Goal: Task Accomplishment & Management: Manage account settings

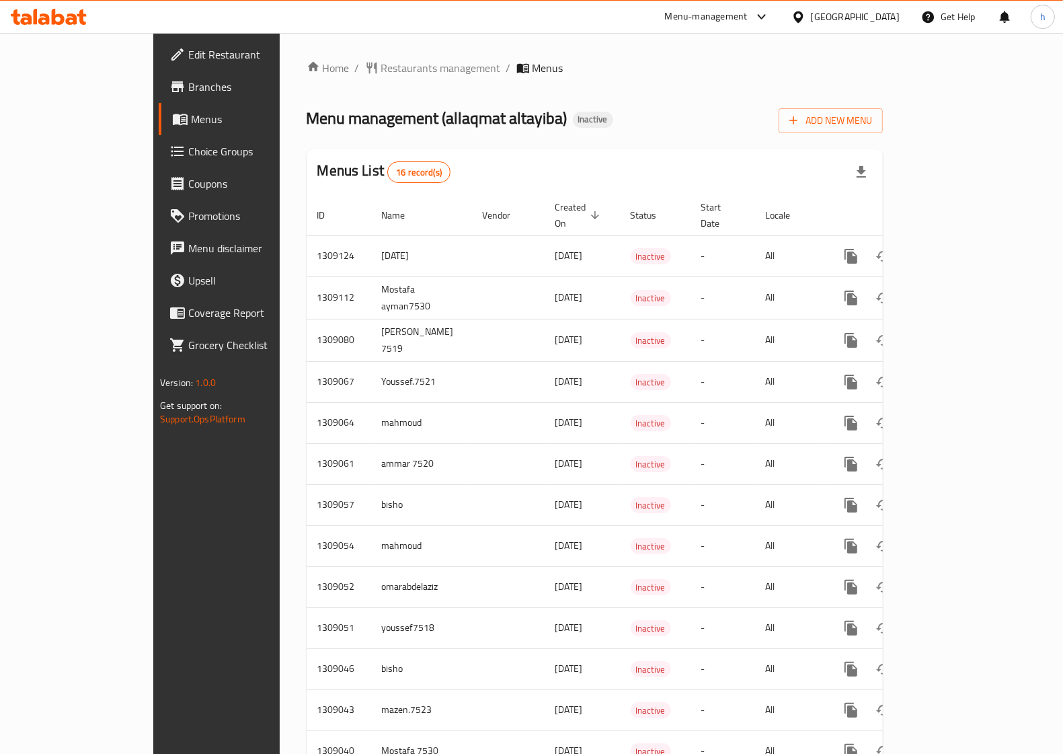
click at [188, 49] on span "Edit Restaurant" at bounding box center [254, 54] width 132 height 16
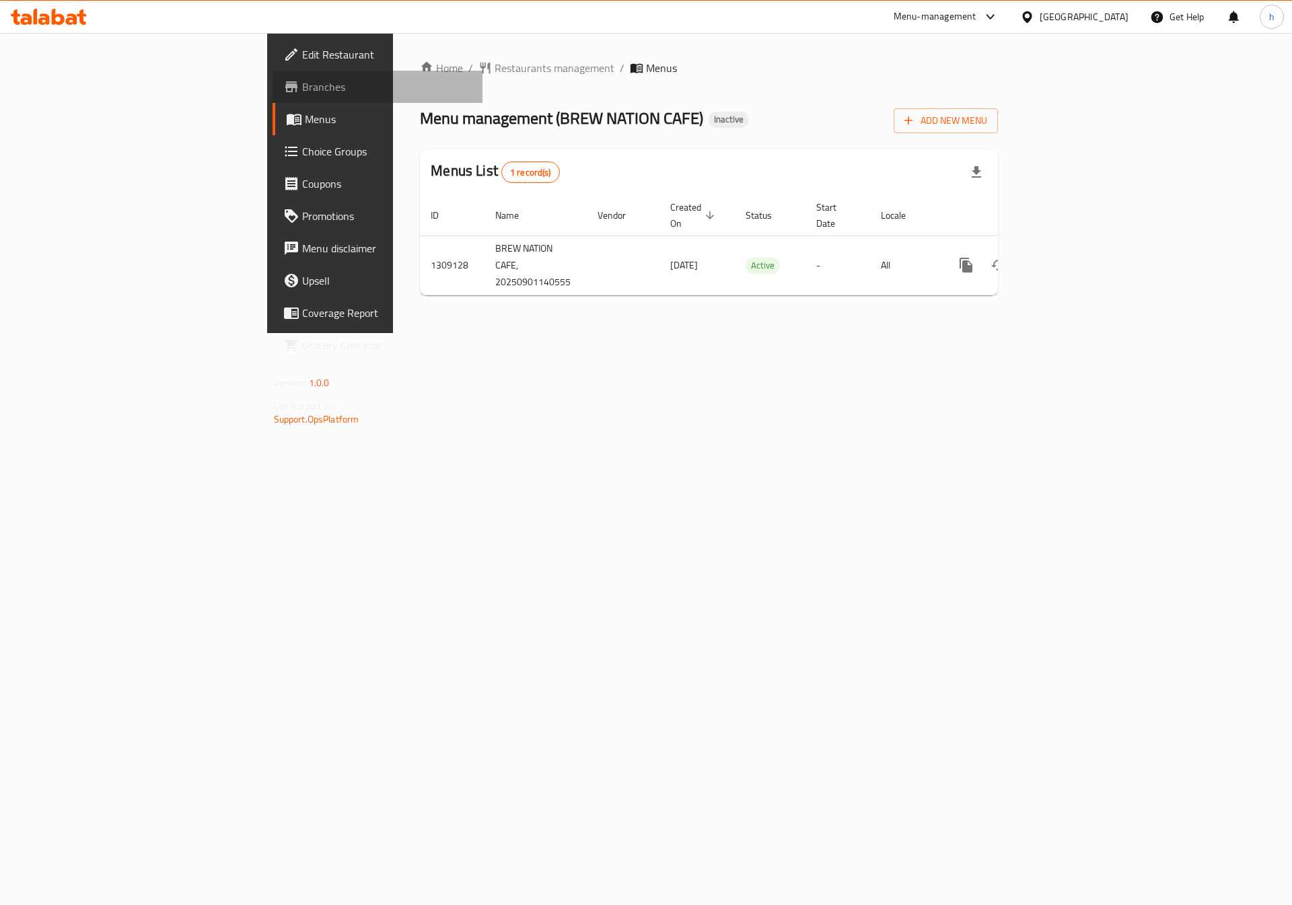
click at [302, 89] on span "Branches" at bounding box center [387, 87] width 170 height 16
click at [494, 125] on span "Menu management ( BREW NATION CAFE )" at bounding box center [561, 118] width 283 height 30
click at [455, 123] on span "Menu management ( BREW NATION CAFE )" at bounding box center [561, 118] width 283 height 30
drag, startPoint x: 455, startPoint y: 123, endPoint x: 447, endPoint y: 122, distance: 8.2
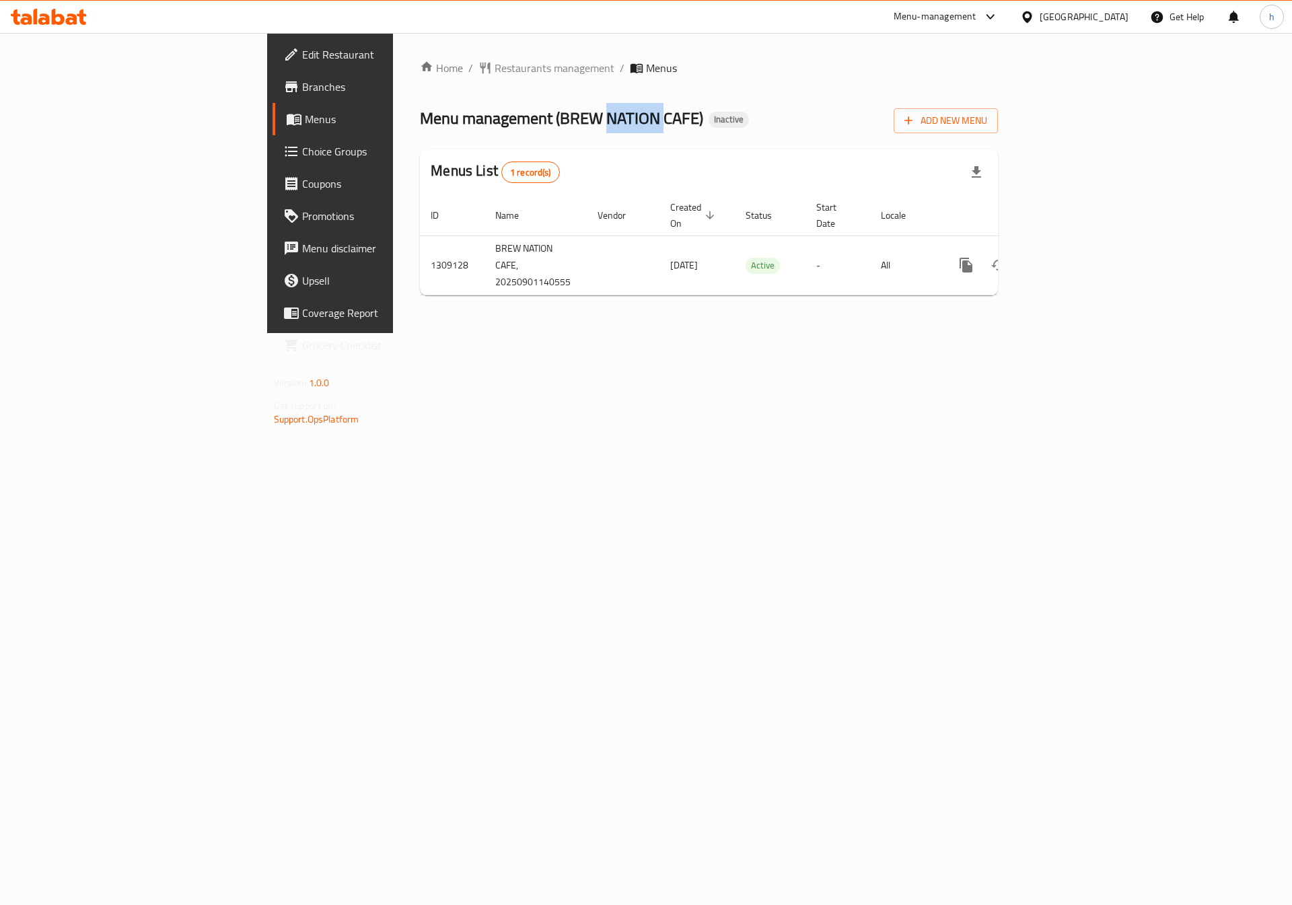
click at [454, 122] on span "Menu management ( BREW NATION CAFE )" at bounding box center [561, 118] width 283 height 30
click at [420, 122] on span "Menu management ( BREW NATION CAFE )" at bounding box center [561, 118] width 283 height 30
click at [439, 114] on span "Menu management ( BREW NATION CAFE )" at bounding box center [561, 118] width 283 height 30
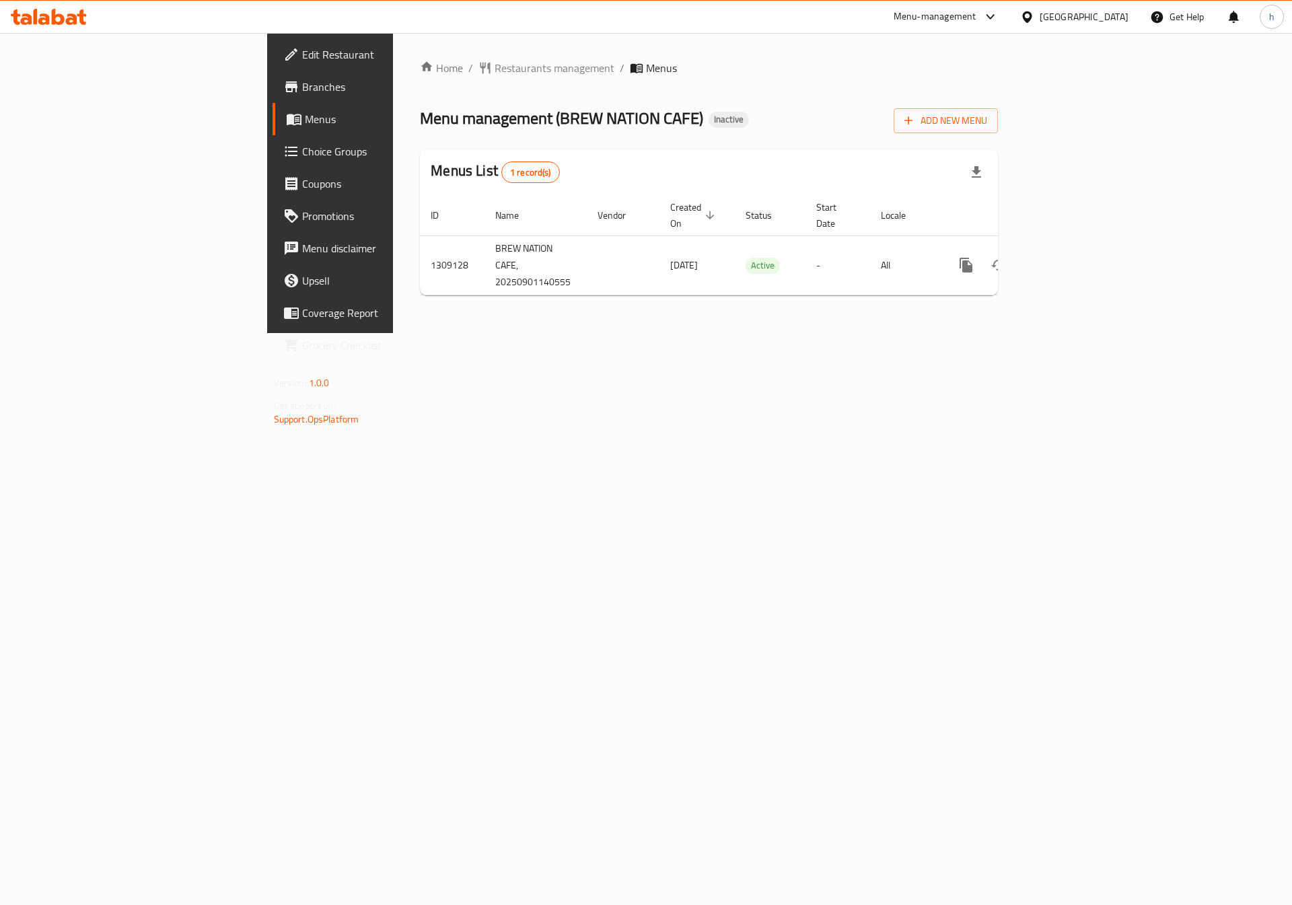
click at [525, 119] on span "Menu management ( BREW NATION CAFE )" at bounding box center [561, 118] width 283 height 30
click at [420, 123] on span "Menu management ( BREW NATION CAFE )" at bounding box center [561, 118] width 283 height 30
click at [420, 125] on span "Menu management ( BREW NATION CAFE )" at bounding box center [561, 118] width 283 height 30
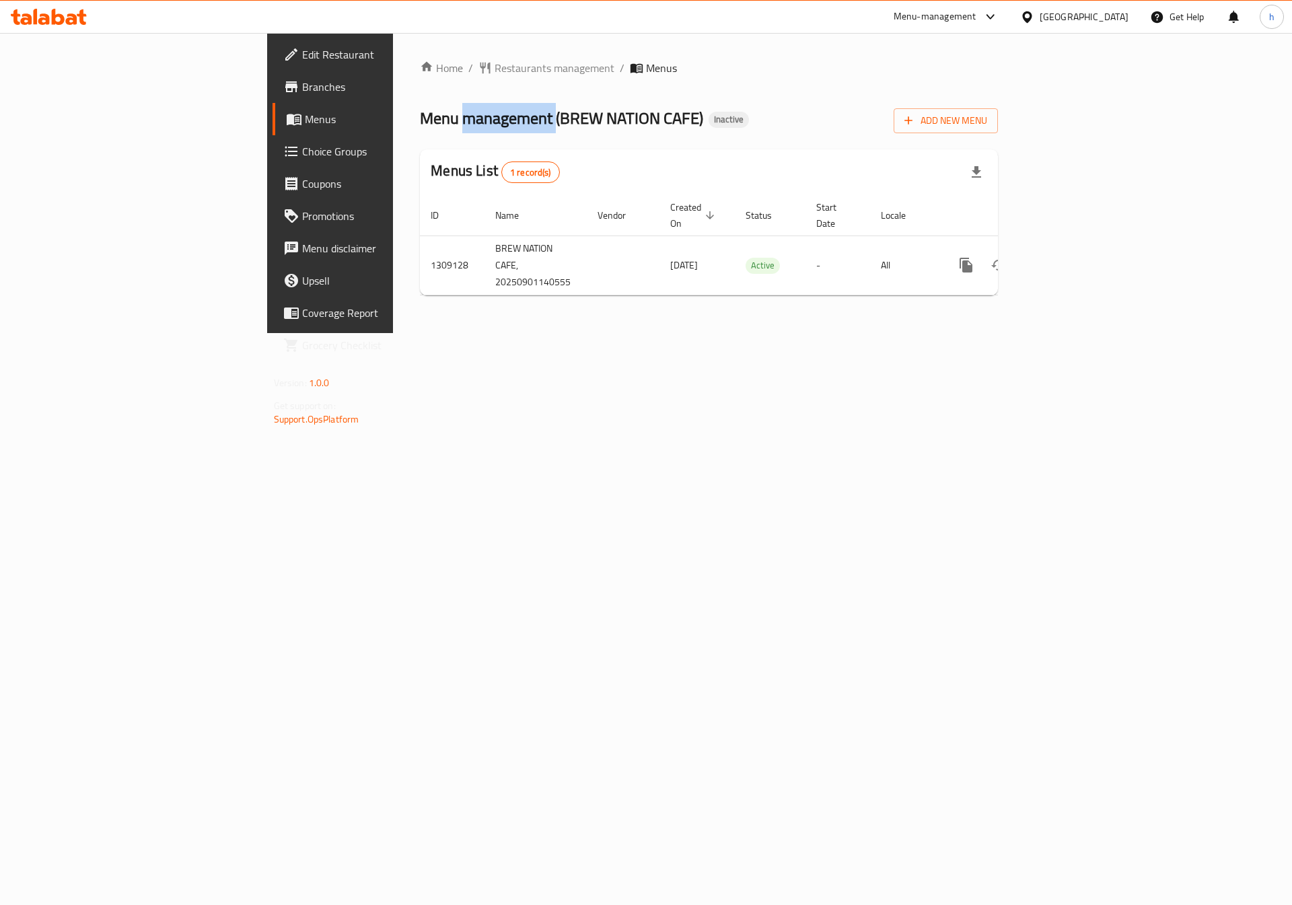
drag, startPoint x: 309, startPoint y: 125, endPoint x: 349, endPoint y: 125, distance: 39.7
click at [420, 125] on span "Menu management ( BREW NATION CAFE )" at bounding box center [561, 118] width 283 height 30
click at [420, 121] on span "Menu management ( BREW NATION CAFE )" at bounding box center [561, 118] width 283 height 30
click at [470, 114] on span "Menu management ( BREW NATION CAFE )" at bounding box center [561, 118] width 283 height 30
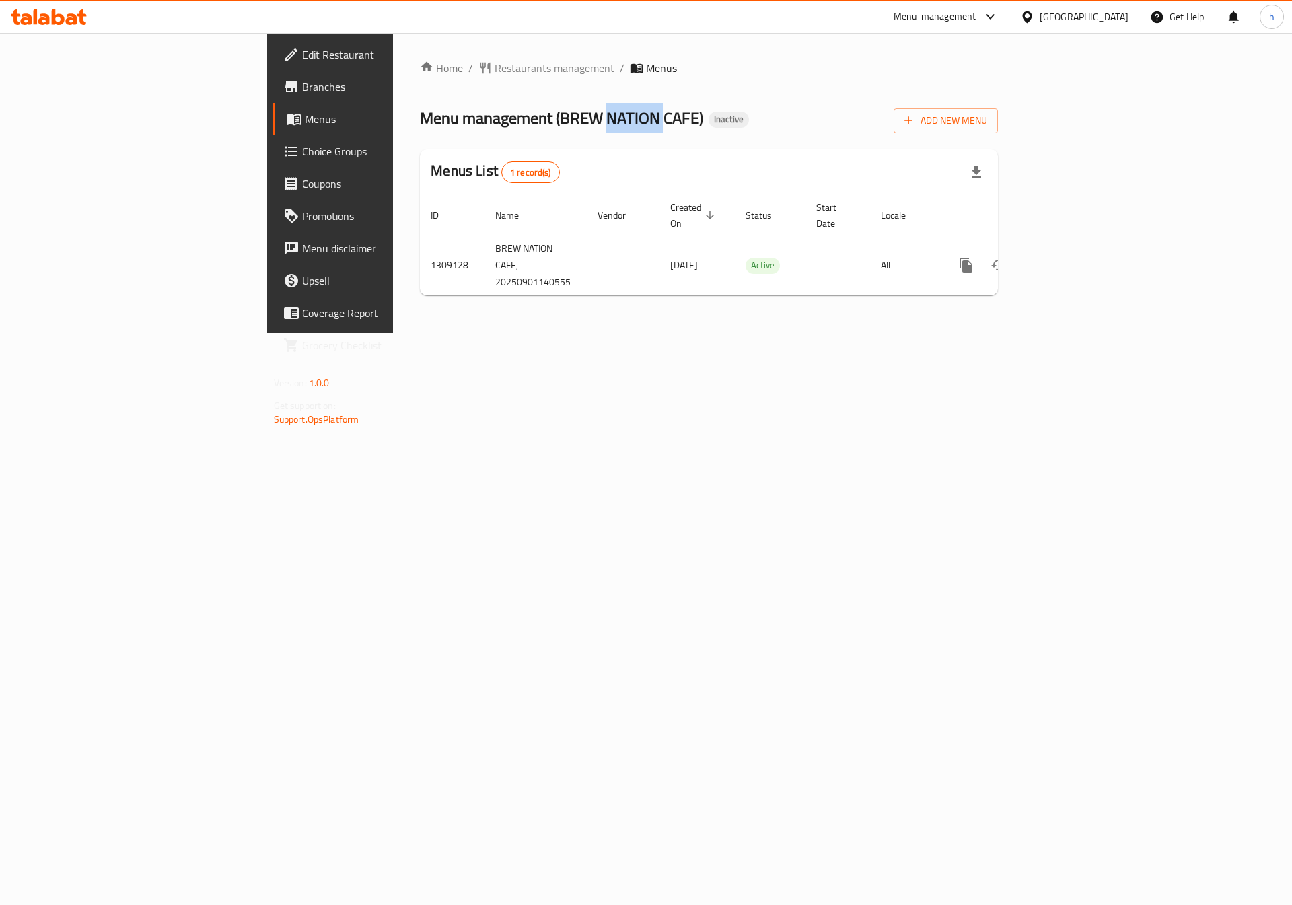
click at [470, 114] on span "Menu management ( BREW NATION CAFE )" at bounding box center [561, 118] width 283 height 30
click at [515, 121] on span "Menu management ( BREW NATION CAFE )" at bounding box center [561, 118] width 283 height 30
click at [479, 121] on span "Menu management ( BREW NATION CAFE )" at bounding box center [561, 118] width 283 height 30
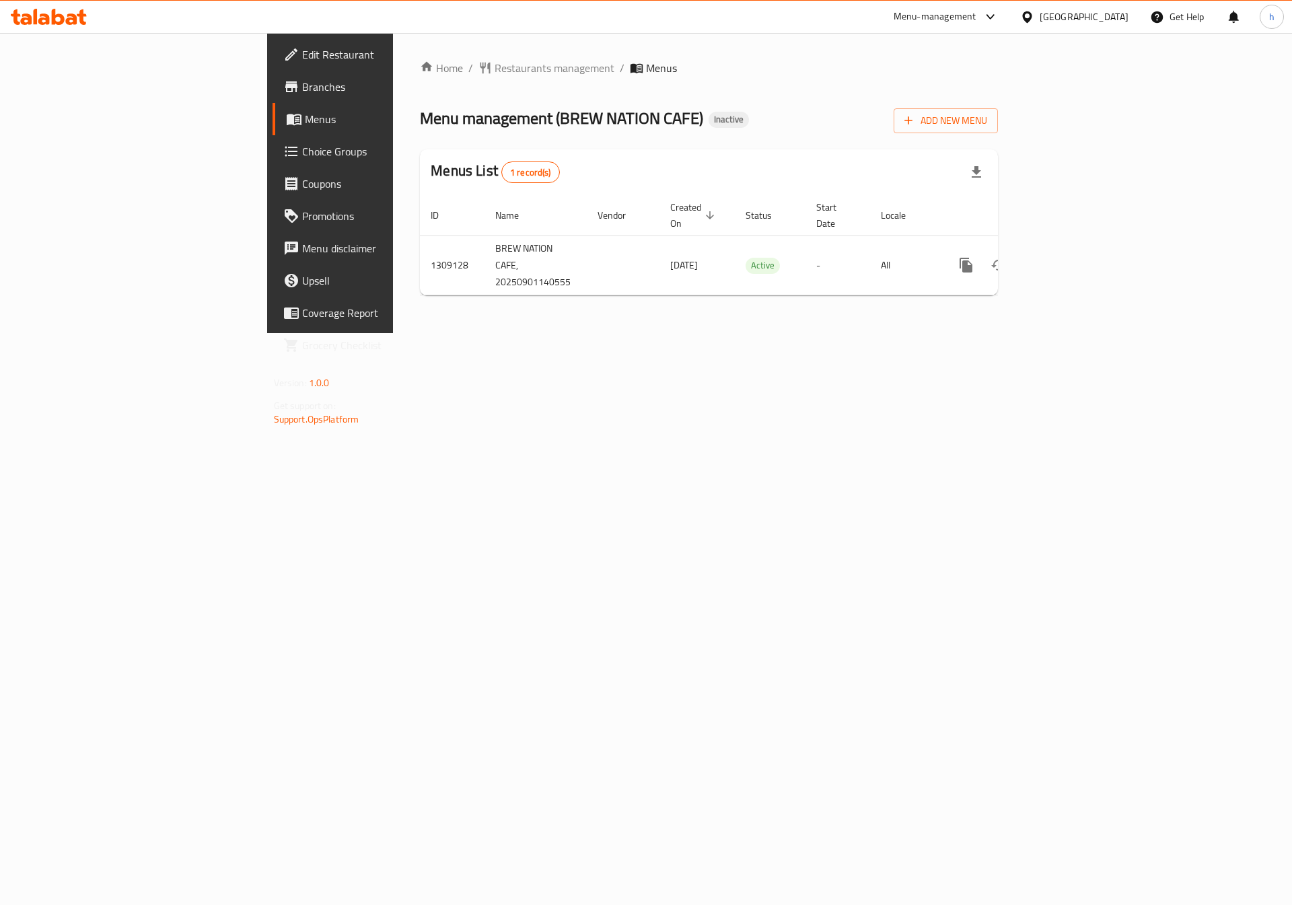
click at [274, 398] on span "Get support on:" at bounding box center [305, 405] width 62 height 17
click at [274, 402] on span "Get support on:" at bounding box center [305, 405] width 62 height 17
click at [274, 386] on span "Version:" at bounding box center [290, 382] width 33 height 17
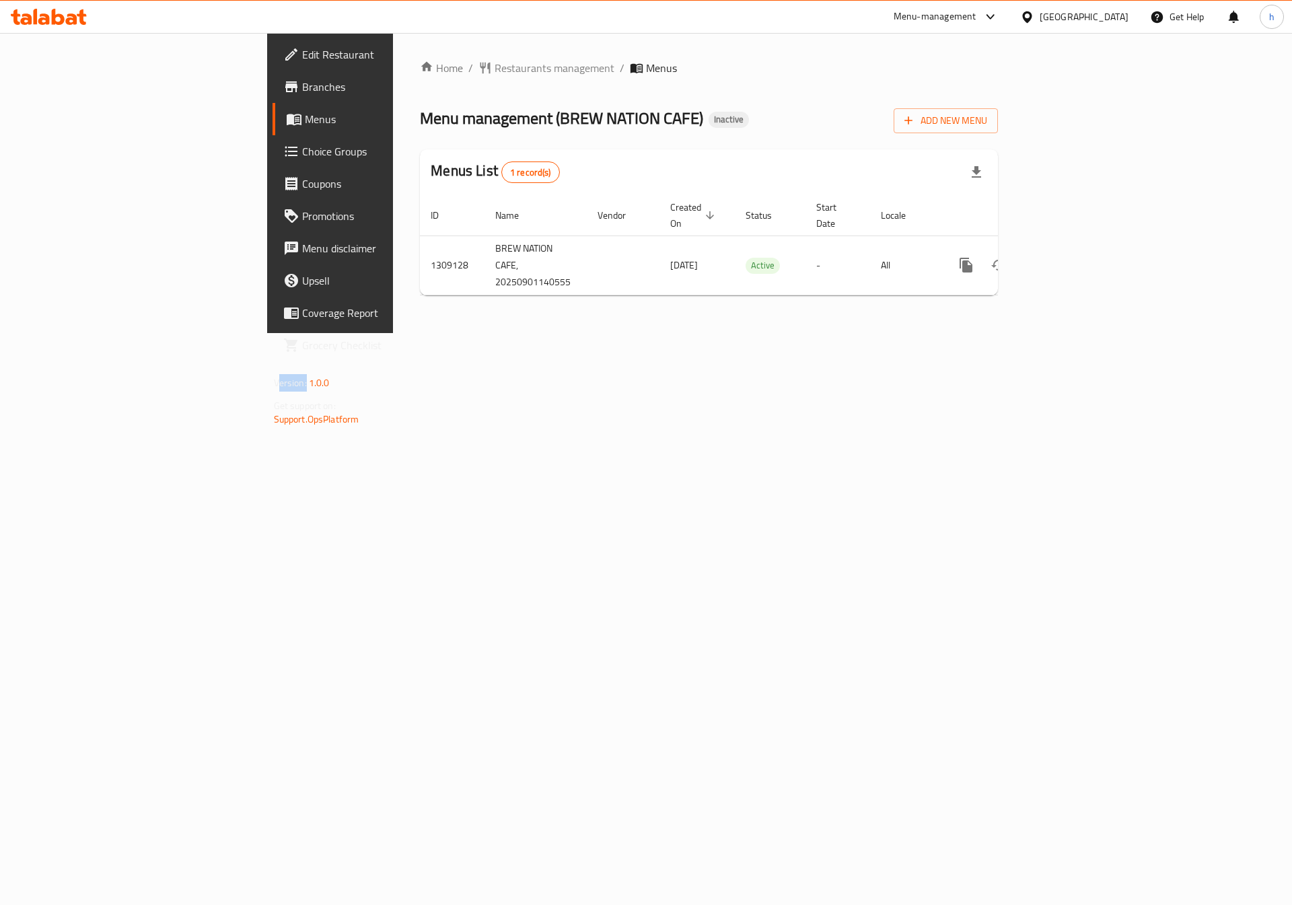
click at [274, 386] on span "Version:" at bounding box center [290, 382] width 33 height 17
click at [309, 386] on span "1.0.0" at bounding box center [319, 382] width 21 height 17
click at [274, 400] on span "Get support on:" at bounding box center [305, 405] width 62 height 17
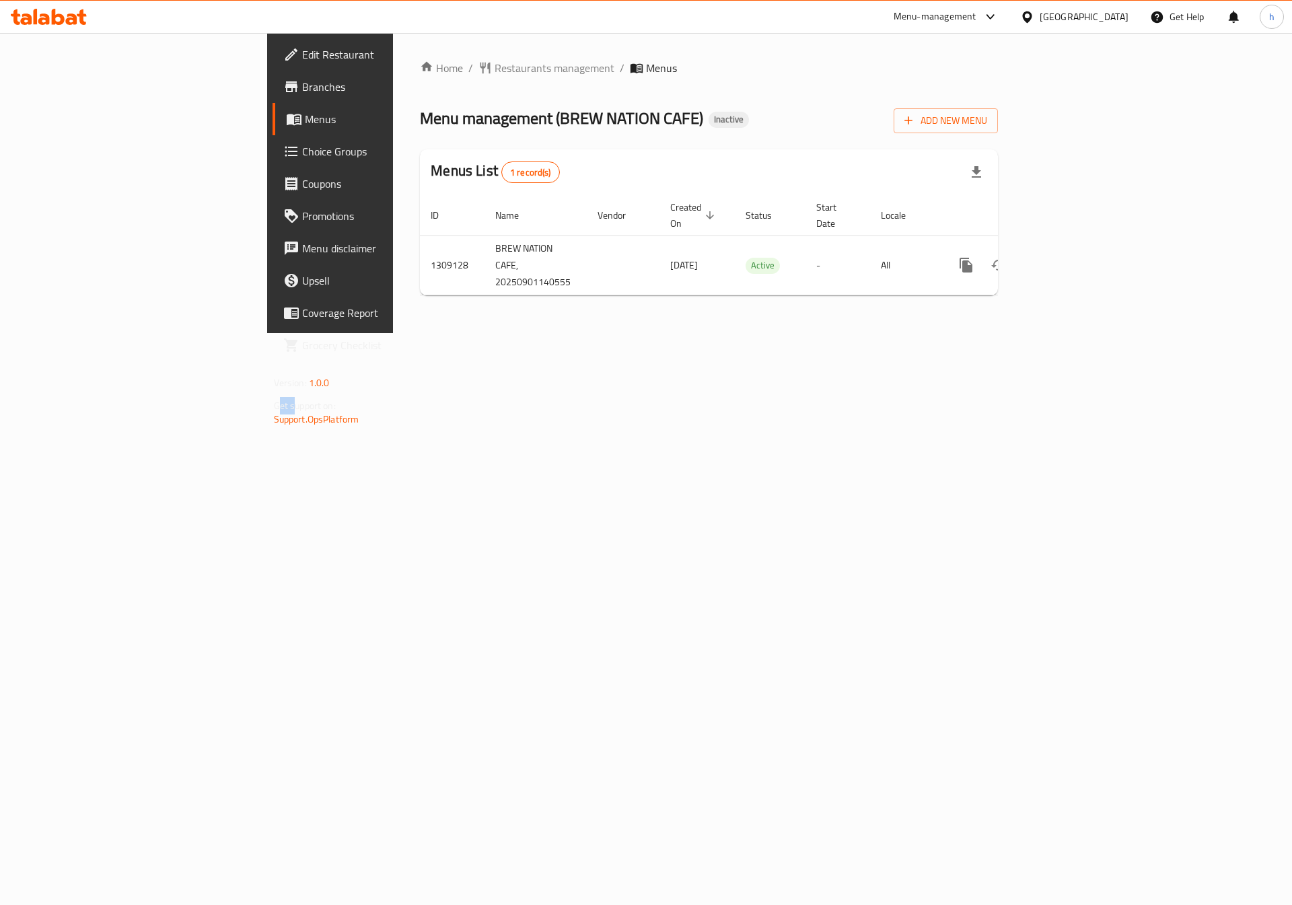
click at [274, 400] on span "Get support on:" at bounding box center [305, 405] width 62 height 17
click at [274, 404] on span "Get support on:" at bounding box center [305, 405] width 62 height 17
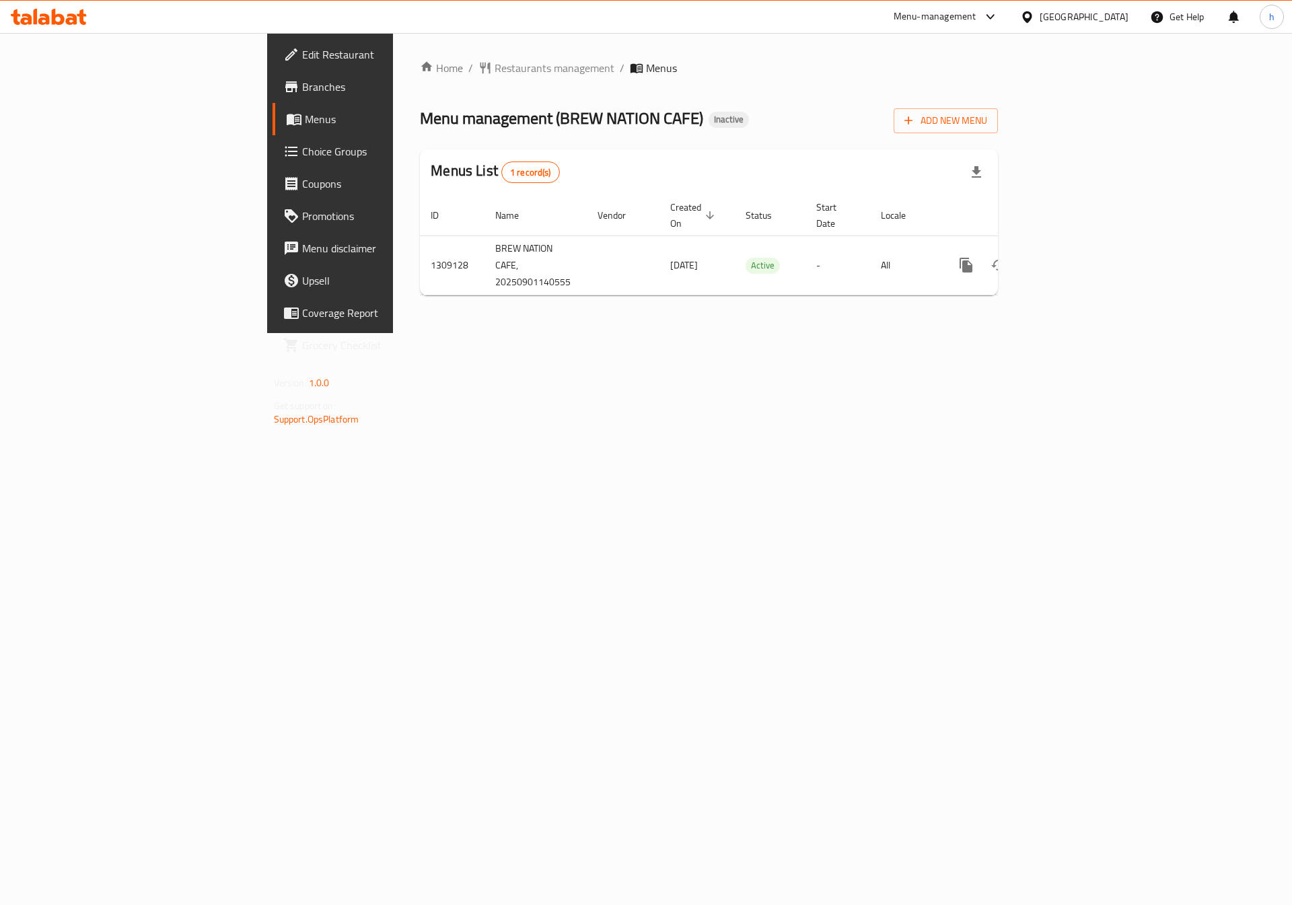
click at [274, 412] on p "Get support on: Support.OpsPlatform" at bounding box center [378, 412] width 209 height 27
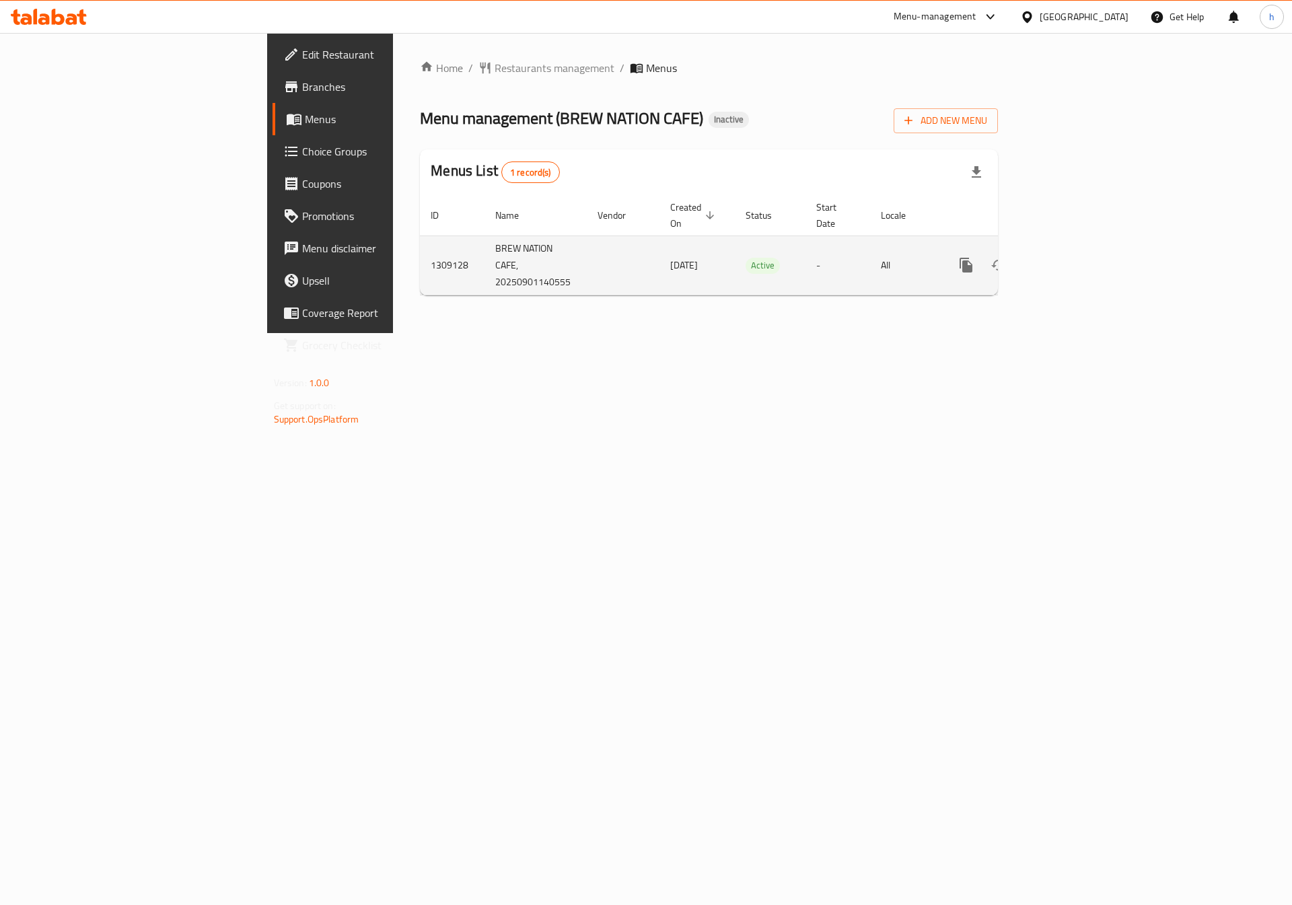
click at [484, 235] on td "BREW NATION CAFE, 20250901140555" at bounding box center [535, 264] width 102 height 59
click at [484, 246] on td "BREW NATION CAFE, 20250901140555" at bounding box center [535, 264] width 102 height 59
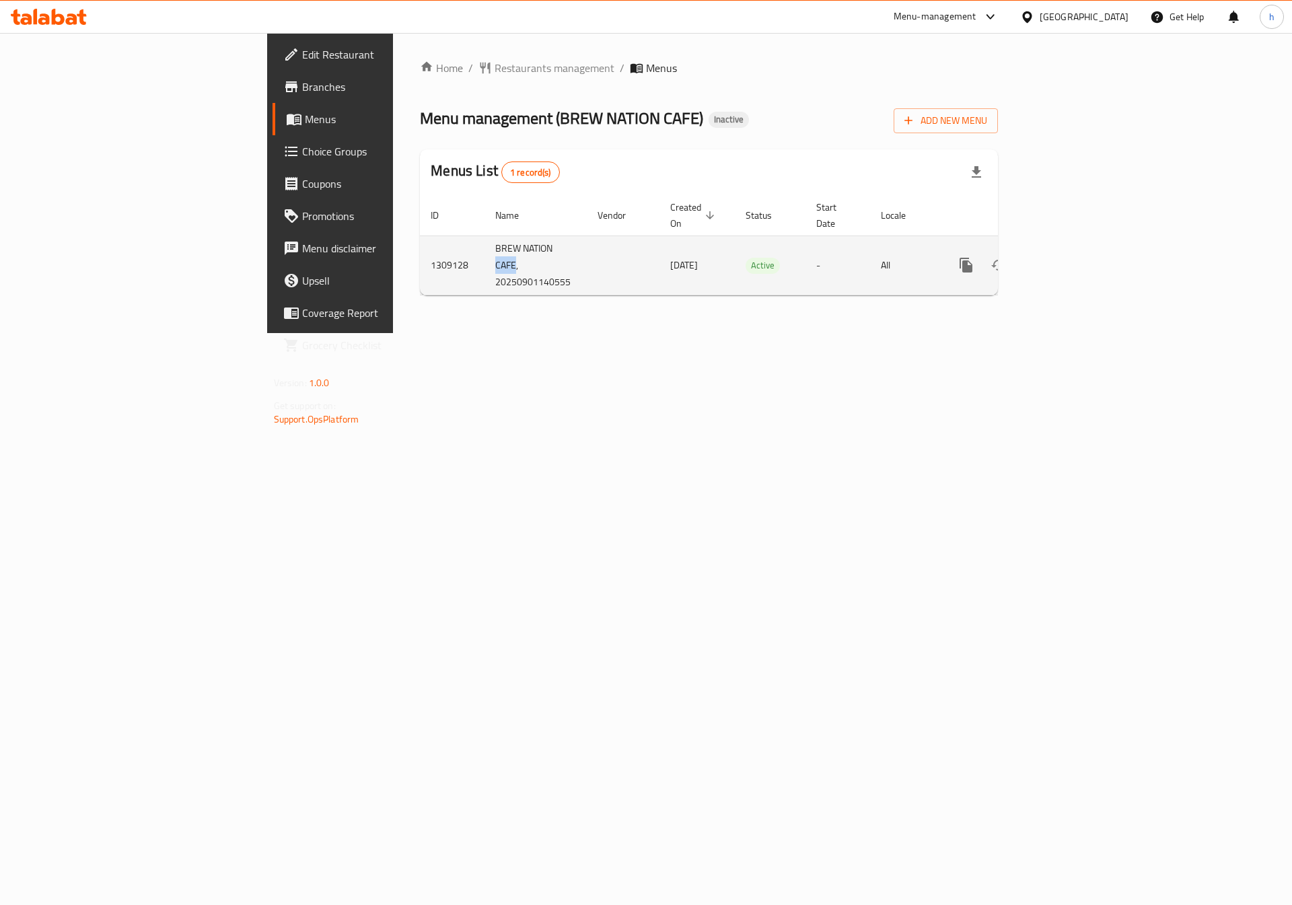
click at [484, 246] on td "BREW NATION CAFE, 20250901140555" at bounding box center [535, 264] width 102 height 59
click at [484, 267] on td "BREW NATION CAFE, 20250901140555" at bounding box center [535, 264] width 102 height 59
click at [484, 270] on td "BREW NATION CAFE, 20250901140555" at bounding box center [535, 264] width 102 height 59
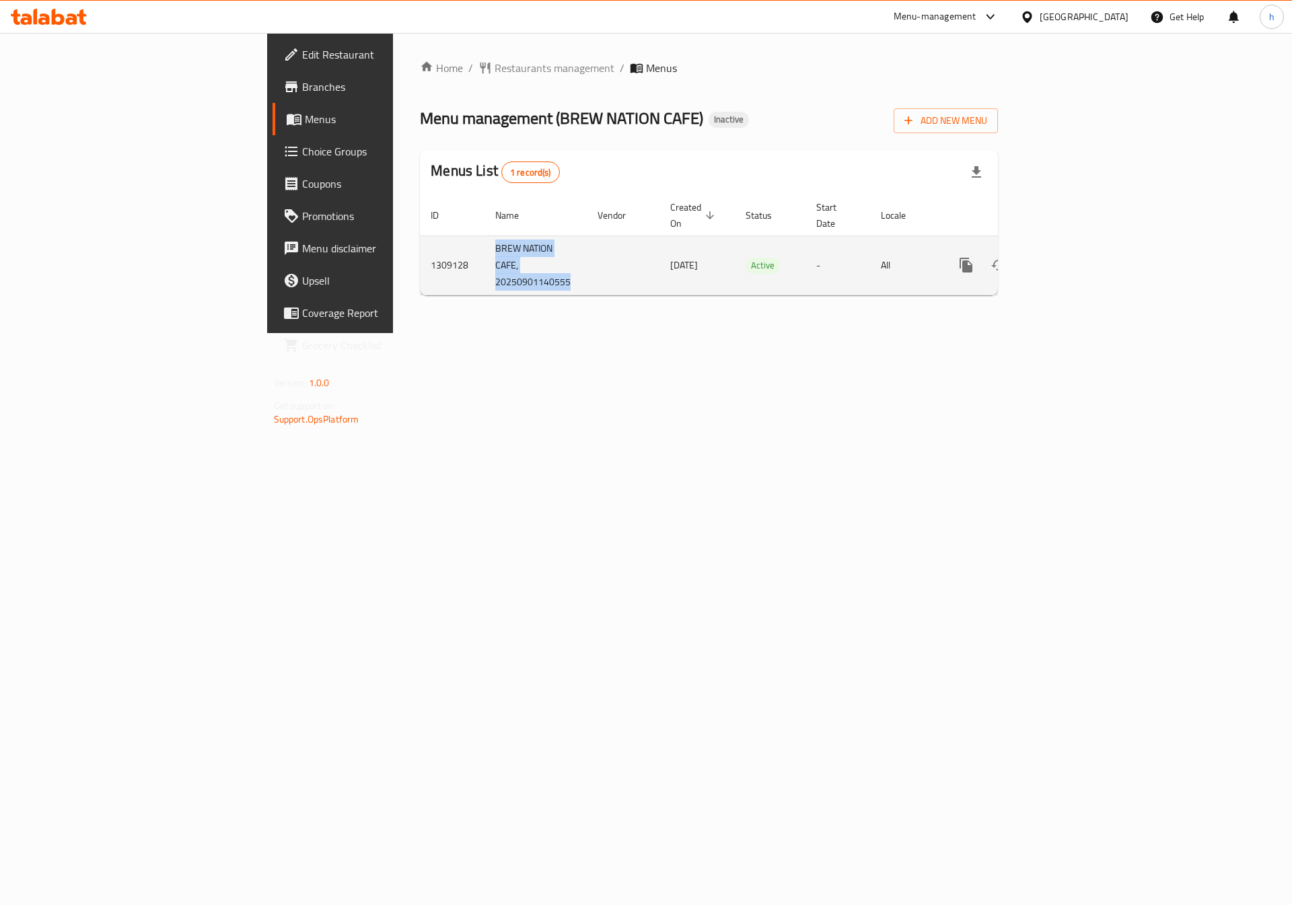
click at [484, 270] on td "BREW NATION CAFE, 20250901140555" at bounding box center [535, 264] width 102 height 59
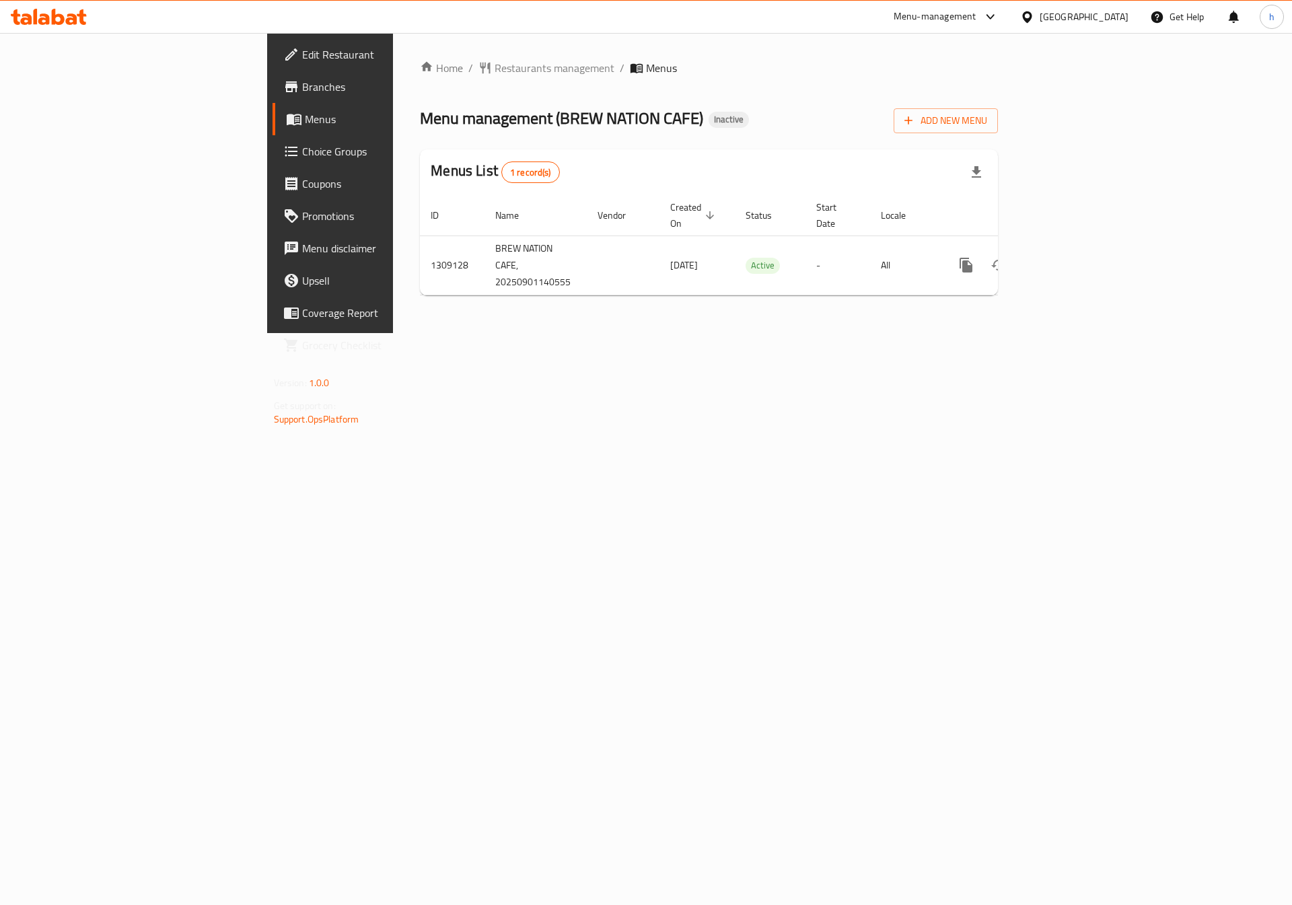
click at [410, 297] on div "Home / Restaurants management / Menus Menu management ( BREW NATION CAFE ) Inac…" at bounding box center [709, 183] width 632 height 300
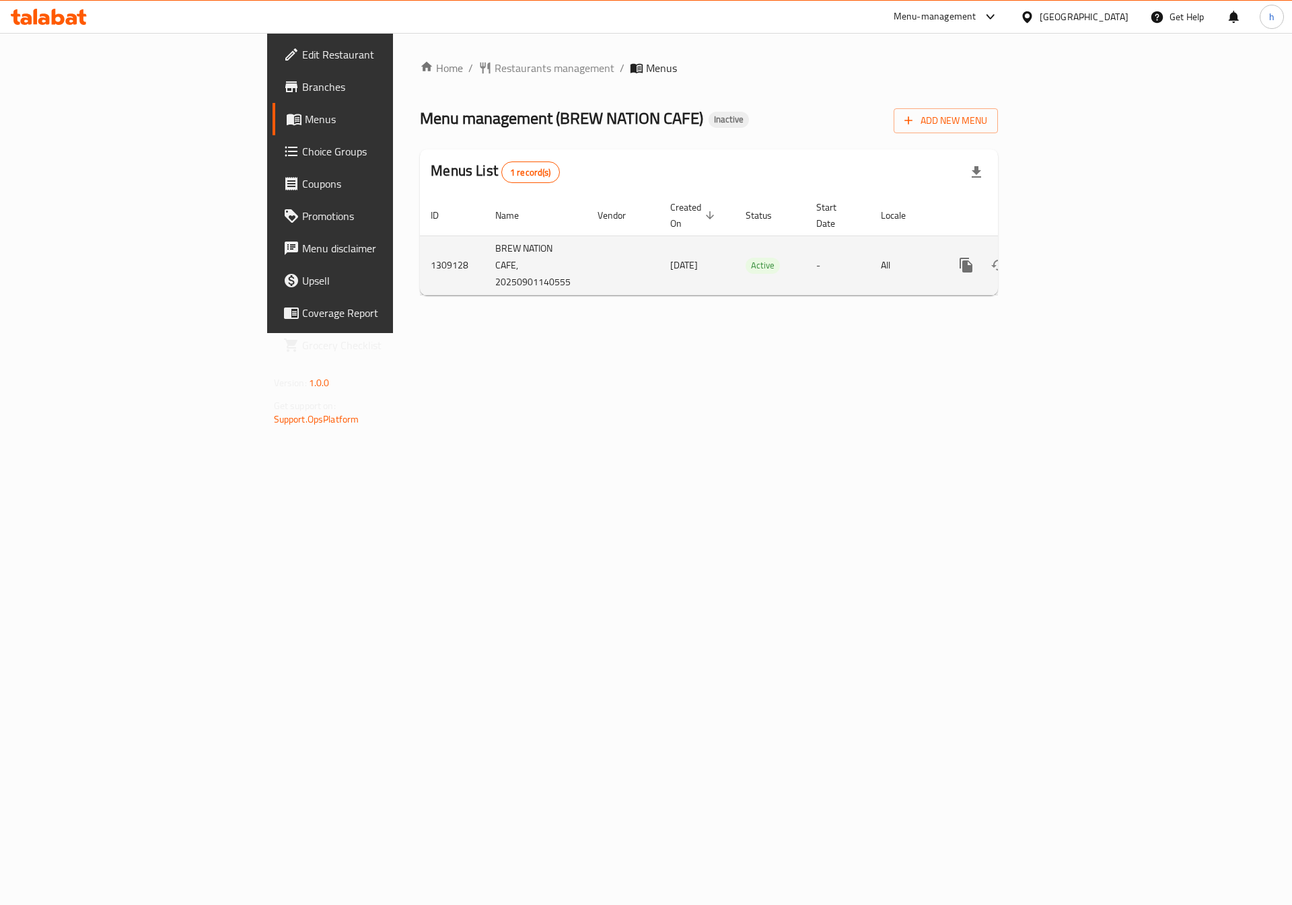
click at [484, 235] on td "BREW NATION CAFE, 20250901140555" at bounding box center [535, 264] width 102 height 59
click at [484, 250] on td "BREW NATION CAFE, 20250901140555" at bounding box center [535, 264] width 102 height 59
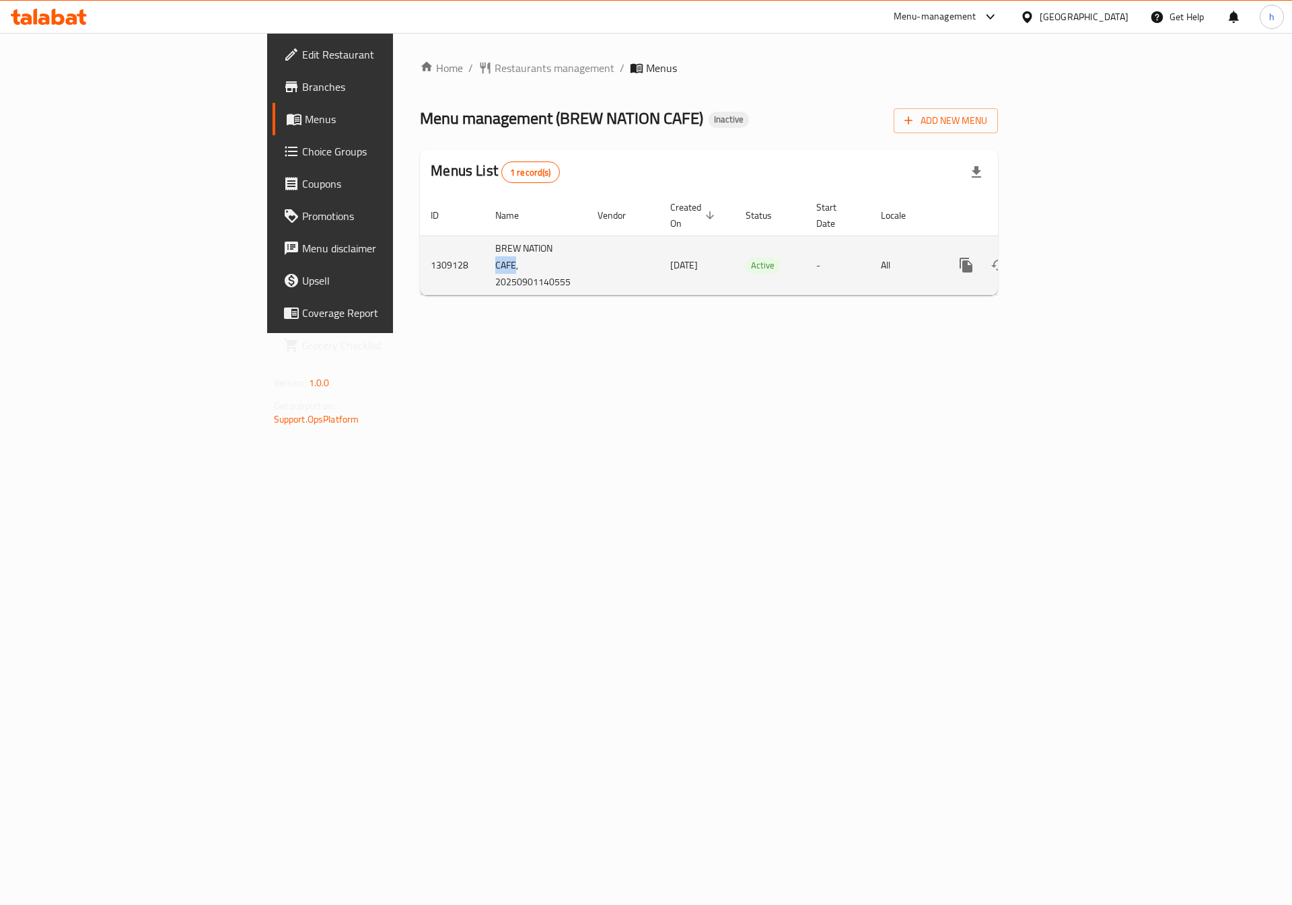
click at [484, 250] on td "BREW NATION CAFE, 20250901140555" at bounding box center [535, 264] width 102 height 59
click at [484, 273] on td "BREW NATION CAFE, 20250901140555" at bounding box center [535, 264] width 102 height 59
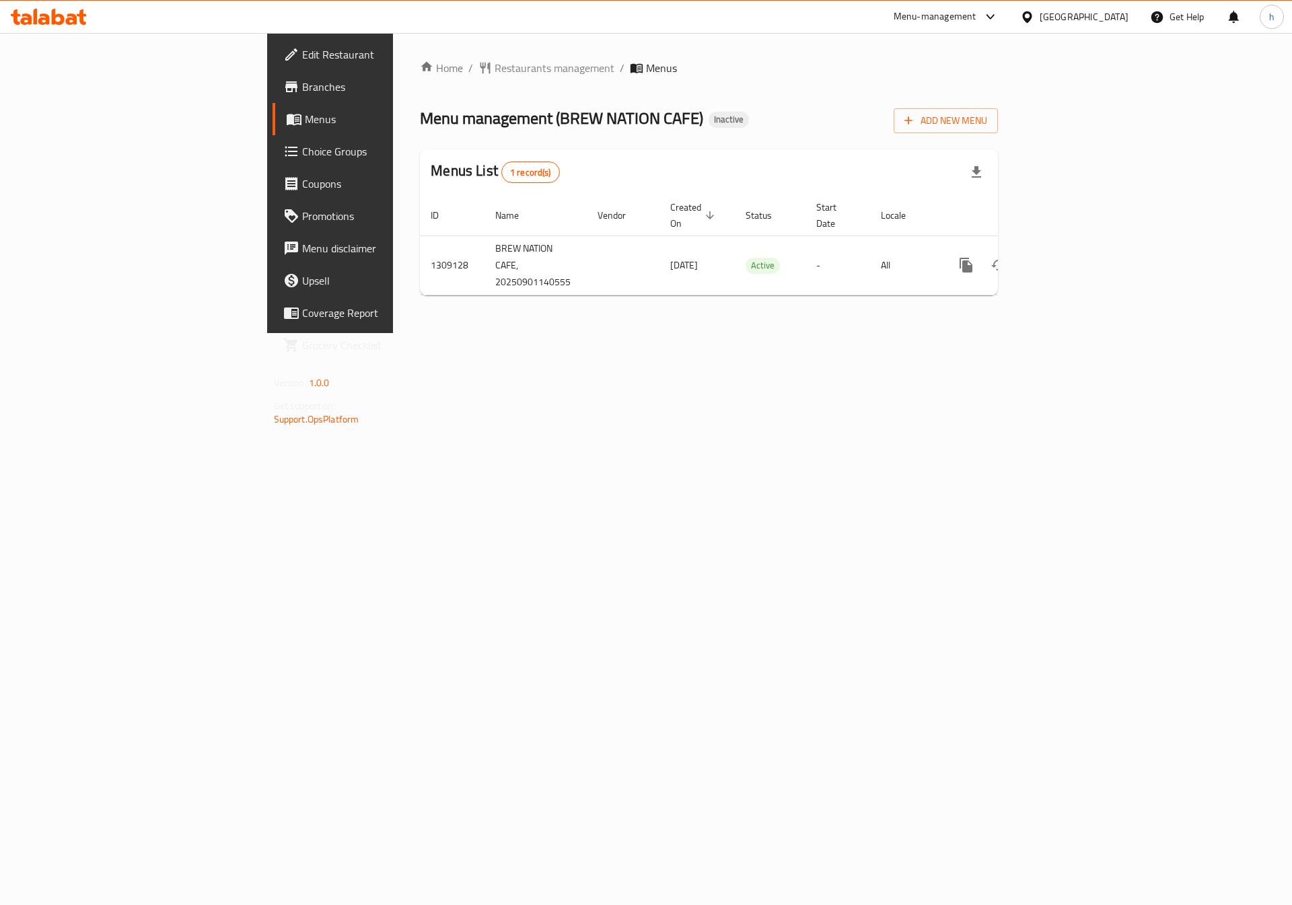
click at [393, 307] on div "Home / Restaurants management / Menus Menu management ( BREW NATION CAFE ) Inac…" at bounding box center [709, 183] width 632 height 300
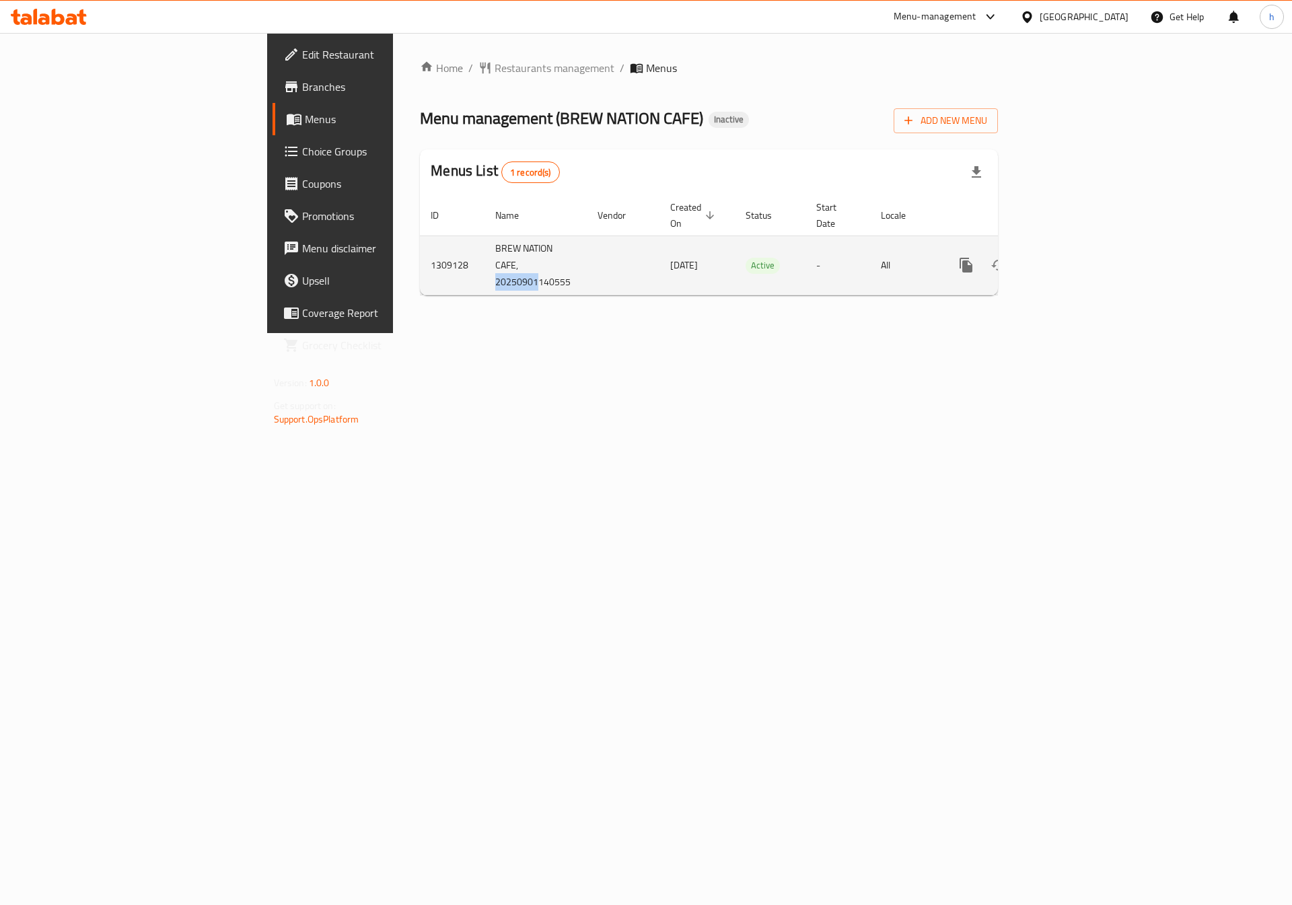
drag, startPoint x: 318, startPoint y: 269, endPoint x: 360, endPoint y: 279, distance: 43.6
click at [484, 279] on td "BREW NATION CAFE, 20250901140555" at bounding box center [535, 264] width 102 height 59
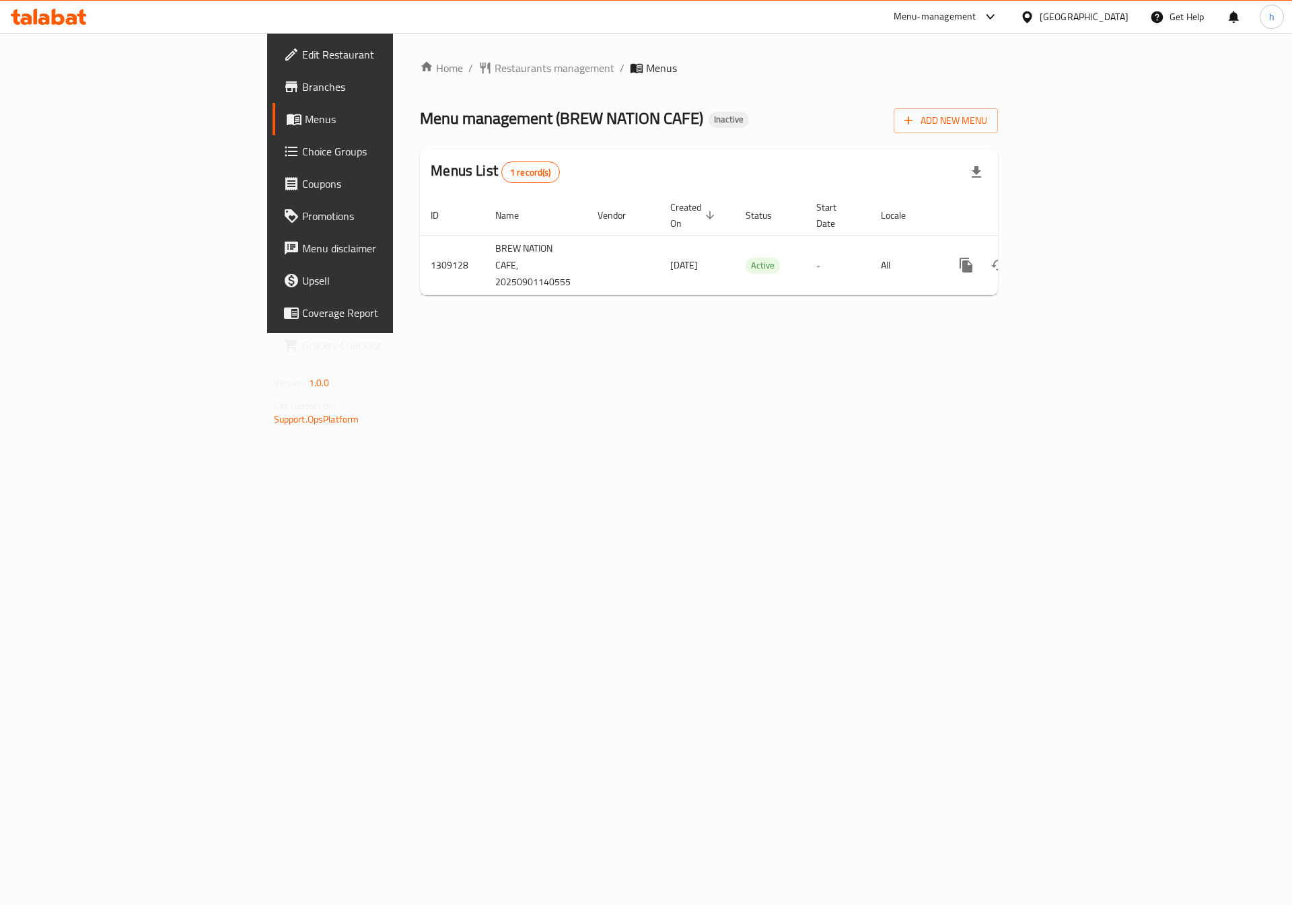
click at [393, 333] on div "Home / Restaurants management / Menus Menu management ( BREW NATION CAFE ) Inac…" at bounding box center [709, 183] width 632 height 300
click at [302, 52] on span "Edit Restaurant" at bounding box center [387, 54] width 170 height 16
click at [915, 122] on icon "button" at bounding box center [907, 120] width 13 height 13
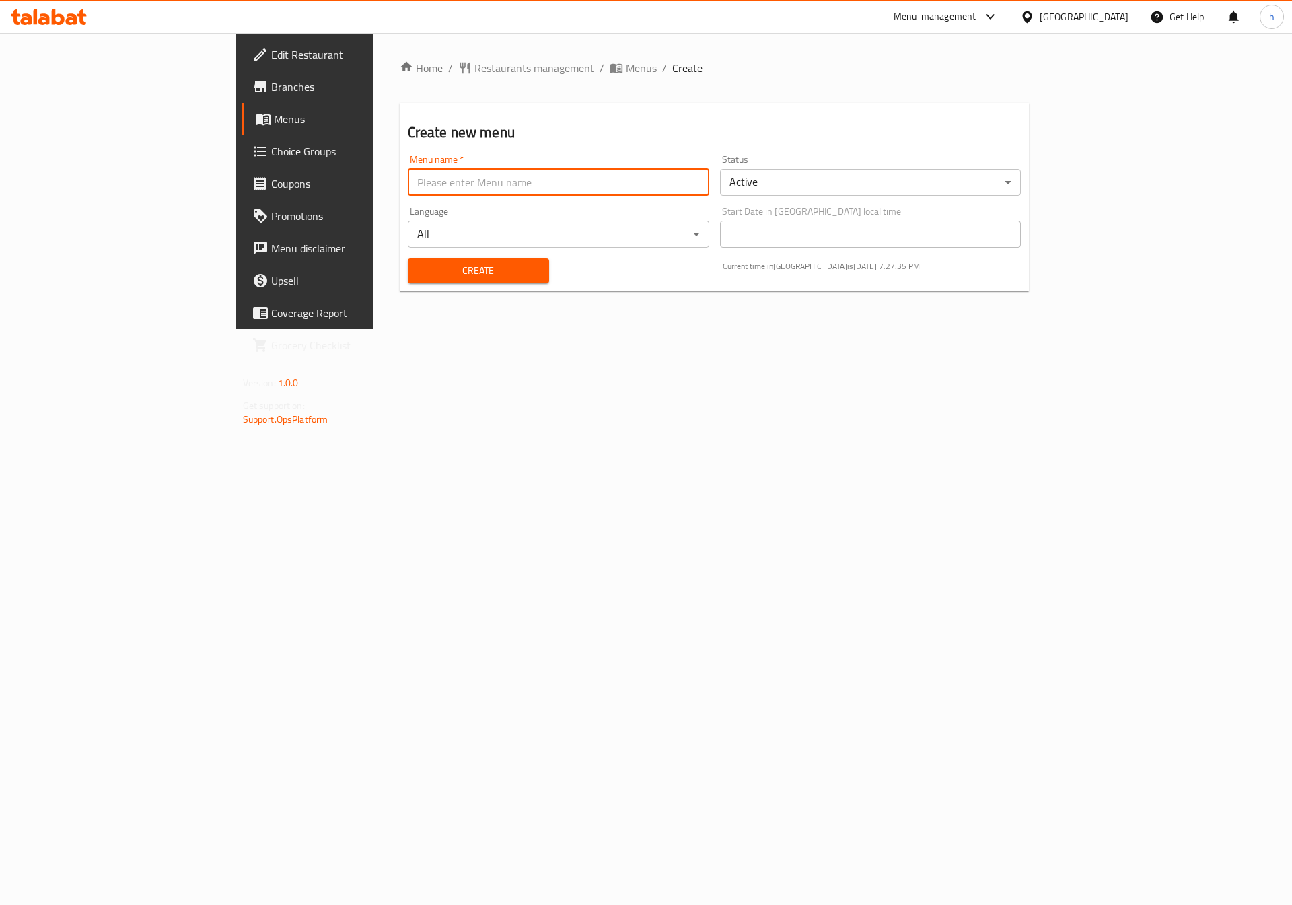
click at [408, 186] on input "text" at bounding box center [558, 182] width 301 height 27
type input "h"
type input "Hanin"
type input "Hanin 1-9-2025"
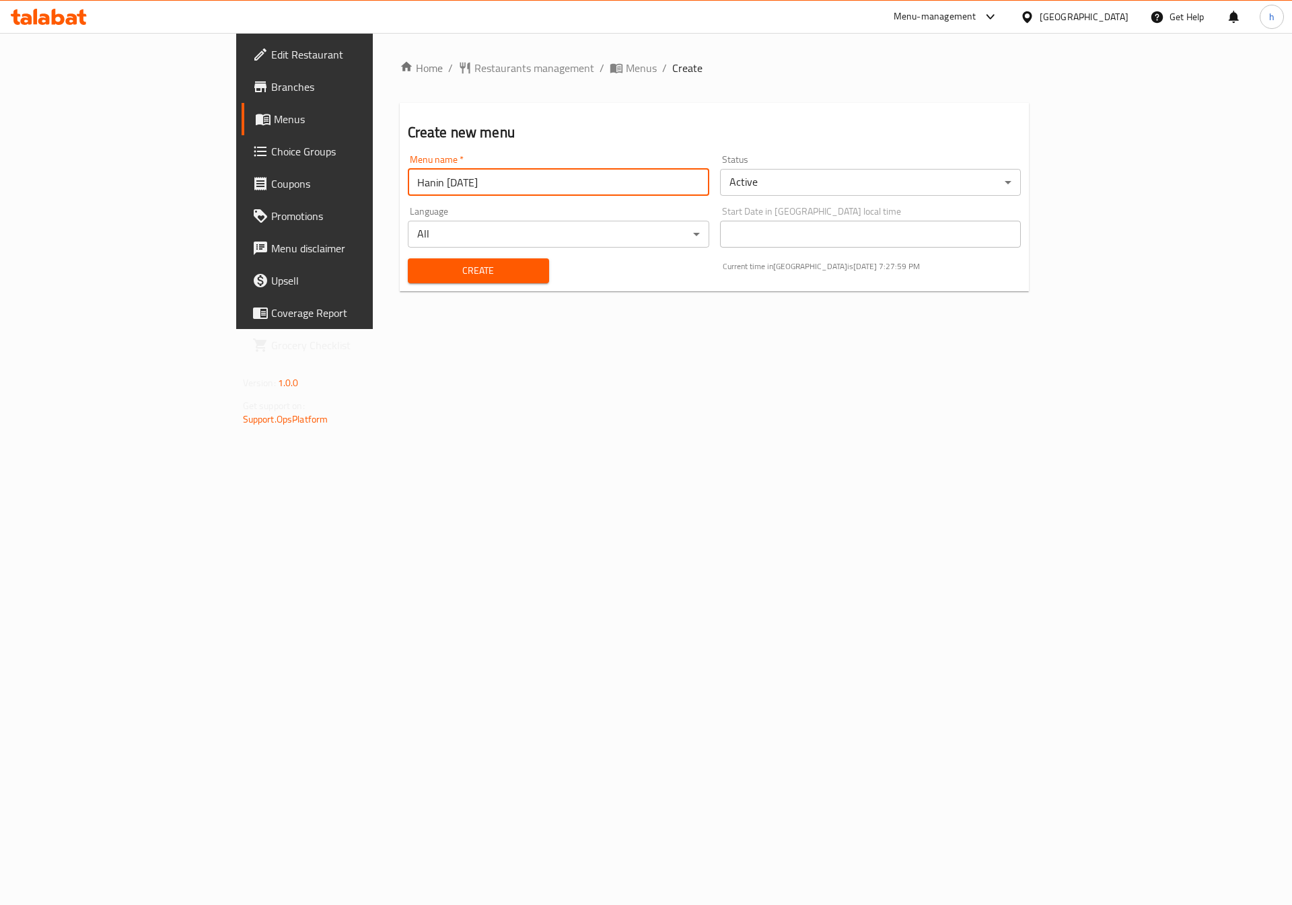
click at [408, 279] on button "Create" at bounding box center [478, 270] width 141 height 25
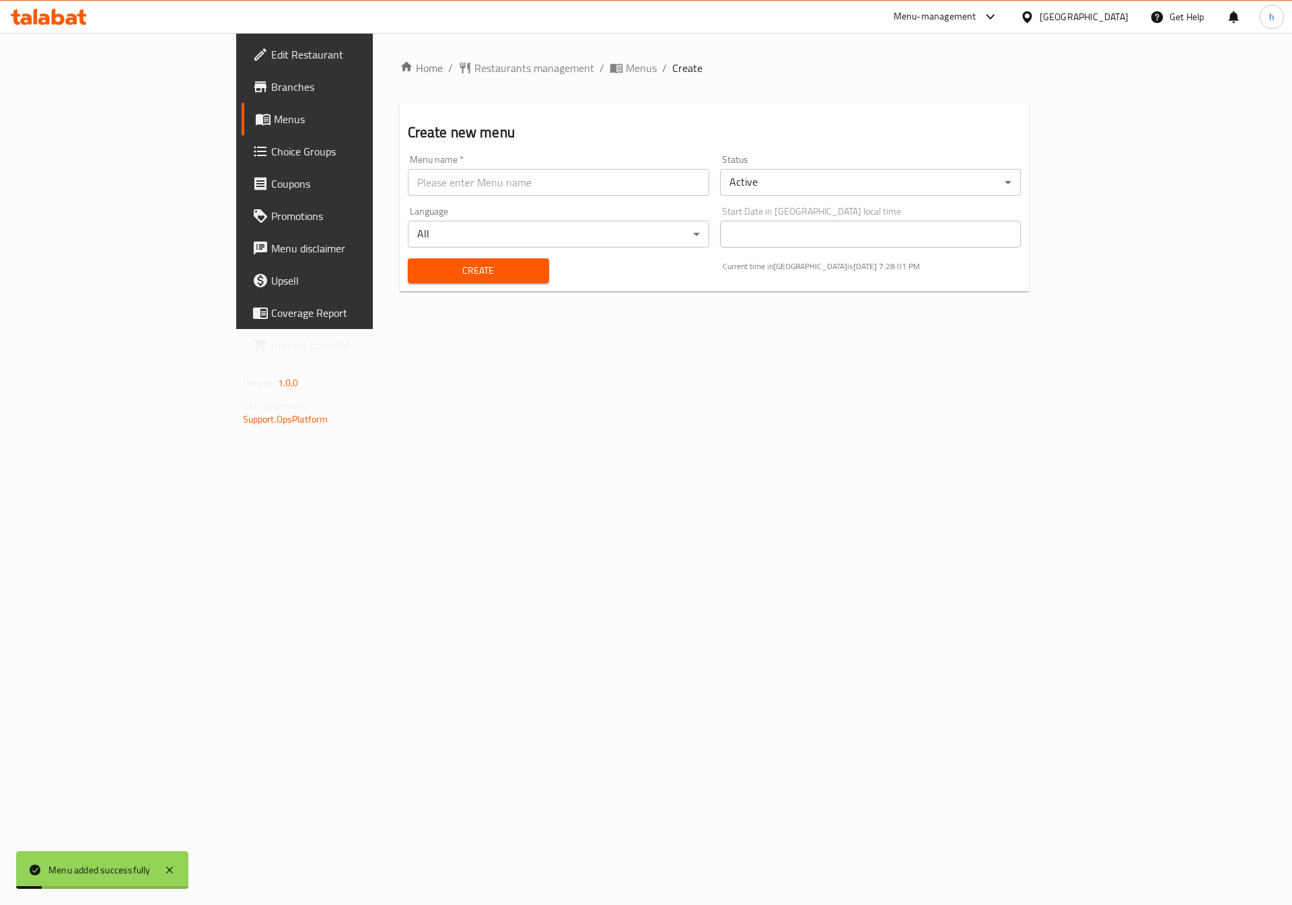
click at [274, 117] on span "Menus" at bounding box center [357, 119] width 167 height 16
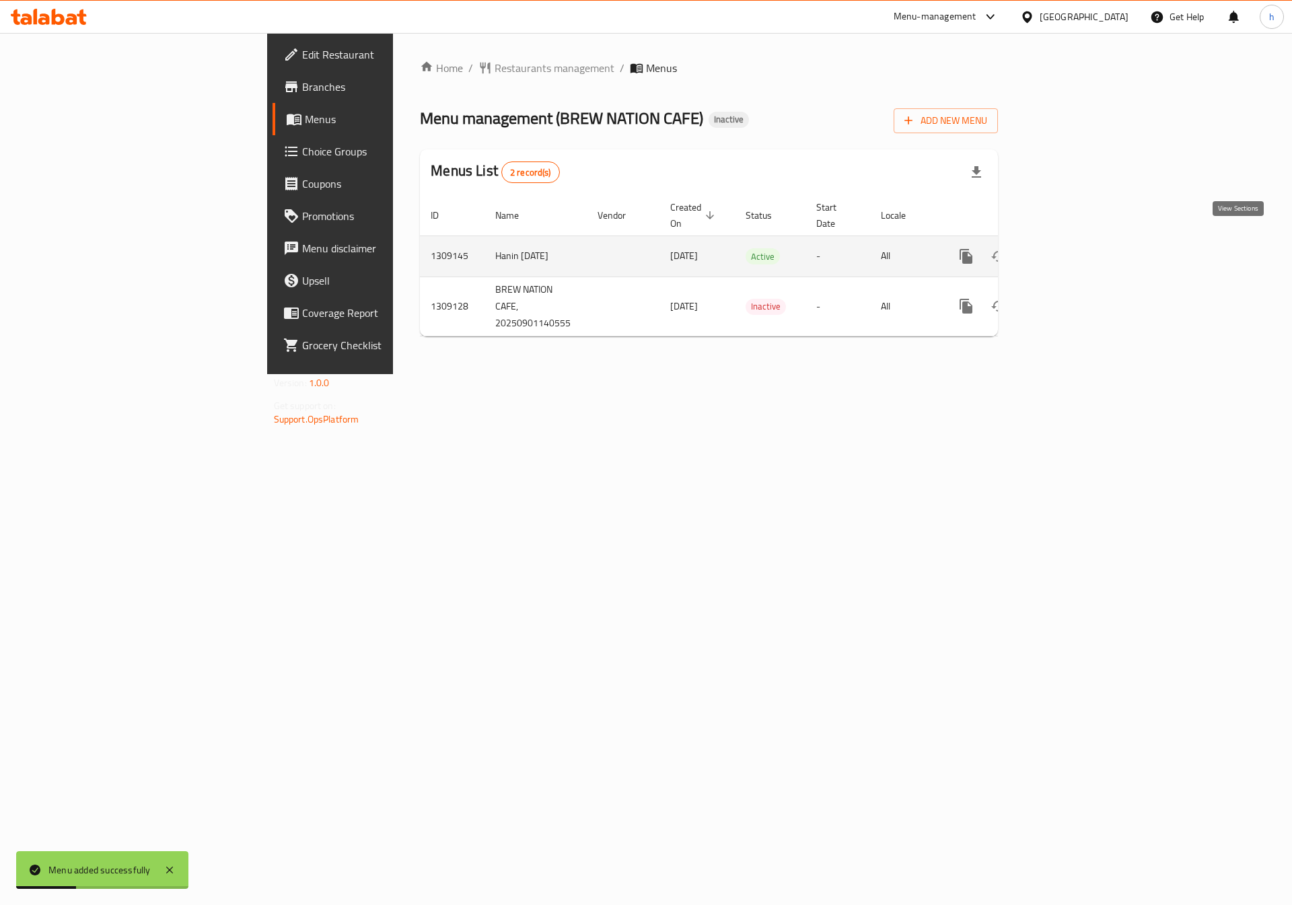
click at [1071, 248] on icon "enhanced table" at bounding box center [1063, 256] width 16 height 16
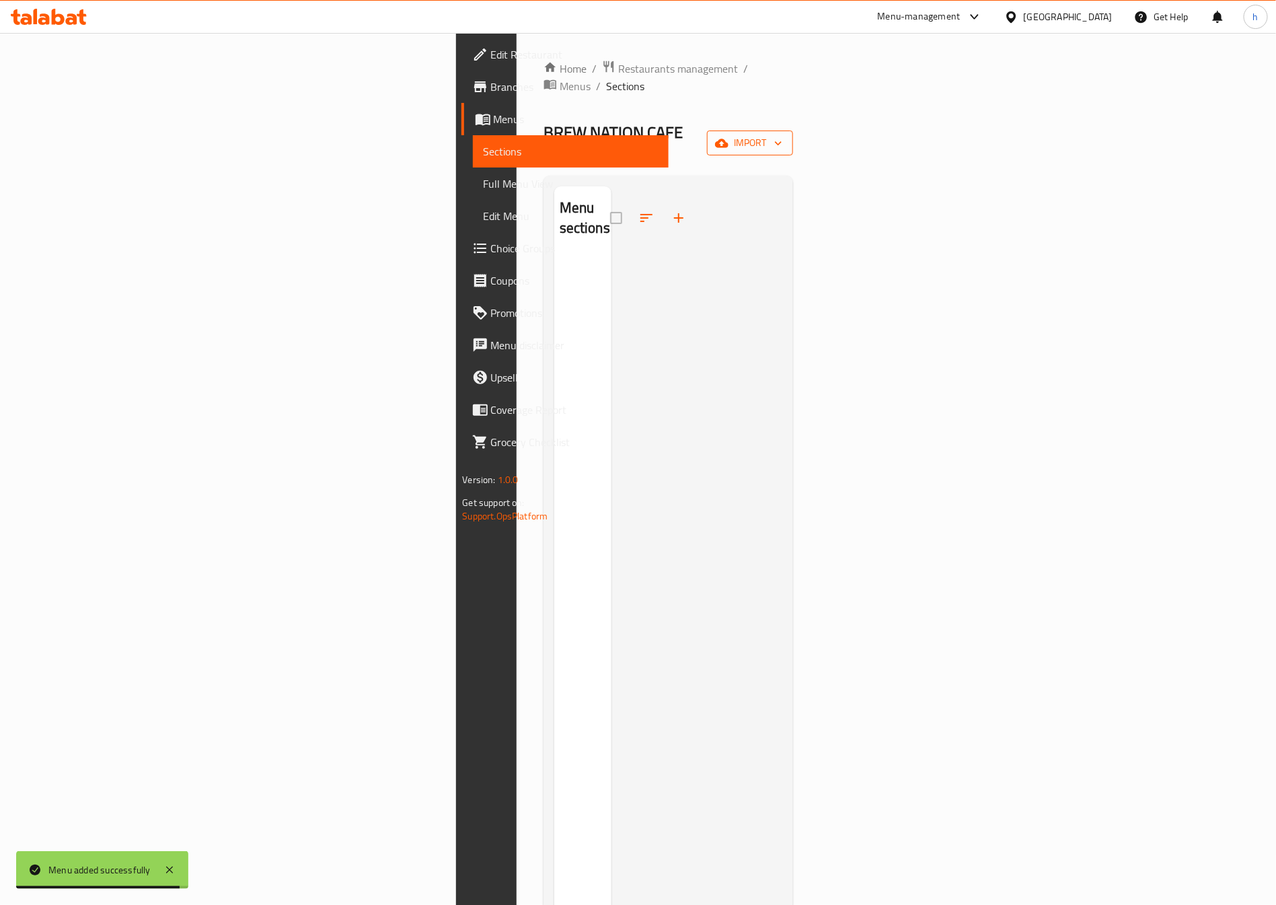
click at [785, 137] on icon "button" at bounding box center [778, 143] width 13 height 13
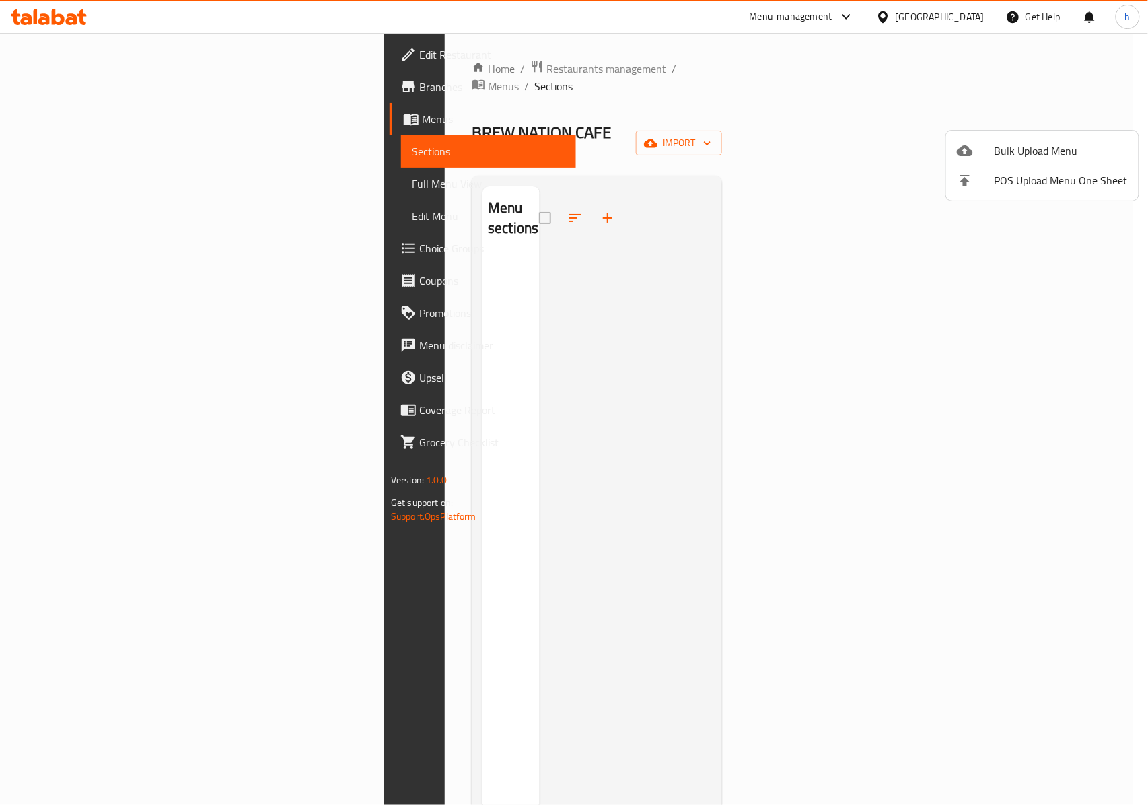
click at [912, 284] on div at bounding box center [574, 402] width 1148 height 805
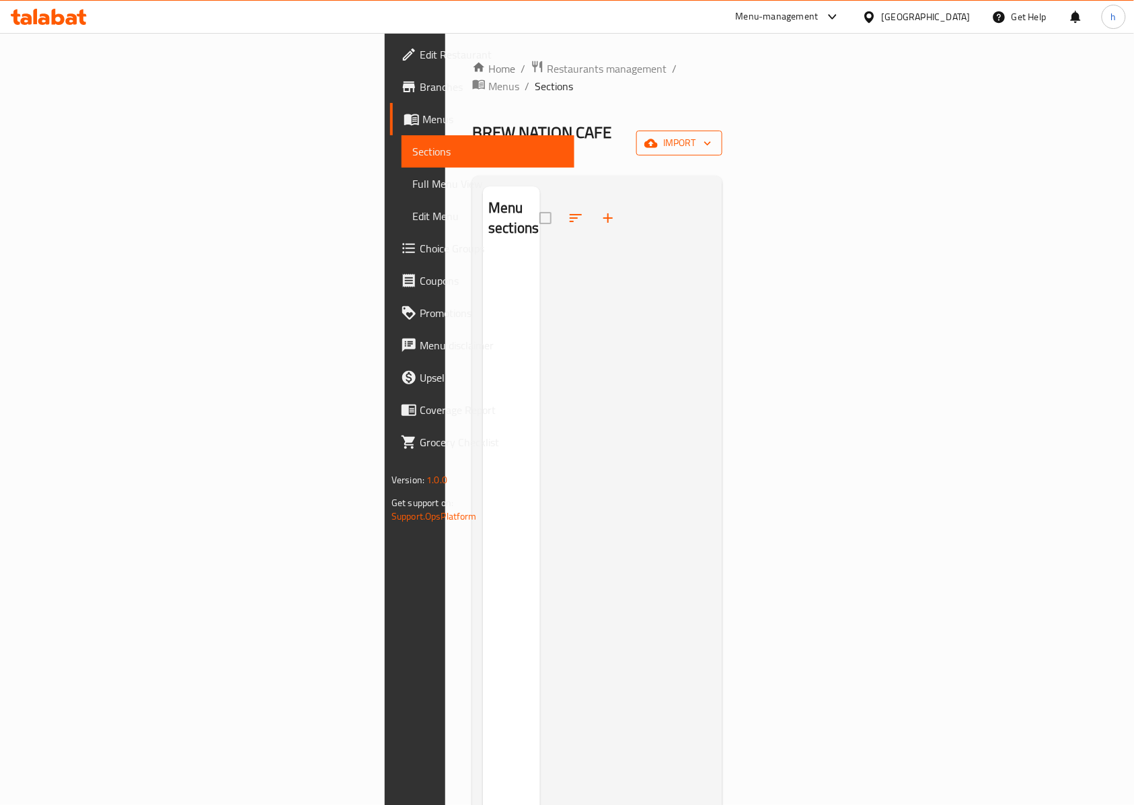
click at [714, 137] on icon "button" at bounding box center [707, 143] width 13 height 13
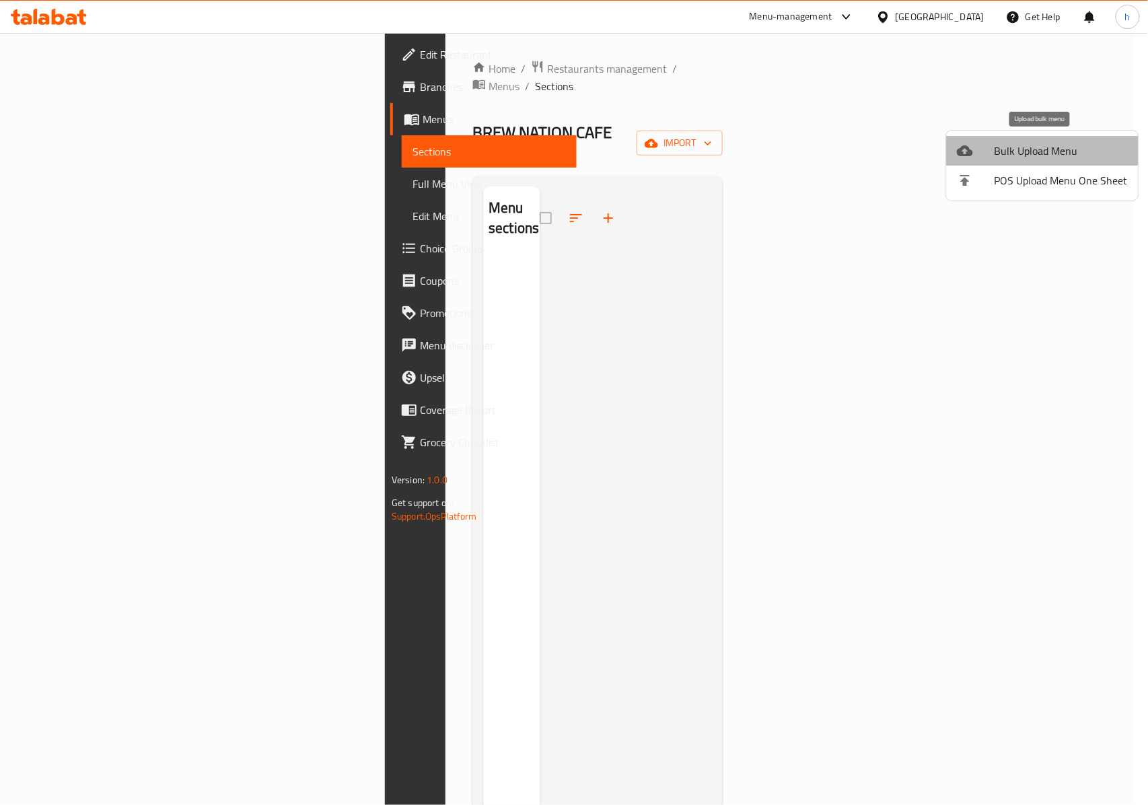
click at [1041, 138] on li "Bulk Upload Menu" at bounding box center [1042, 151] width 192 height 30
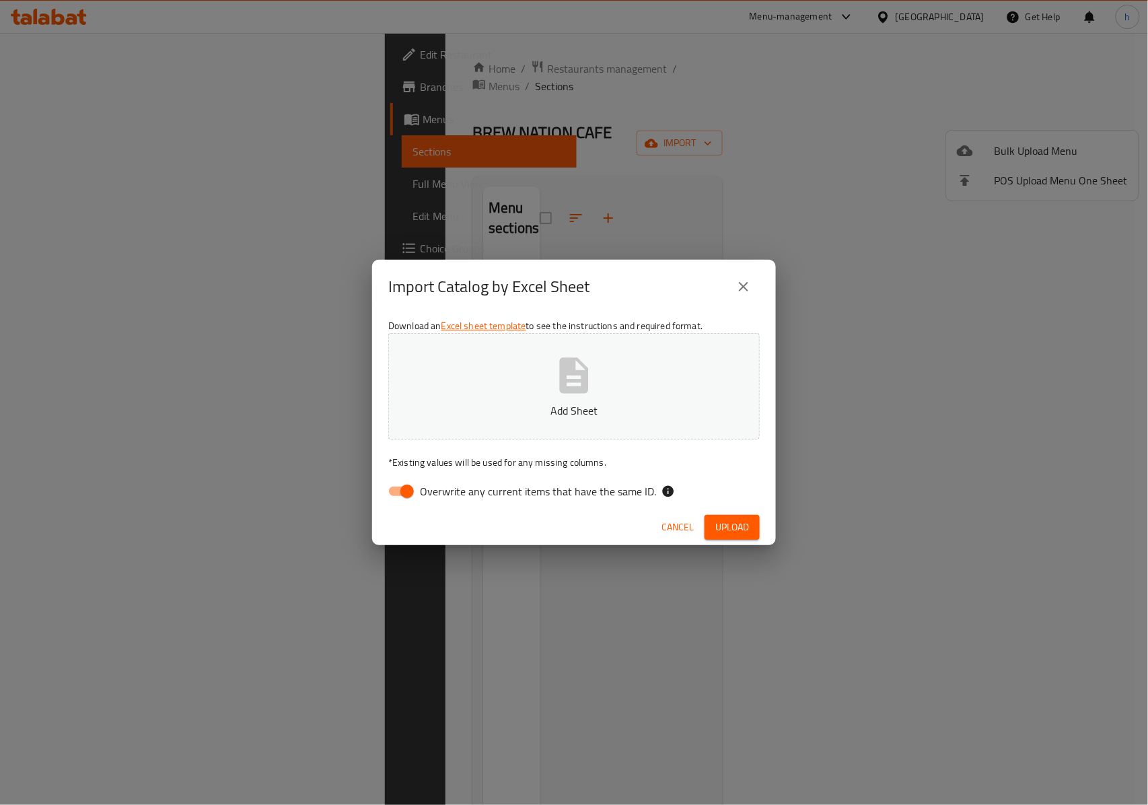
click at [461, 491] on span "Overwrite any current items that have the same ID." at bounding box center [538, 491] width 236 height 16
click at [445, 491] on input "Overwrite any current items that have the same ID." at bounding box center [407, 491] width 77 height 26
checkbox input "false"
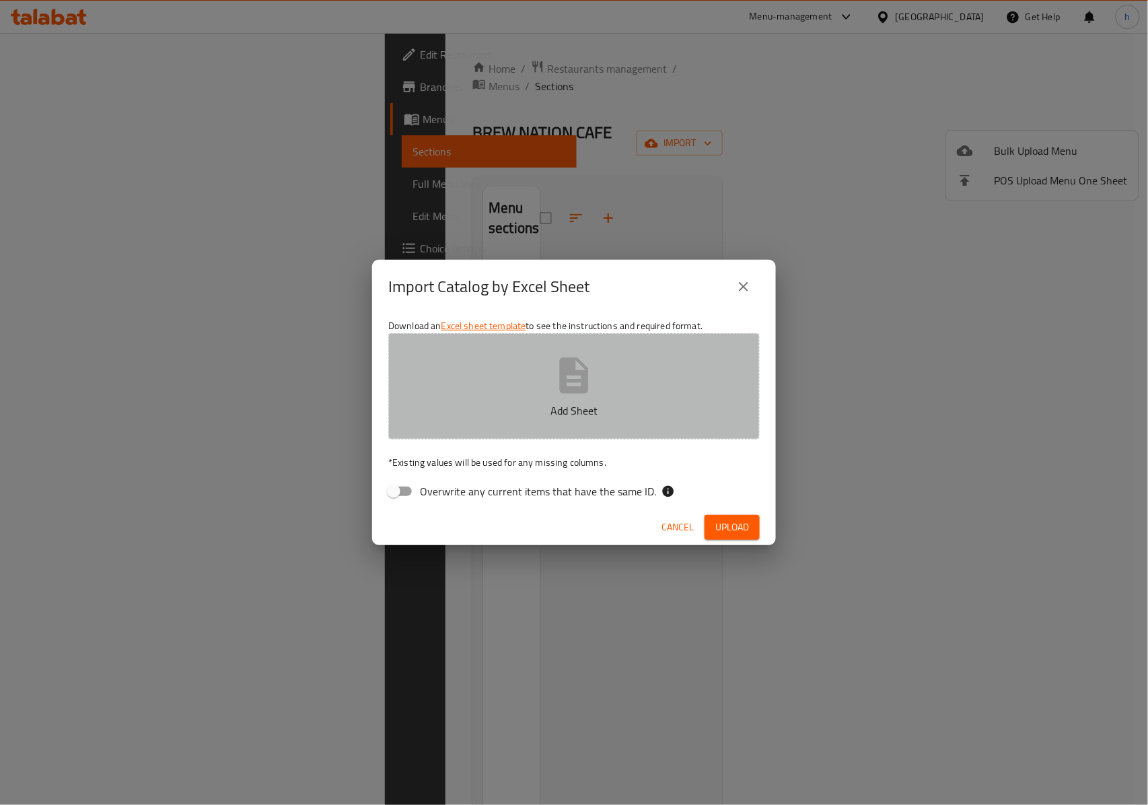
click at [545, 371] on button "Add Sheet" at bounding box center [573, 386] width 371 height 106
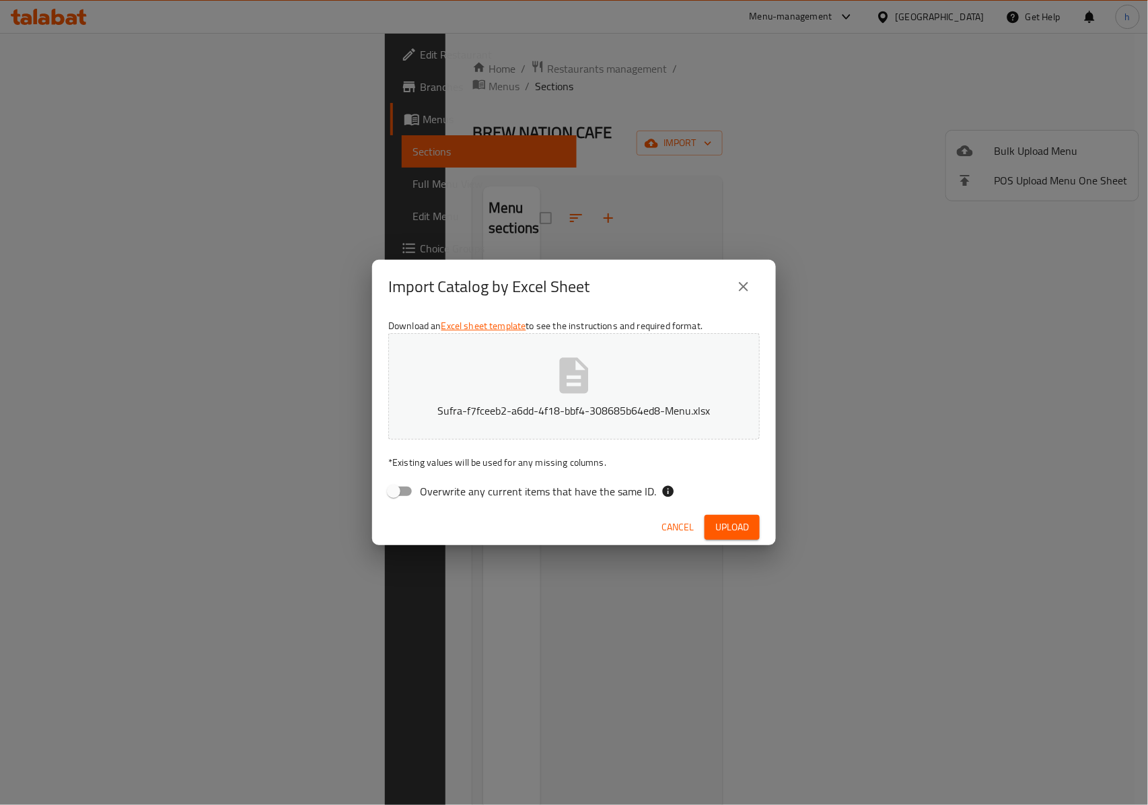
click at [685, 520] on span "Cancel" at bounding box center [677, 527] width 32 height 17
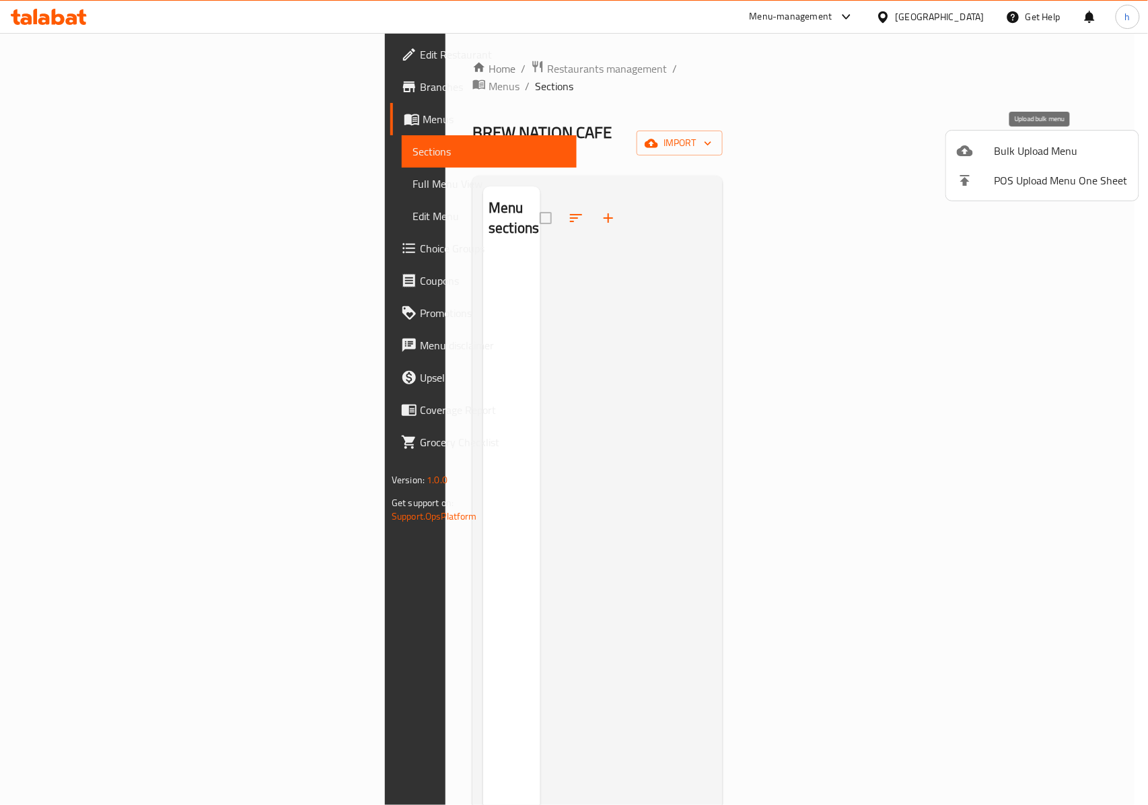
click at [1002, 162] on li "Bulk Upload Menu" at bounding box center [1042, 151] width 192 height 30
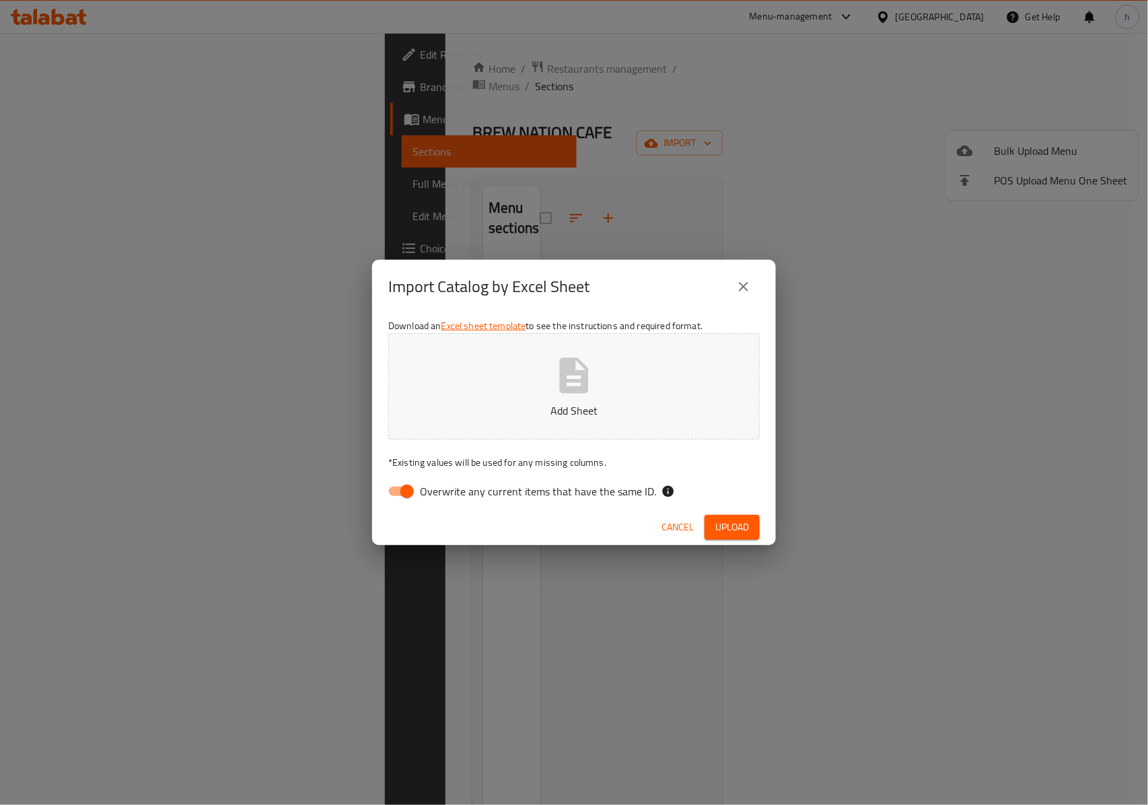
click at [440, 486] on span "Overwrite any current items that have the same ID." at bounding box center [538, 491] width 236 height 16
click at [440, 486] on input "Overwrite any current items that have the same ID." at bounding box center [407, 491] width 77 height 26
checkbox input "false"
click at [500, 380] on button "Add Sheet" at bounding box center [573, 386] width 371 height 106
click at [726, 525] on span "Upload" at bounding box center [732, 527] width 34 height 17
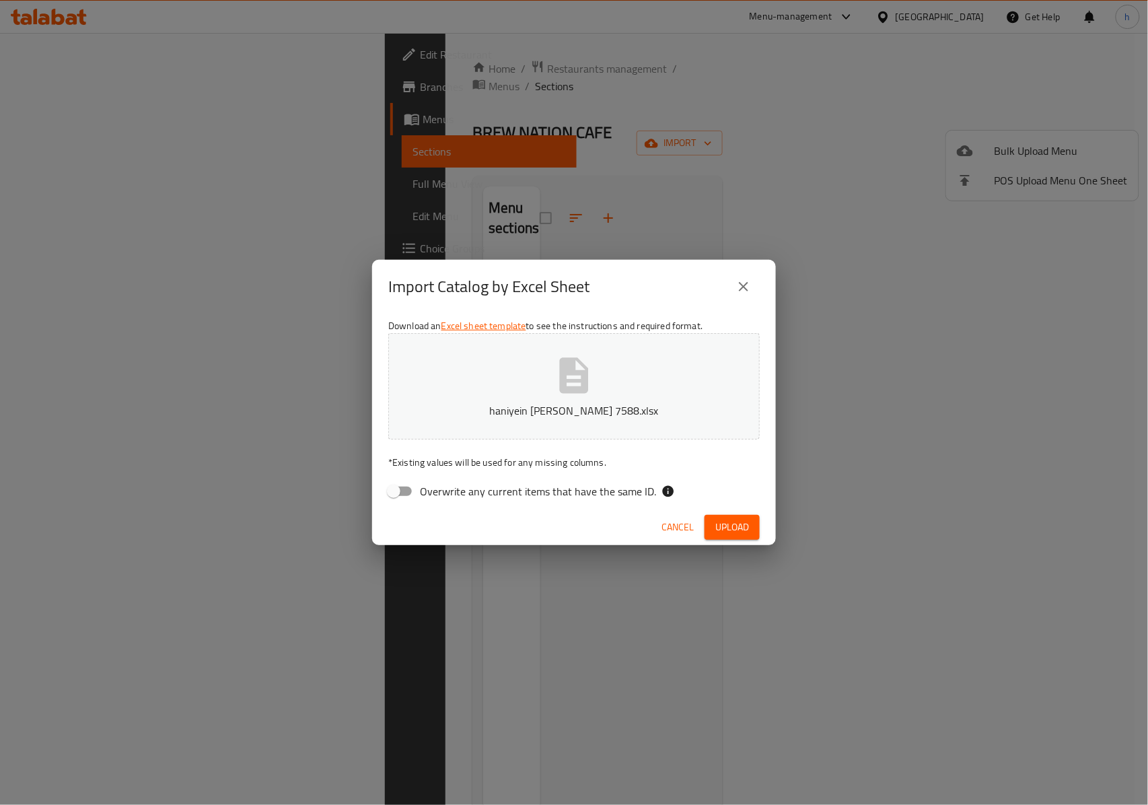
click at [522, 378] on button "haniyein abdulsalam ali 7588.xlsx" at bounding box center [573, 386] width 371 height 106
click at [553, 433] on button "haniyein abdulsalam ali 7588.xlsx" at bounding box center [573, 386] width 371 height 106
click at [730, 521] on span "Upload" at bounding box center [732, 527] width 34 height 17
click at [112, 776] on div "Menu_Items sheet is required." at bounding box center [111, 769] width 126 height 15
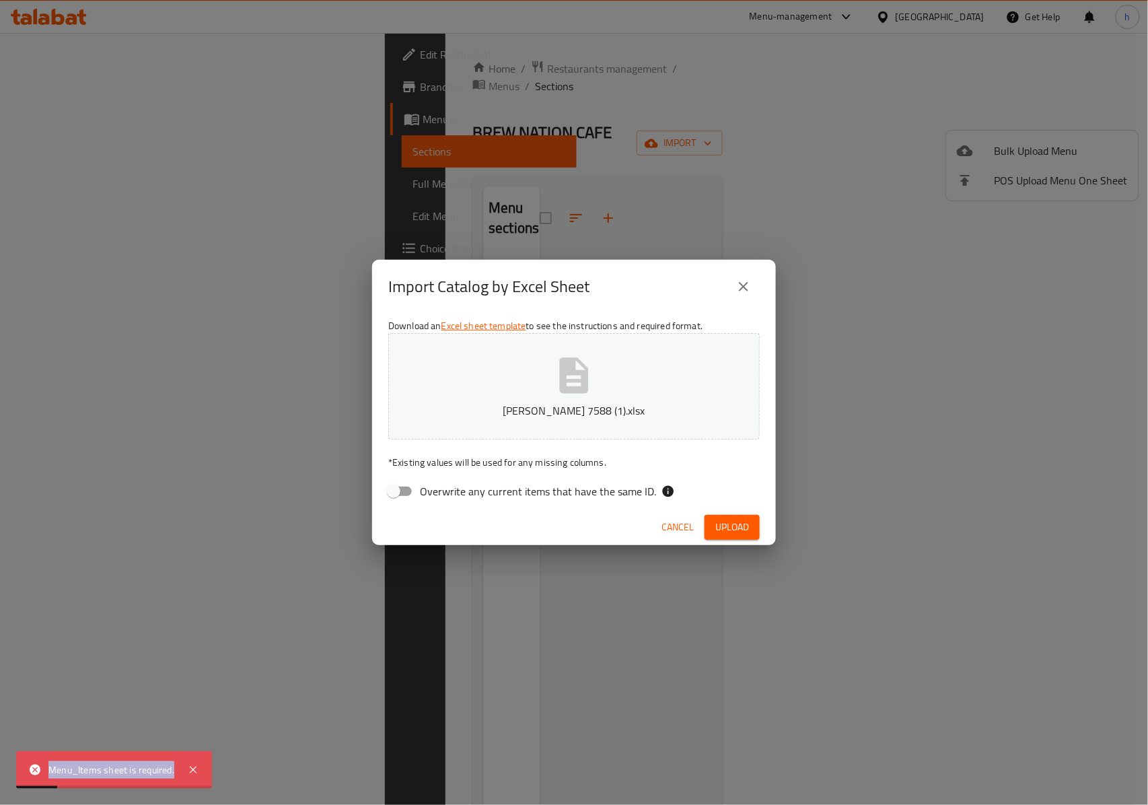
click at [112, 776] on div "Menu_Items sheet is required." at bounding box center [111, 769] width 126 height 15
click at [661, 525] on span "Cancel" at bounding box center [677, 527] width 32 height 17
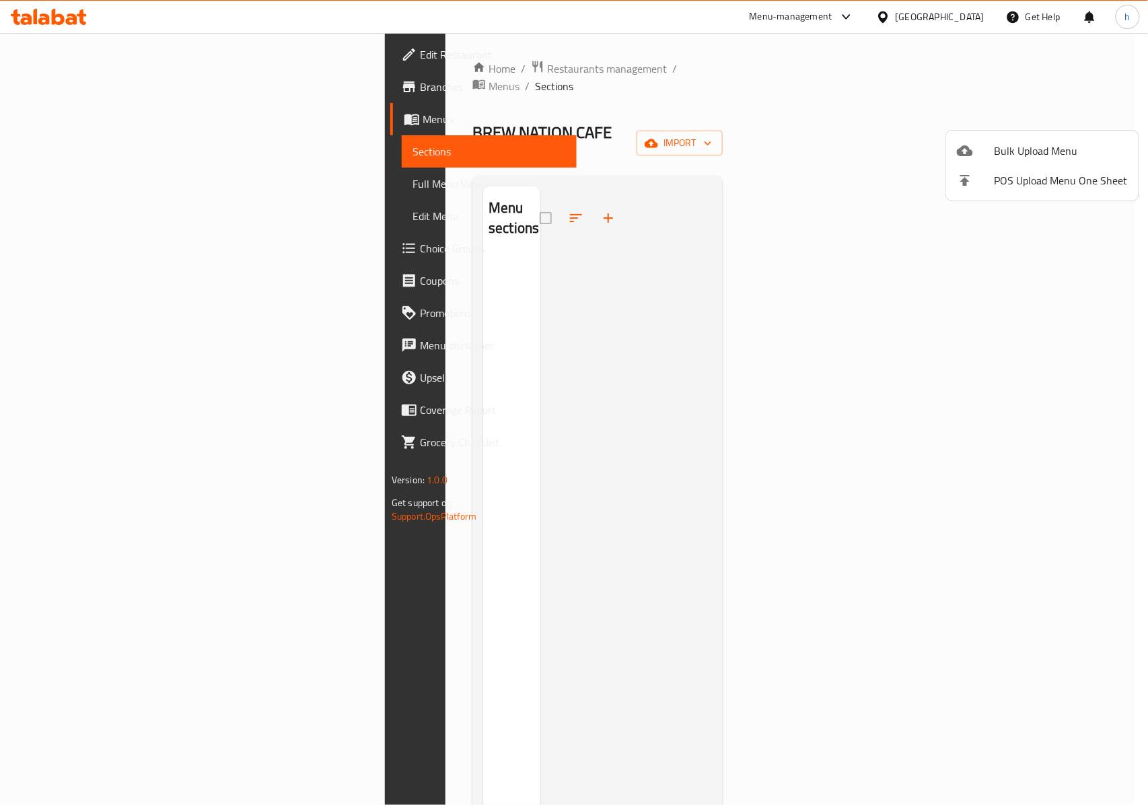
click at [673, 207] on div at bounding box center [574, 402] width 1148 height 805
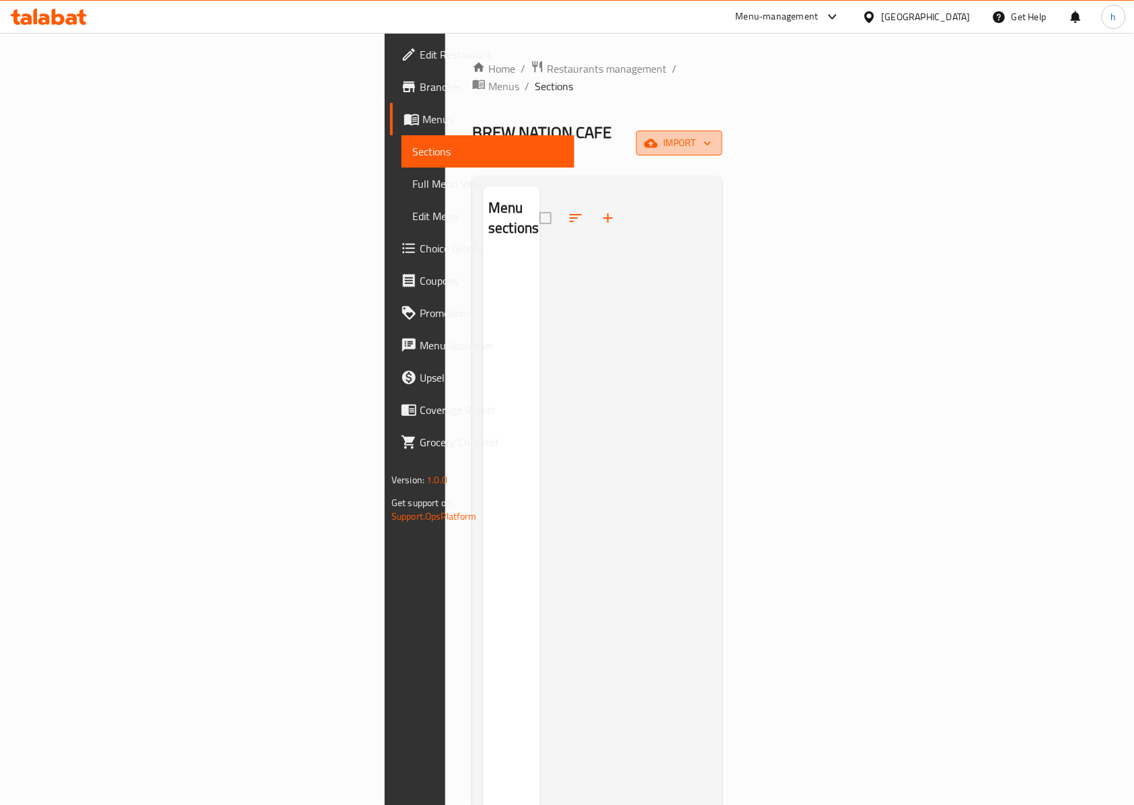
click at [722, 130] on button "import" at bounding box center [679, 142] width 86 height 25
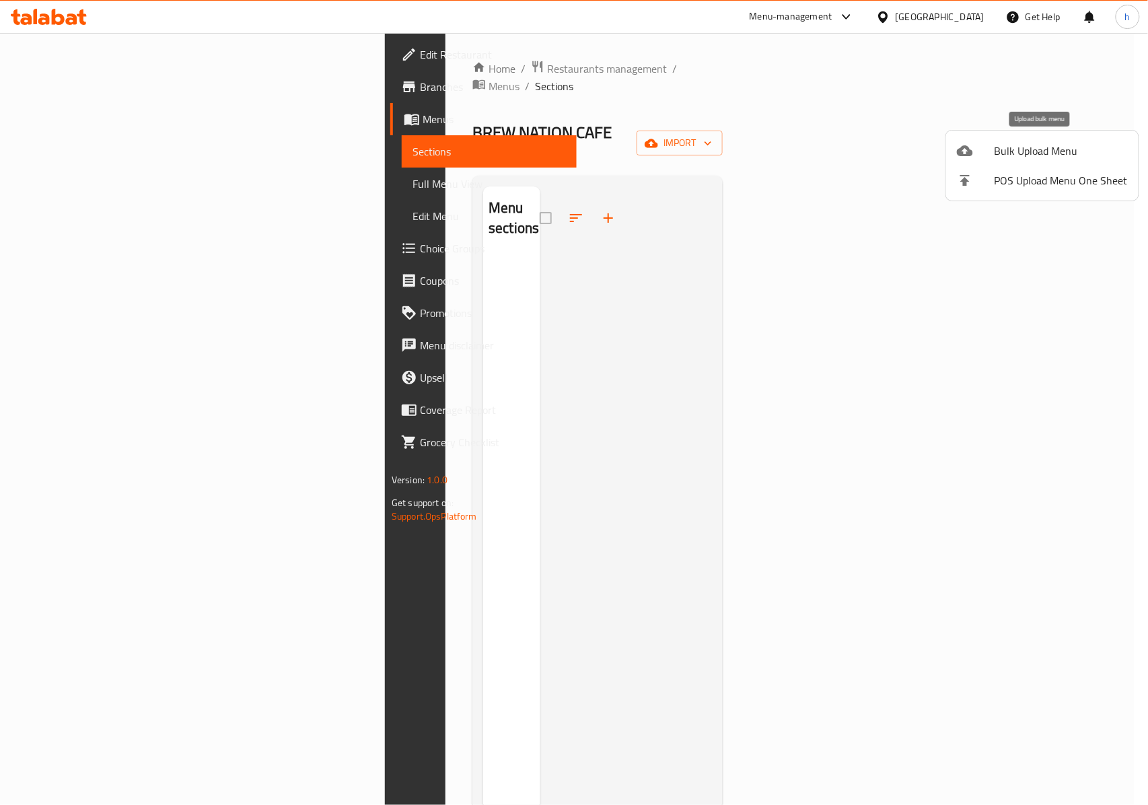
click at [1012, 149] on span "Bulk Upload Menu" at bounding box center [1060, 151] width 133 height 16
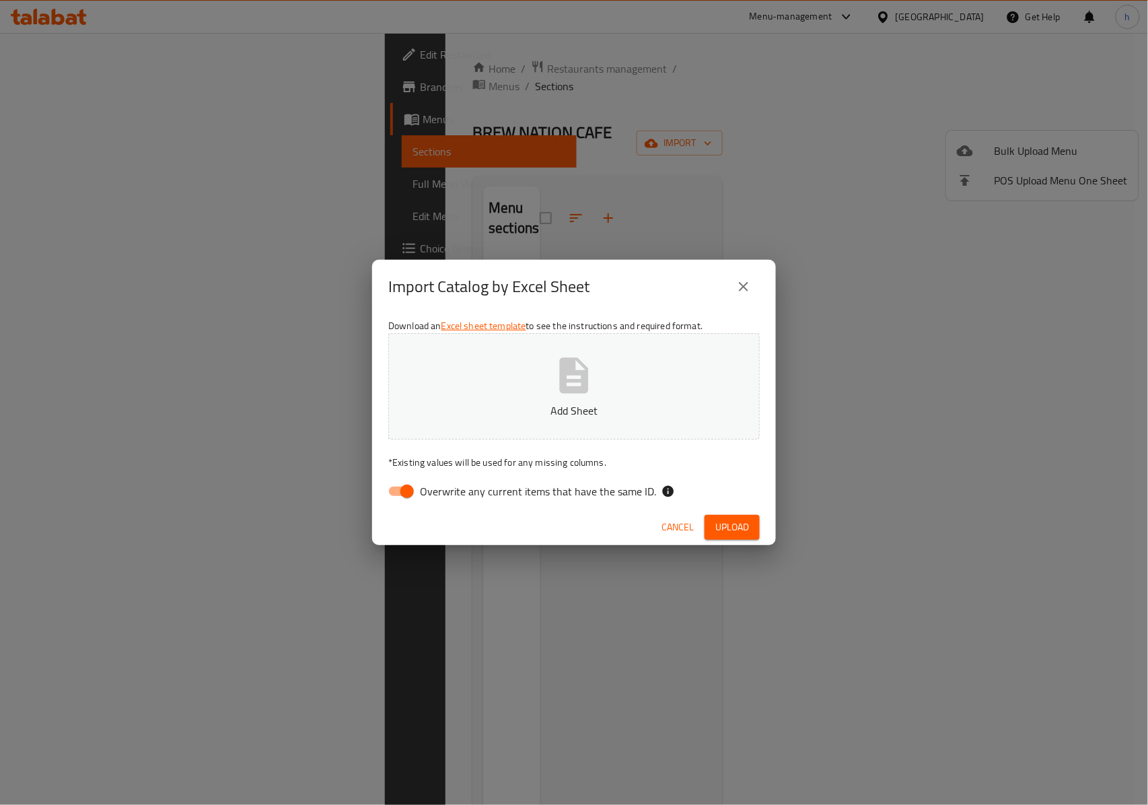
click at [601, 496] on span "Overwrite any current items that have the same ID." at bounding box center [538, 491] width 236 height 16
click at [445, 496] on input "Overwrite any current items that have the same ID." at bounding box center [407, 491] width 77 height 26
checkbox input "false"
click at [630, 417] on p "Add Sheet" at bounding box center [574, 410] width 330 height 16
click at [725, 529] on span "Upload" at bounding box center [732, 527] width 34 height 17
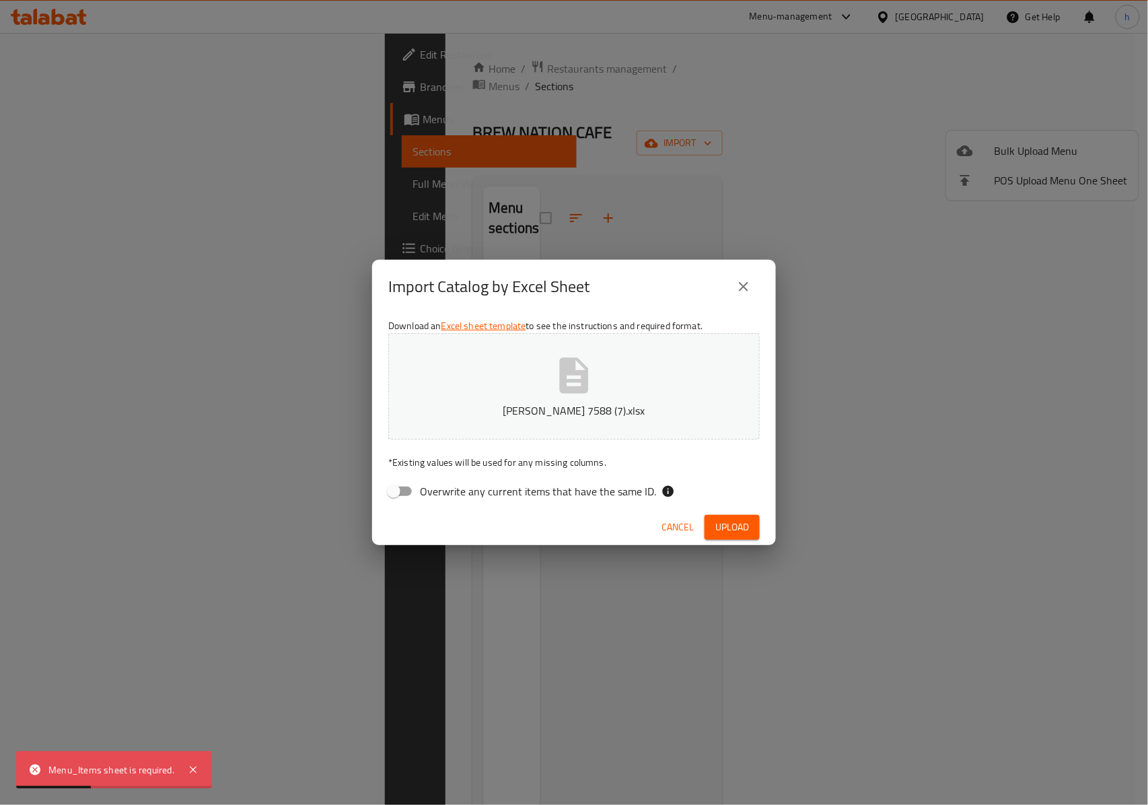
click at [671, 531] on span "Cancel" at bounding box center [677, 527] width 32 height 17
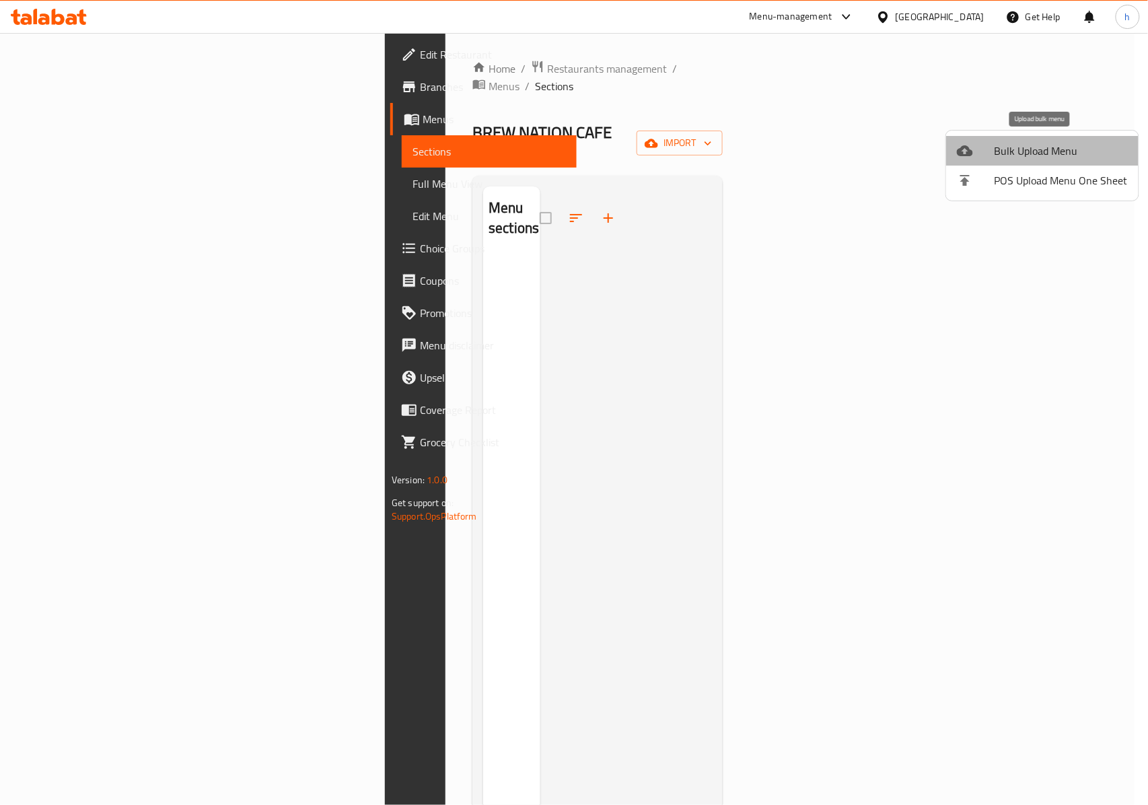
click at [1059, 148] on span "Bulk Upload Menu" at bounding box center [1060, 151] width 133 height 16
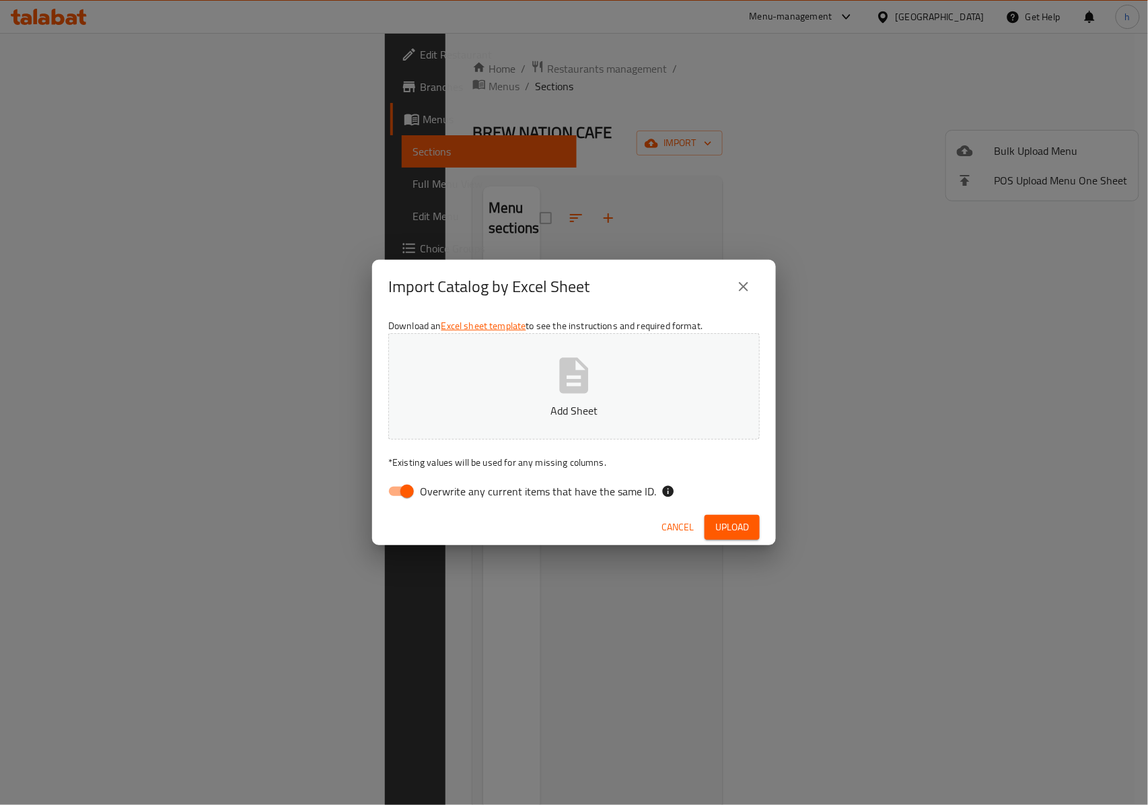
click at [547, 469] on p "* Existing values will be used for any missing columns." at bounding box center [573, 461] width 371 height 13
click at [539, 492] on span "Overwrite any current items that have the same ID." at bounding box center [538, 491] width 236 height 16
click at [445, 492] on input "Overwrite any current items that have the same ID." at bounding box center [407, 491] width 77 height 26
checkbox input "false"
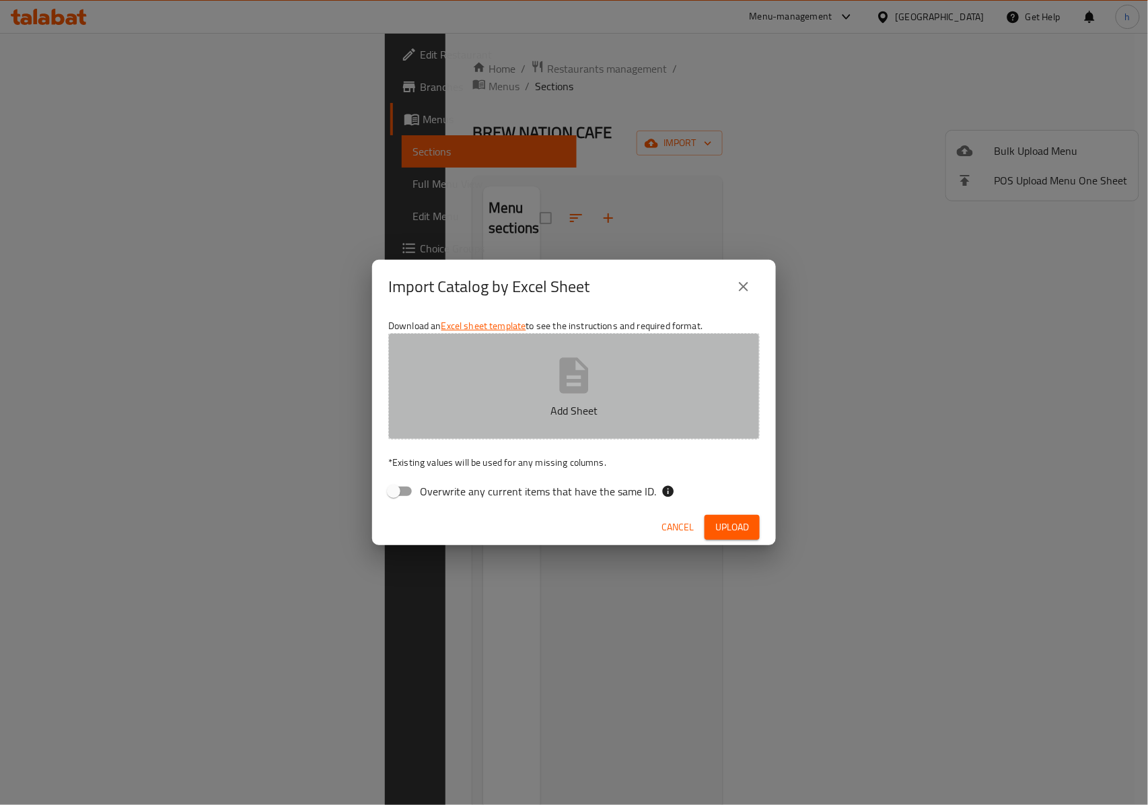
click at [574, 422] on button "Add Sheet" at bounding box center [573, 386] width 371 height 106
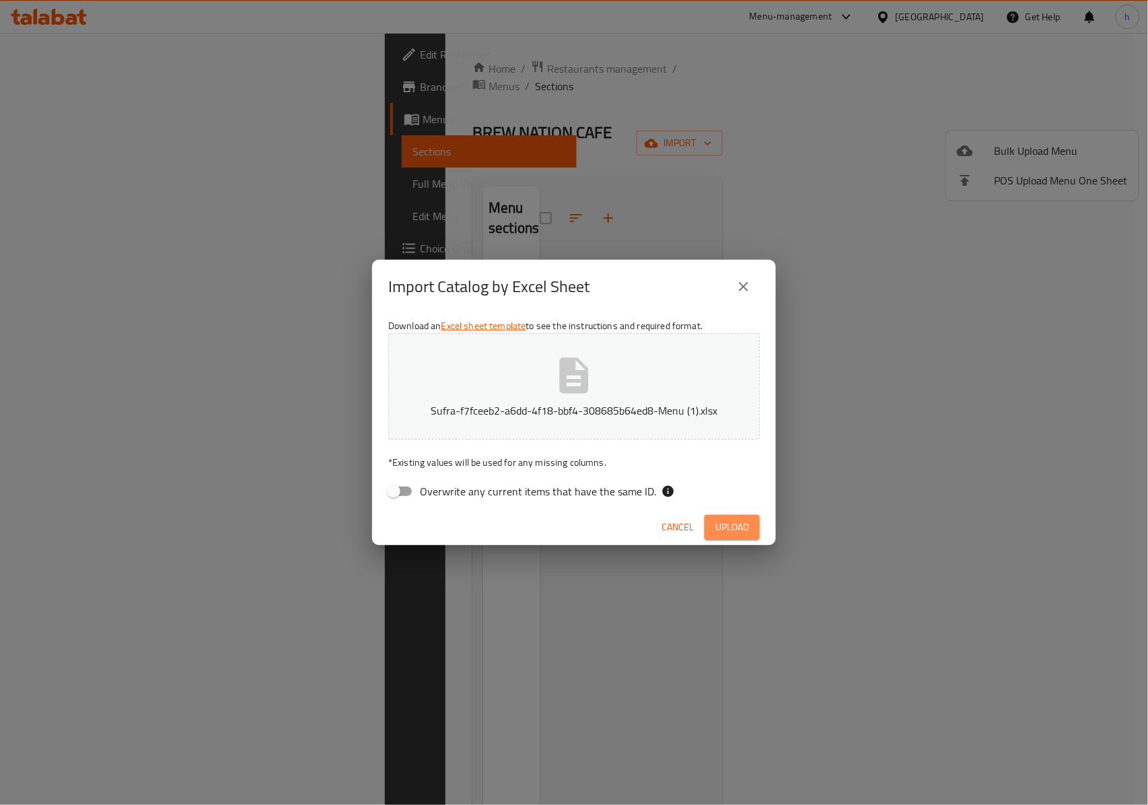
click at [708, 515] on button "Upload" at bounding box center [731, 527] width 55 height 25
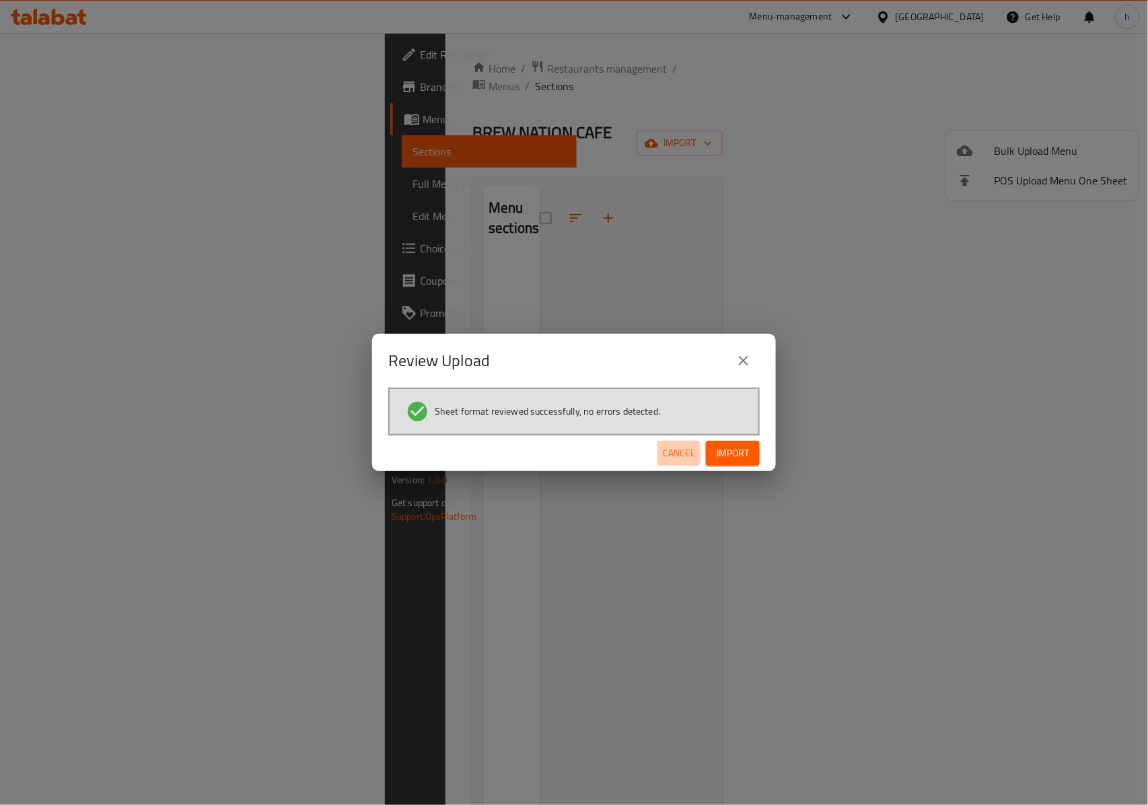
click at [663, 455] on span "Cancel" at bounding box center [679, 453] width 32 height 17
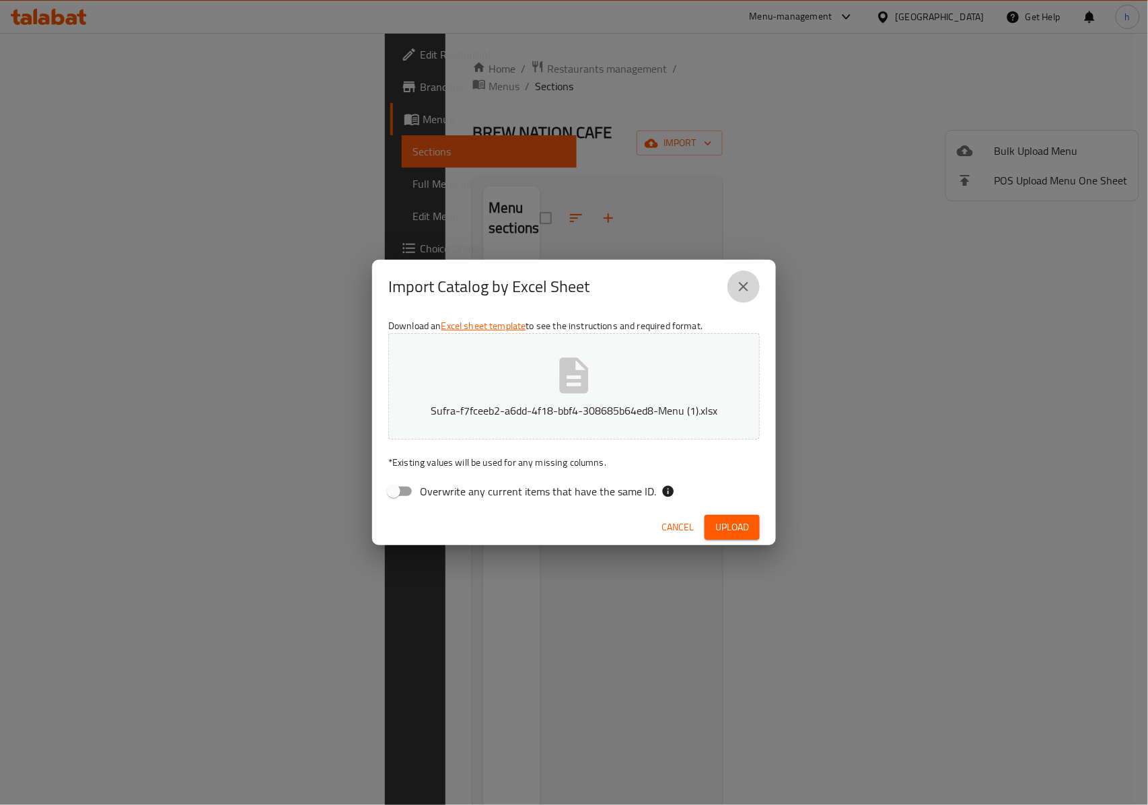
click at [751, 281] on button "close" at bounding box center [743, 286] width 32 height 32
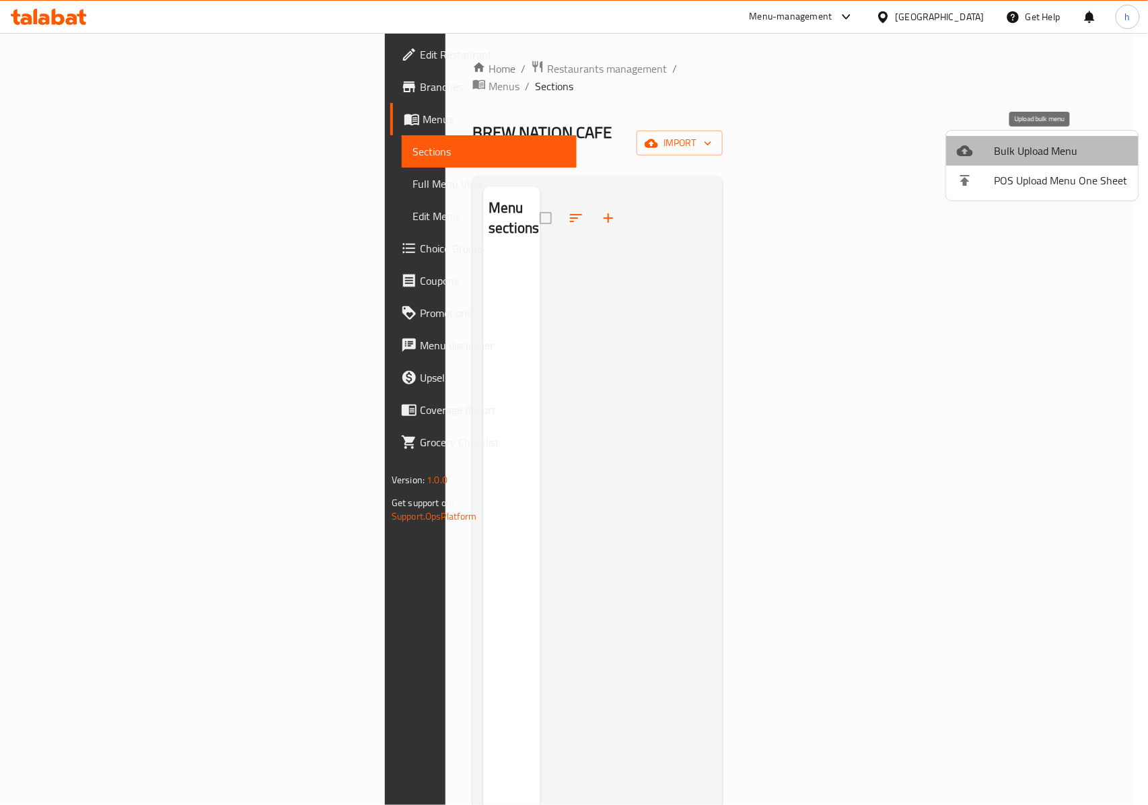
click at [1071, 157] on span "Bulk Upload Menu" at bounding box center [1060, 151] width 133 height 16
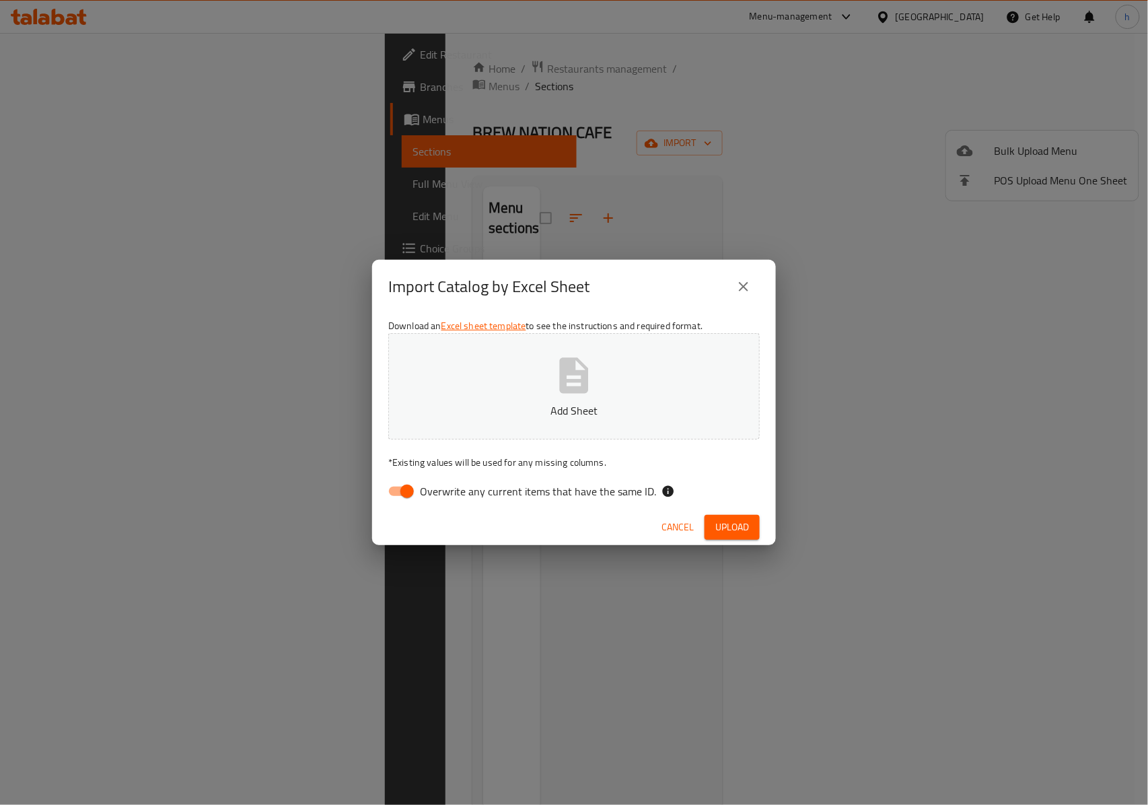
click at [527, 486] on span "Overwrite any current items that have the same ID." at bounding box center [538, 491] width 236 height 16
click at [445, 486] on input "Overwrite any current items that have the same ID." at bounding box center [407, 491] width 77 height 26
checkbox input "false"
click at [544, 381] on button "Add Sheet" at bounding box center [573, 386] width 371 height 106
click at [726, 515] on button "Upload" at bounding box center [731, 527] width 55 height 25
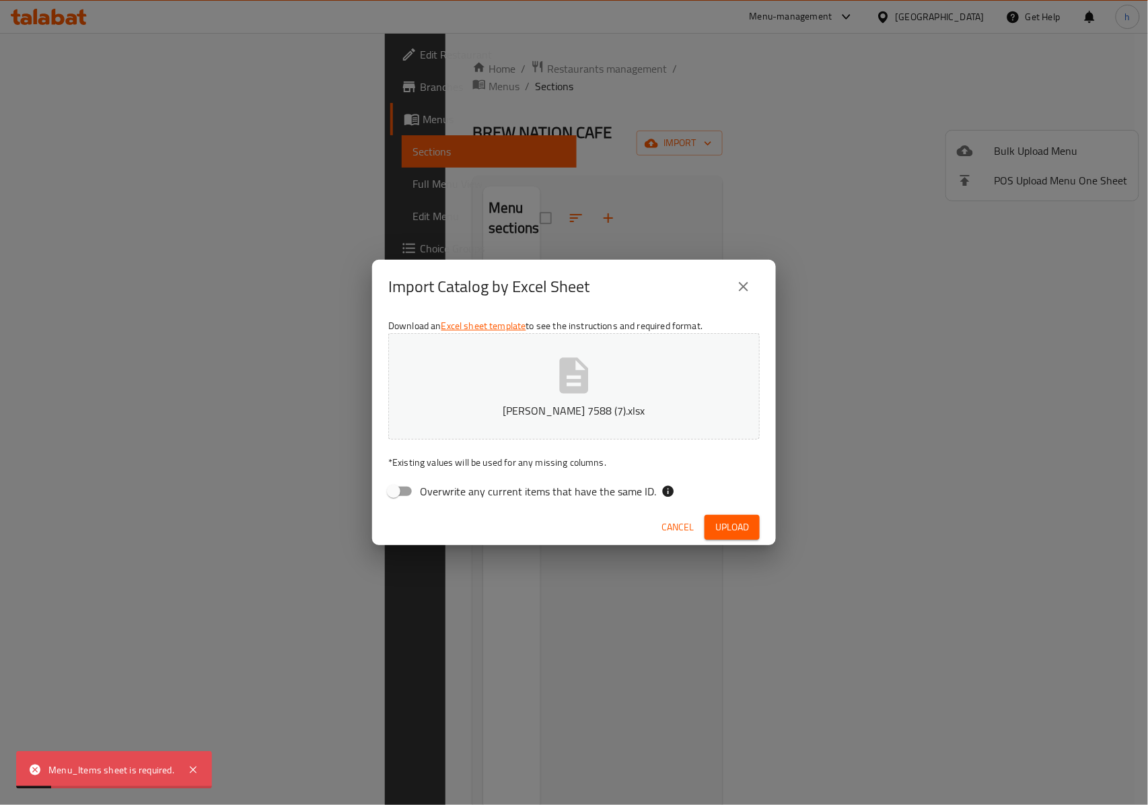
click at [475, 331] on link "Excel sheet template" at bounding box center [483, 325] width 85 height 17
click at [743, 531] on span "Upload" at bounding box center [732, 527] width 34 height 17
click at [747, 291] on icon "close" at bounding box center [743, 286] width 9 height 9
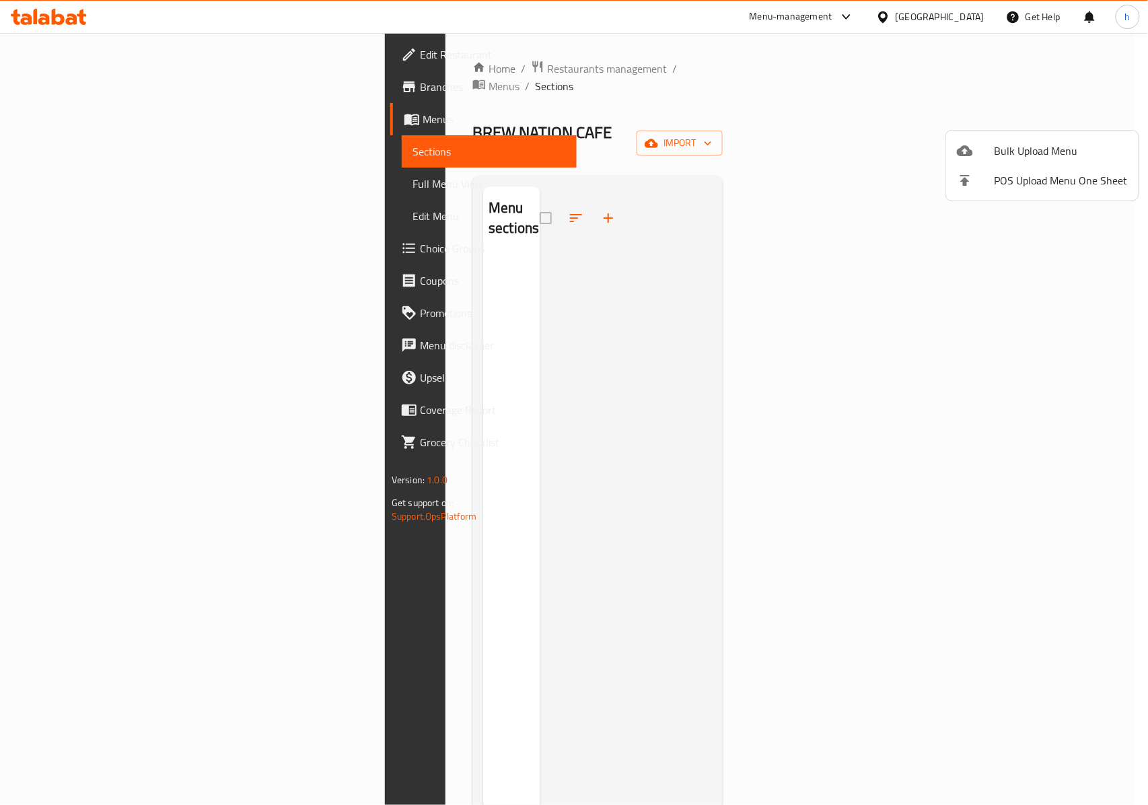
click at [1034, 146] on span "Bulk Upload Menu" at bounding box center [1060, 151] width 133 height 16
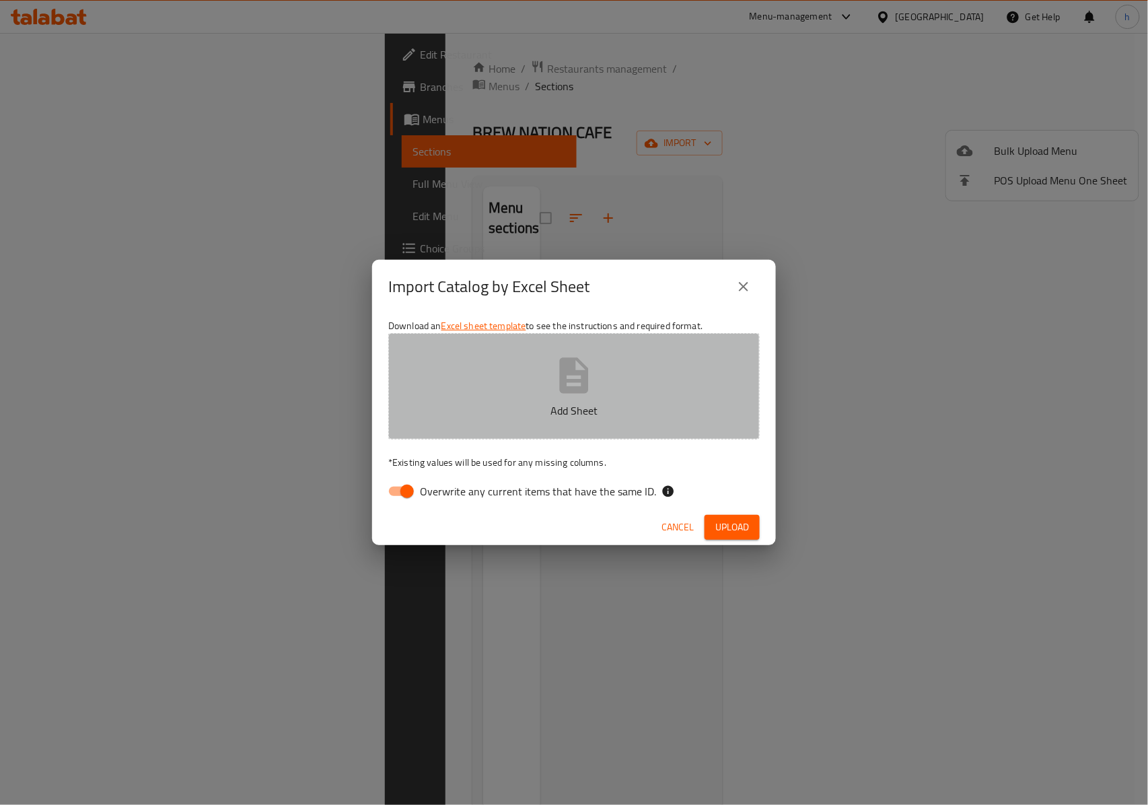
click at [573, 382] on icon "button" at bounding box center [574, 375] width 29 height 36
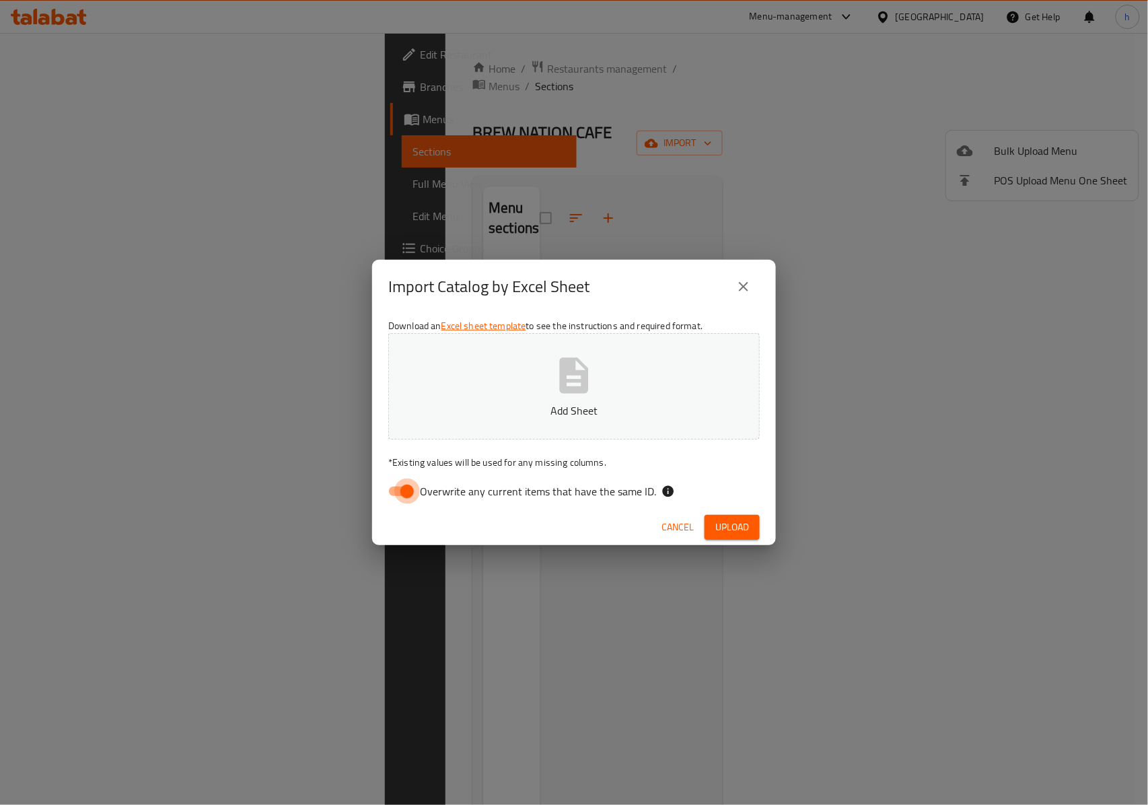
drag, startPoint x: 402, startPoint y: 492, endPoint x: 578, endPoint y: 367, distance: 216.5
click at [402, 492] on input "Overwrite any current items that have the same ID." at bounding box center [407, 491] width 77 height 26
checkbox input "false"
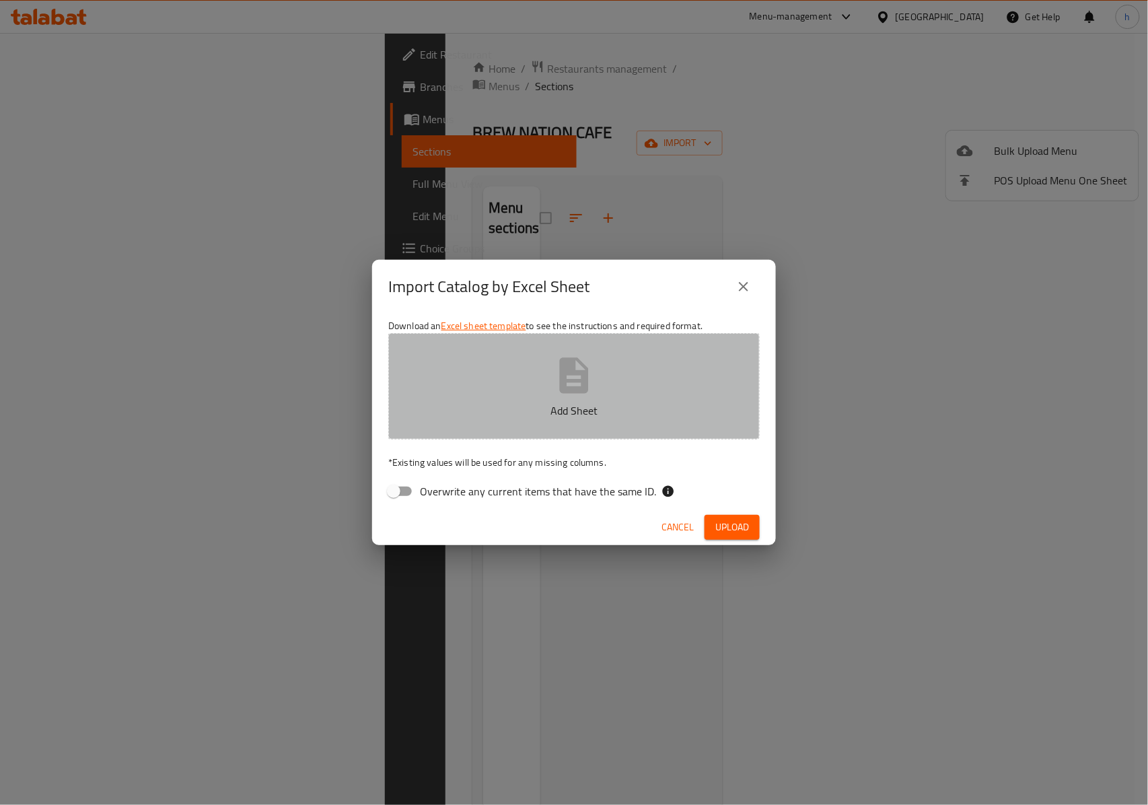
click at [578, 367] on icon "button" at bounding box center [573, 375] width 43 height 43
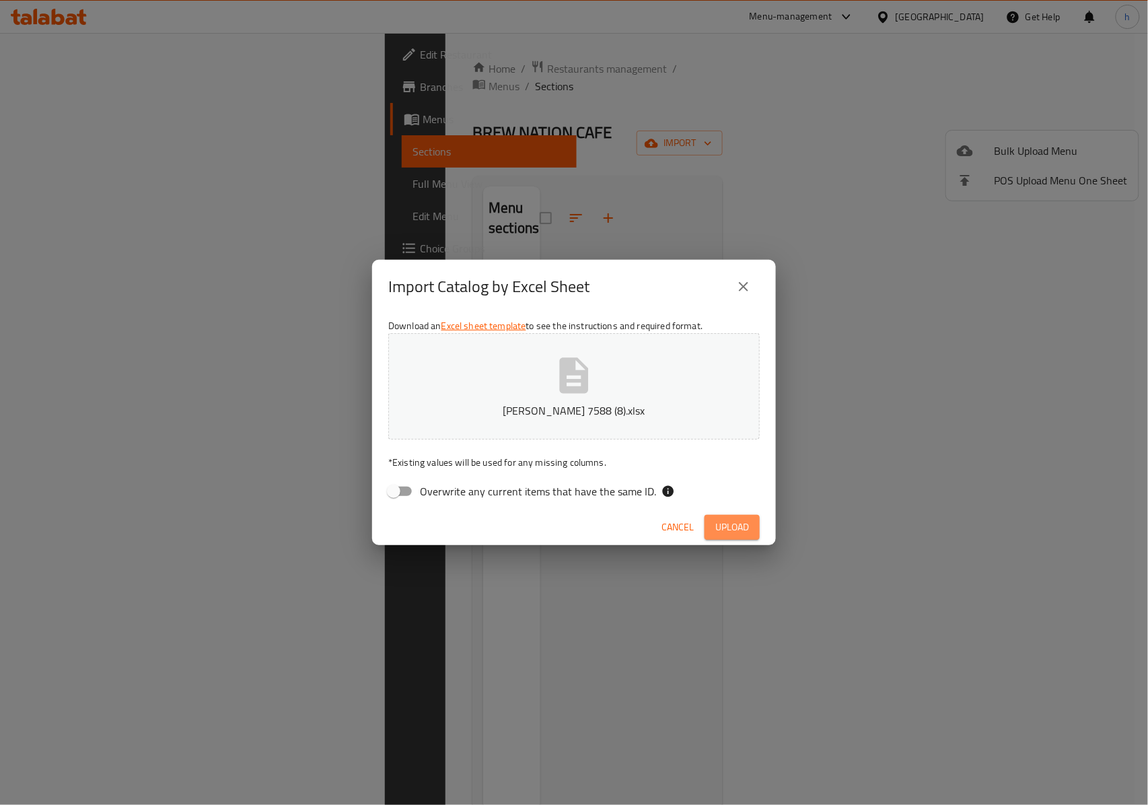
click at [741, 533] on span "Upload" at bounding box center [732, 527] width 34 height 17
click at [87, 768] on div "Menu_Items sheet is required." at bounding box center [111, 769] width 126 height 15
click at [192, 774] on icon at bounding box center [193, 769] width 16 height 16
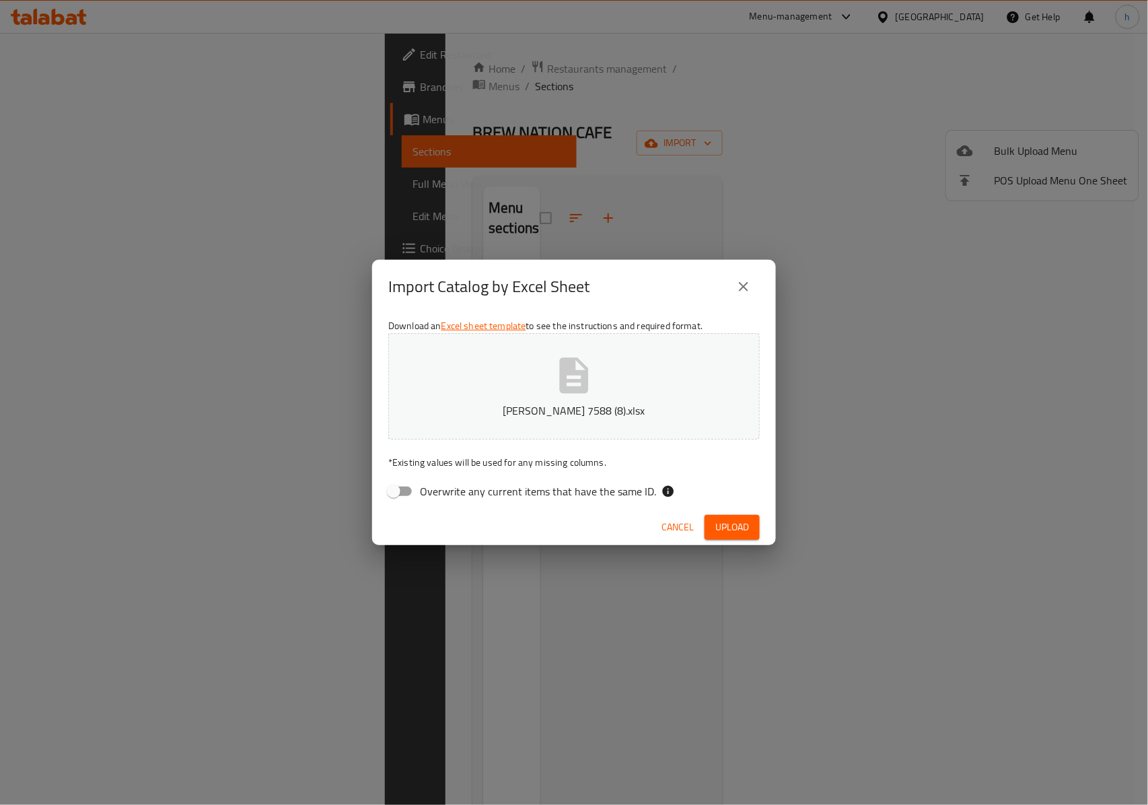
click at [593, 359] on icon "button" at bounding box center [573, 375] width 43 height 43
click at [292, 68] on div "Import Catalog by Excel Sheet Download an Excel sheet template to see the instr…" at bounding box center [574, 402] width 1148 height 805
click at [715, 529] on span "Upload" at bounding box center [732, 527] width 34 height 17
drag, startPoint x: 741, startPoint y: 219, endPoint x: 752, endPoint y: 232, distance: 17.1
click at [741, 219] on div "Import Catalog by Excel Sheet Download an Excel sheet template to see the instr…" at bounding box center [574, 402] width 1148 height 805
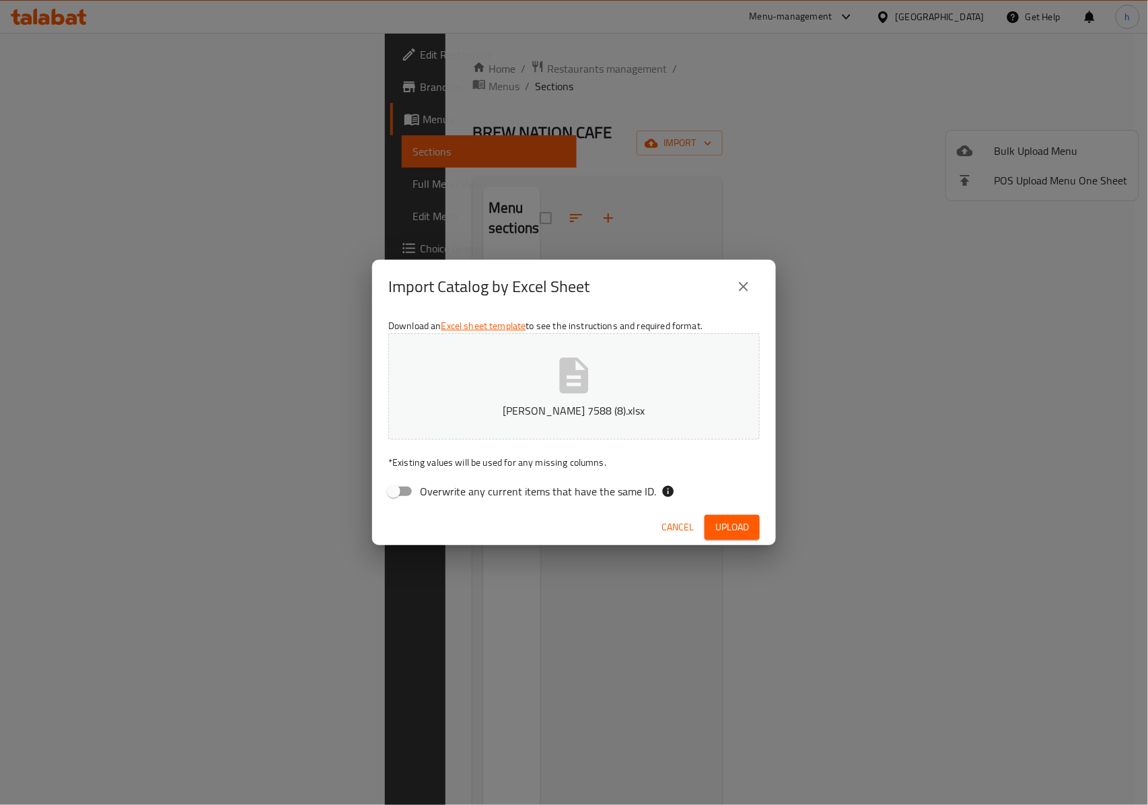
click at [741, 294] on icon "close" at bounding box center [743, 286] width 16 height 16
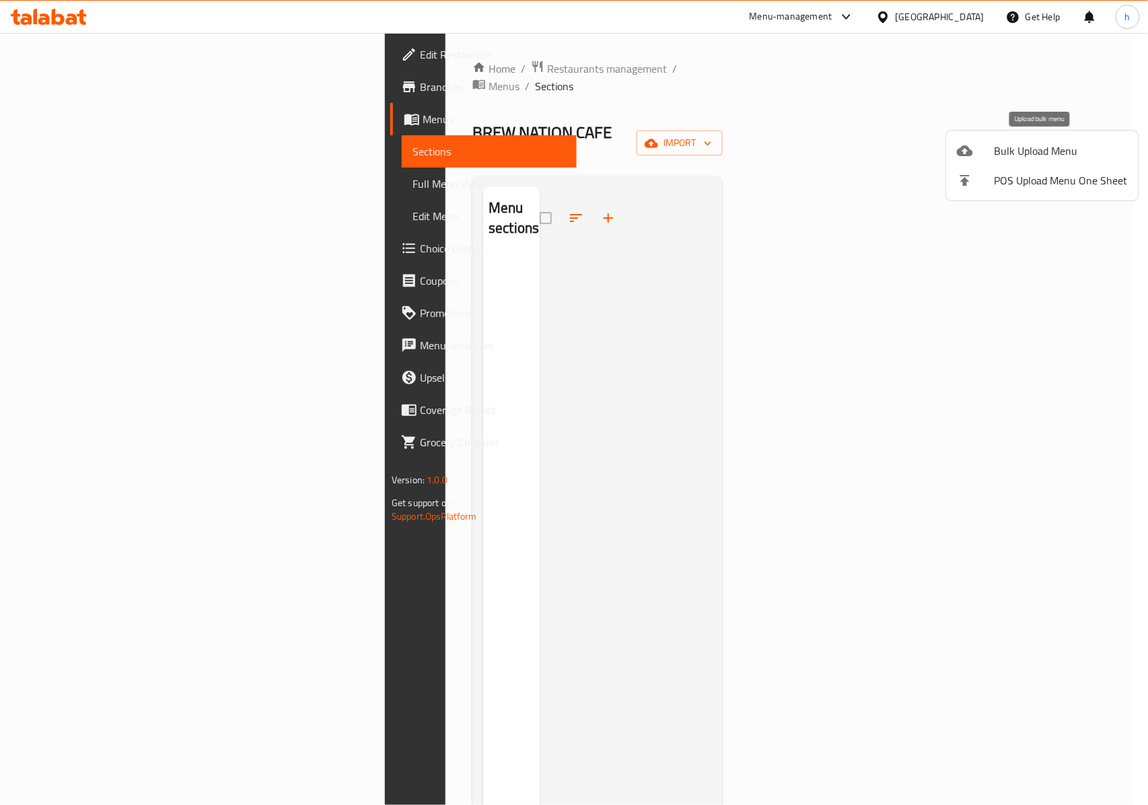
click at [1022, 151] on span "Bulk Upload Menu" at bounding box center [1060, 151] width 133 height 16
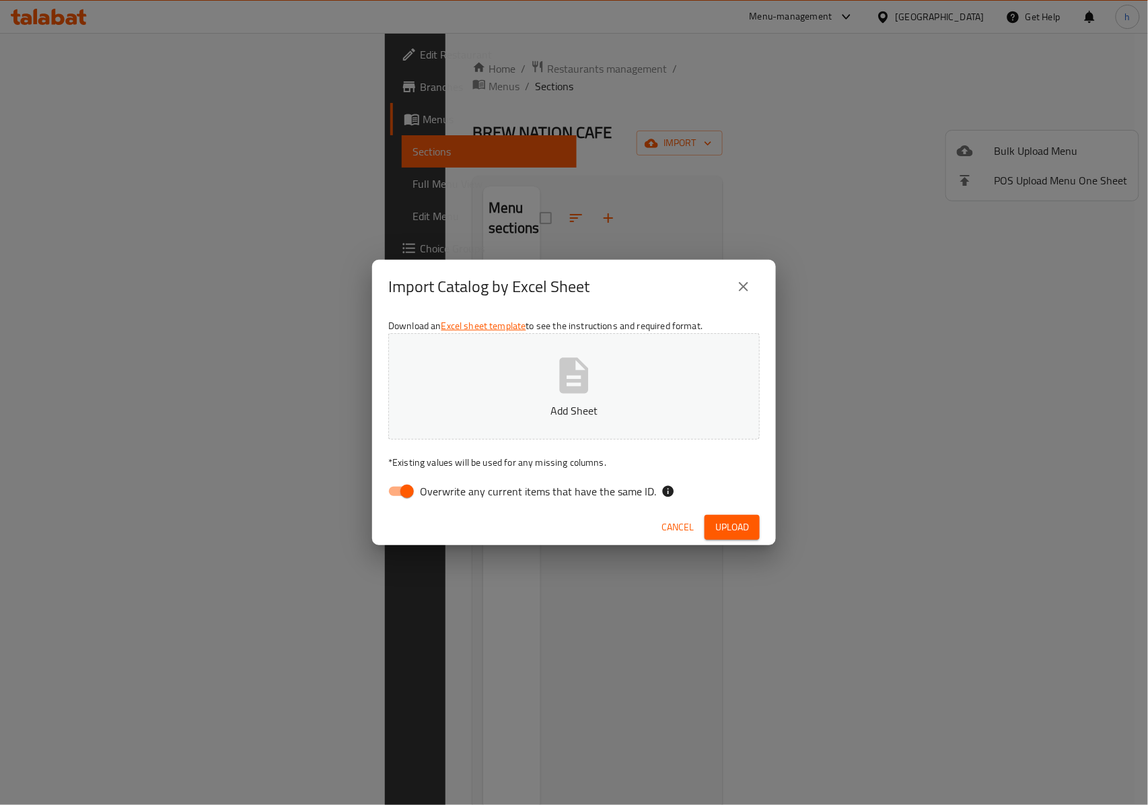
click at [453, 491] on span "Overwrite any current items that have the same ID." at bounding box center [538, 491] width 236 height 16
click at [445, 491] on input "Overwrite any current items that have the same ID." at bounding box center [407, 491] width 77 height 26
checkbox input "false"
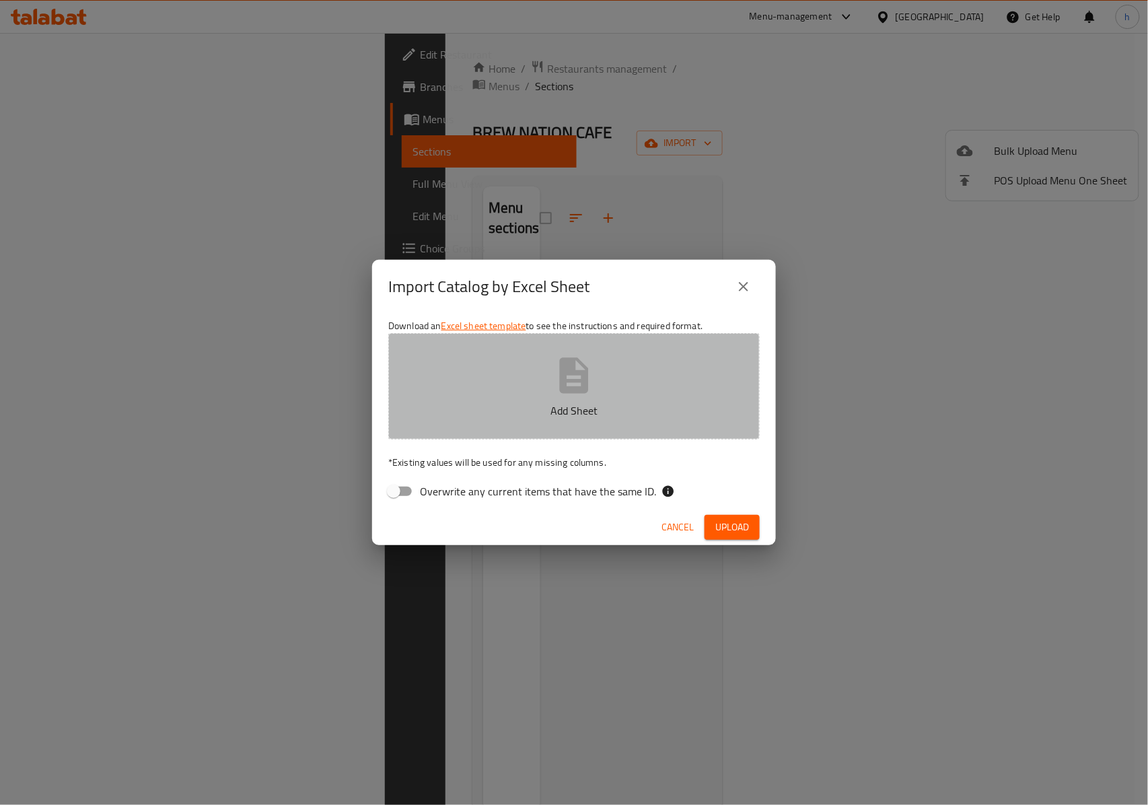
click at [504, 380] on button "Add Sheet" at bounding box center [573, 386] width 371 height 106
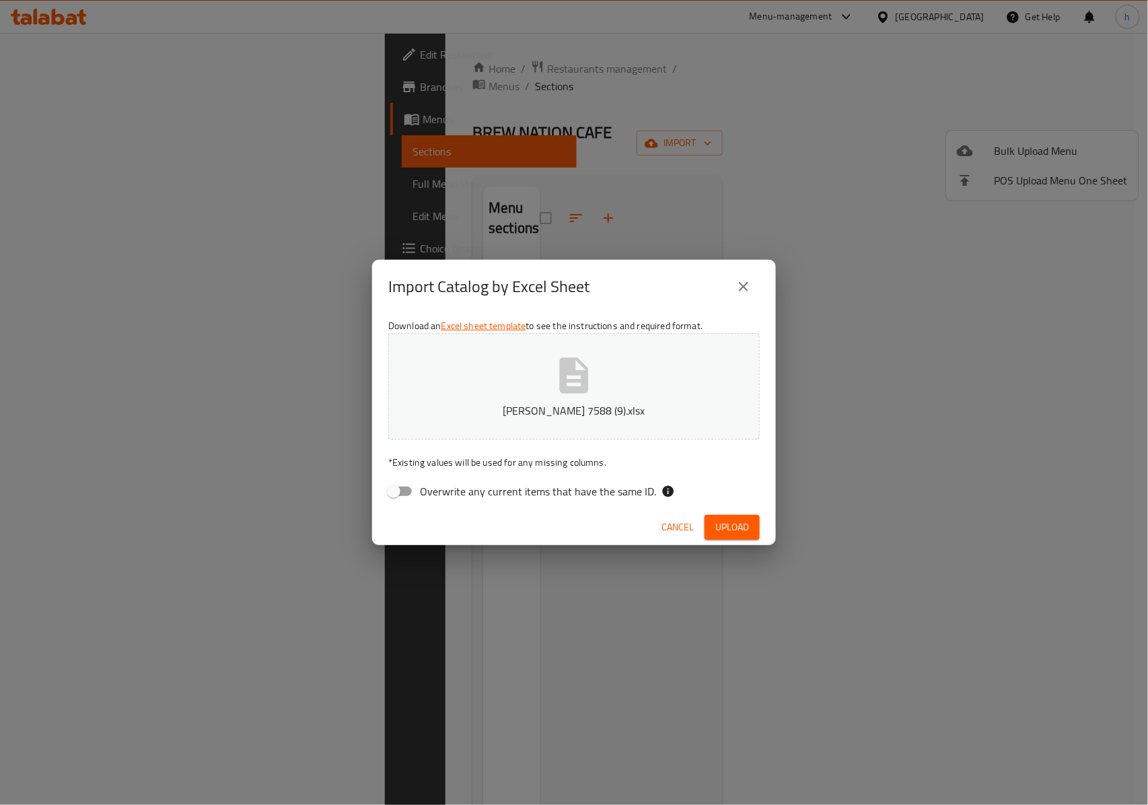
click at [724, 515] on button "Upload" at bounding box center [731, 527] width 55 height 25
click at [114, 768] on div "Menu_Items sheet is required." at bounding box center [111, 769] width 126 height 15
click at [746, 278] on icon "close" at bounding box center [743, 286] width 16 height 16
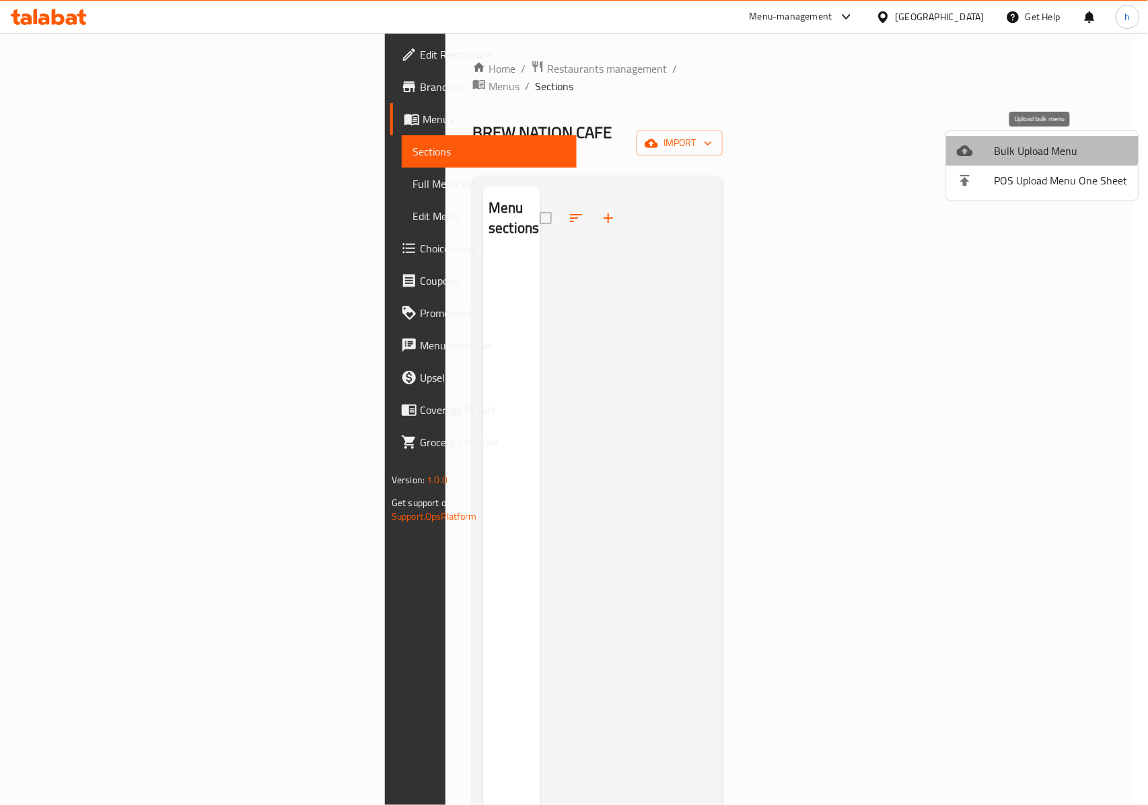
click at [1039, 136] on li "Bulk Upload Menu" at bounding box center [1042, 151] width 192 height 30
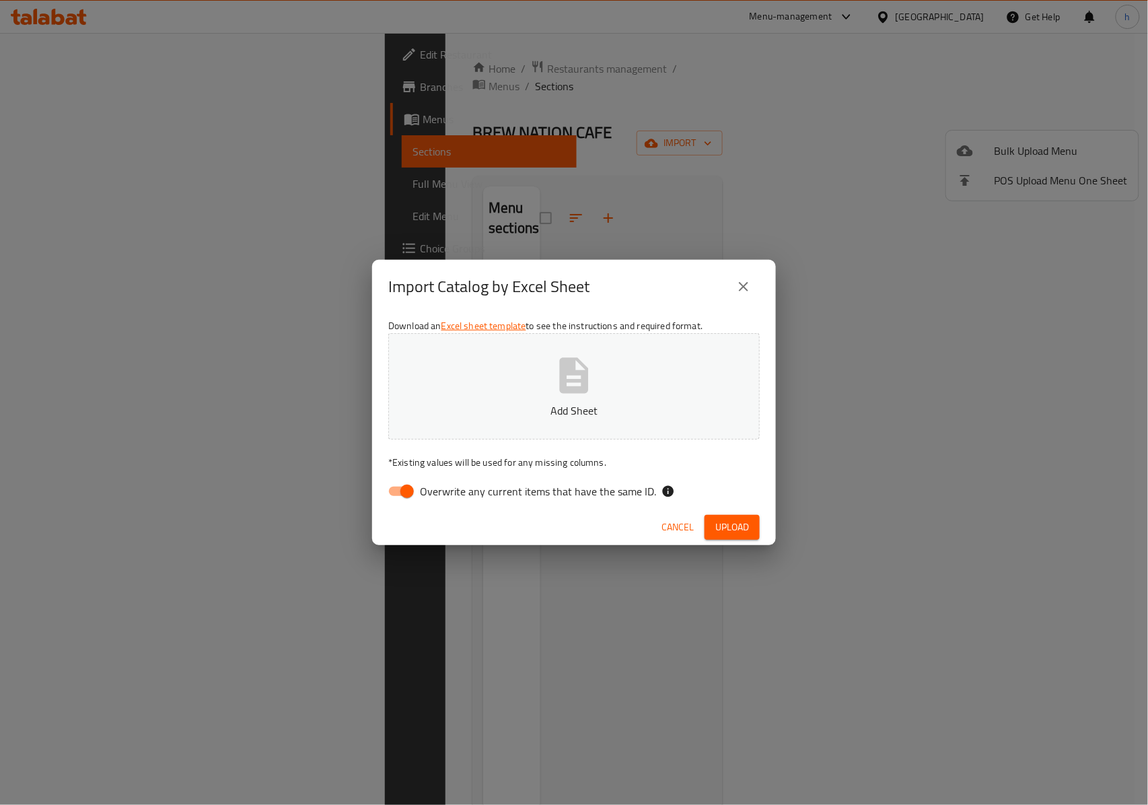
click at [943, 294] on div "Import Catalog by Excel Sheet Download an Excel sheet template to see the instr…" at bounding box center [574, 402] width 1148 height 805
click at [714, 300] on div "Import Catalog by Excel Sheet" at bounding box center [573, 286] width 371 height 32
click at [740, 280] on icon "close" at bounding box center [743, 286] width 16 height 16
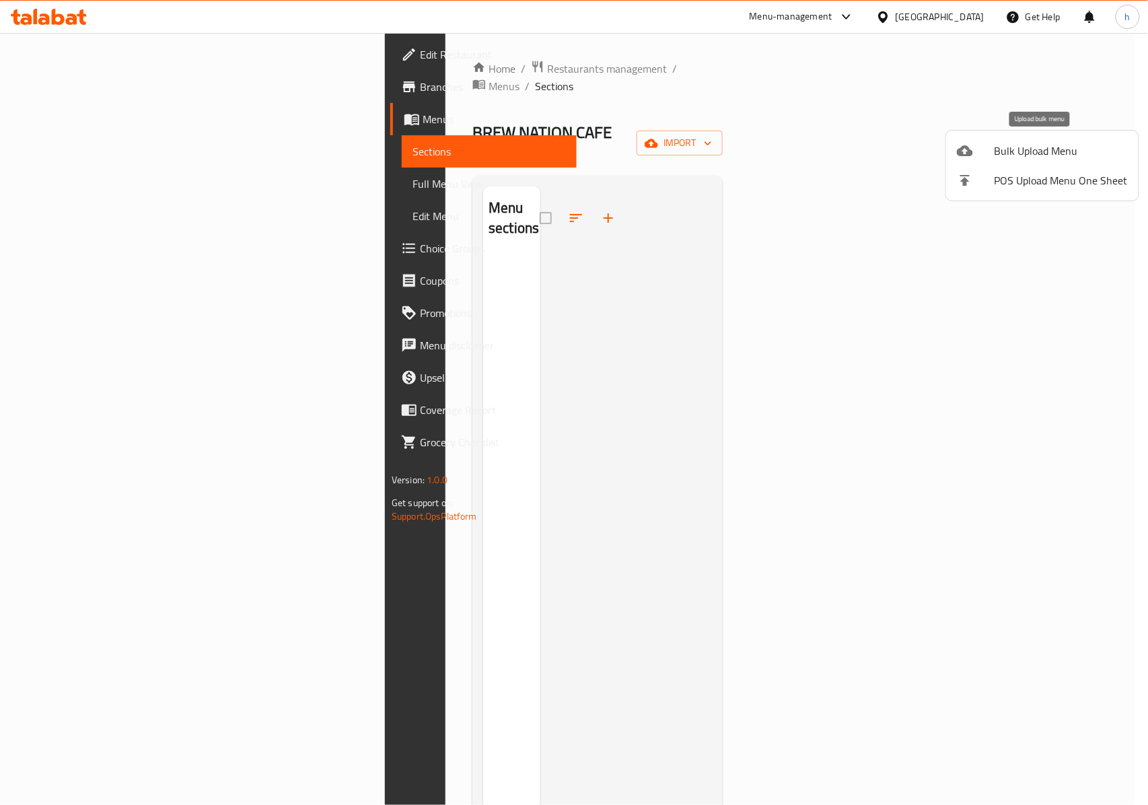
click at [1031, 151] on span "Bulk Upload Menu" at bounding box center [1060, 151] width 133 height 16
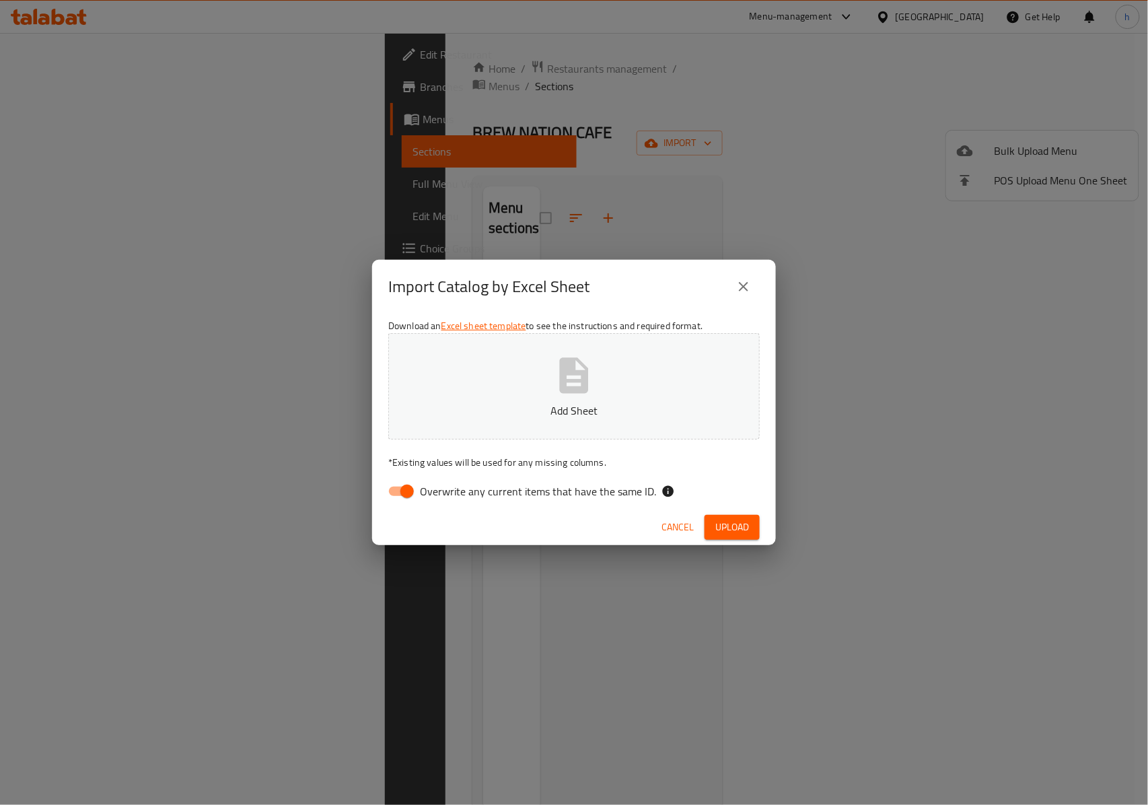
click at [735, 289] on icon "close" at bounding box center [743, 286] width 16 height 16
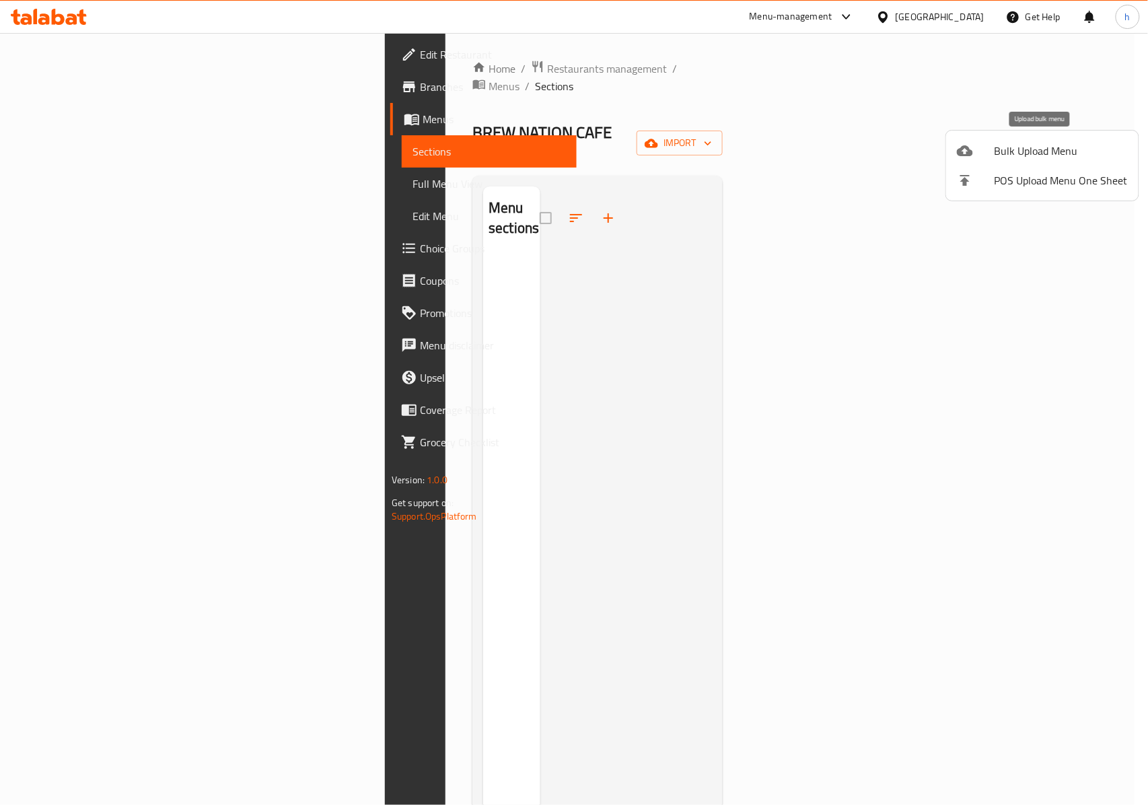
click at [1060, 152] on span "Bulk Upload Menu" at bounding box center [1060, 151] width 133 height 16
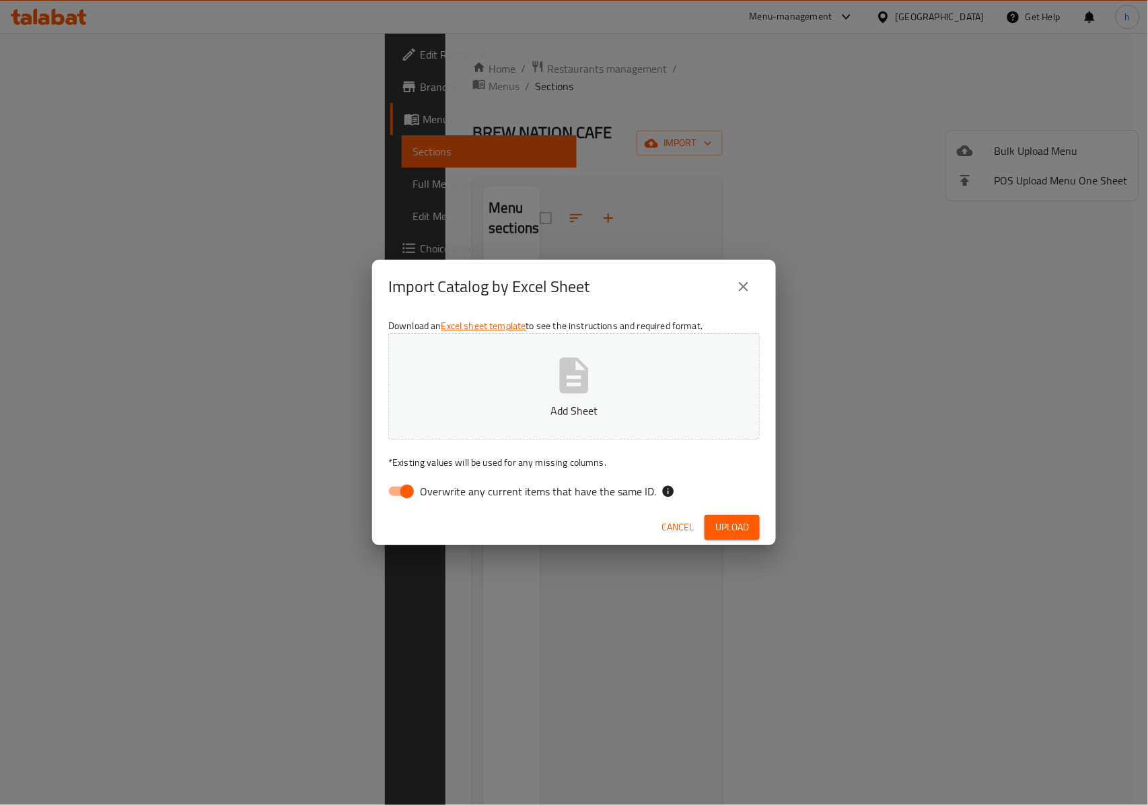
click at [482, 485] on span "Overwrite any current items that have the same ID." at bounding box center [538, 491] width 236 height 16
click at [445, 485] on input "Overwrite any current items that have the same ID." at bounding box center [407, 491] width 77 height 26
checkbox input "false"
click at [541, 365] on button "Add Sheet" at bounding box center [573, 386] width 371 height 106
click at [722, 515] on button "Upload" at bounding box center [731, 527] width 55 height 25
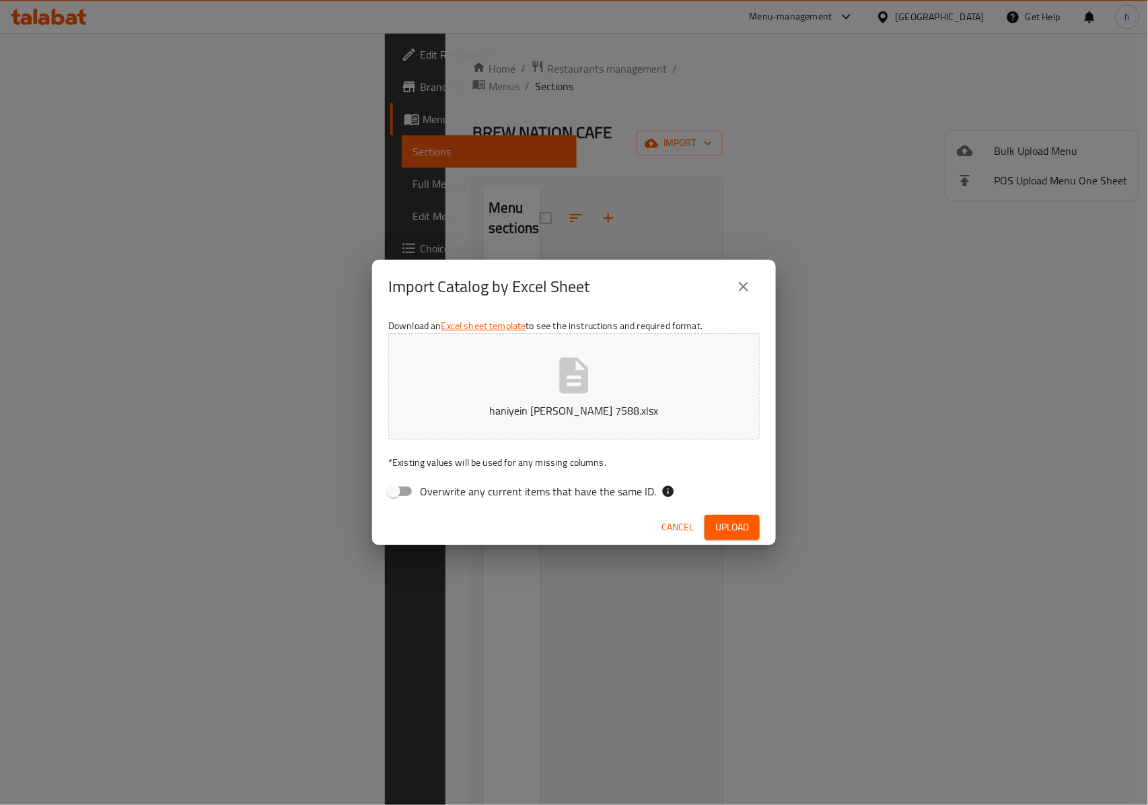
click at [683, 423] on button "haniyein abdulsalam ali 7588.xlsx" at bounding box center [573, 386] width 371 height 106
click at [749, 533] on button "Upload" at bounding box center [731, 527] width 55 height 25
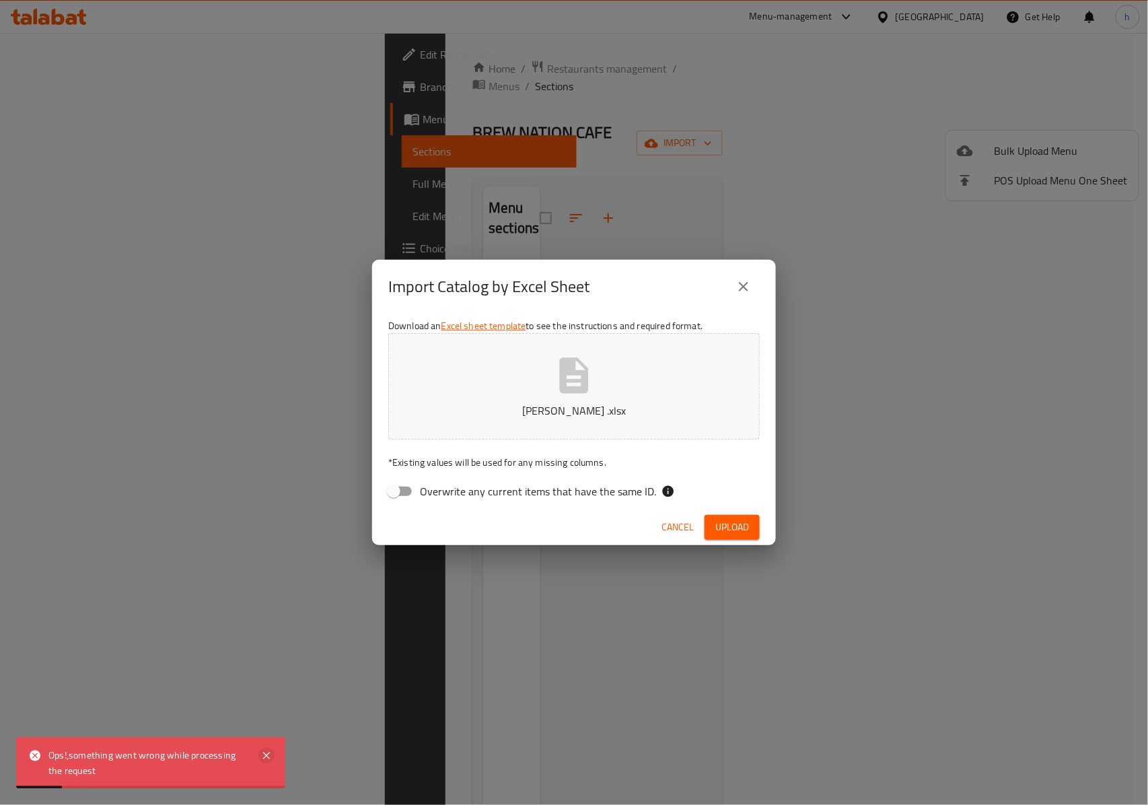
click at [260, 757] on icon at bounding box center [266, 755] width 16 height 16
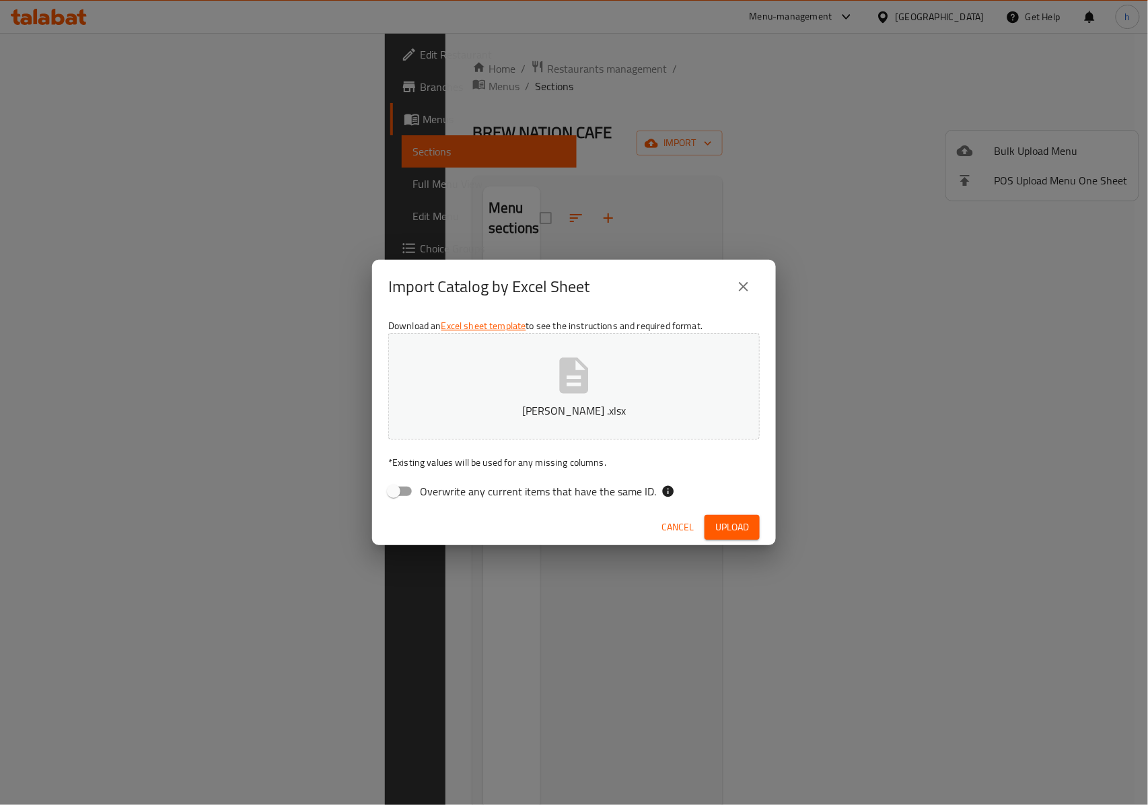
click at [711, 523] on button "Upload" at bounding box center [731, 527] width 55 height 25
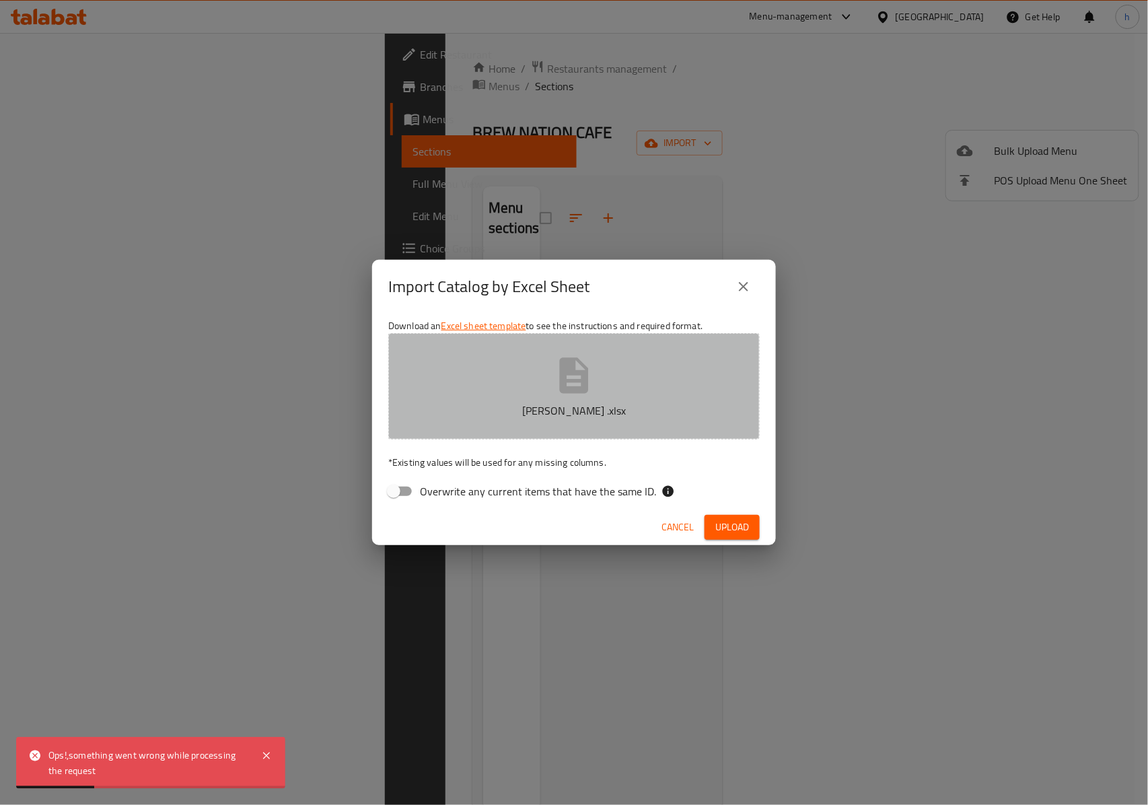
click at [553, 369] on button "sufra haniyein .xlsx" at bounding box center [573, 386] width 371 height 106
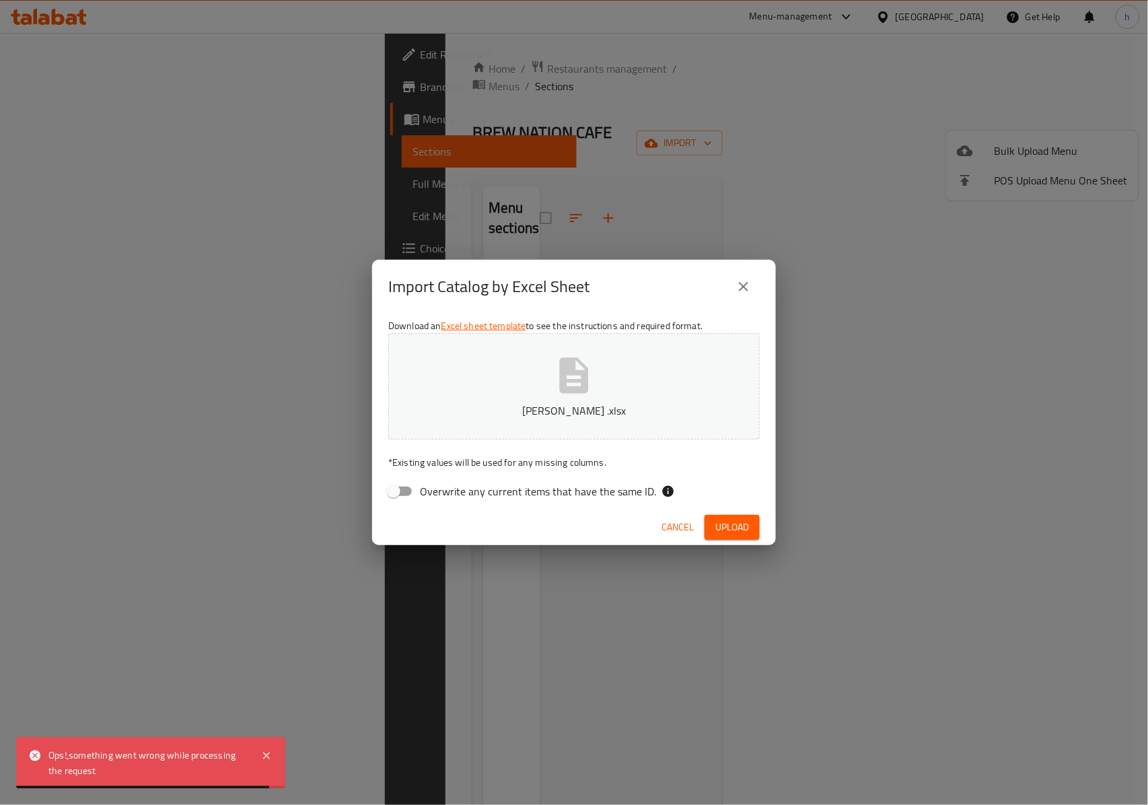
click at [739, 525] on span "Upload" at bounding box center [732, 527] width 34 height 17
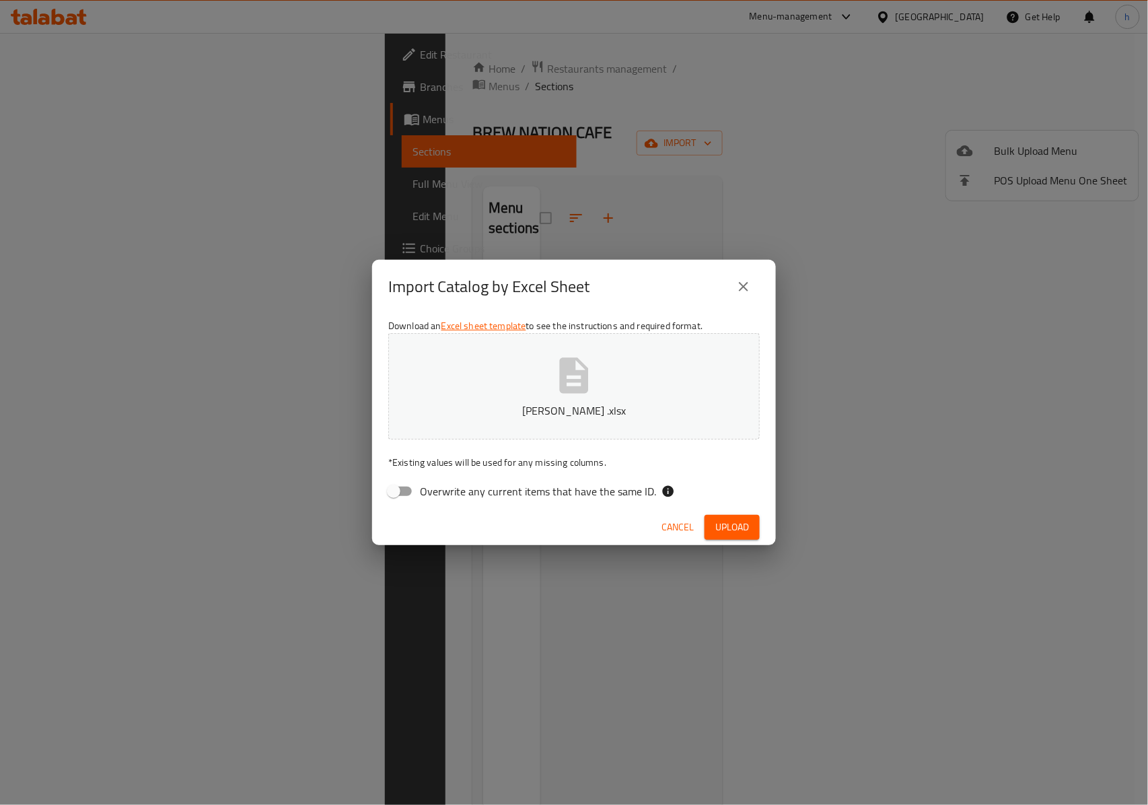
click at [547, 396] on button "sufra haniyein .xlsx" at bounding box center [573, 386] width 371 height 106
click at [722, 521] on span "Upload" at bounding box center [732, 527] width 34 height 17
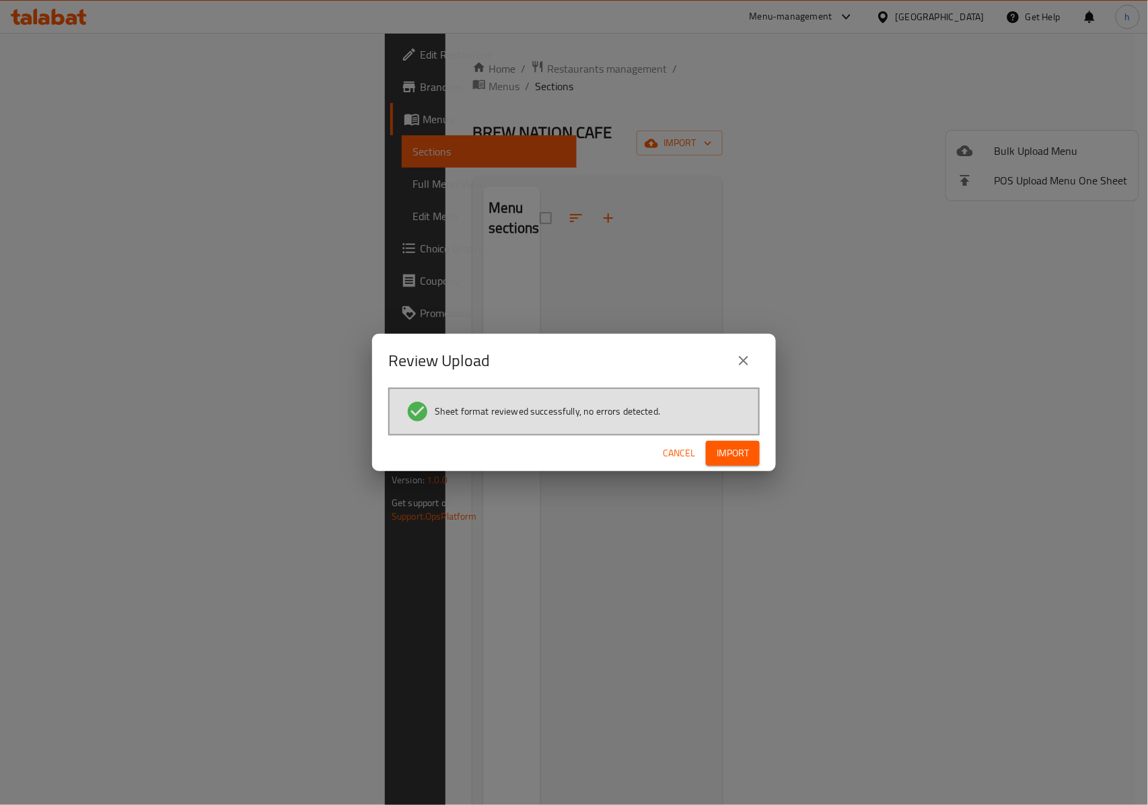
click at [745, 452] on span "Import" at bounding box center [732, 453] width 32 height 17
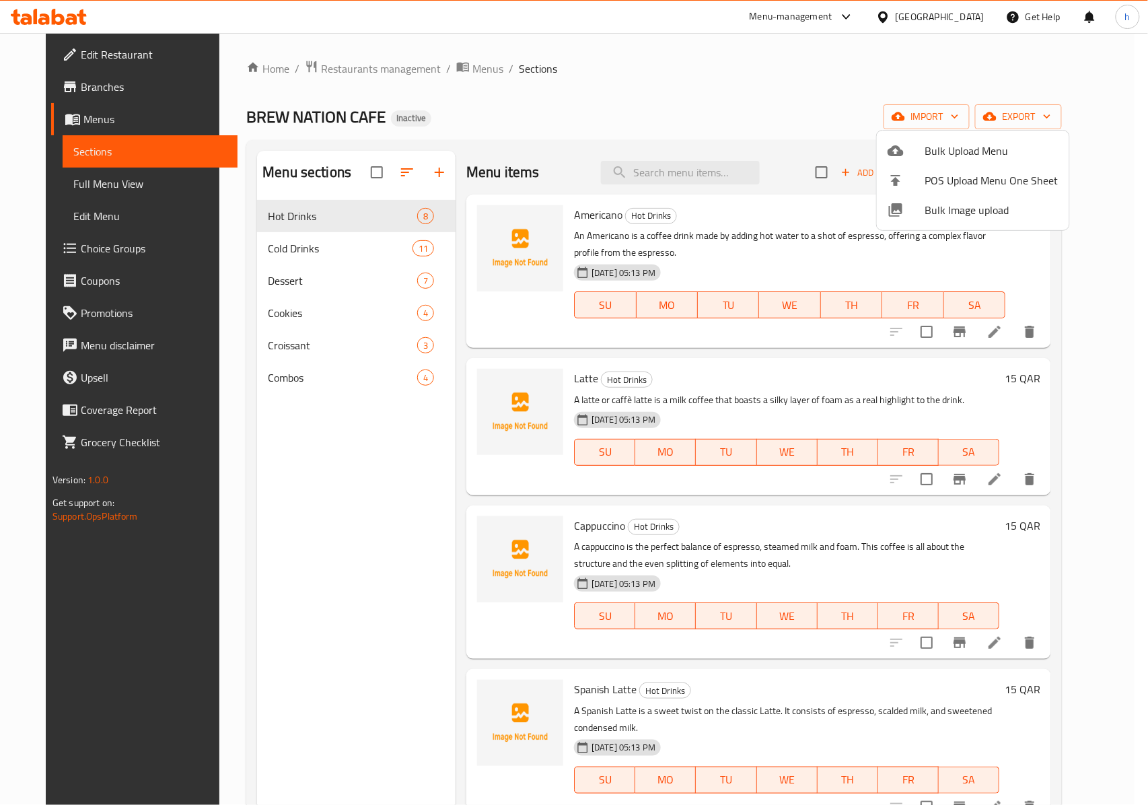
click at [827, 116] on div at bounding box center [574, 402] width 1148 height 805
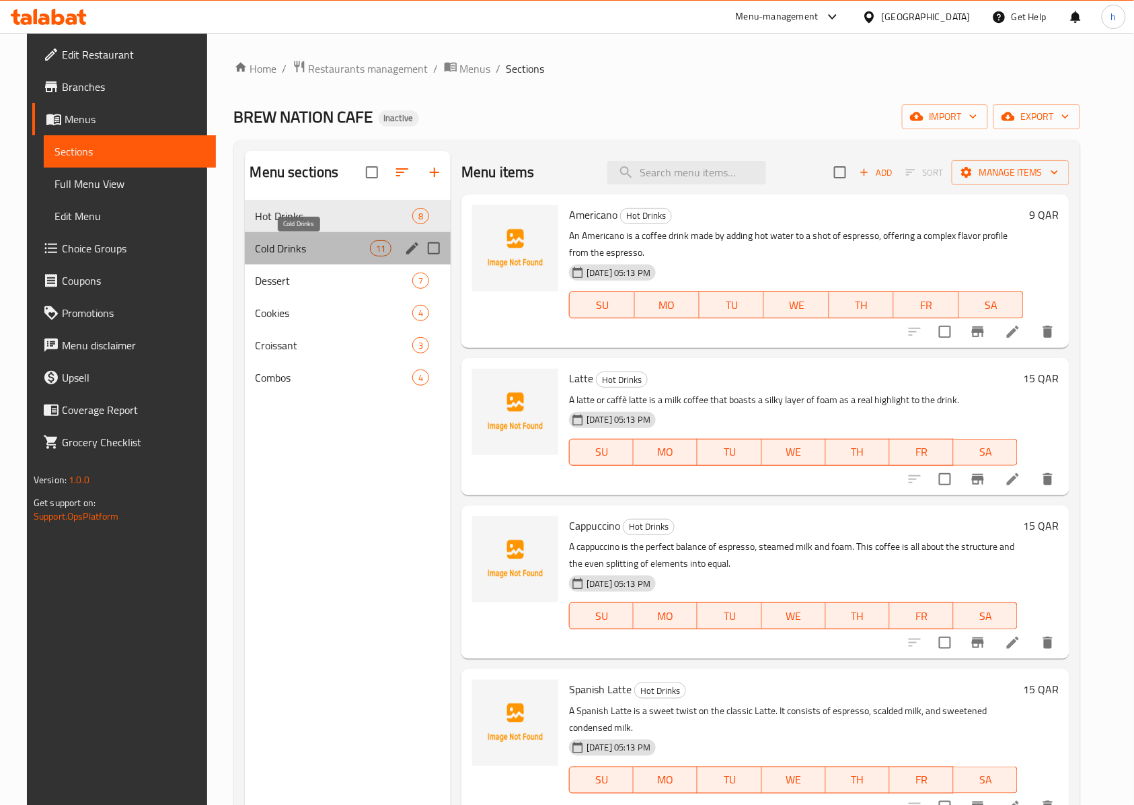
click at [291, 246] on span "Cold Drinks" at bounding box center [313, 248] width 114 height 16
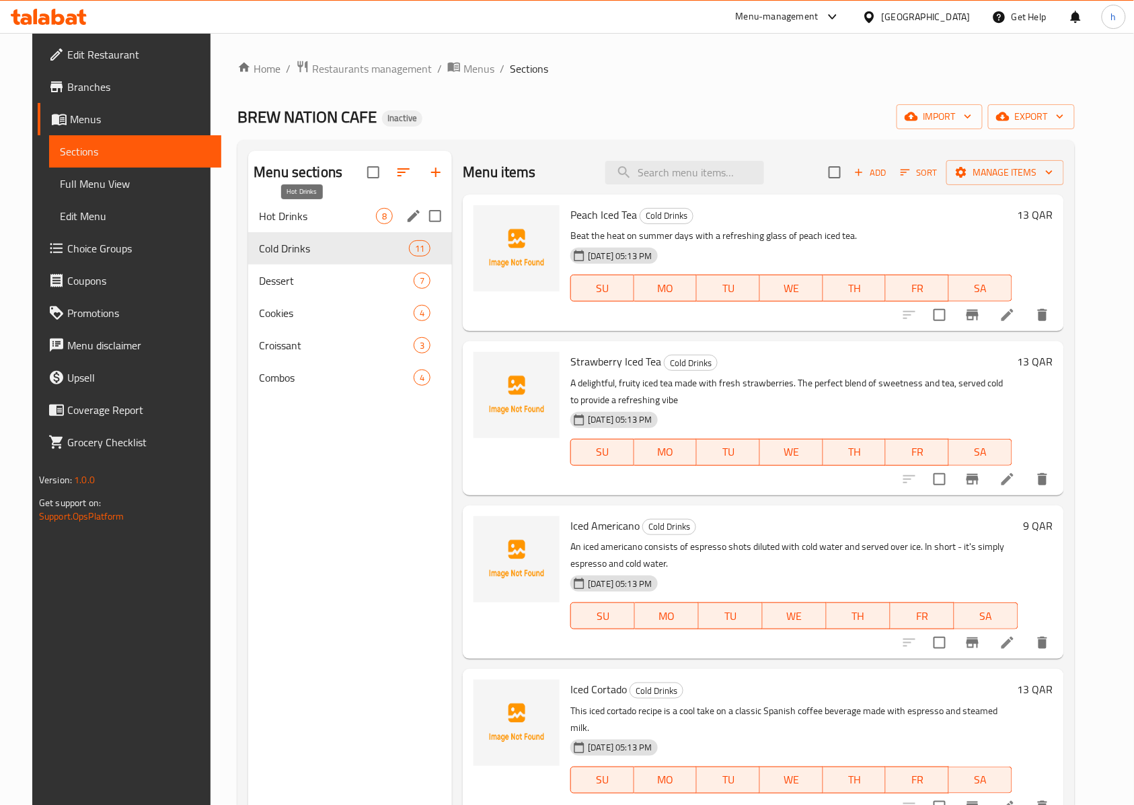
click at [286, 218] on span "Hot Drinks" at bounding box center [317, 216] width 117 height 16
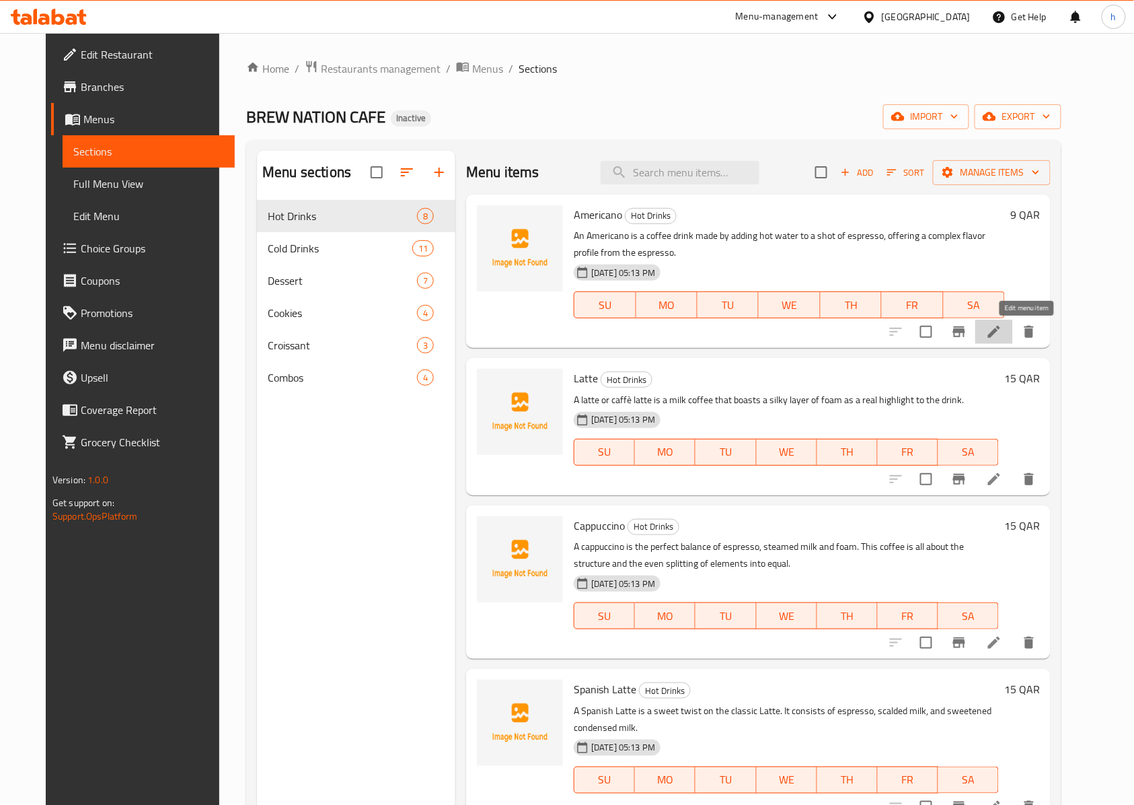
click at [1002, 339] on icon at bounding box center [994, 332] width 16 height 16
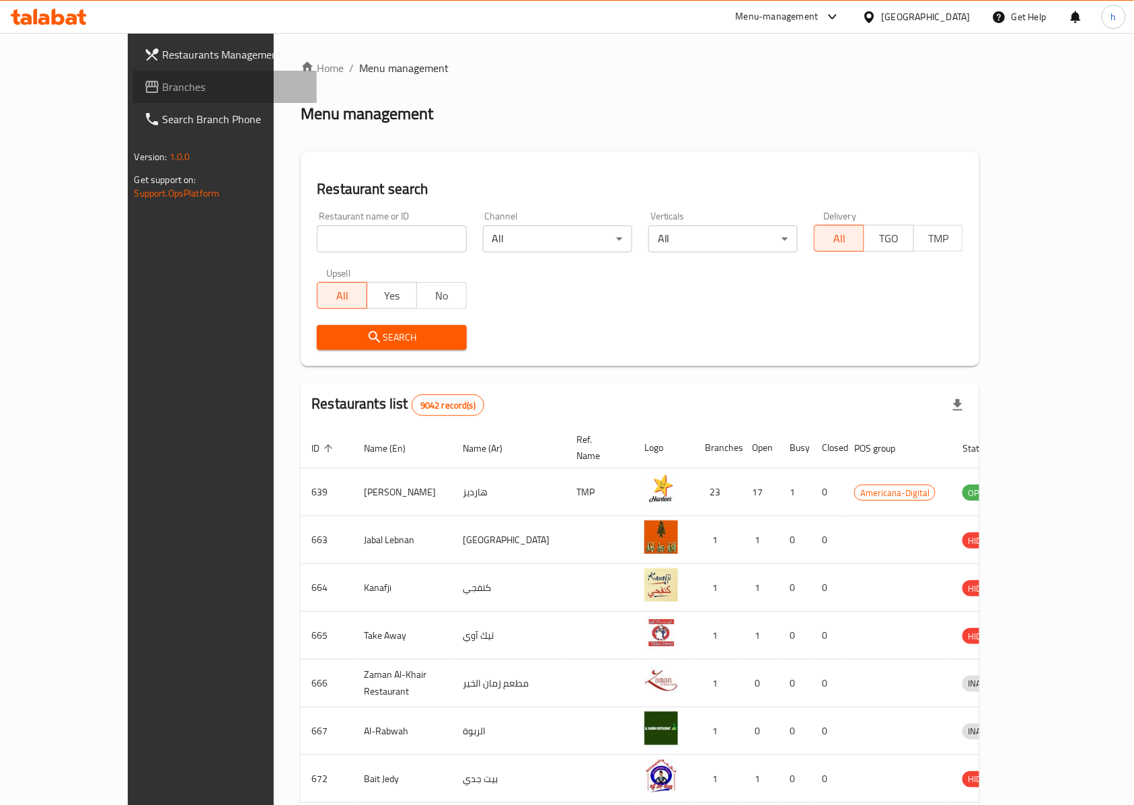
click at [163, 93] on span "Branches" at bounding box center [235, 87] width 144 height 16
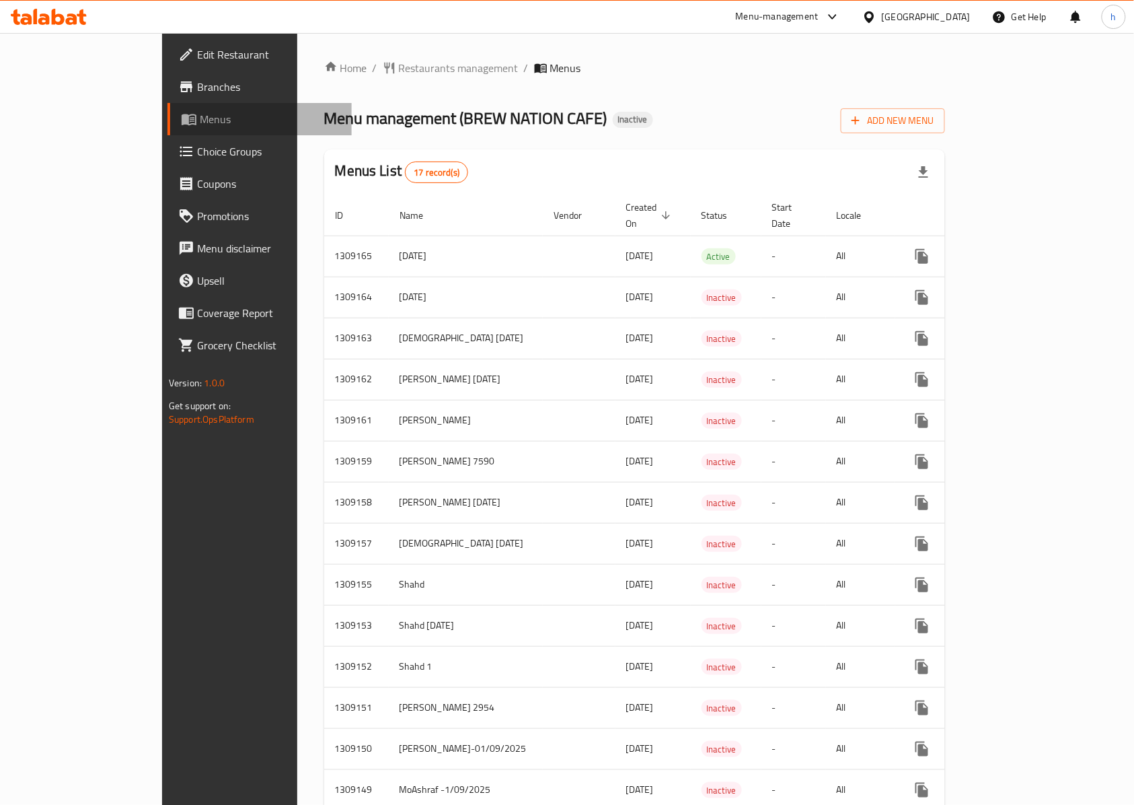
click at [200, 124] on span "Menus" at bounding box center [270, 119] width 141 height 16
click at [934, 114] on span "Add New Menu" at bounding box center [893, 120] width 83 height 17
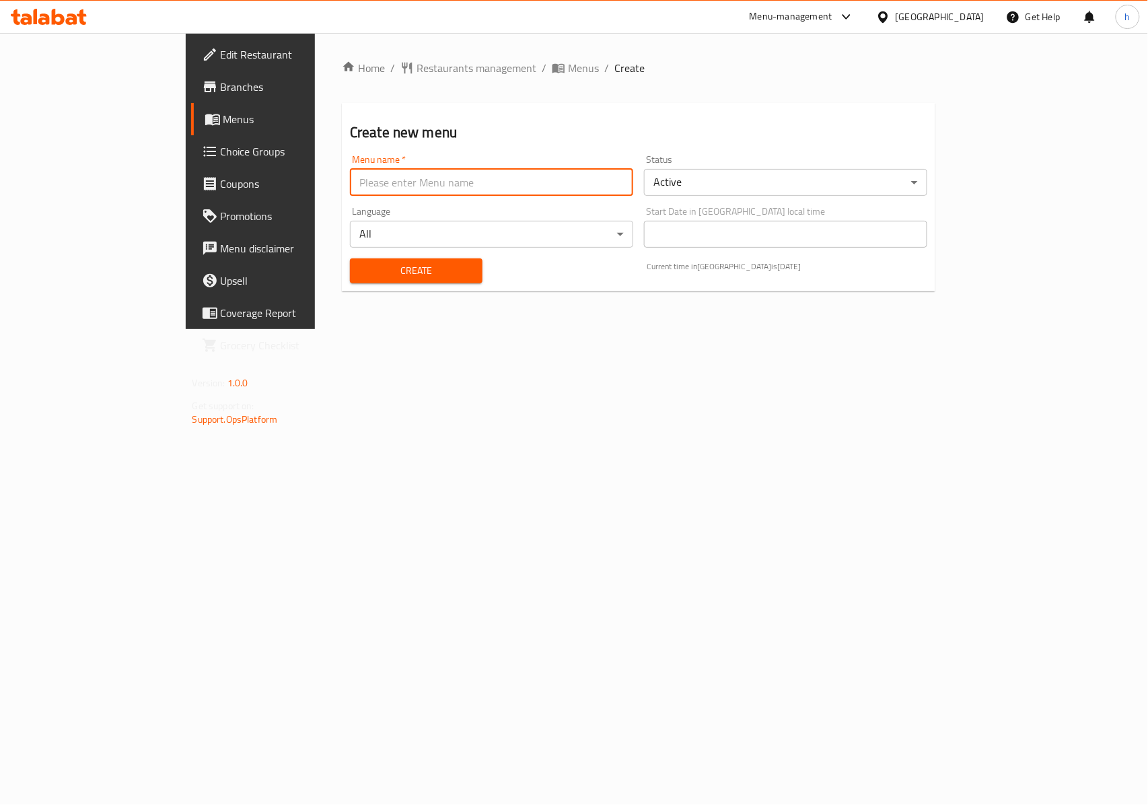
click at [377, 192] on input "text" at bounding box center [491, 182] width 283 height 27
type input "d"
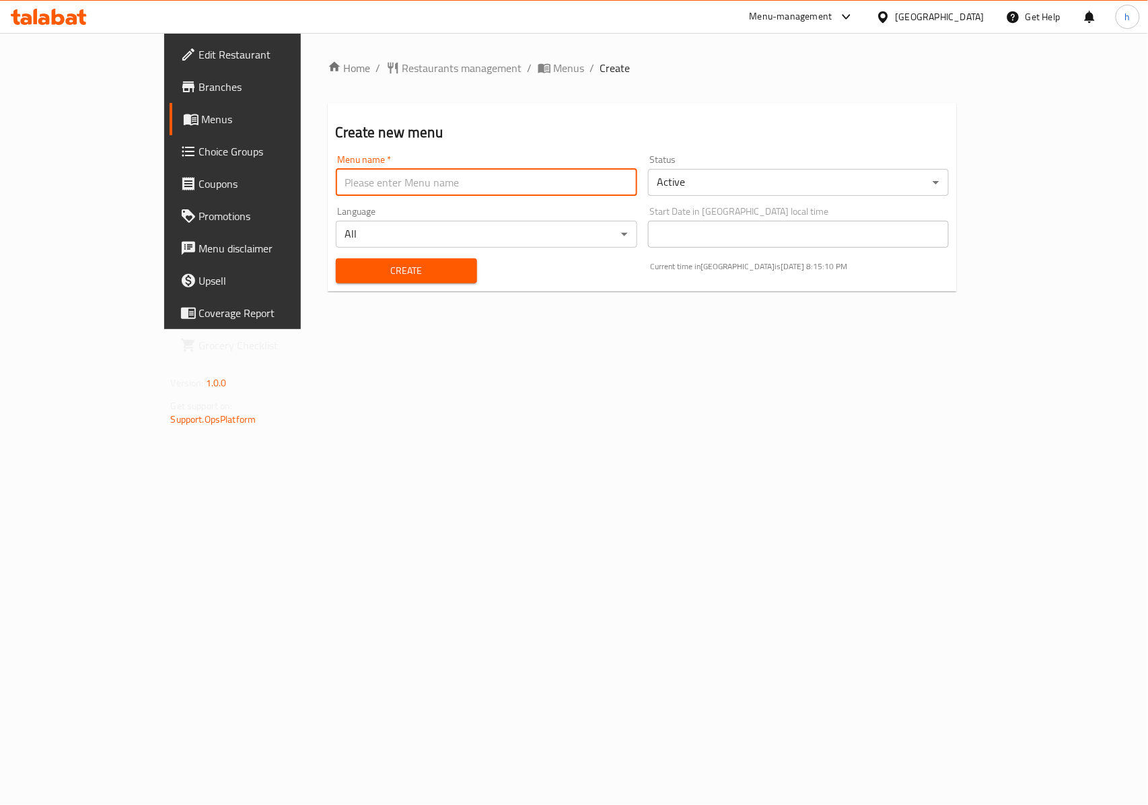
click at [367, 191] on input "text" at bounding box center [486, 182] width 301 height 27
type input "Hanin [DATE]"
click at [353, 270] on span "Create" at bounding box center [406, 270] width 120 height 17
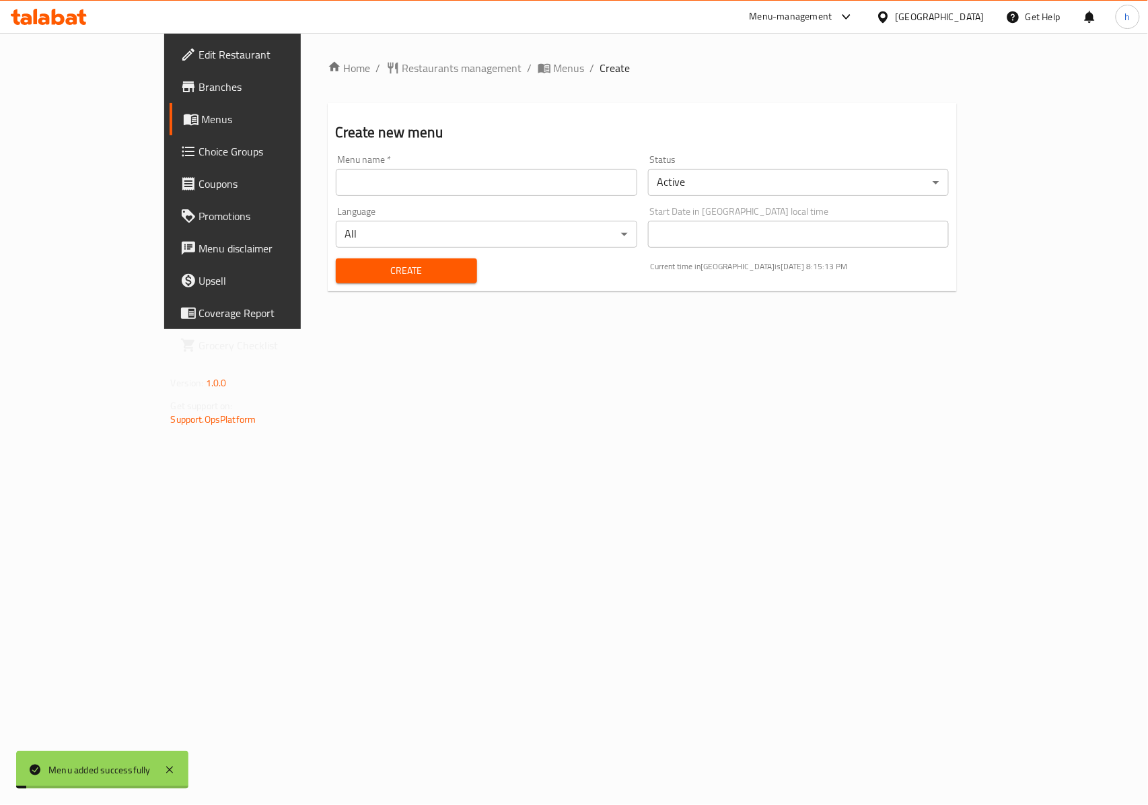
click at [170, 127] on link "Menus" at bounding box center [263, 119] width 186 height 32
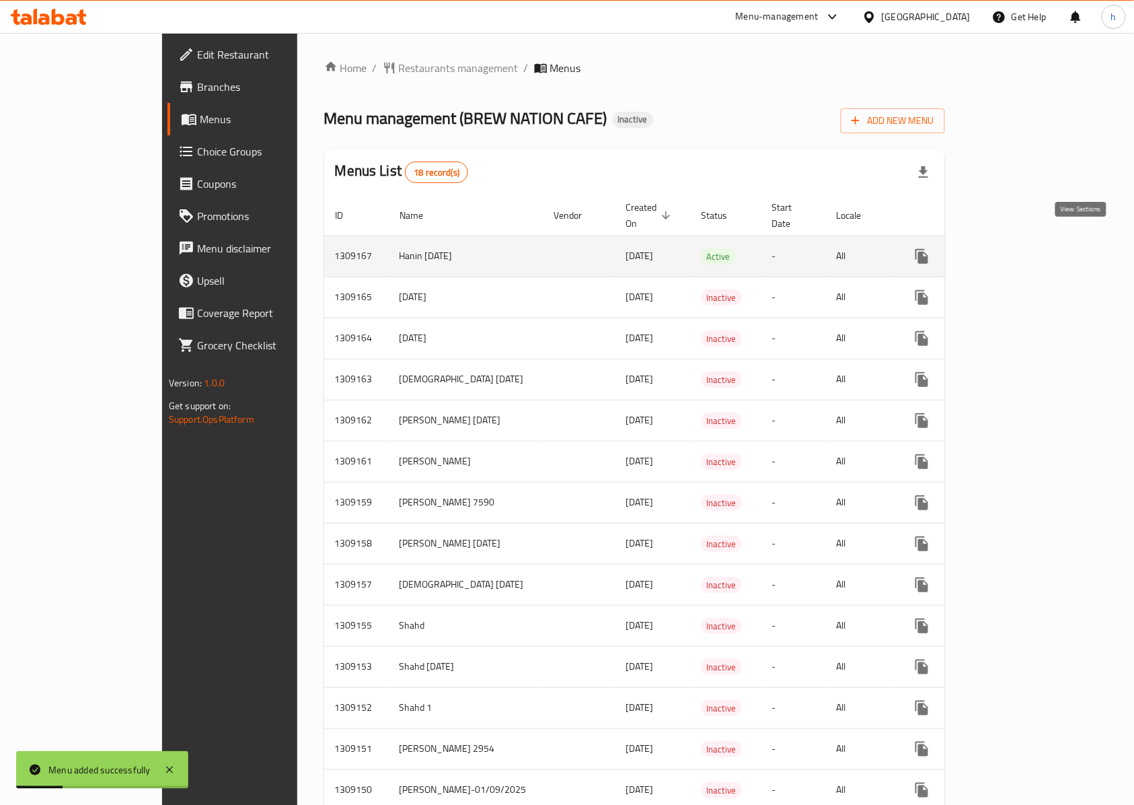
click at [1027, 248] on icon "enhanced table" at bounding box center [1019, 256] width 16 height 16
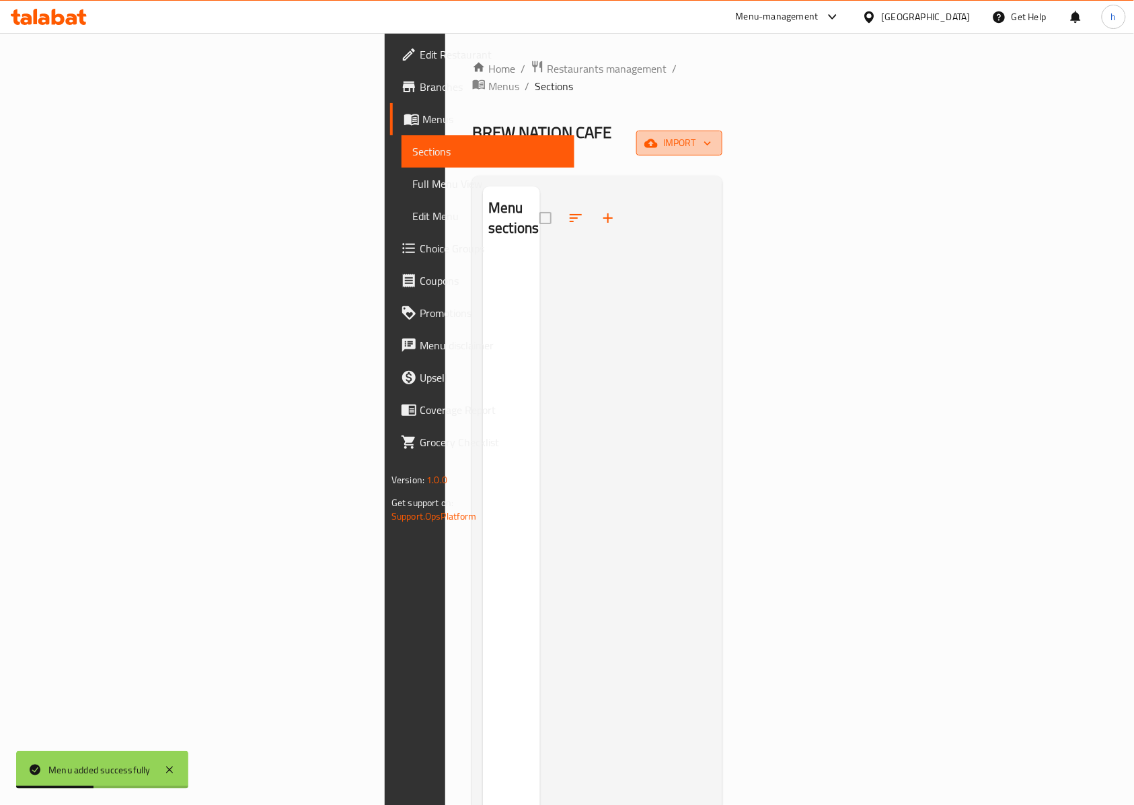
click at [712, 135] on span "import" at bounding box center [679, 143] width 65 height 17
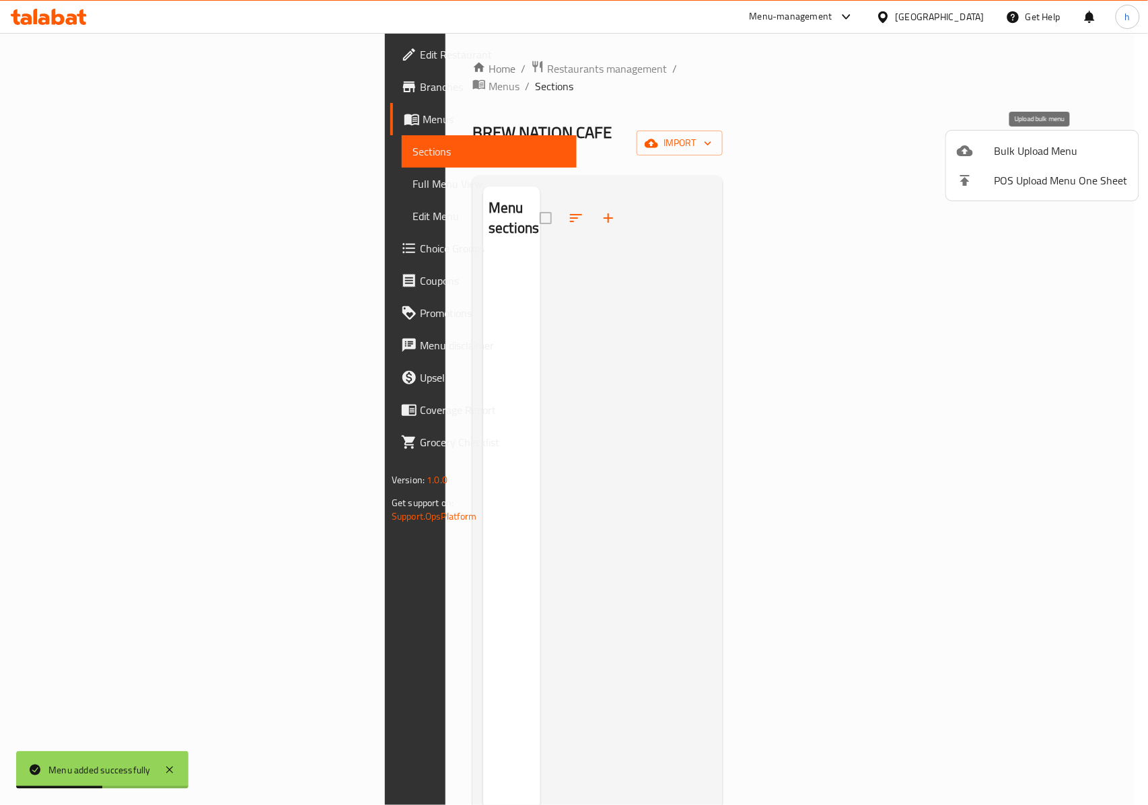
click at [1045, 143] on span "Bulk Upload Menu" at bounding box center [1060, 151] width 133 height 16
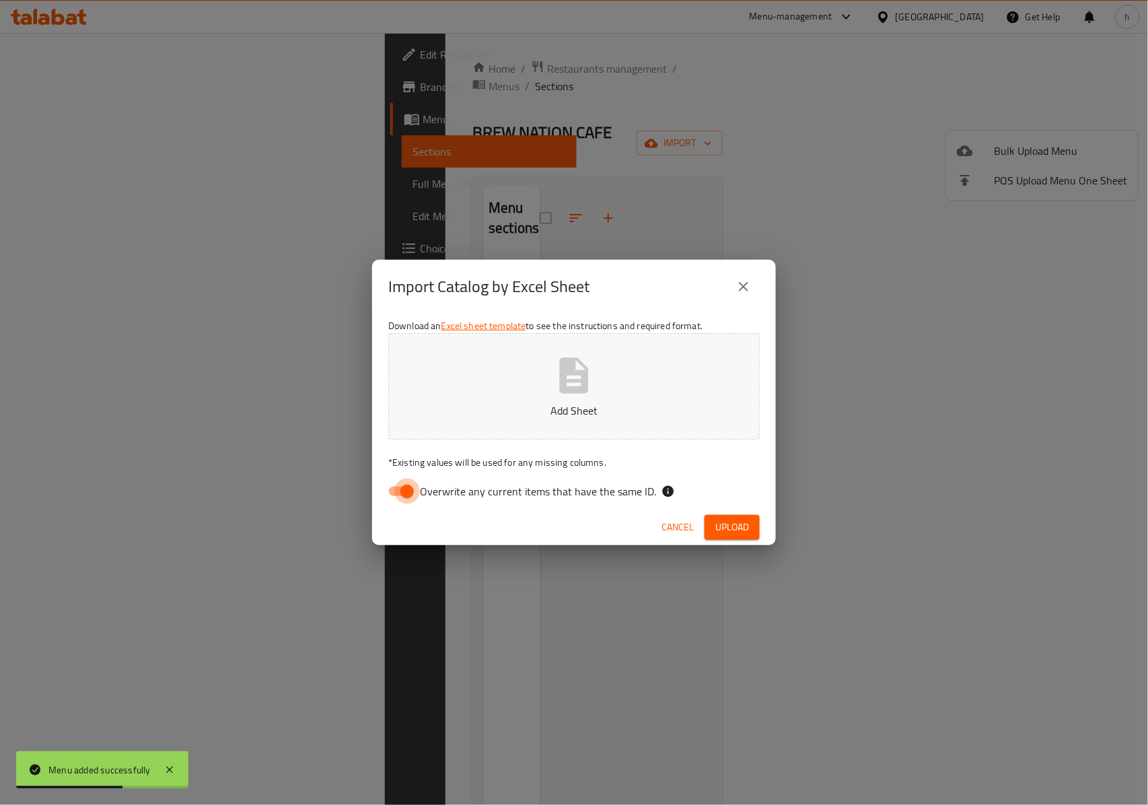
click at [415, 491] on input "Overwrite any current items that have the same ID." at bounding box center [407, 491] width 77 height 26
checkbox input "false"
click at [447, 418] on button "Add Sheet" at bounding box center [573, 386] width 371 height 106
click at [738, 523] on span "Upload" at bounding box center [732, 527] width 34 height 17
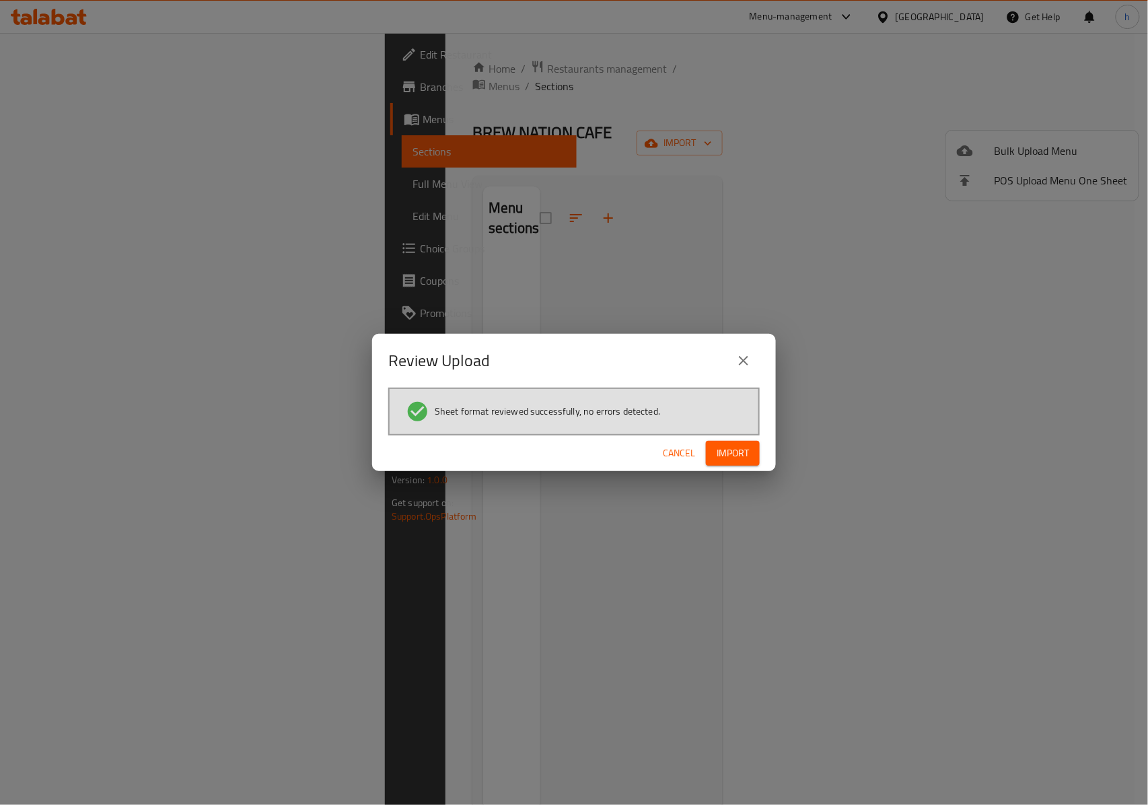
click at [743, 445] on span "Import" at bounding box center [732, 453] width 32 height 17
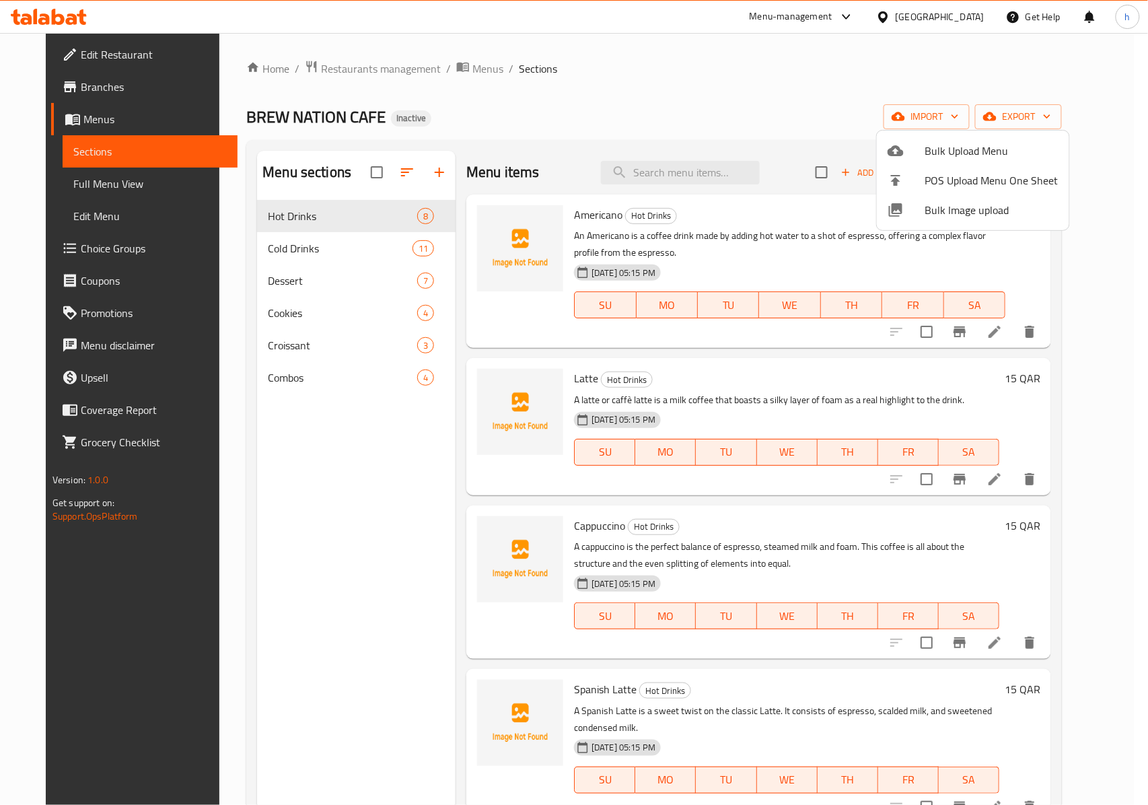
click at [394, 246] on div at bounding box center [574, 402] width 1148 height 805
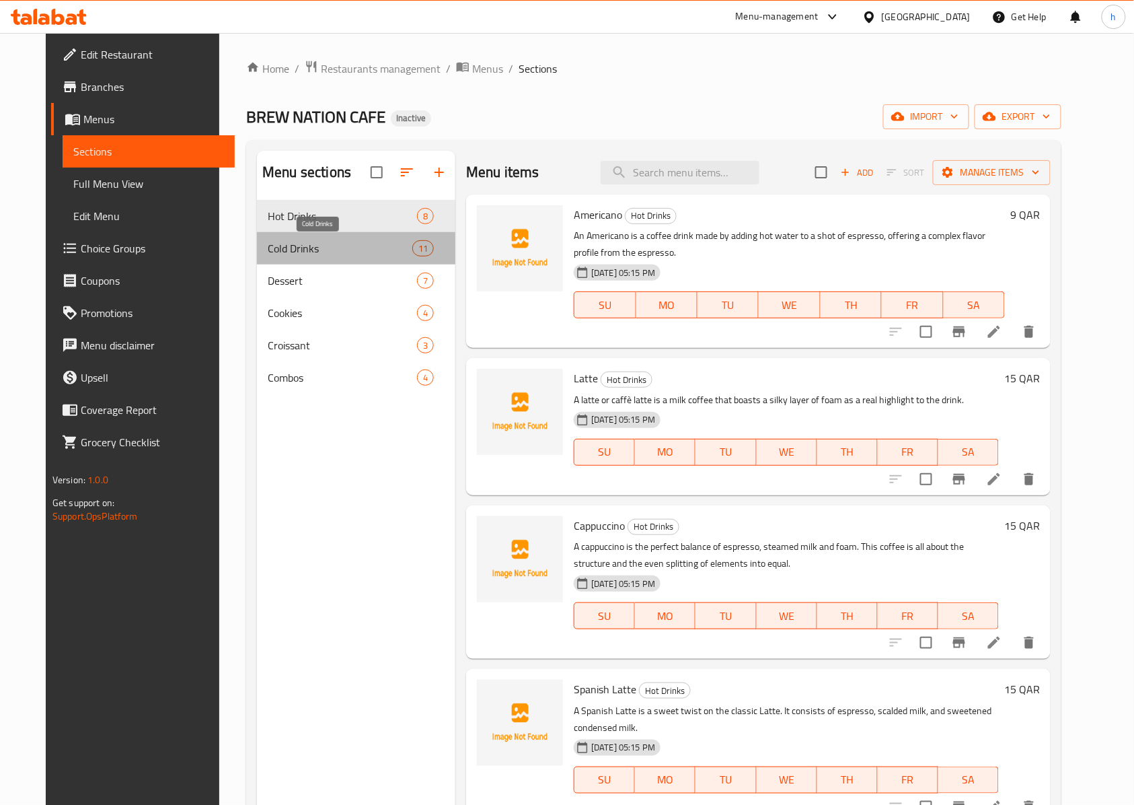
click at [371, 256] on span "Cold Drinks" at bounding box center [340, 248] width 145 height 16
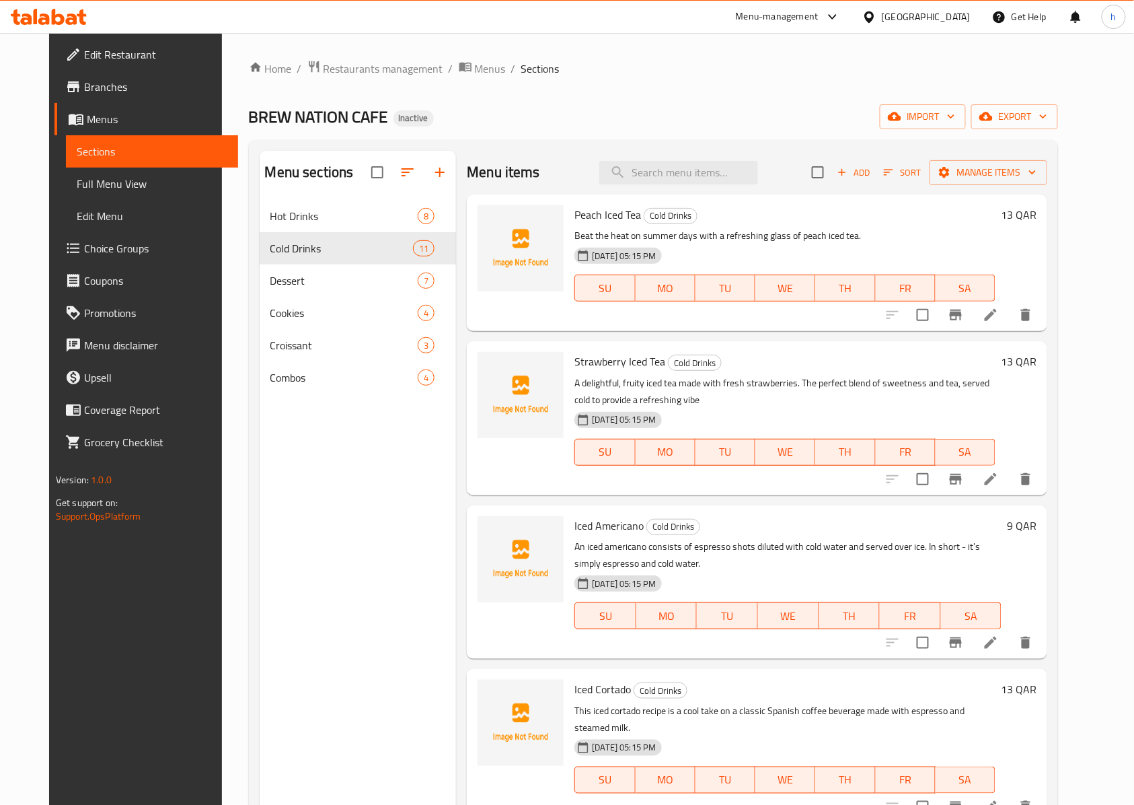
click at [762, 238] on p "Beat the heat on summer days with a refreshing glass of peach iced tea." at bounding box center [784, 235] width 421 height 17
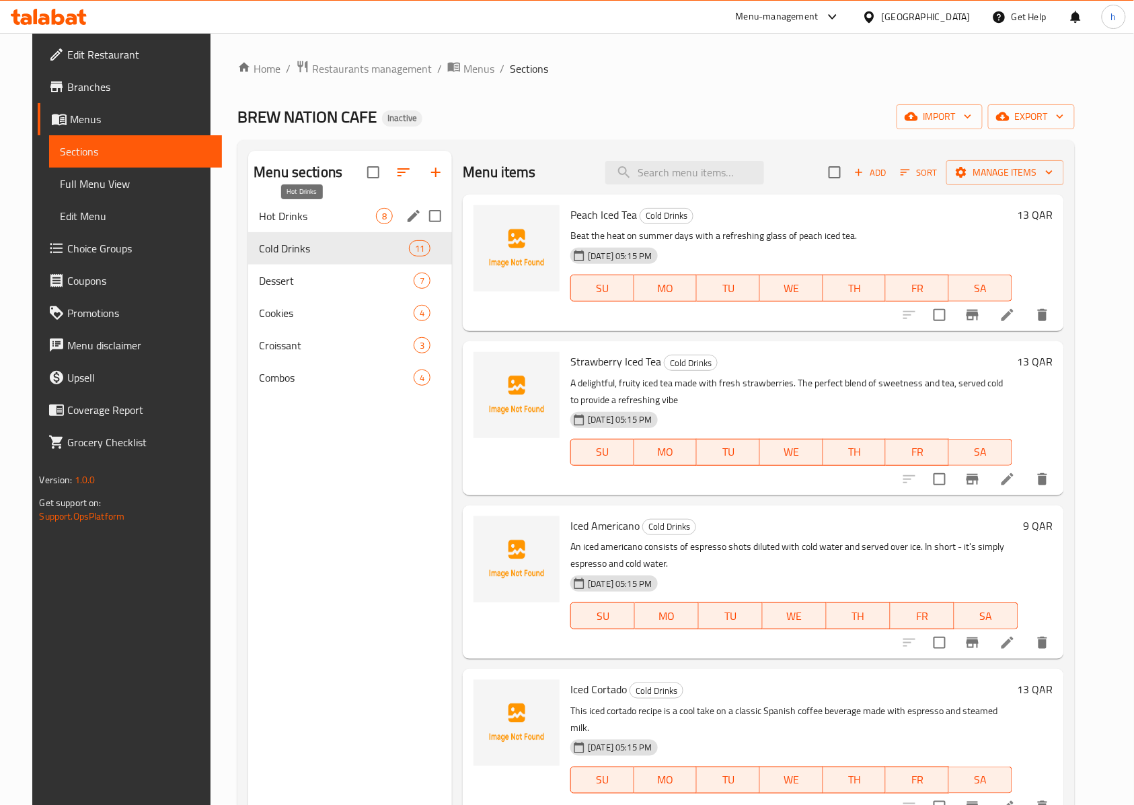
click at [299, 217] on span "Hot Drinks" at bounding box center [317, 216] width 117 height 16
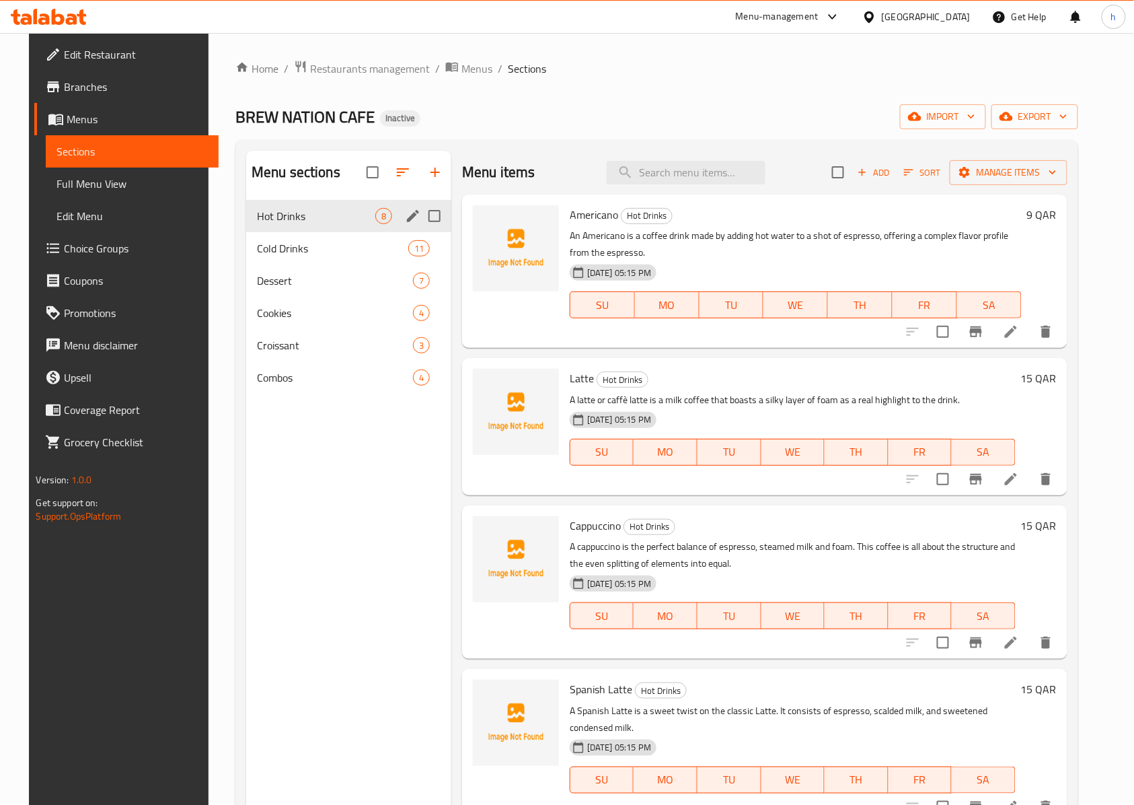
click at [410, 211] on icon "edit" at bounding box center [413, 216] width 12 height 12
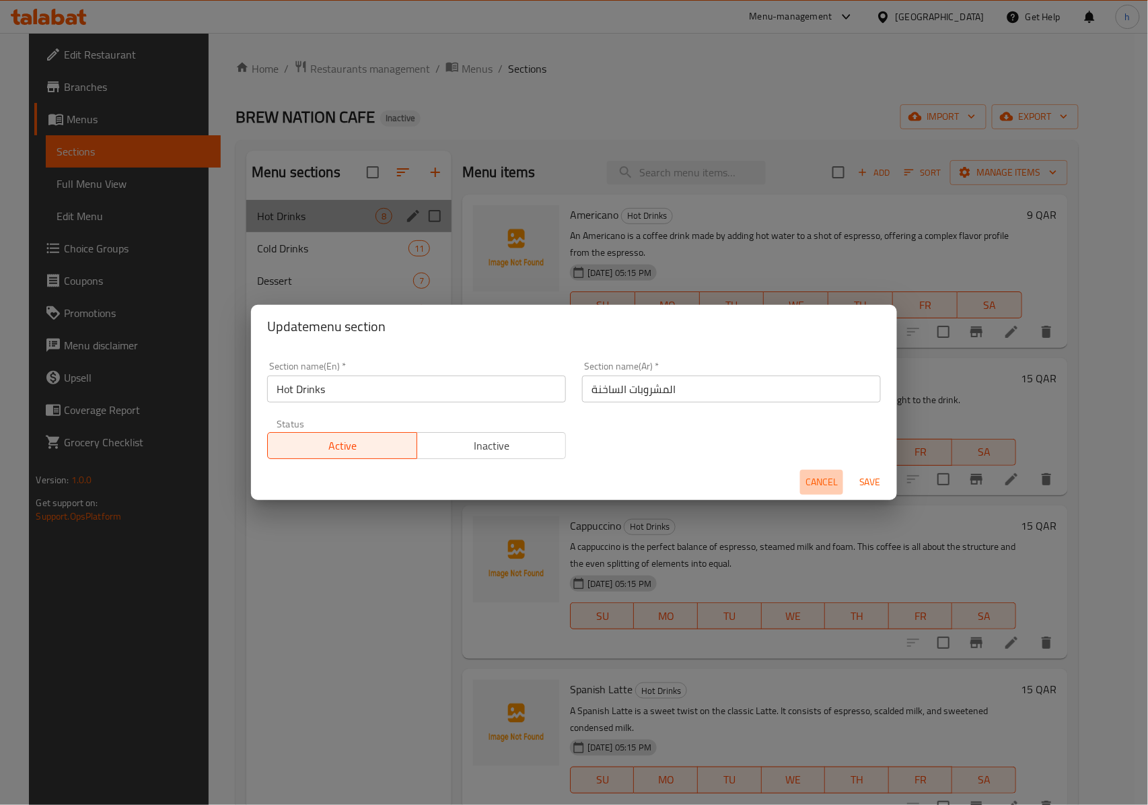
click at [819, 488] on span "Cancel" at bounding box center [821, 482] width 32 height 17
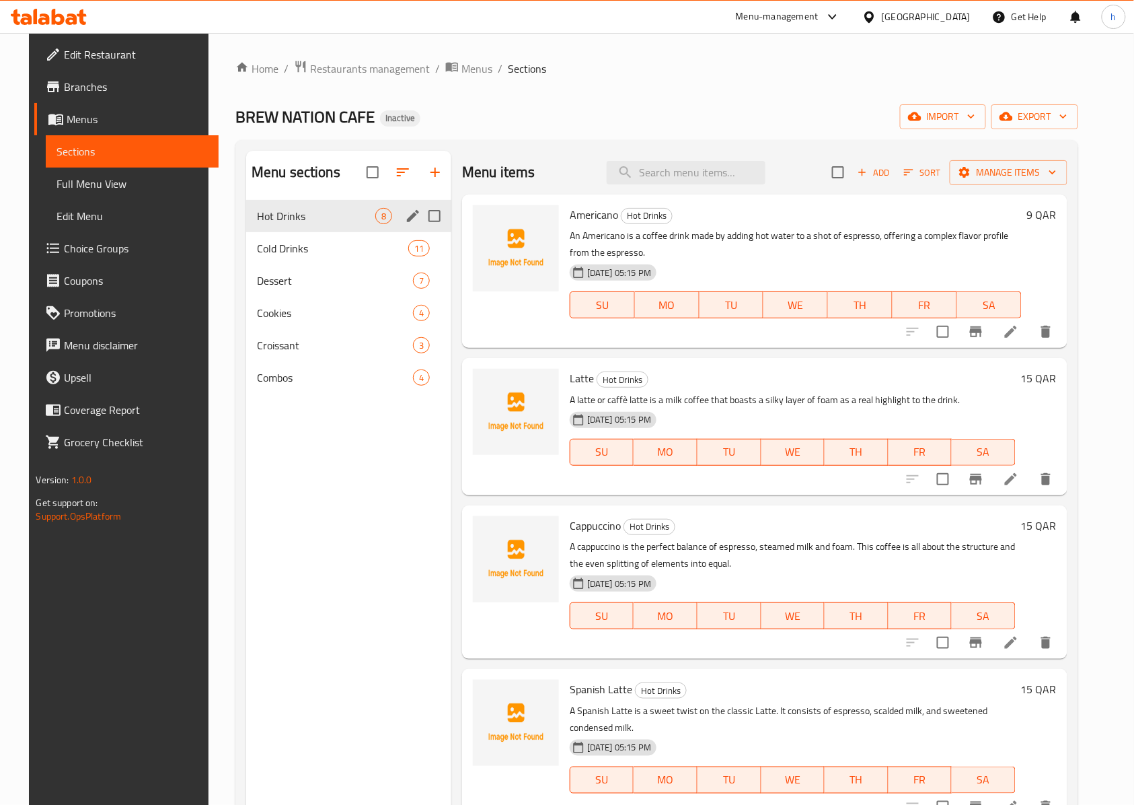
click at [1016, 340] on li at bounding box center [1011, 332] width 38 height 24
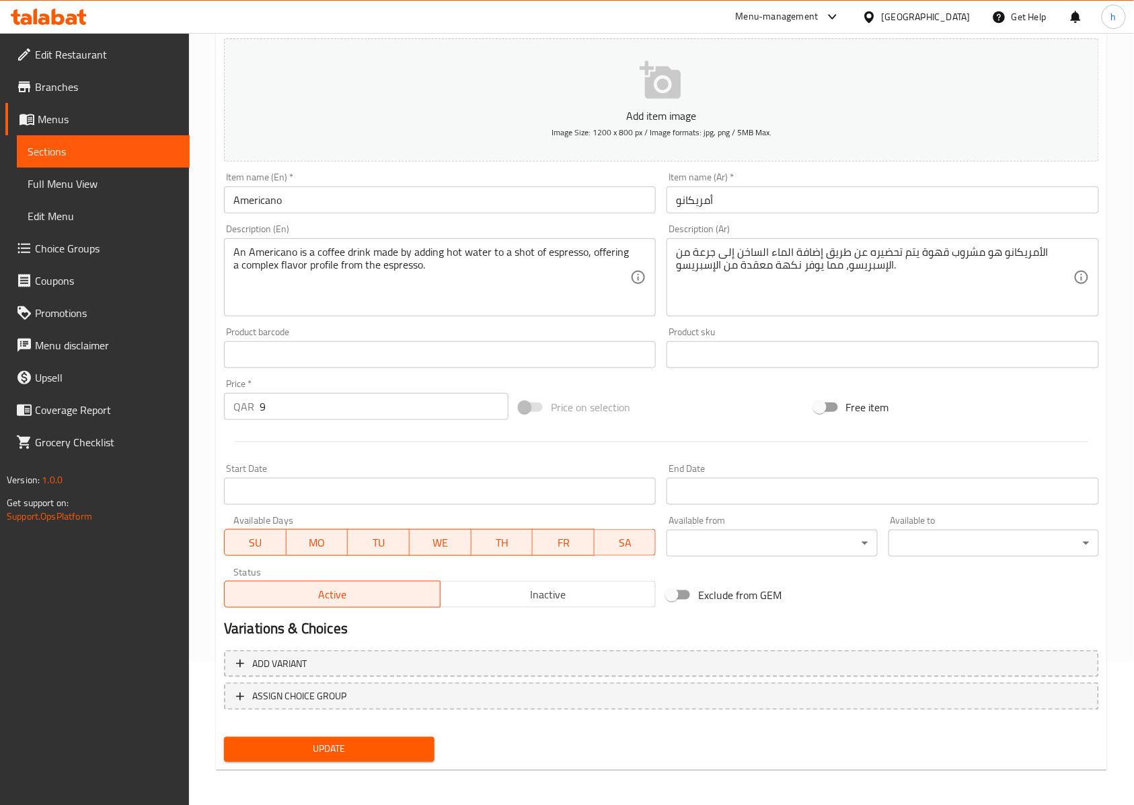
scroll to position [145, 0]
click at [413, 744] on span "Update" at bounding box center [329, 747] width 189 height 17
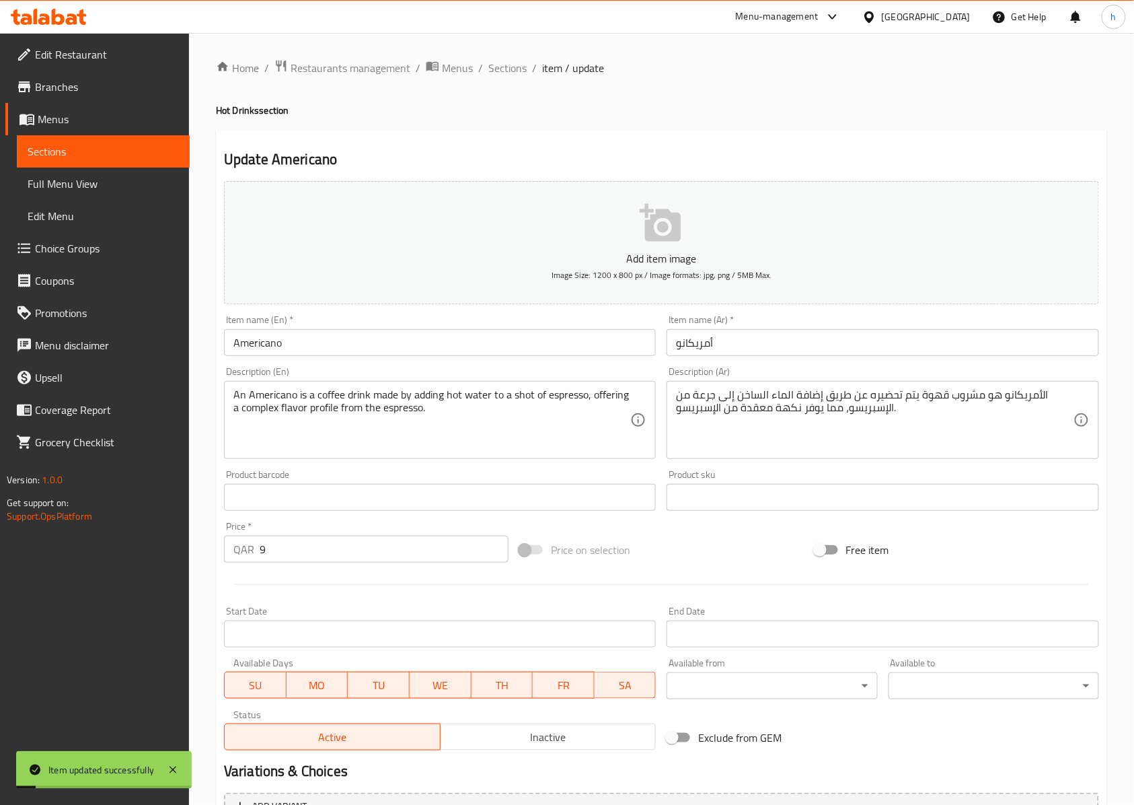
scroll to position [0, 0]
click at [509, 75] on span "Sections" at bounding box center [507, 69] width 38 height 16
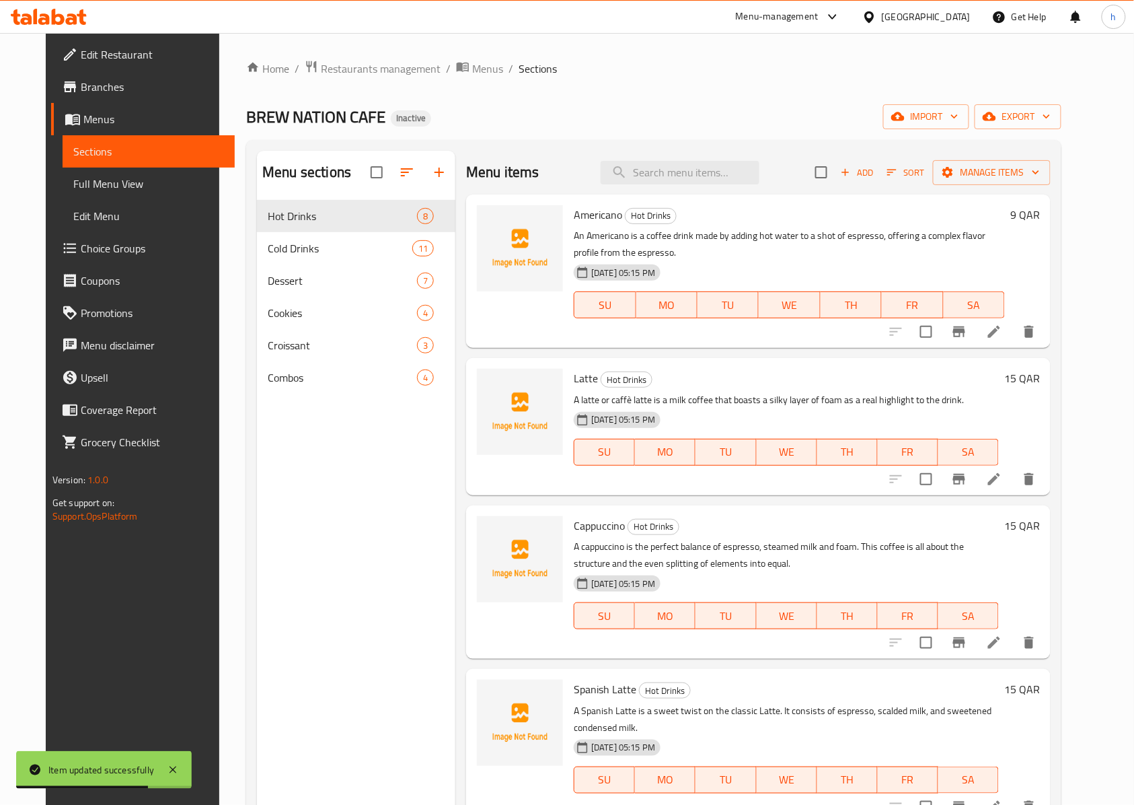
click at [1013, 490] on li at bounding box center [994, 479] width 38 height 24
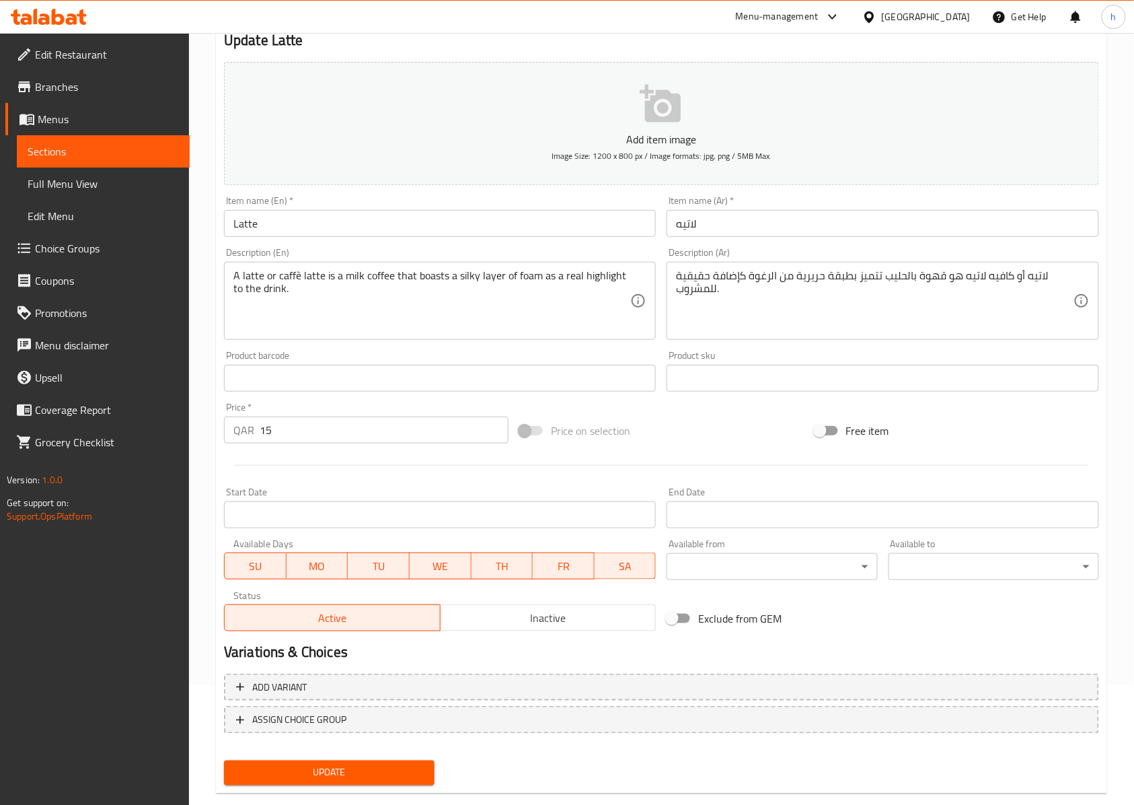
scroll to position [145, 0]
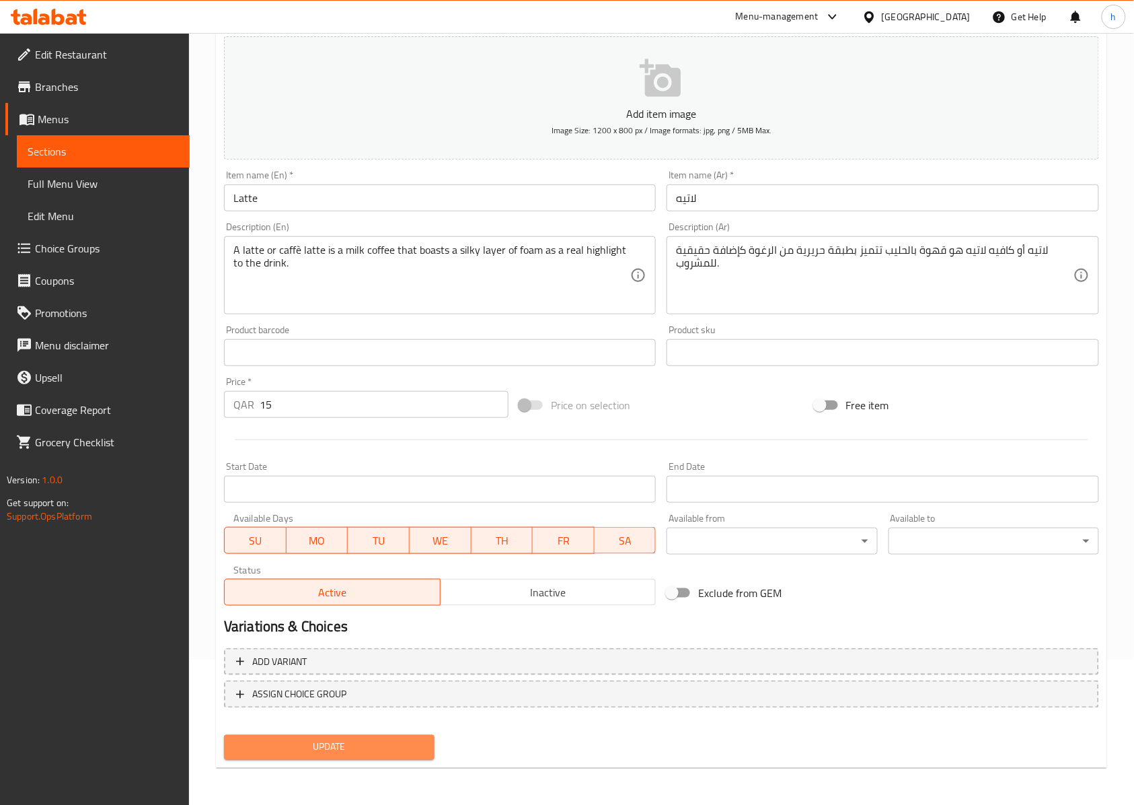
click at [297, 753] on span "Update" at bounding box center [329, 747] width 189 height 17
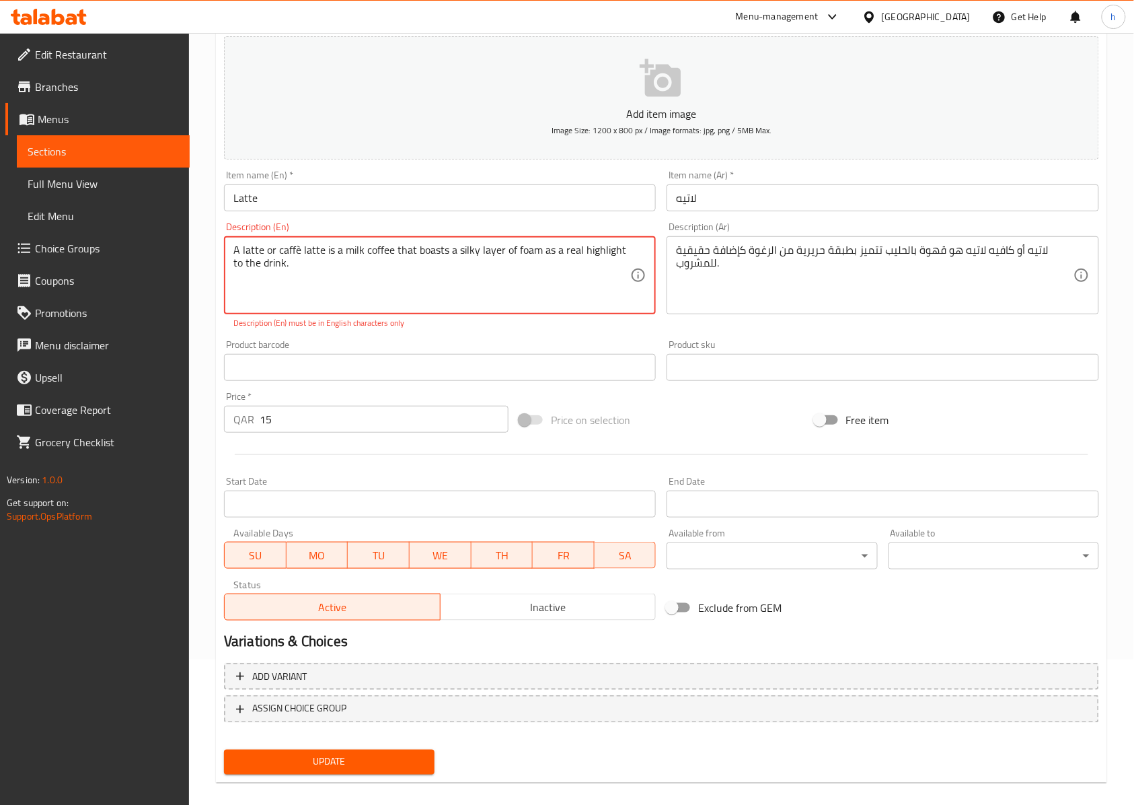
click at [291, 249] on textarea "A latte or caffè latte is a milk coffee that boasts a silky layer of foam as a …" at bounding box center [431, 276] width 397 height 64
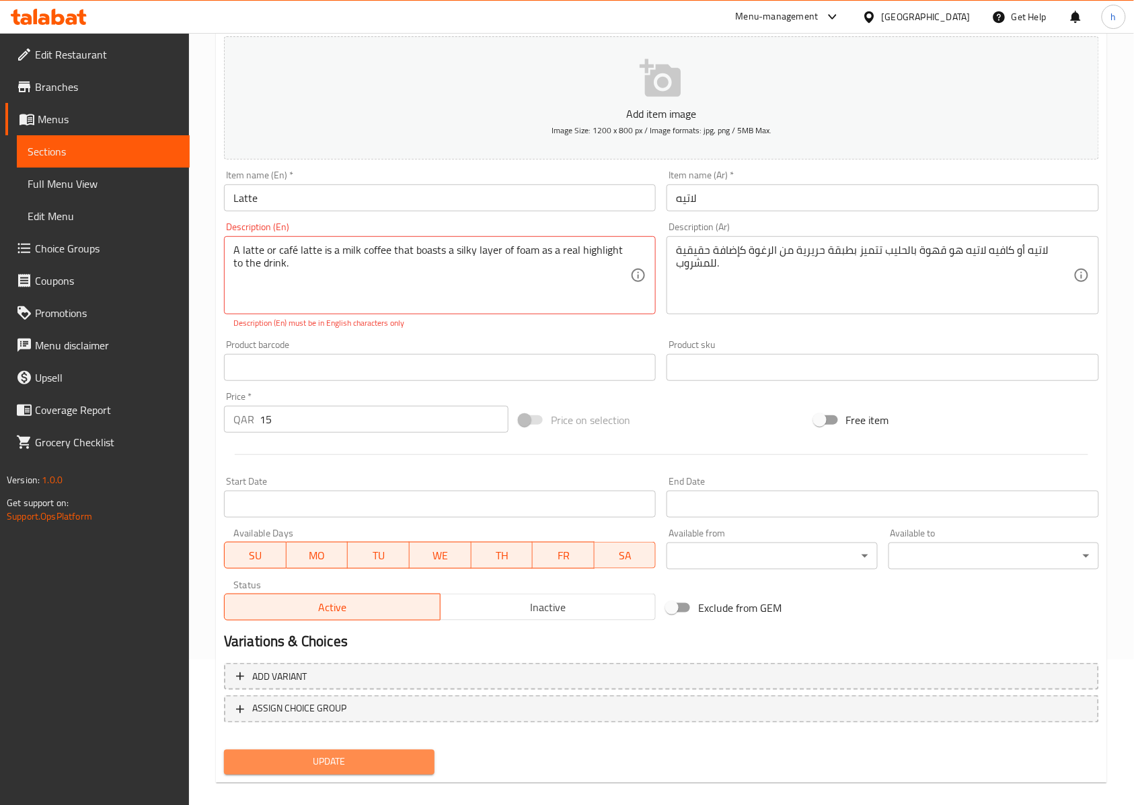
click at [401, 757] on span "Update" at bounding box center [329, 761] width 189 height 17
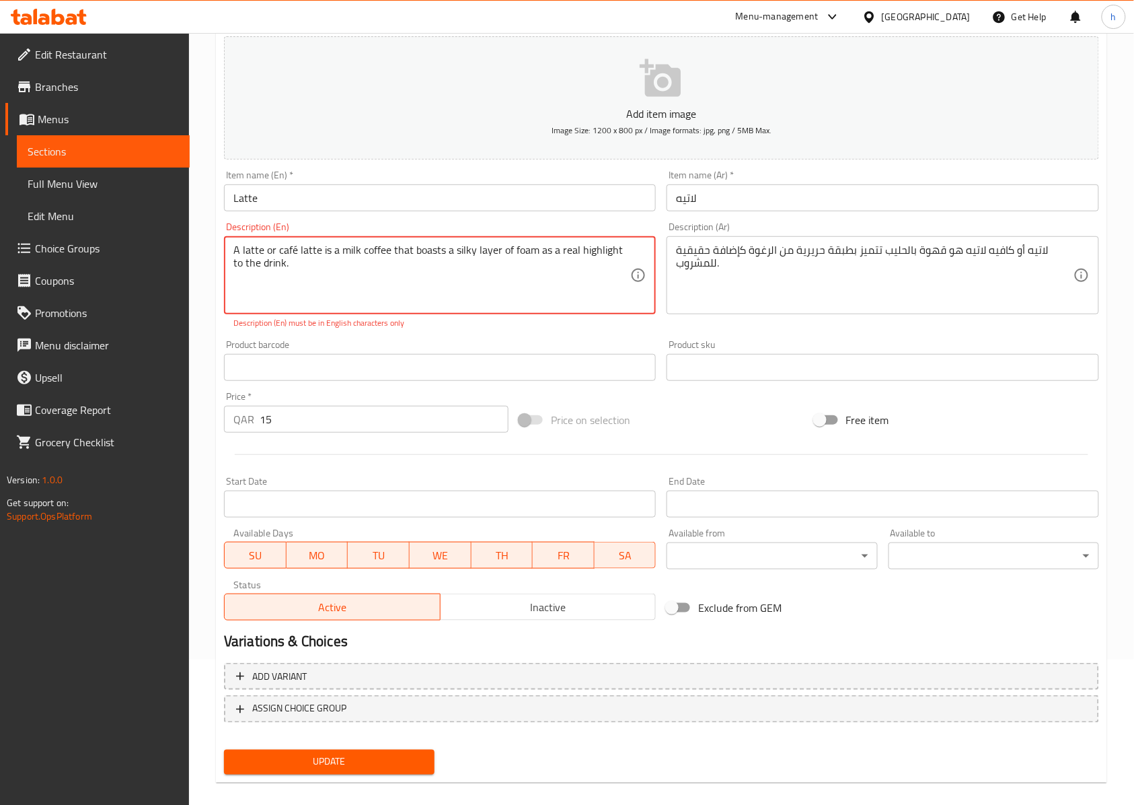
click at [285, 251] on textarea "A latte or café latte is a milk coffee that boasts a silky layer of foam as a r…" at bounding box center [431, 276] width 397 height 64
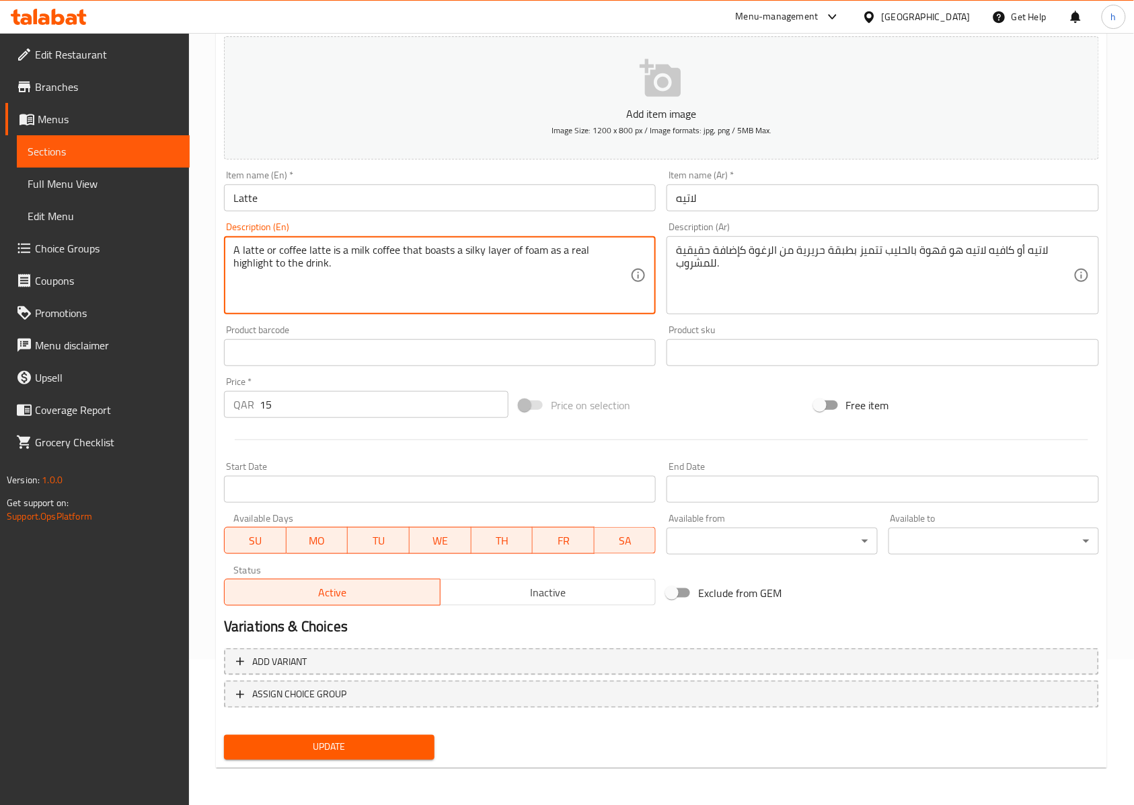
click at [289, 252] on textarea "A latte or coffee latte is a milk coffee that boasts a silky layer of foam as a…" at bounding box center [431, 276] width 397 height 64
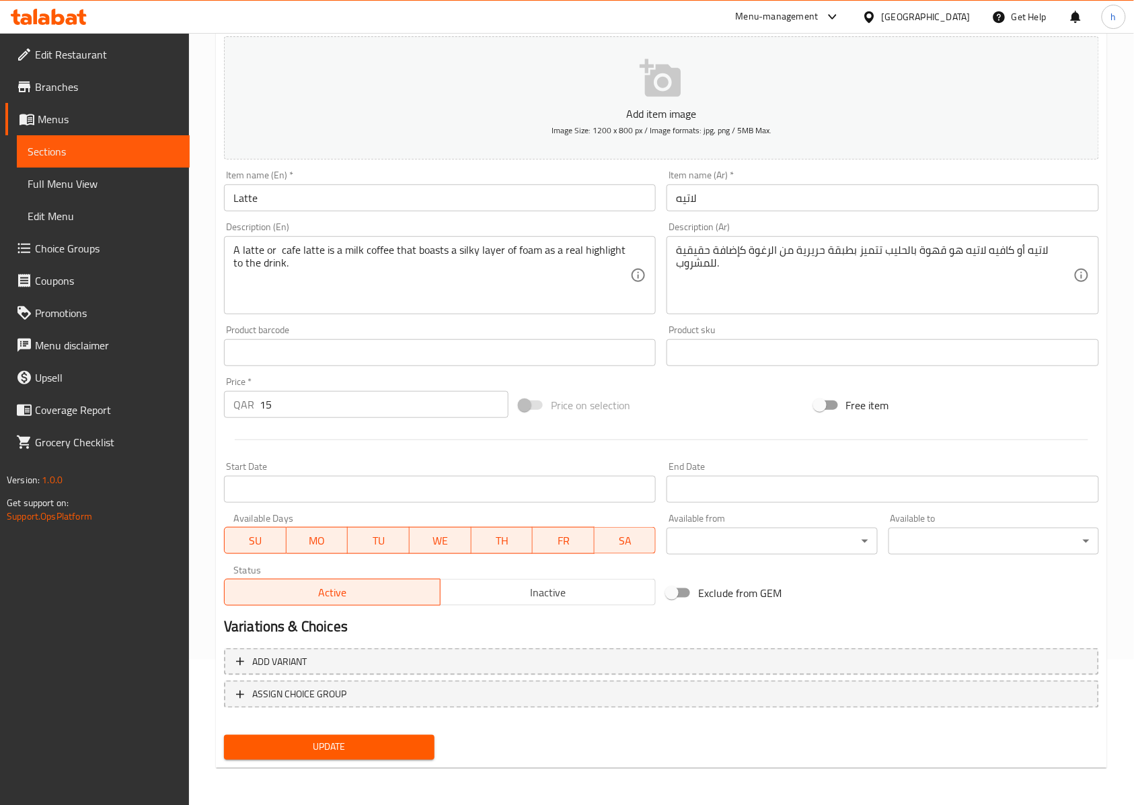
click at [393, 744] on span "Update" at bounding box center [329, 747] width 189 height 17
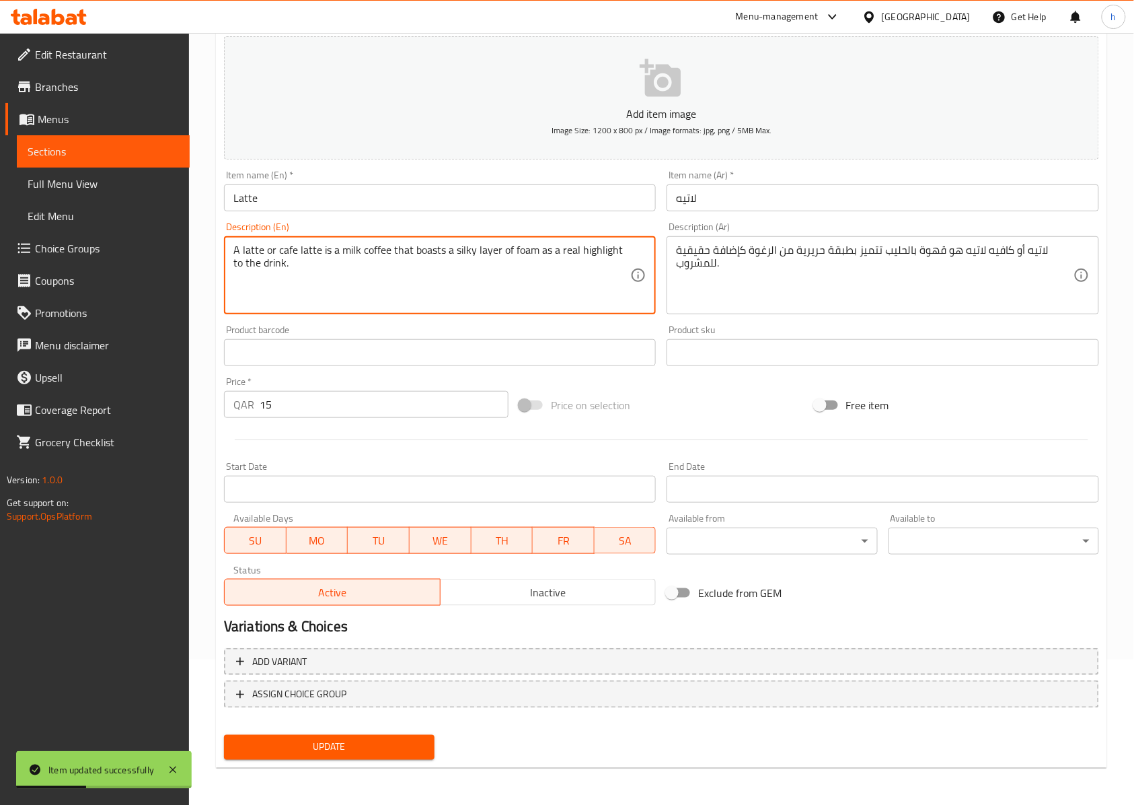
type textarea "A latte or cafe latte is a milk coffee that boasts a silky layer of foam as a r…"
click at [389, 753] on span "Update" at bounding box center [329, 747] width 189 height 17
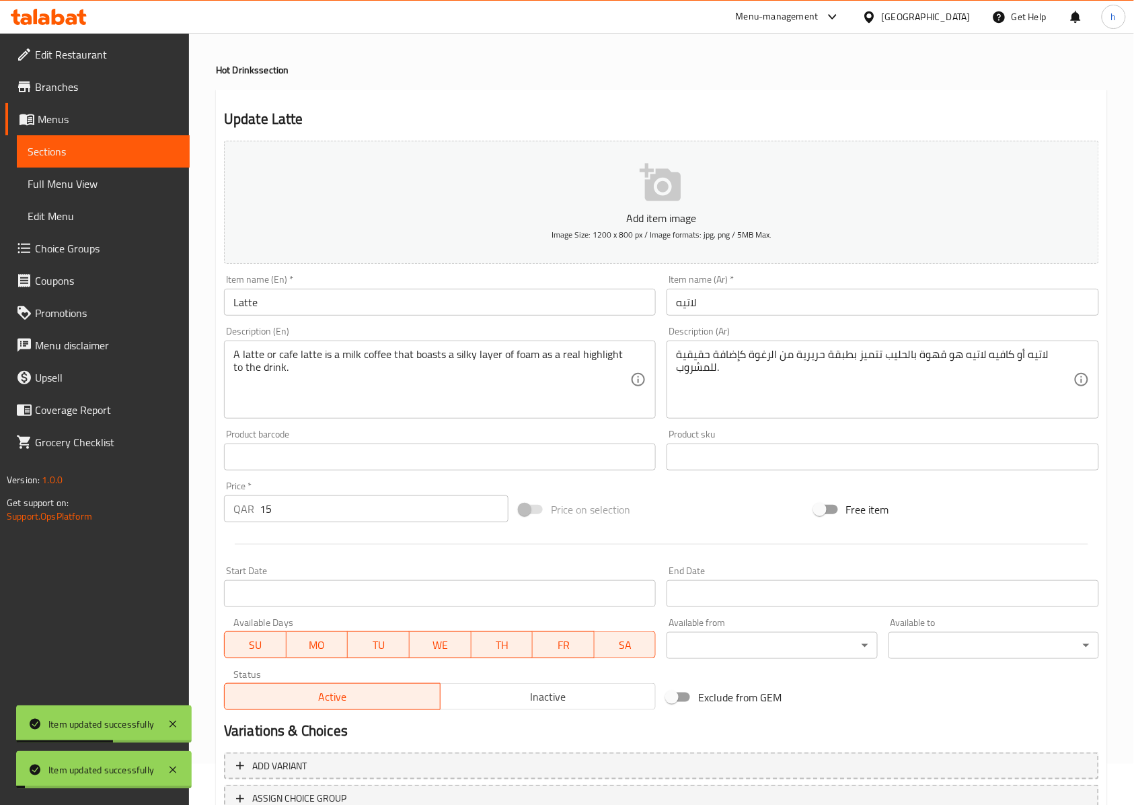
scroll to position [0, 0]
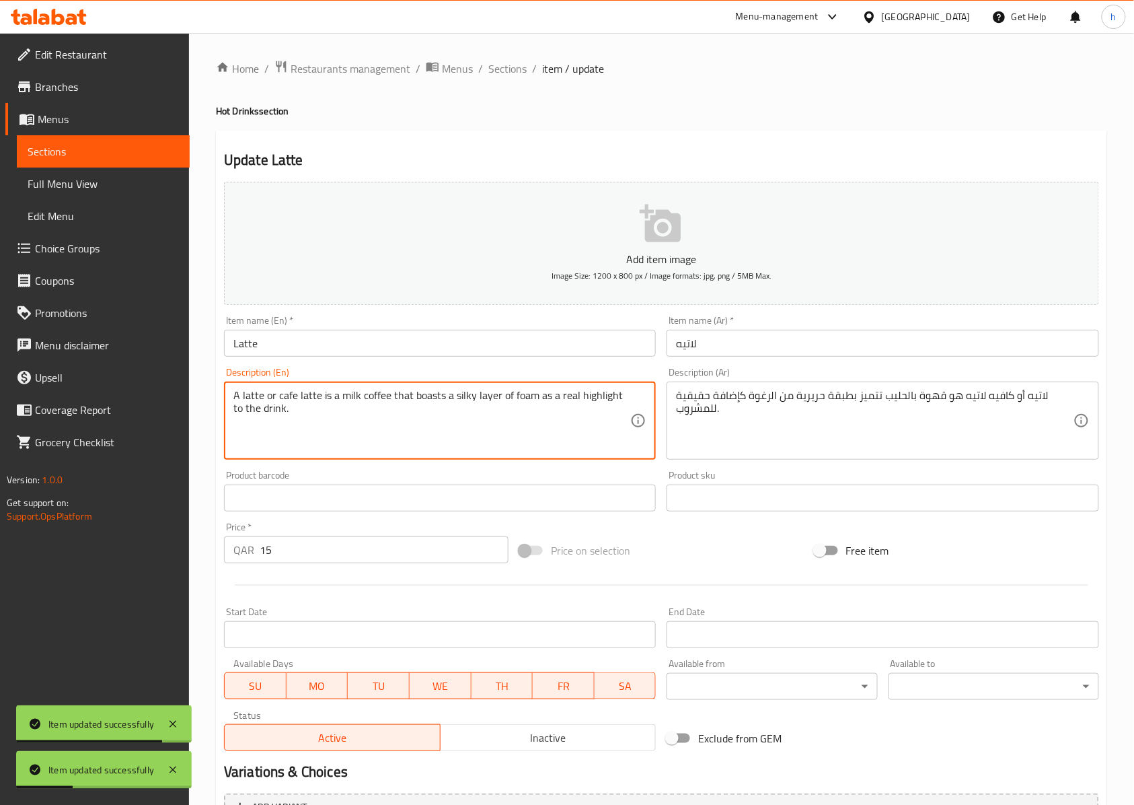
drag, startPoint x: 291, startPoint y: 394, endPoint x: 548, endPoint y: 404, distance: 257.1
click at [548, 404] on textarea "A latte or cafe latte is a milk coffee that boasts a silky layer of foam as a r…" at bounding box center [431, 421] width 397 height 64
click at [498, 73] on span "Sections" at bounding box center [507, 69] width 38 height 16
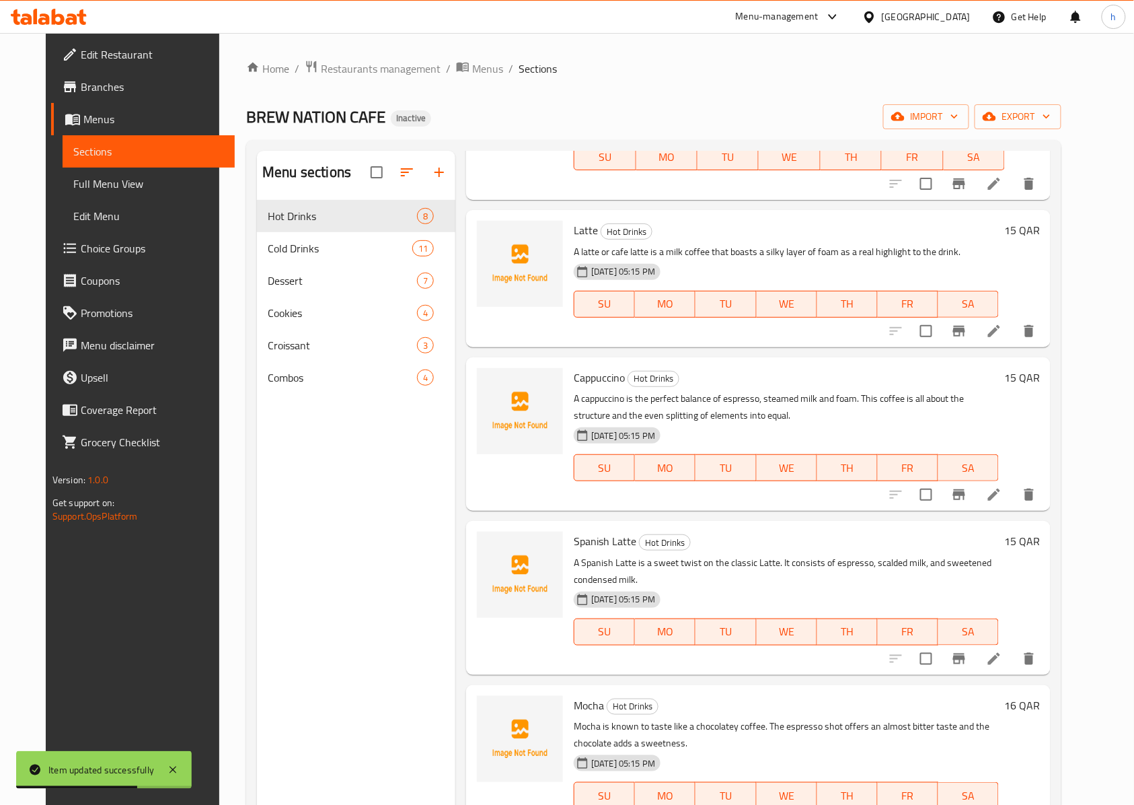
scroll to position [179, 0]
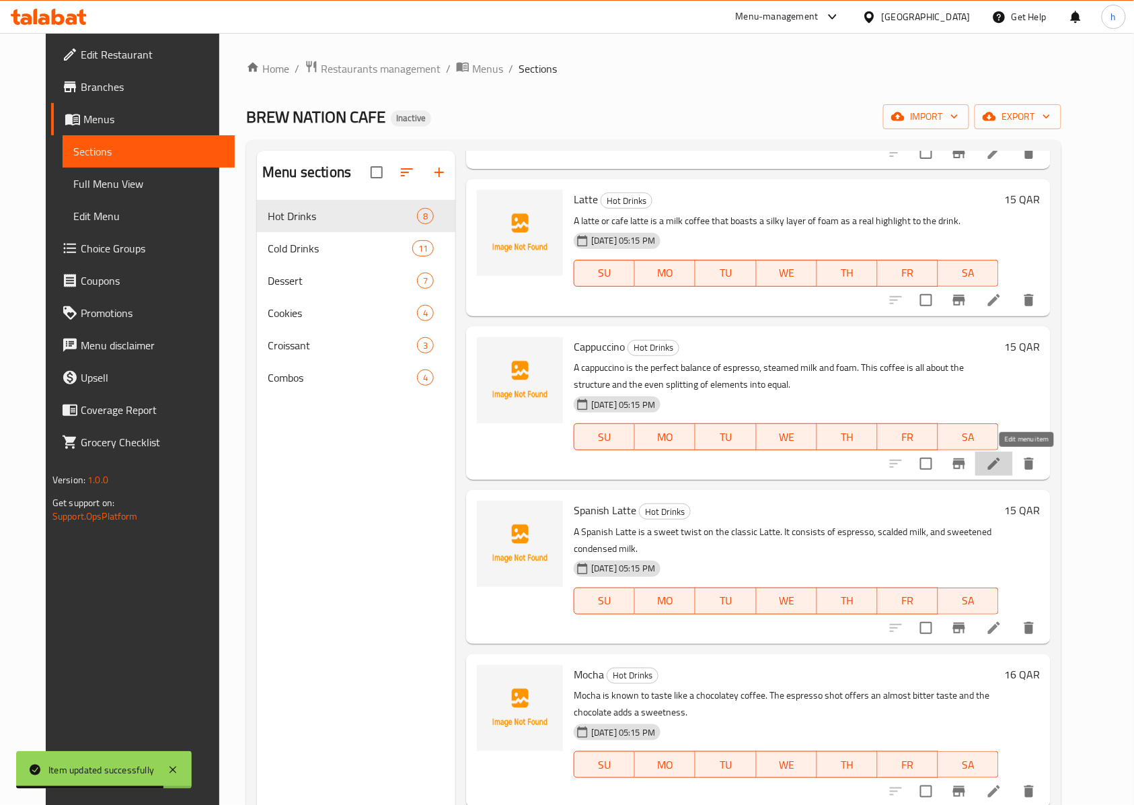
click at [1000, 463] on icon at bounding box center [994, 463] width 12 height 12
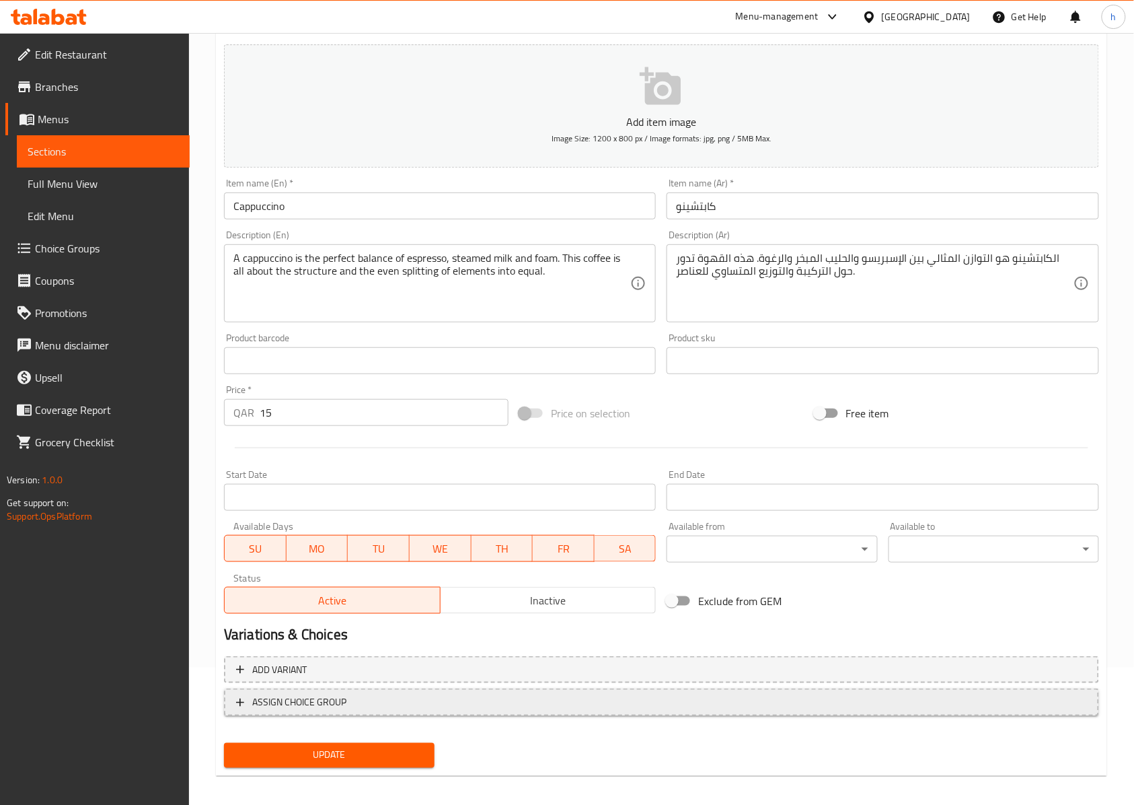
scroll to position [145, 0]
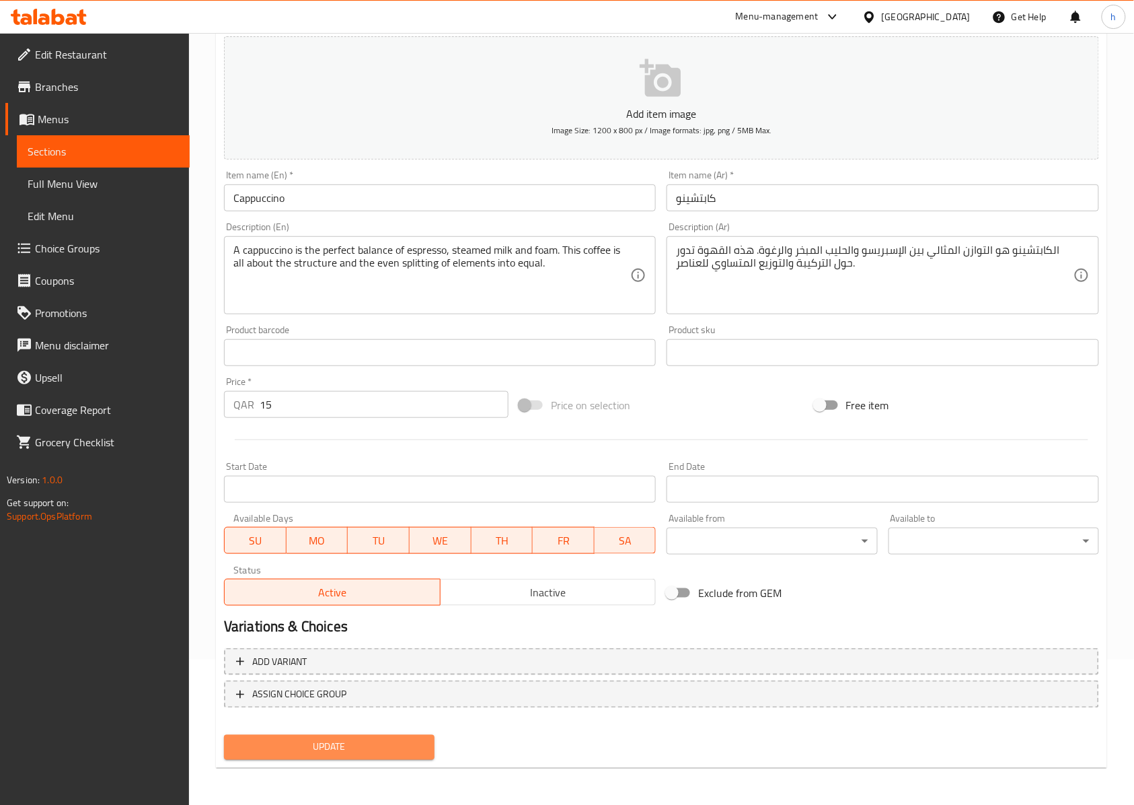
click at [373, 751] on span "Update" at bounding box center [329, 747] width 189 height 17
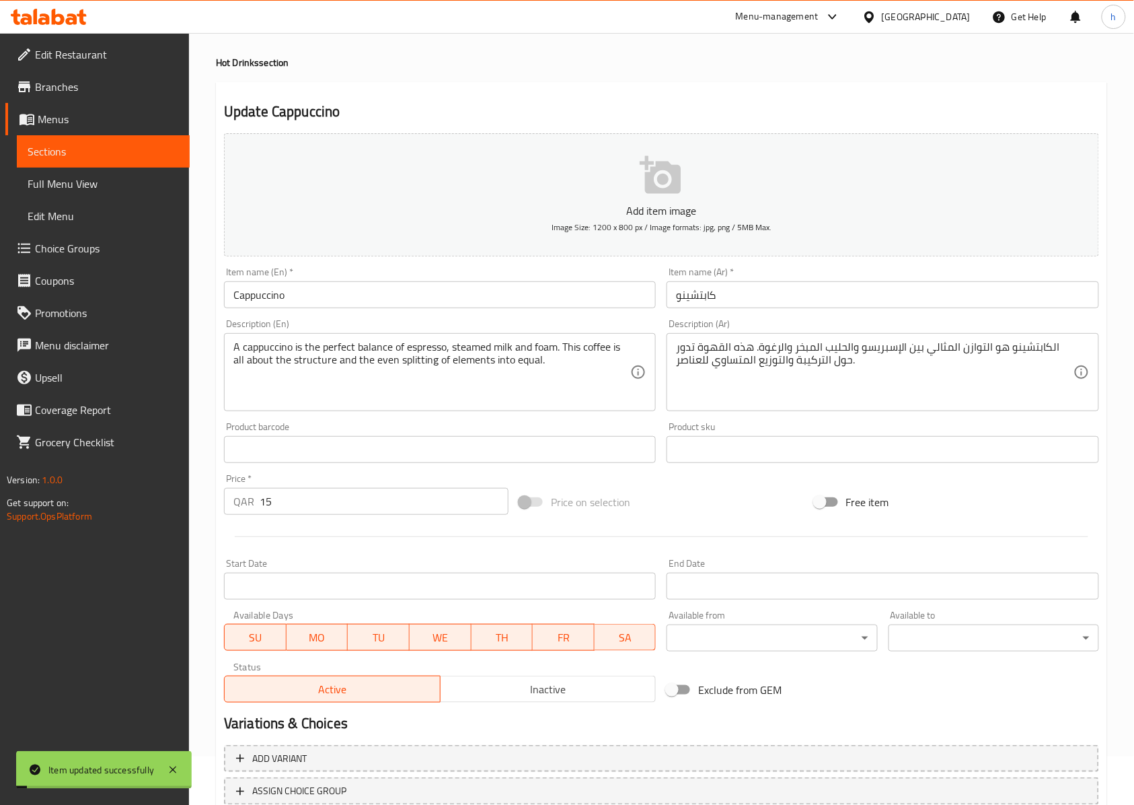
scroll to position [0, 0]
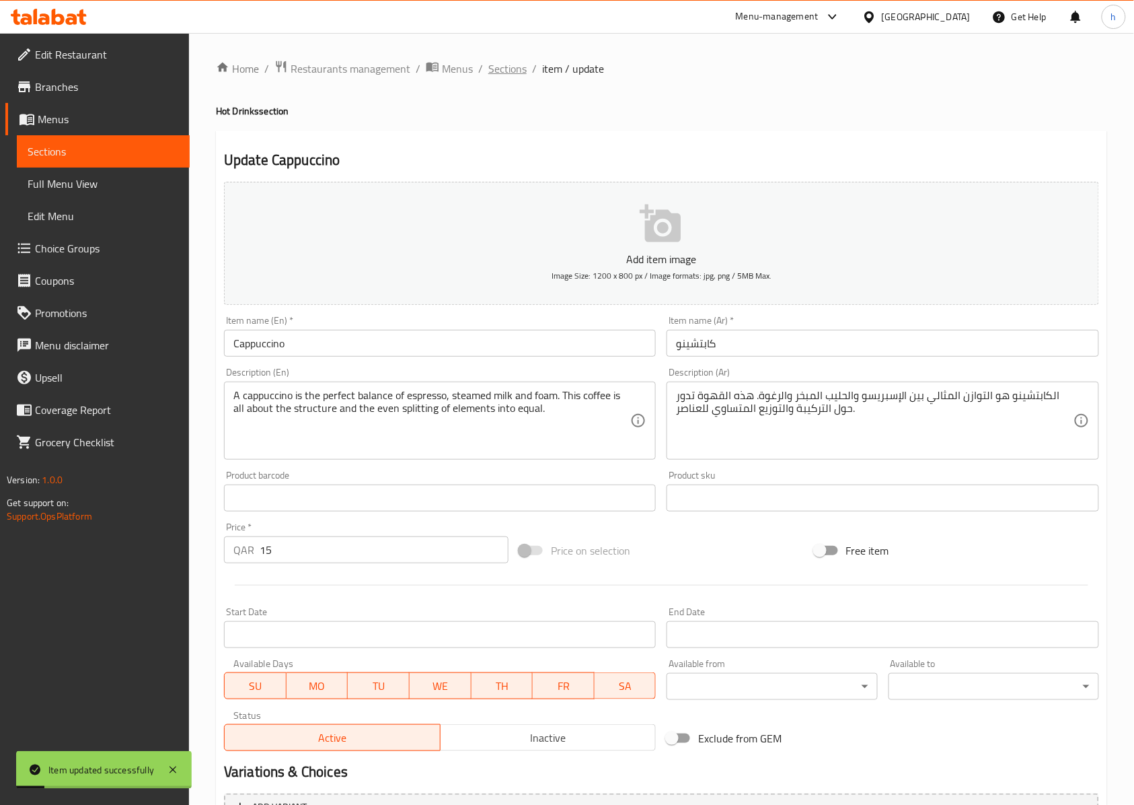
click at [502, 76] on span "Sections" at bounding box center [507, 69] width 38 height 16
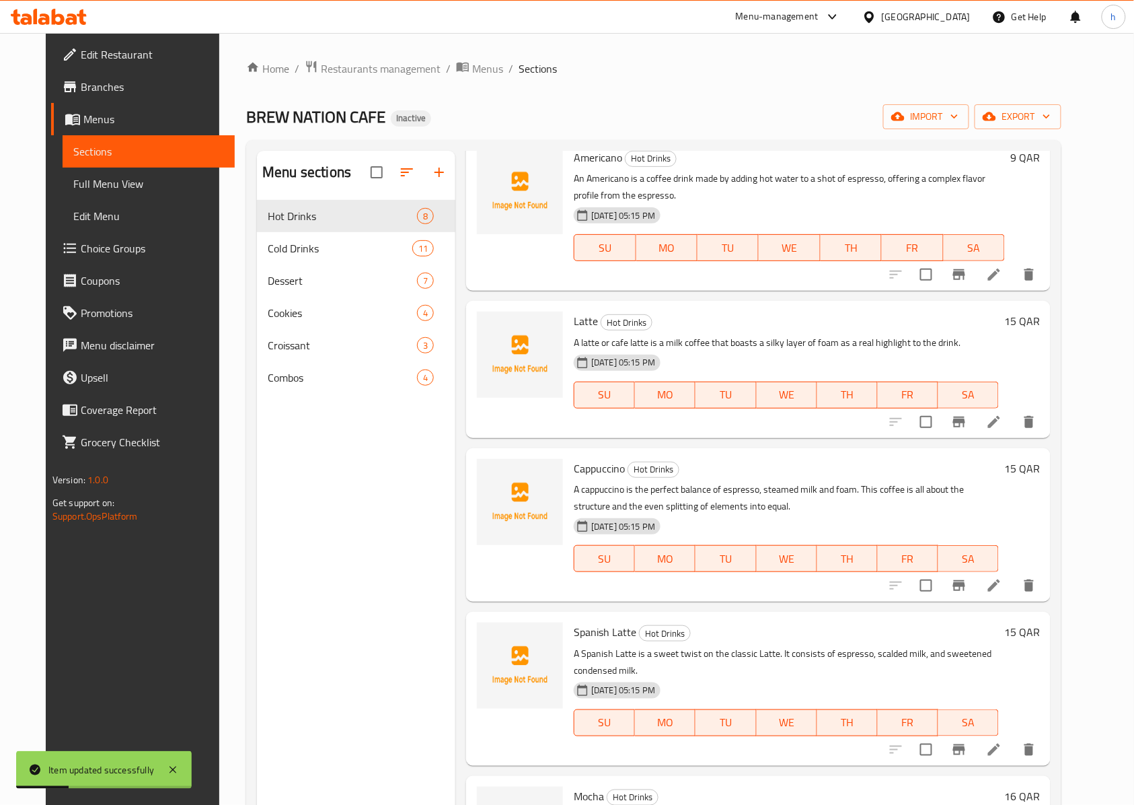
scroll to position [89, 0]
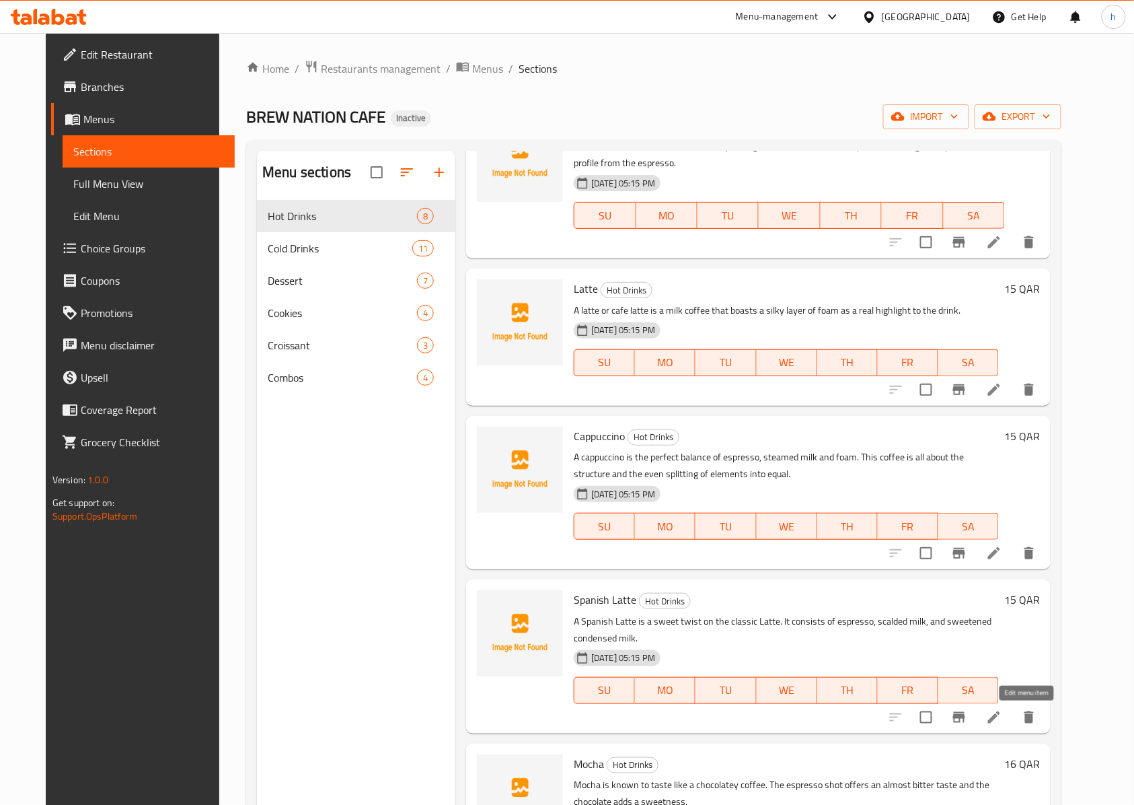
click at [1000, 717] on icon at bounding box center [994, 717] width 12 height 12
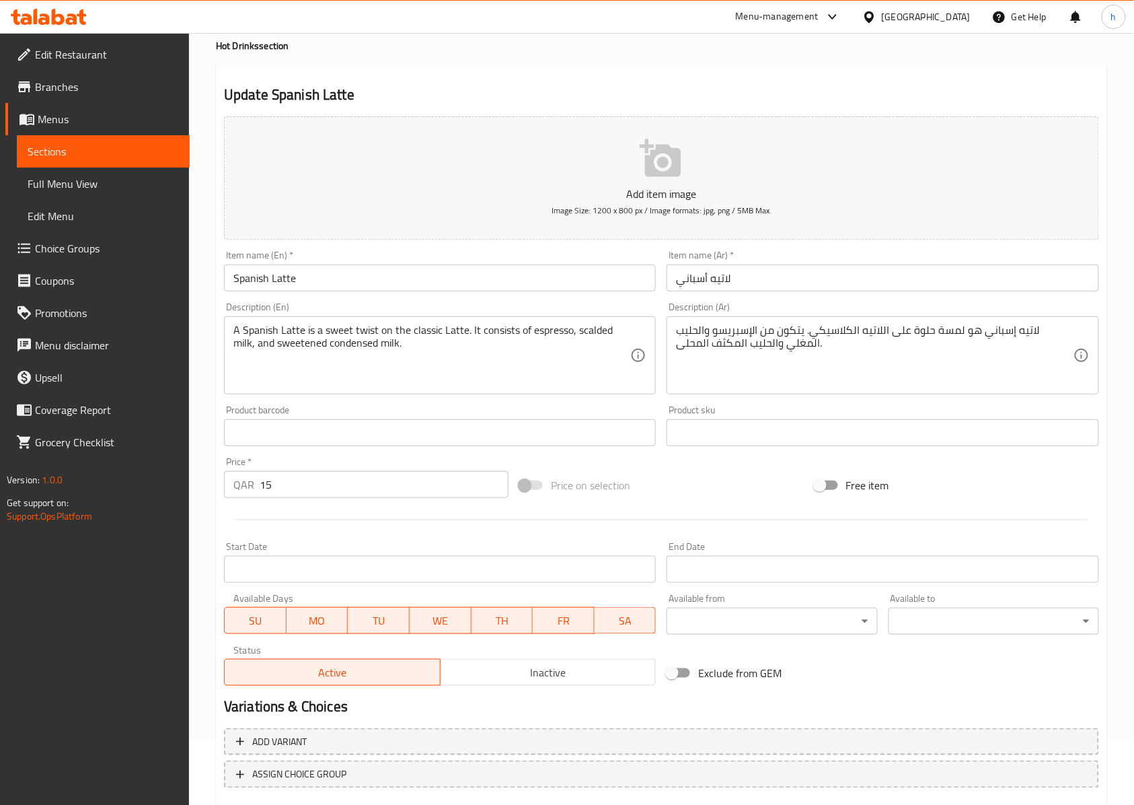
scroll to position [145, 0]
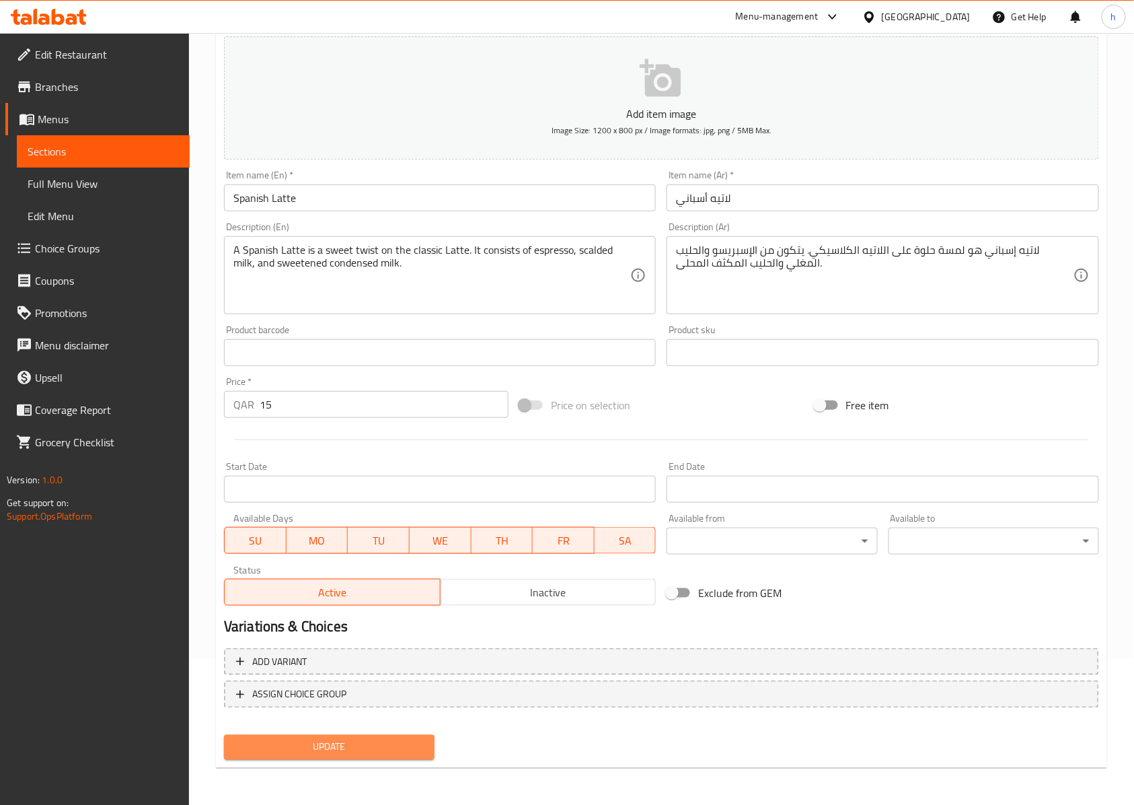
click at [348, 743] on span "Update" at bounding box center [329, 747] width 189 height 17
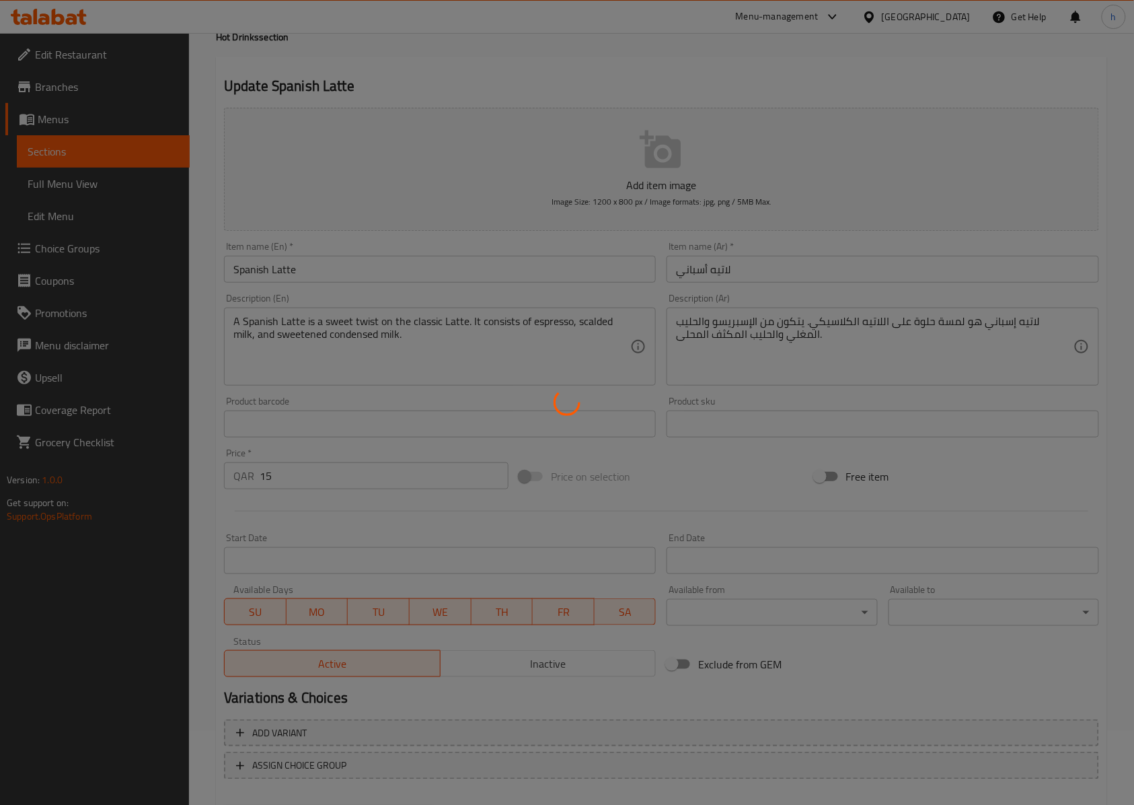
scroll to position [0, 0]
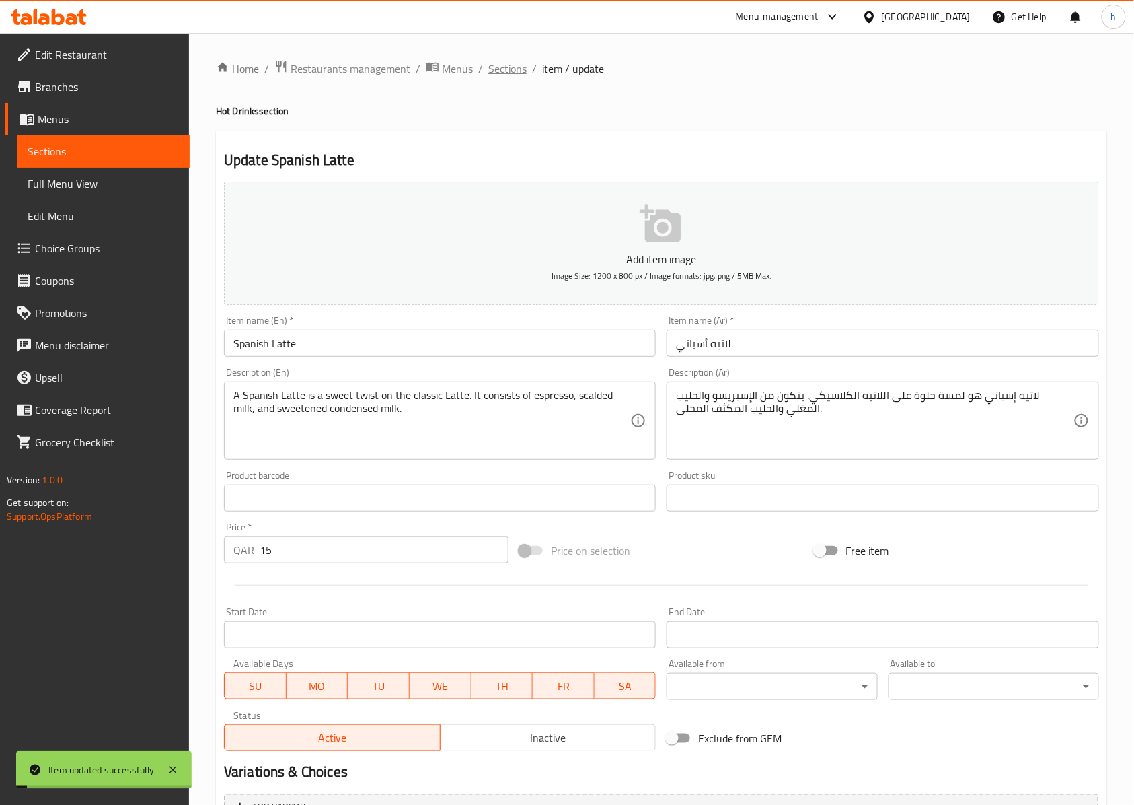
click at [496, 69] on span "Sections" at bounding box center [507, 69] width 38 height 16
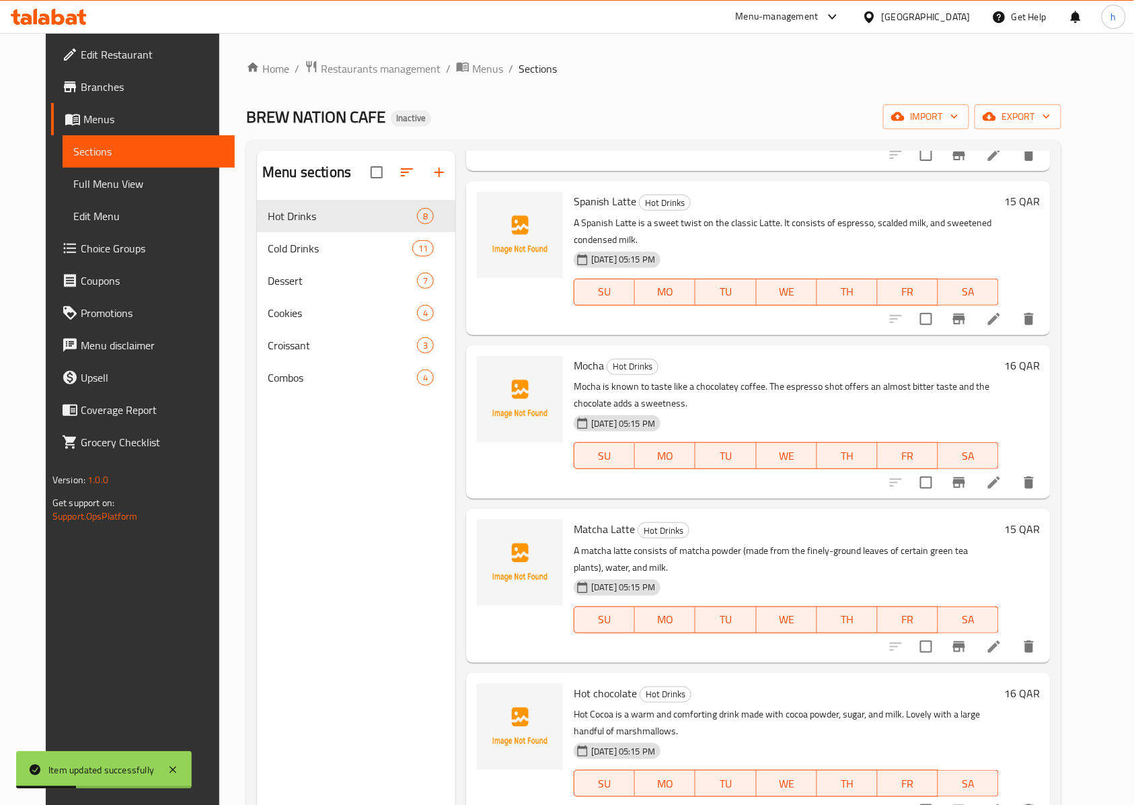
scroll to position [522, 0]
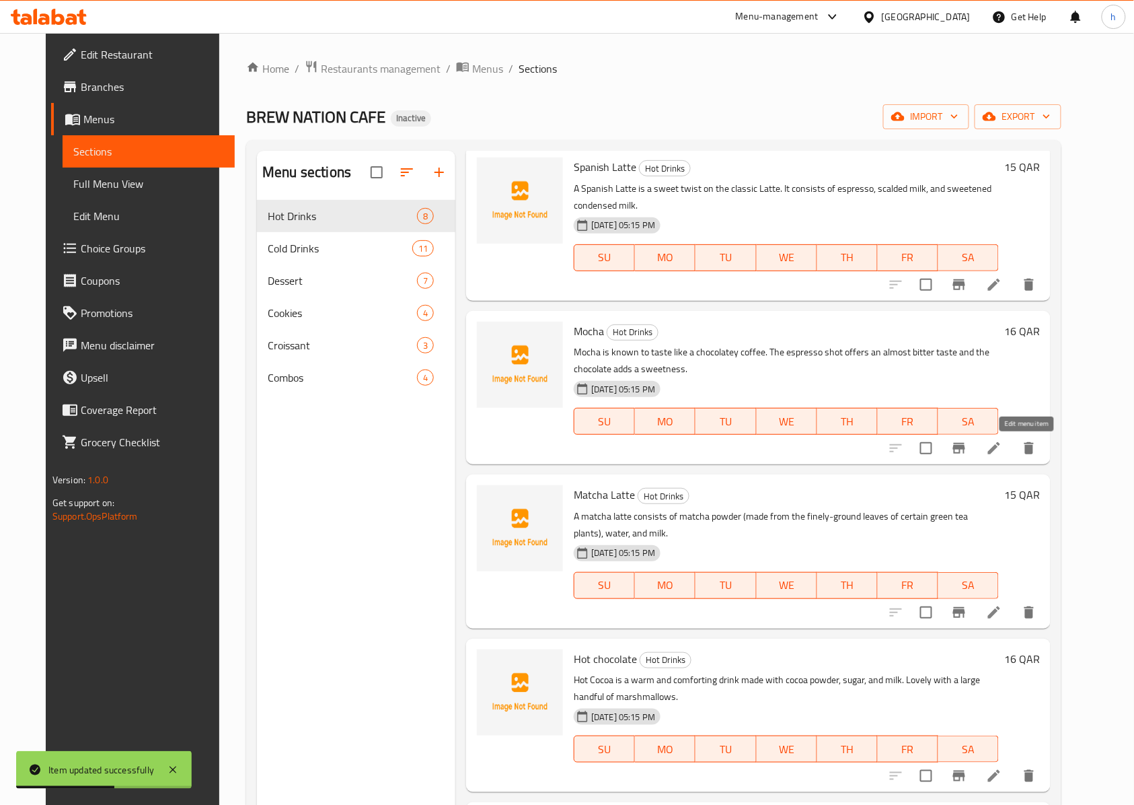
click at [1002, 447] on icon at bounding box center [994, 448] width 16 height 16
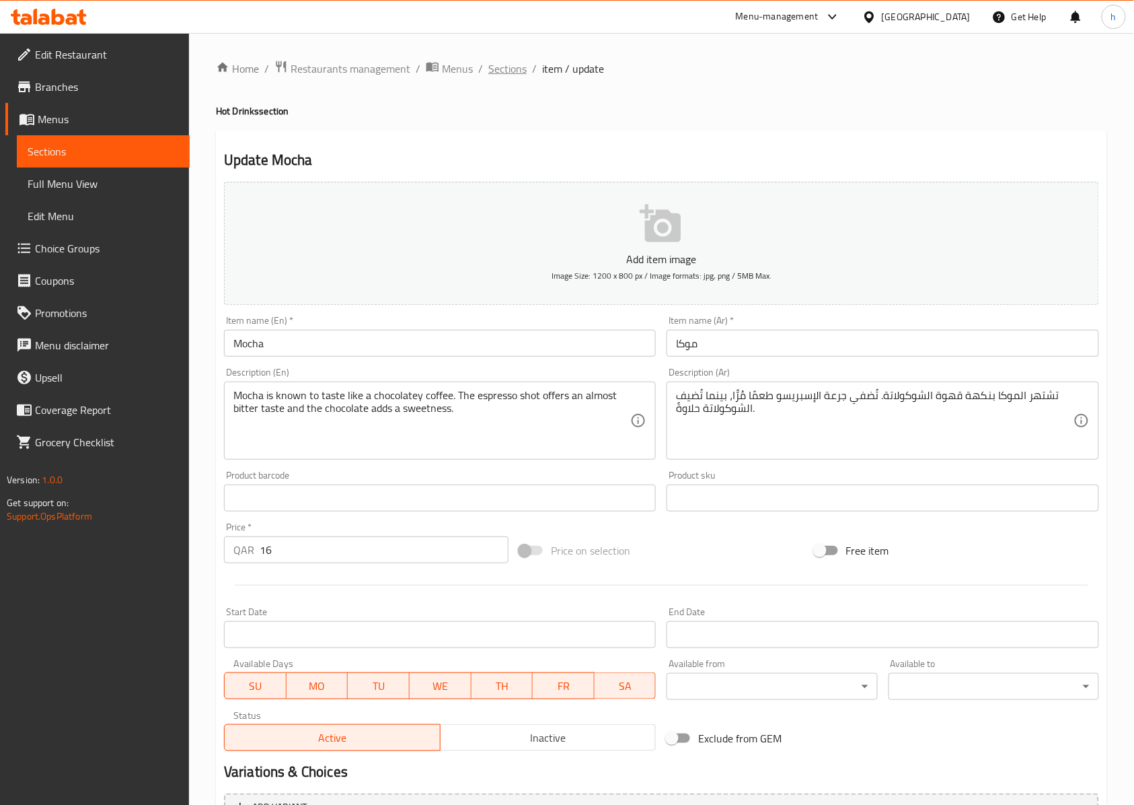
click at [504, 74] on span "Sections" at bounding box center [507, 69] width 38 height 16
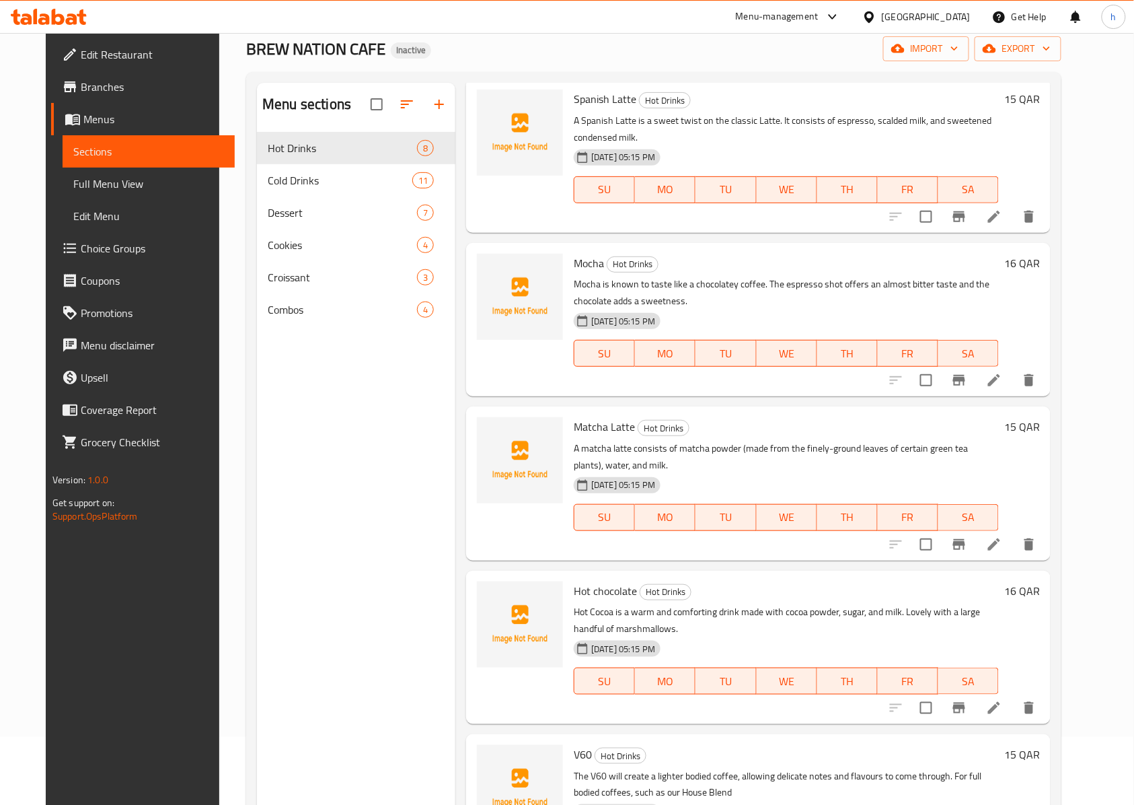
scroll to position [189, 0]
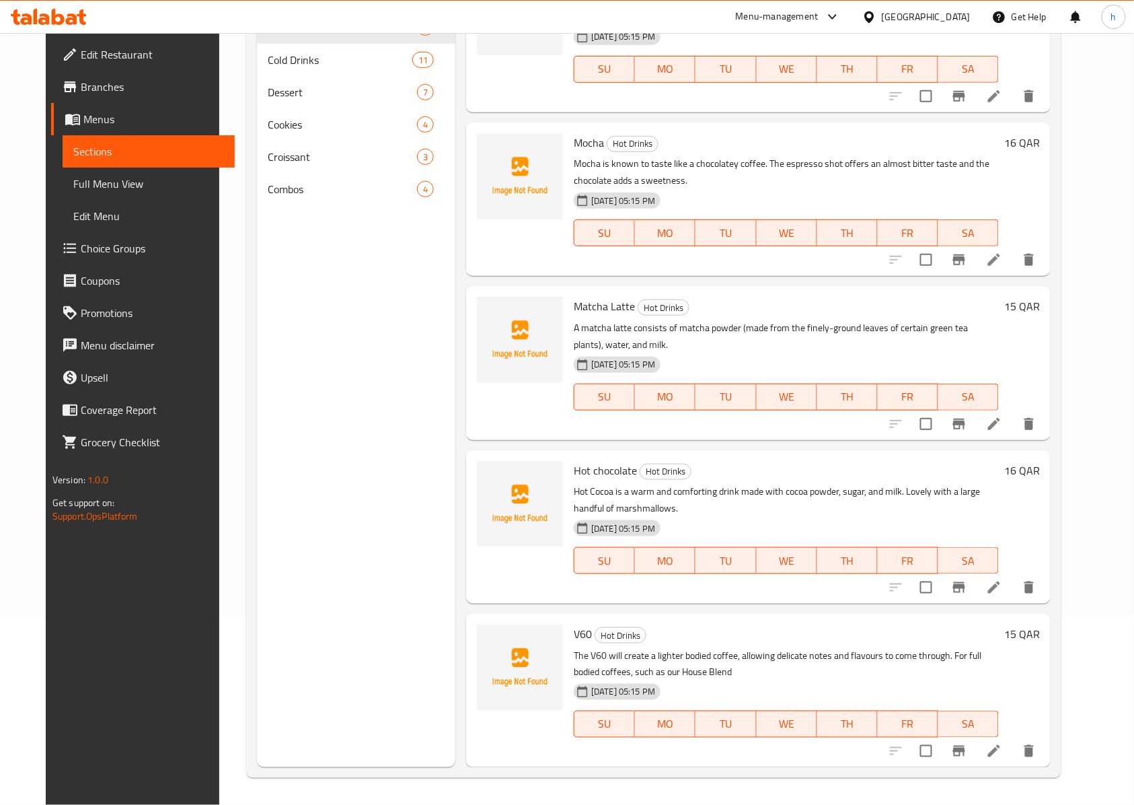
click at [1013, 435] on li at bounding box center [994, 424] width 38 height 24
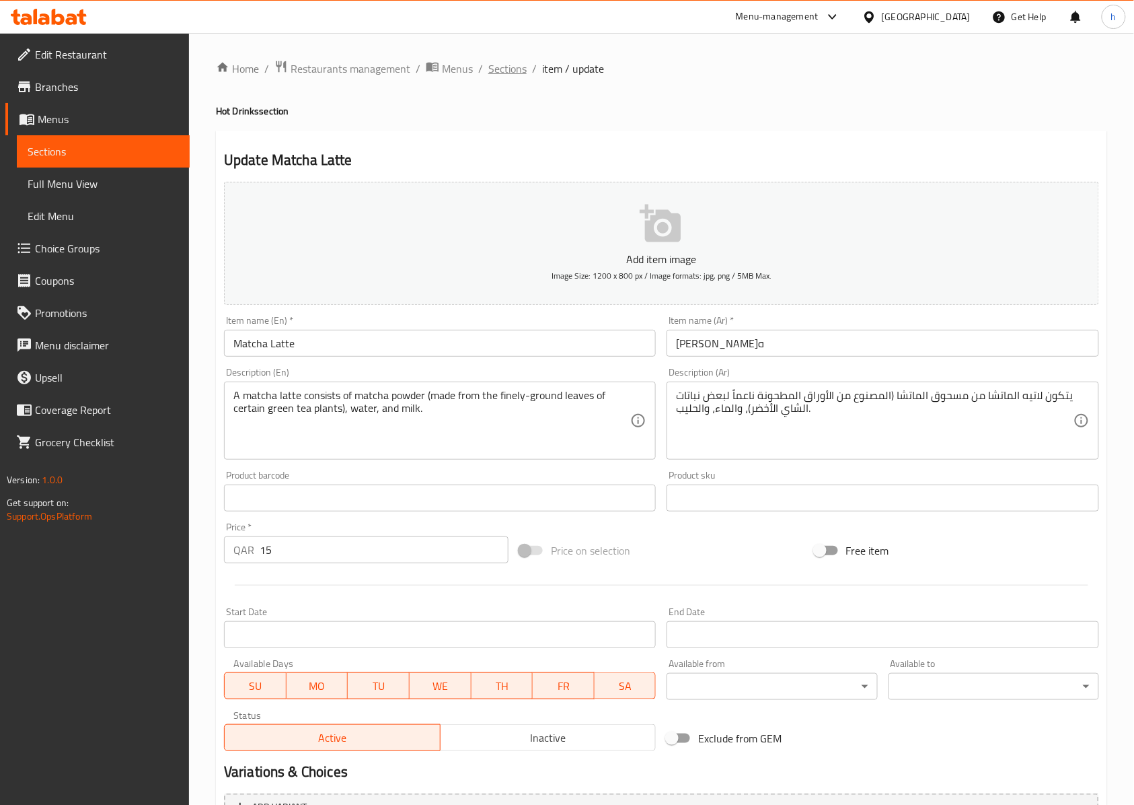
click at [515, 65] on span "Sections" at bounding box center [507, 69] width 38 height 16
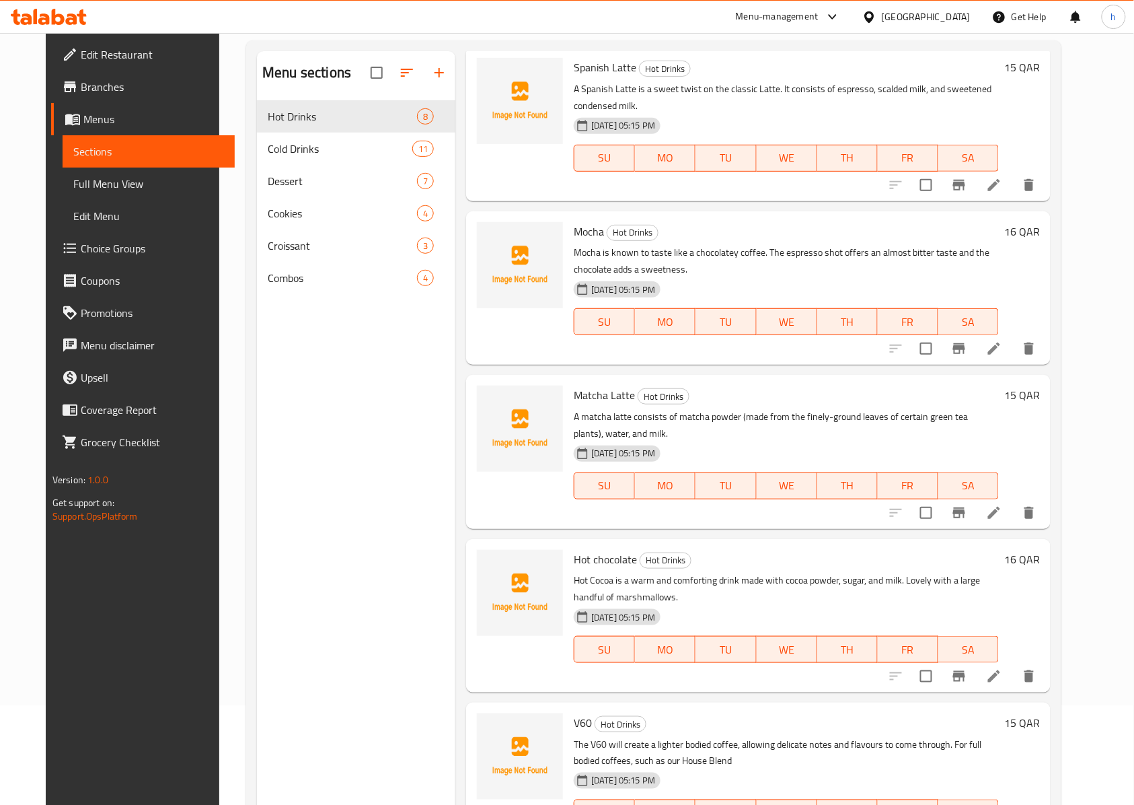
scroll to position [189, 0]
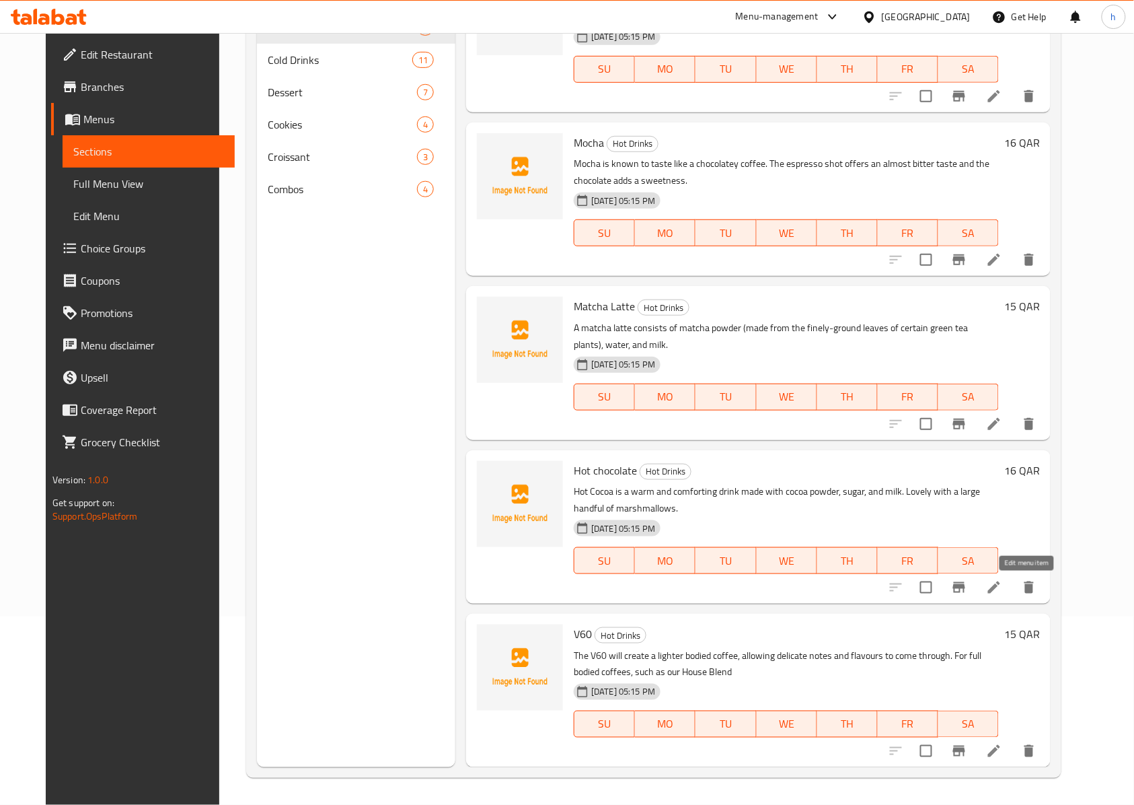
click at [1002, 587] on icon at bounding box center [994, 587] width 16 height 16
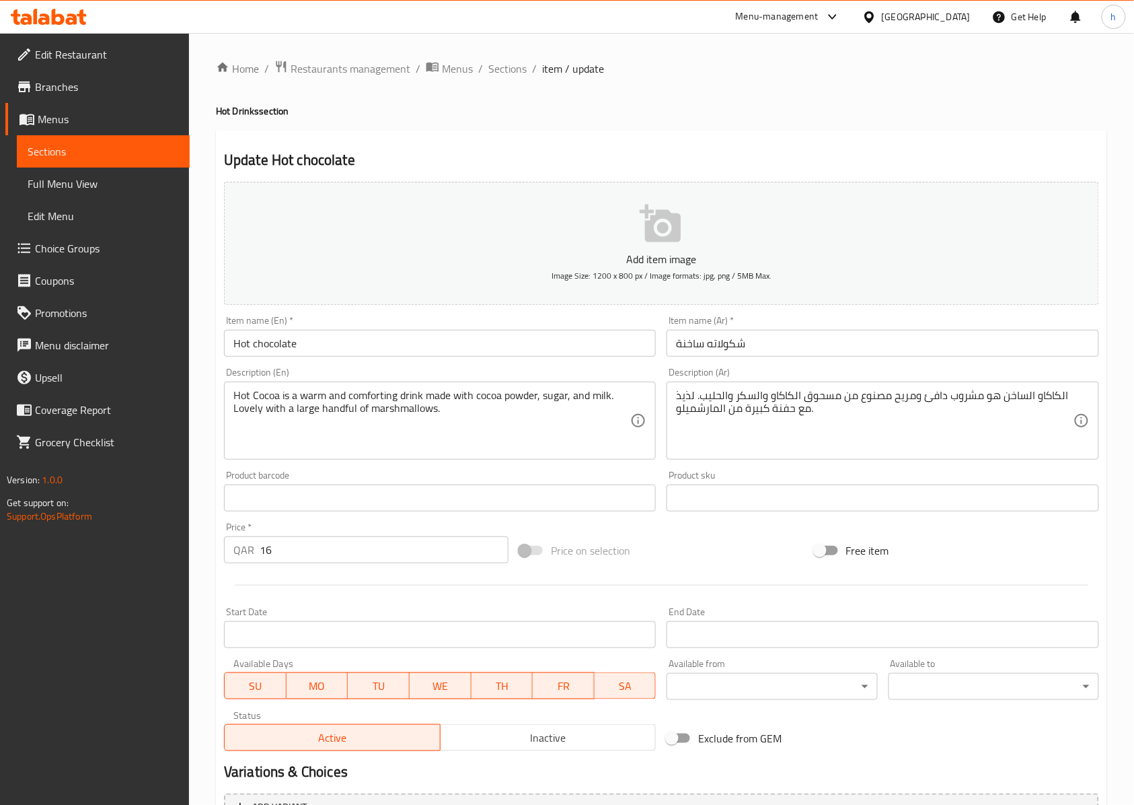
drag, startPoint x: 499, startPoint y: 67, endPoint x: 517, endPoint y: 132, distance: 67.1
click at [499, 67] on span "Sections" at bounding box center [507, 69] width 38 height 16
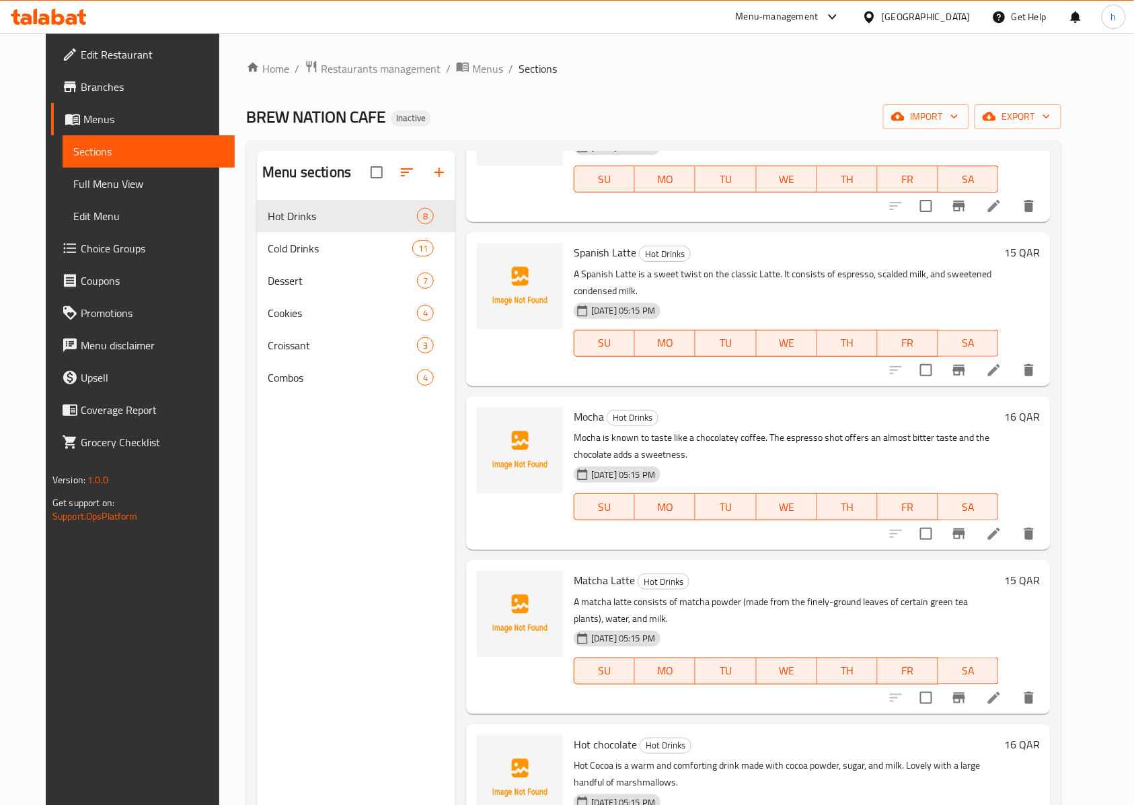
scroll to position [522, 0]
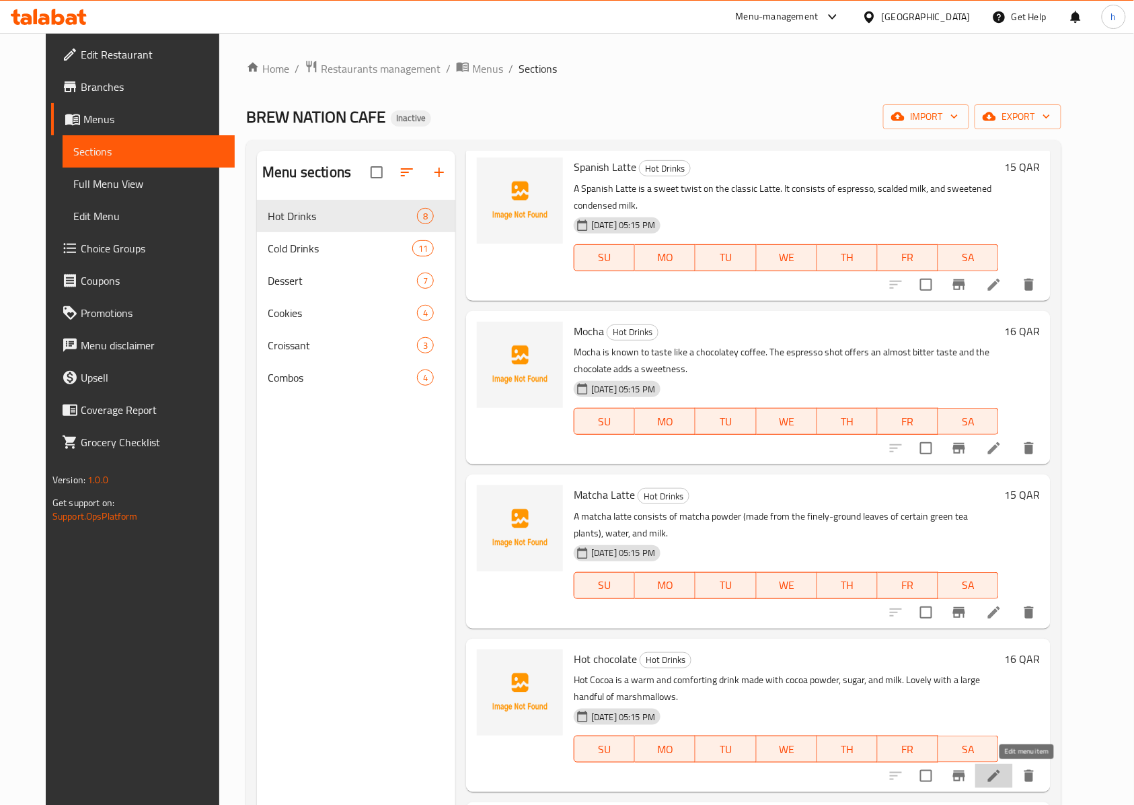
click at [1000, 778] on icon at bounding box center [994, 776] width 12 height 12
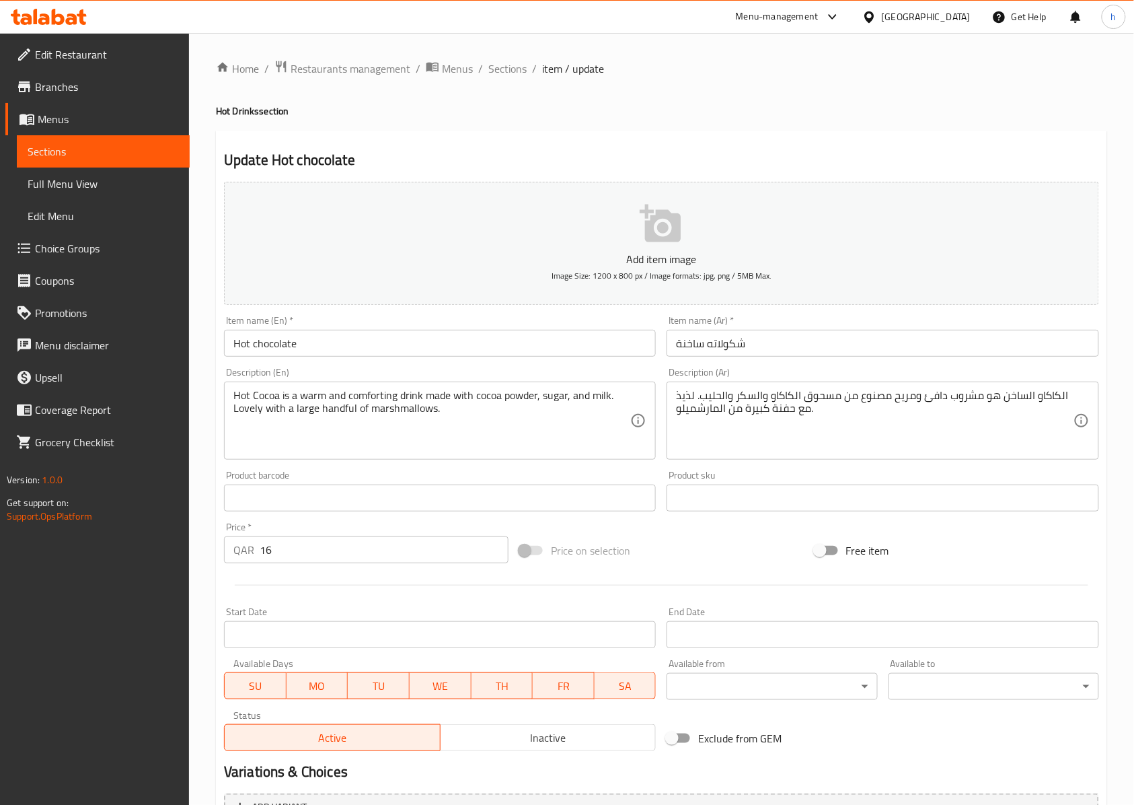
drag, startPoint x: 501, startPoint y: 71, endPoint x: 515, endPoint y: 139, distance: 68.7
click at [501, 71] on span "Sections" at bounding box center [507, 69] width 38 height 16
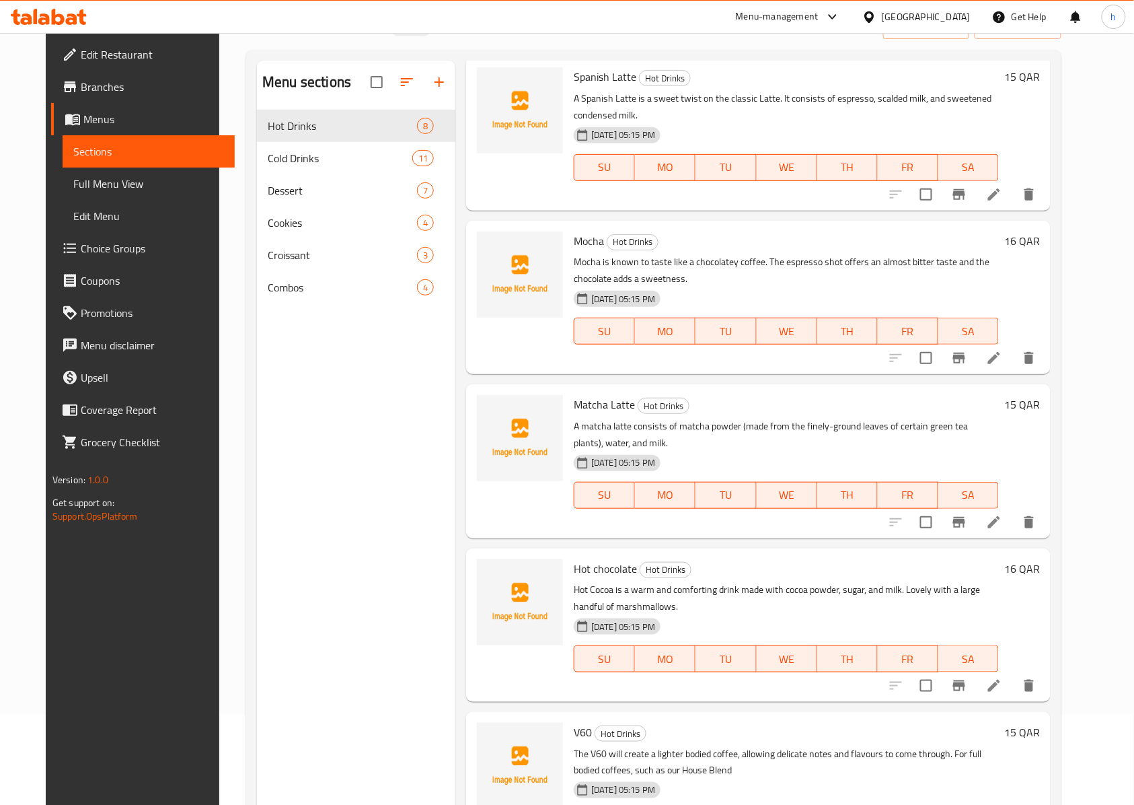
scroll to position [189, 0]
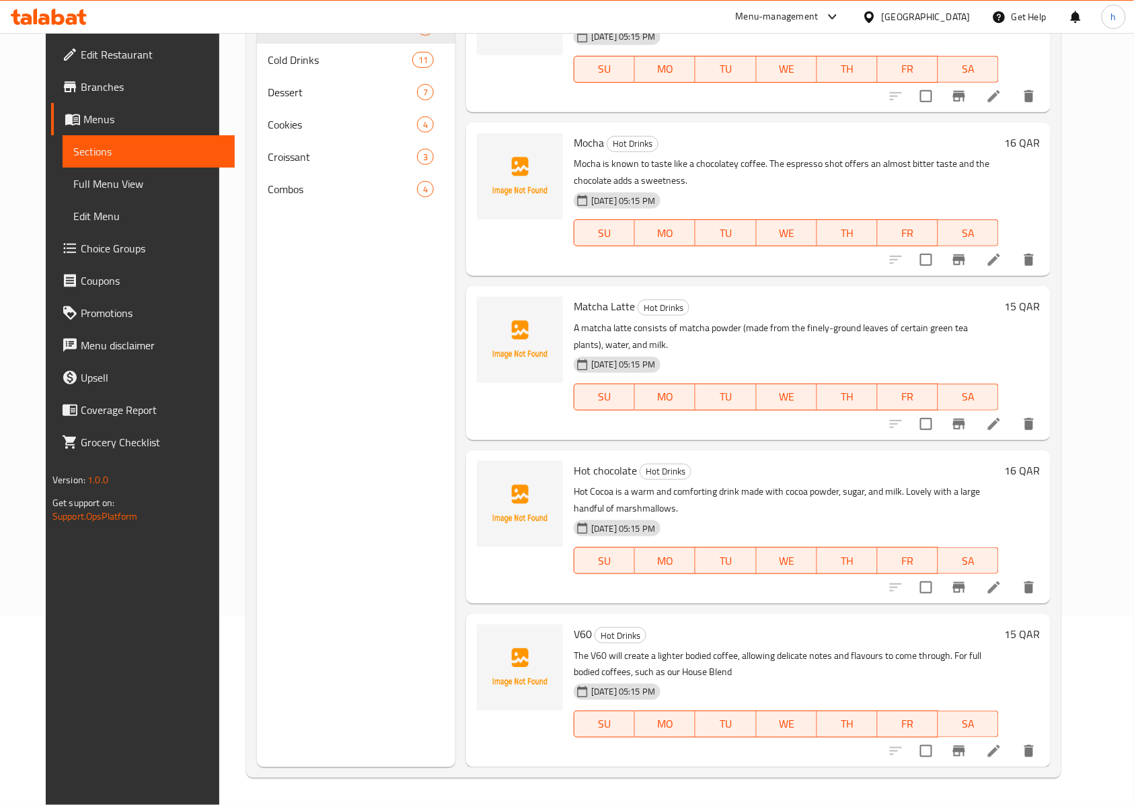
click at [1013, 747] on li at bounding box center [994, 751] width 38 height 24
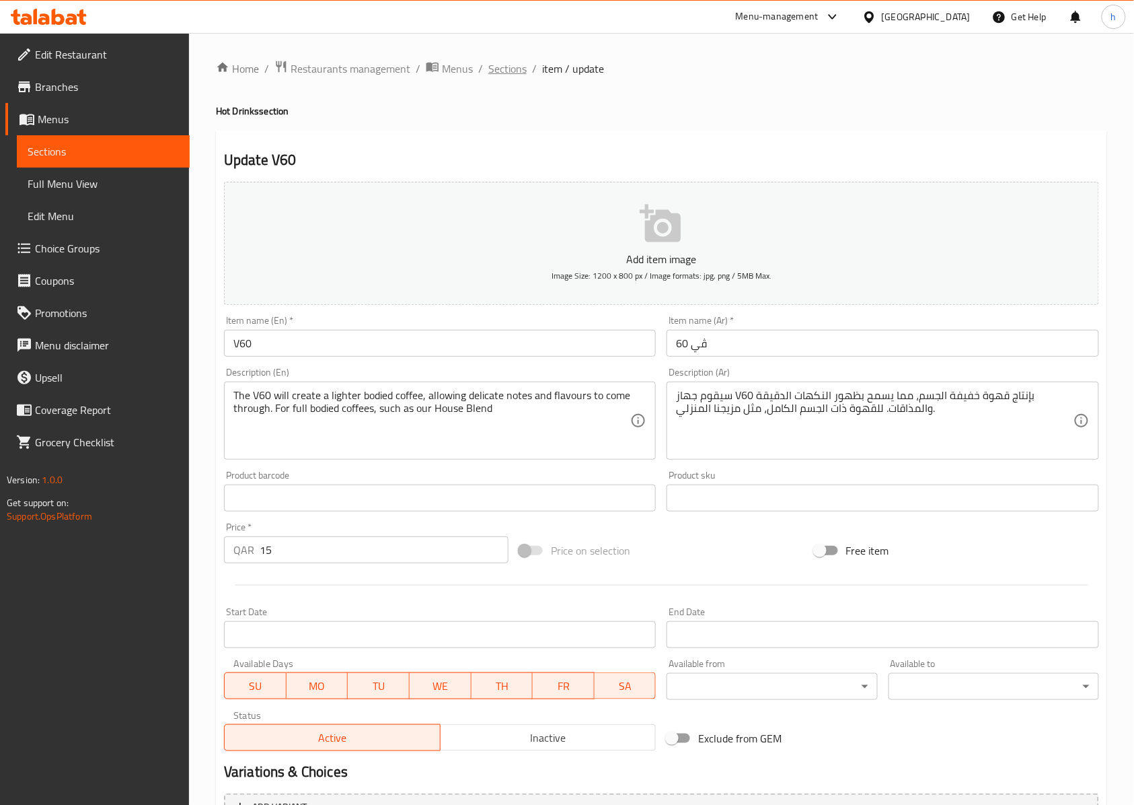
click at [496, 71] on span "Sections" at bounding box center [507, 69] width 38 height 16
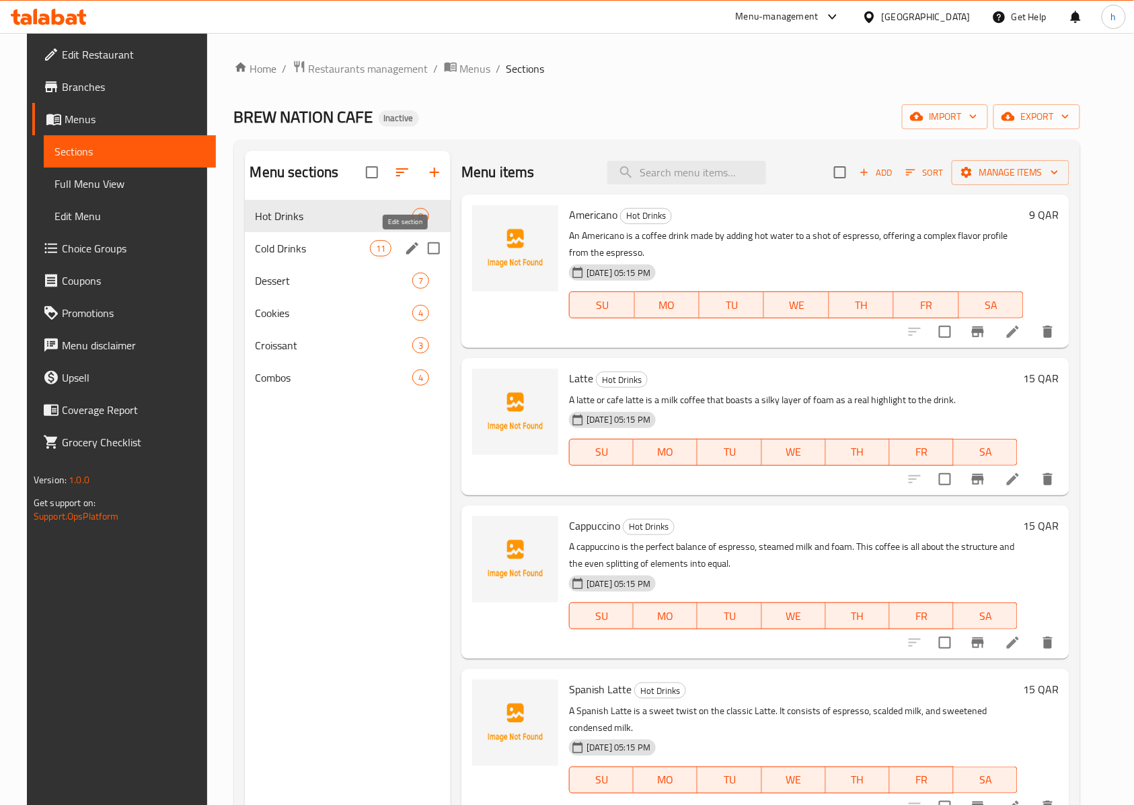
click at [404, 246] on icon "edit" at bounding box center [412, 248] width 16 height 16
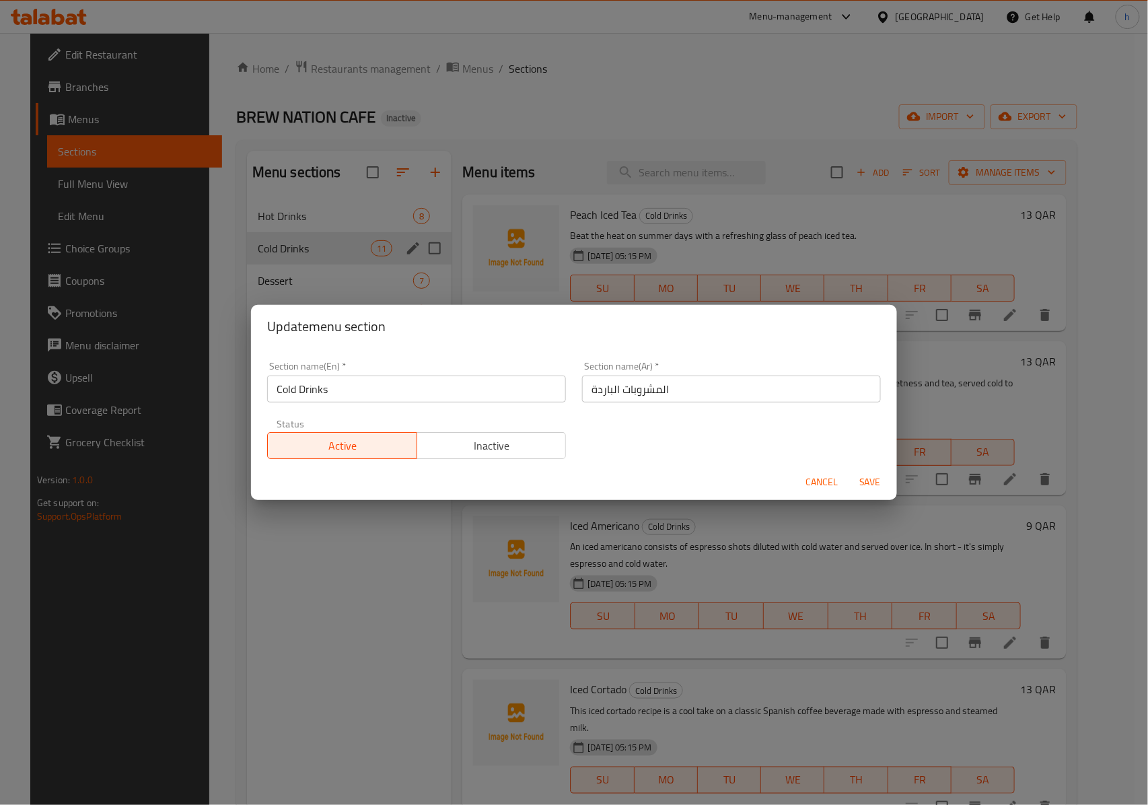
click at [815, 490] on span "Cancel" at bounding box center [821, 482] width 32 height 17
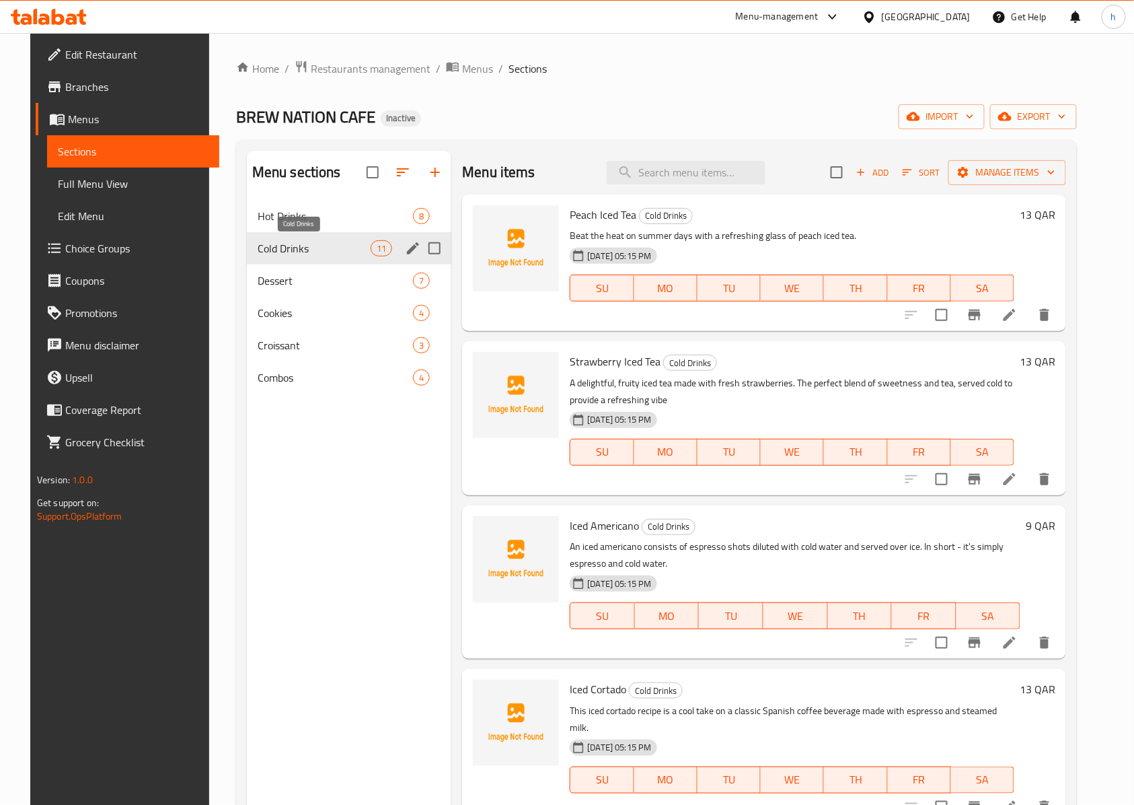
click at [315, 251] on span "Cold Drinks" at bounding box center [314, 248] width 113 height 16
click at [307, 250] on span "Cold Drinks" at bounding box center [314, 248] width 113 height 16
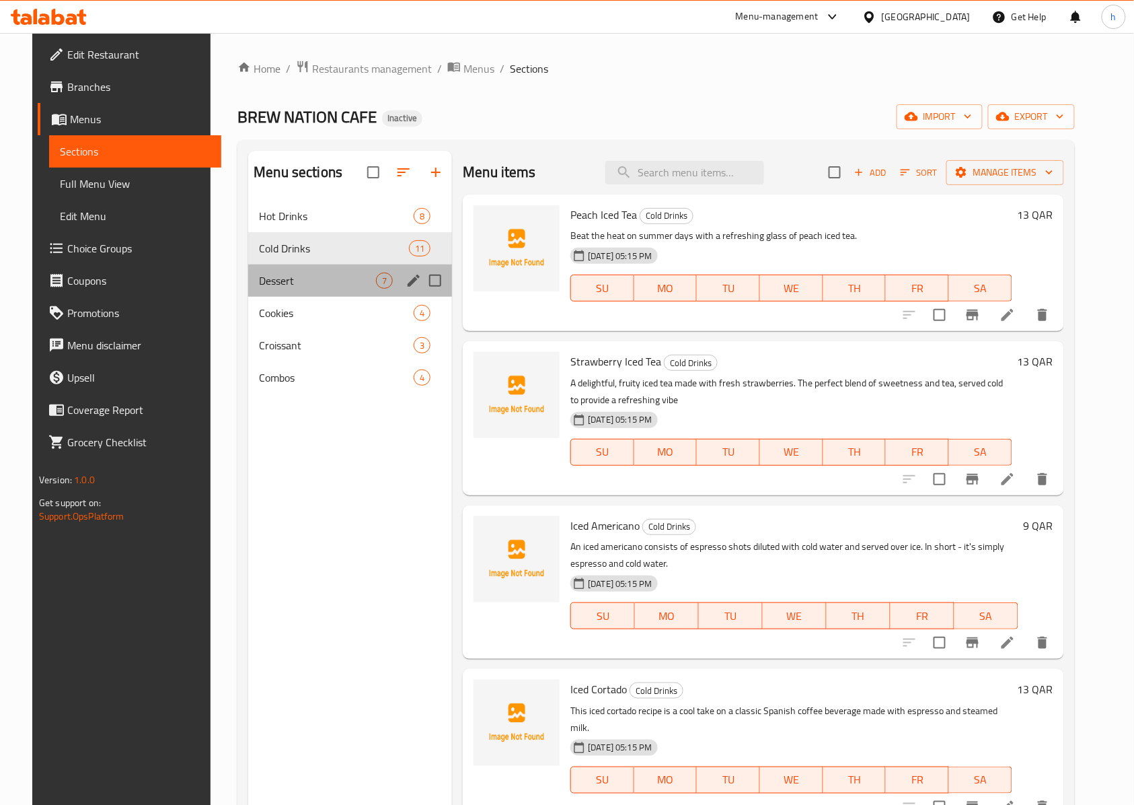
click at [299, 267] on div "Dessert 7" at bounding box center [350, 280] width 204 height 32
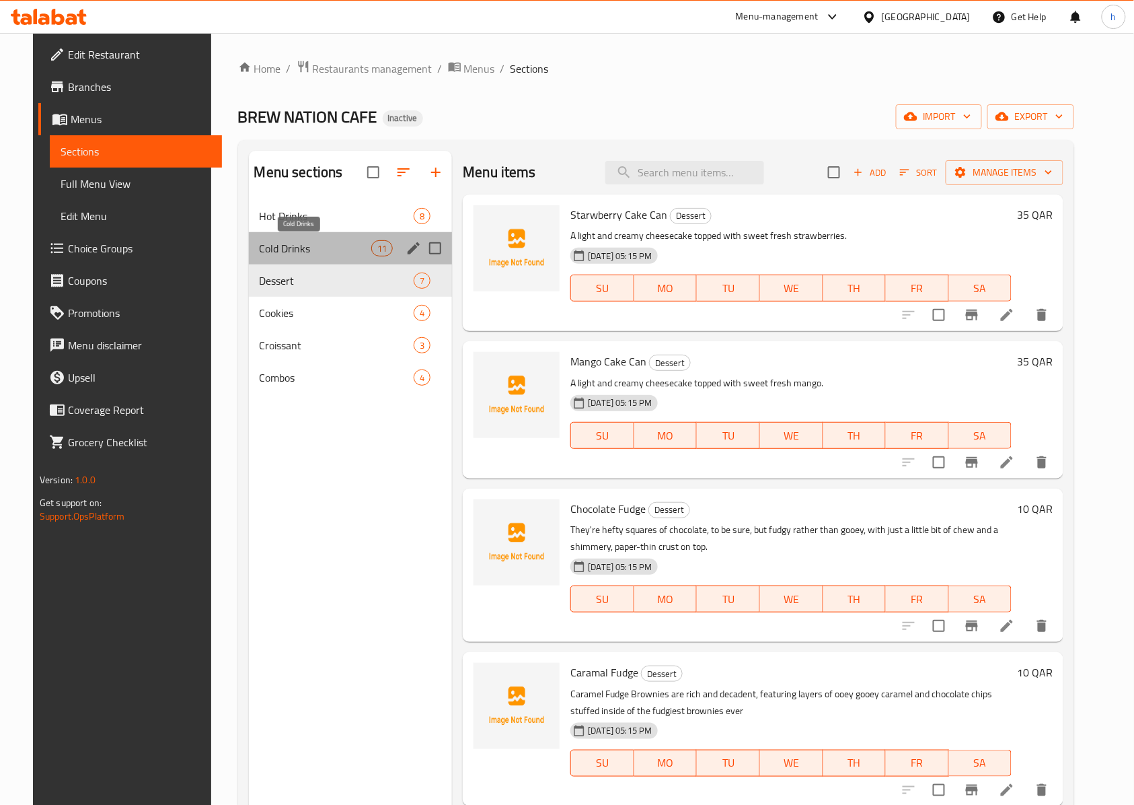
click at [299, 250] on span "Cold Drinks" at bounding box center [316, 248] width 112 height 16
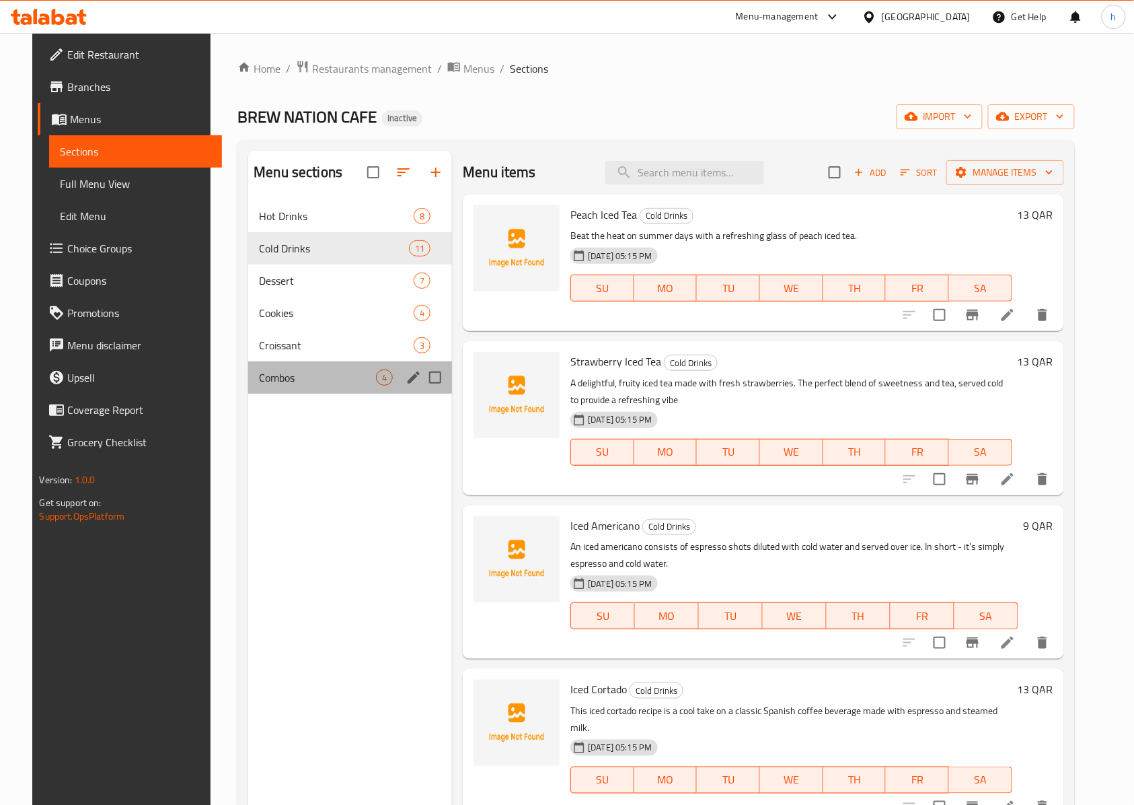
click at [315, 369] on div "Combos 4" at bounding box center [350, 377] width 204 height 32
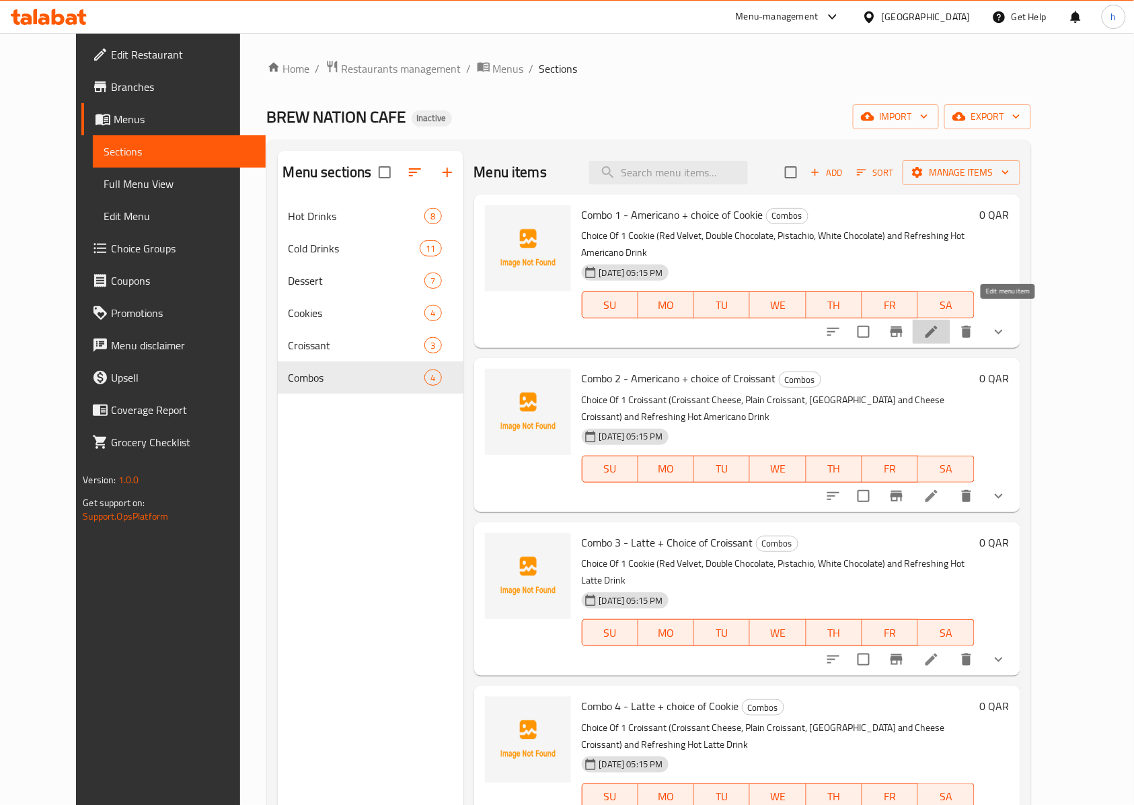
click at [940, 324] on icon at bounding box center [932, 332] width 16 height 16
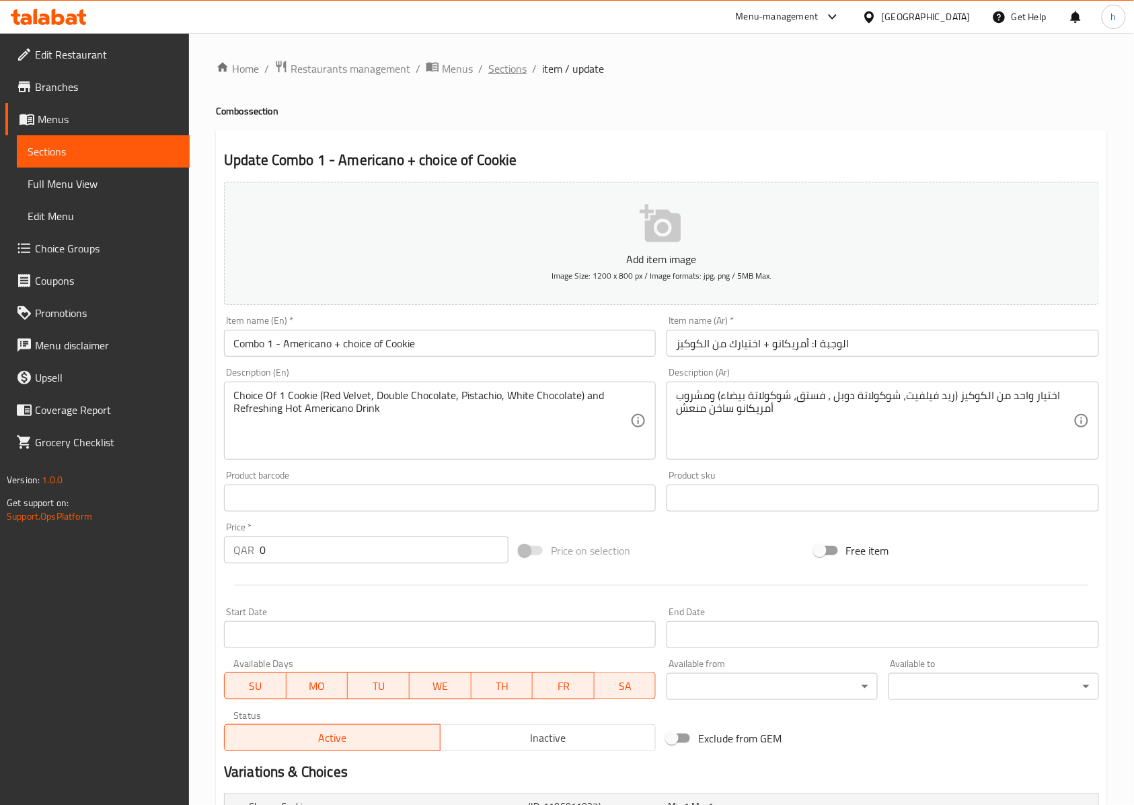
click at [501, 71] on span "Sections" at bounding box center [507, 69] width 38 height 16
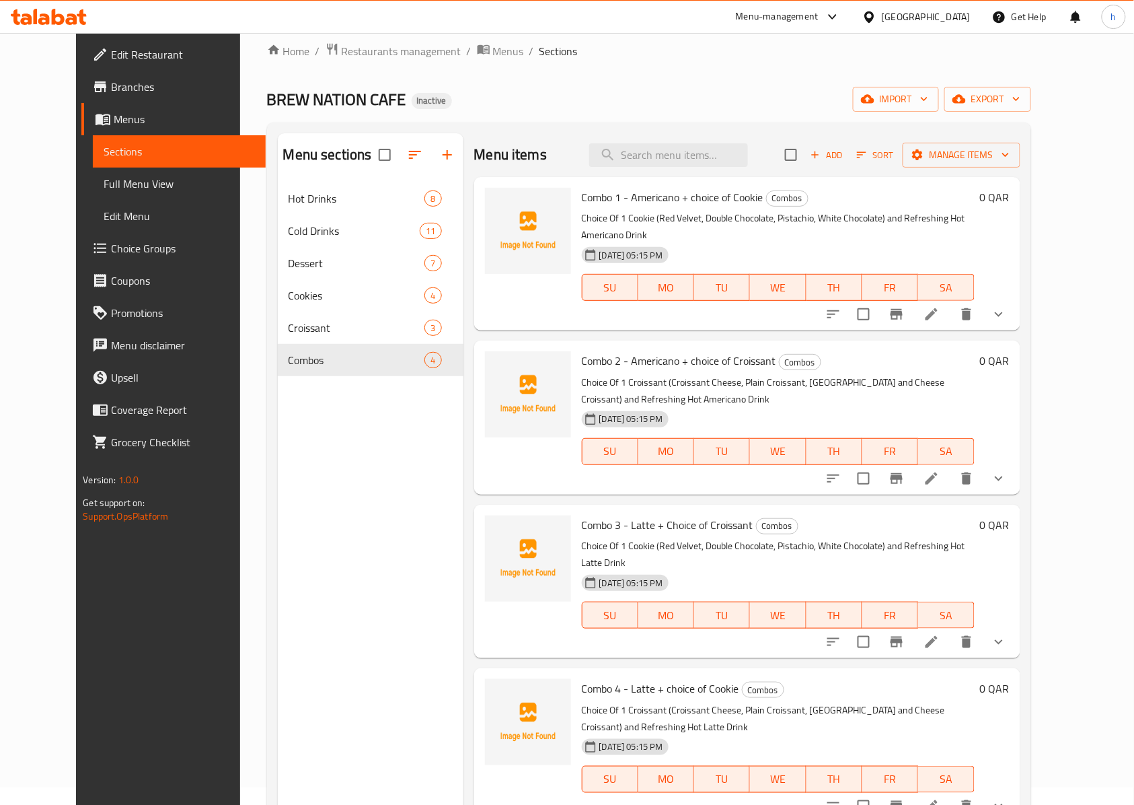
scroll to position [9, 0]
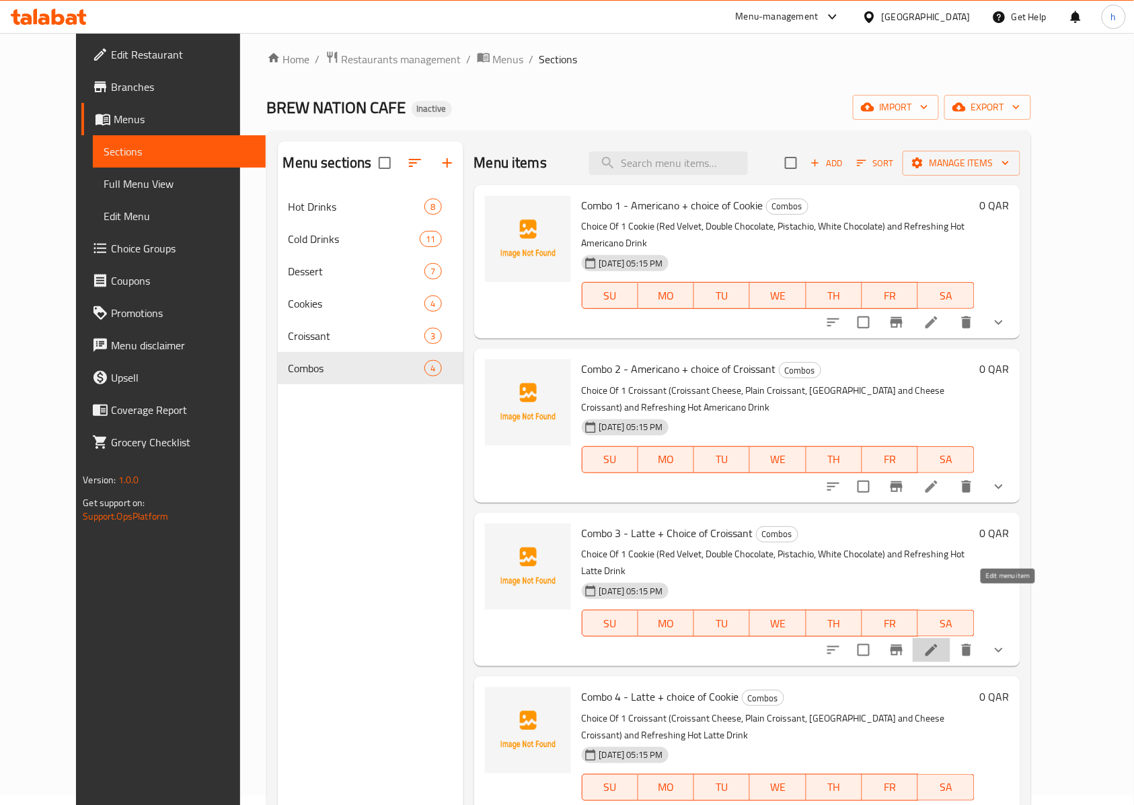
click at [940, 642] on icon at bounding box center [932, 650] width 16 height 16
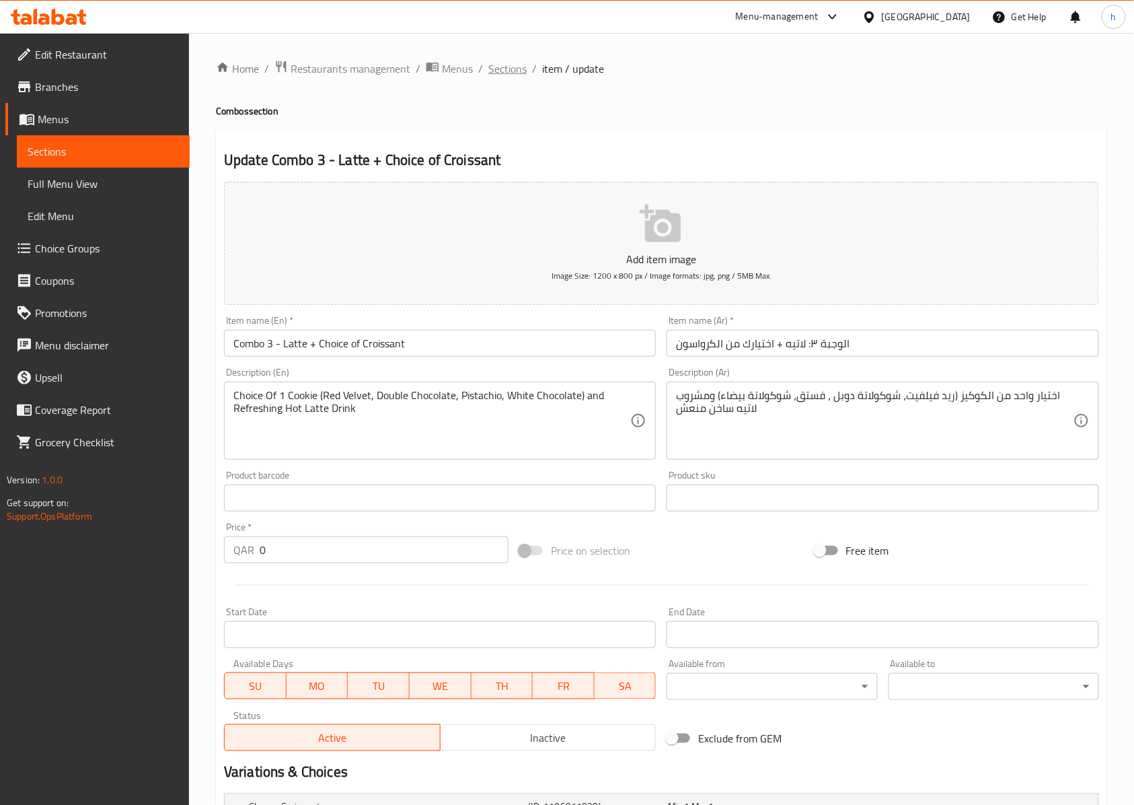
click at [512, 69] on span "Sections" at bounding box center [507, 69] width 38 height 16
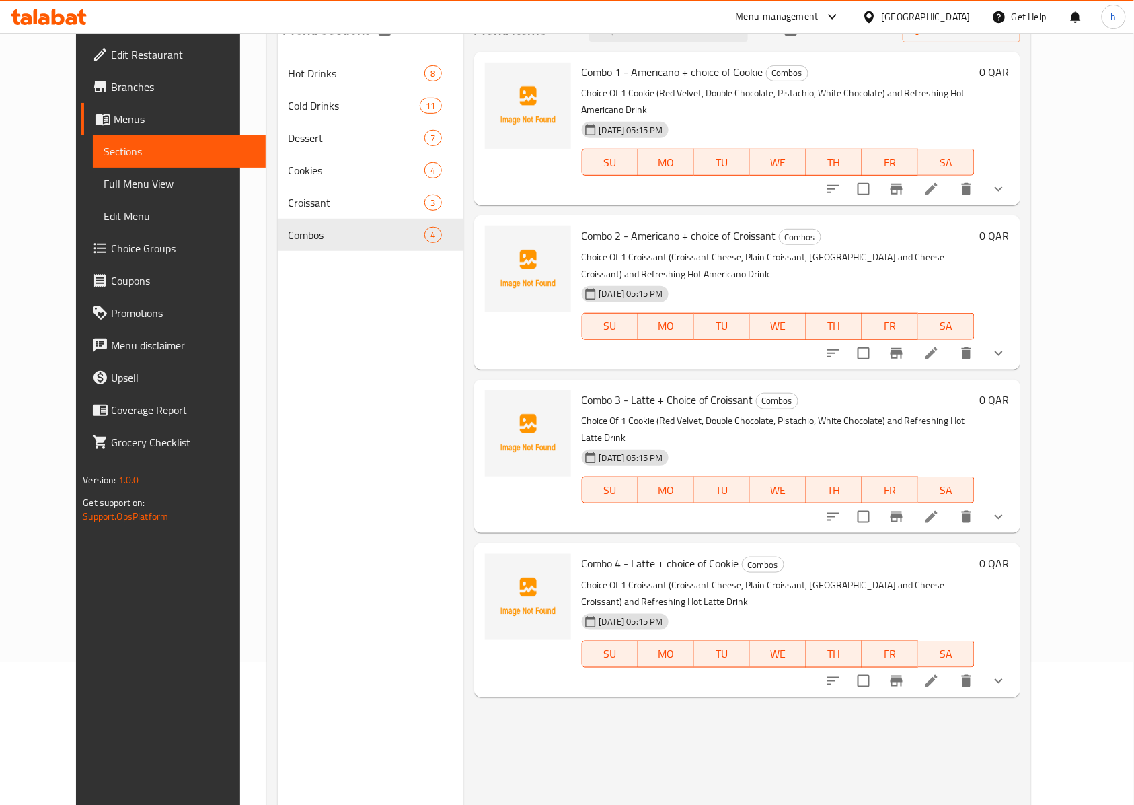
scroll to position [9, 0]
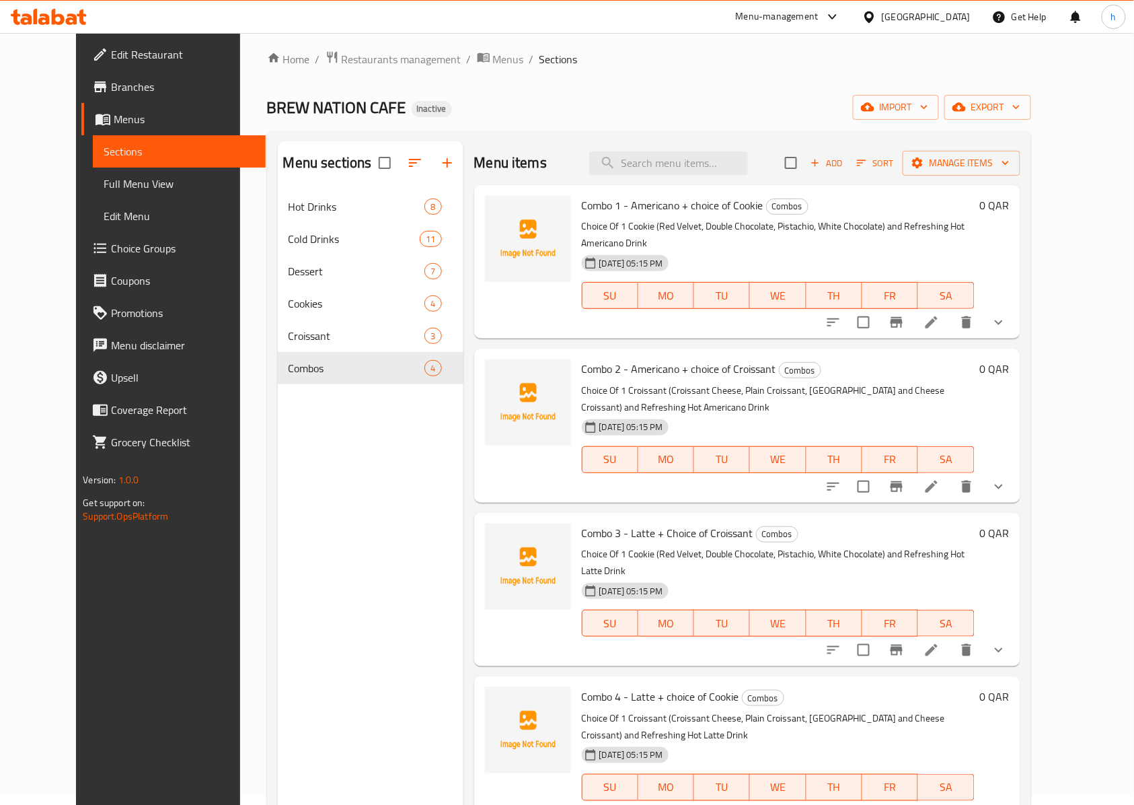
click at [940, 478] on icon at bounding box center [932, 486] width 16 height 16
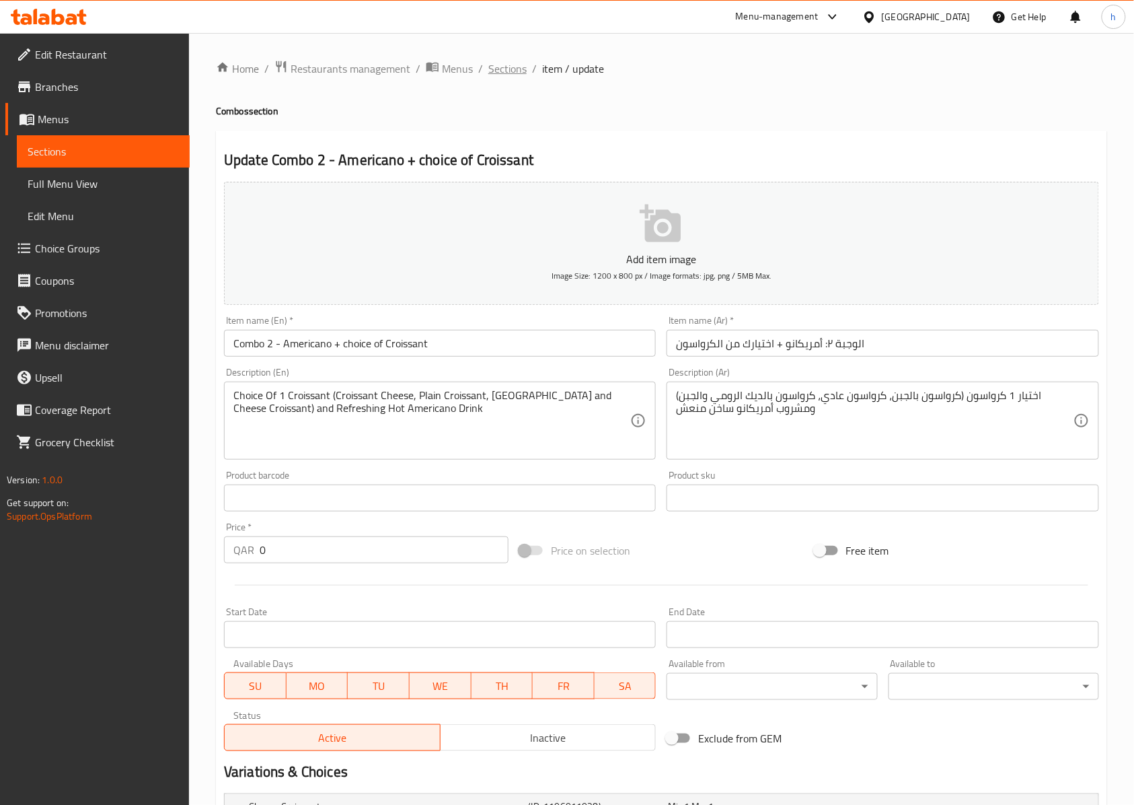
click at [509, 65] on span "Sections" at bounding box center [507, 69] width 38 height 16
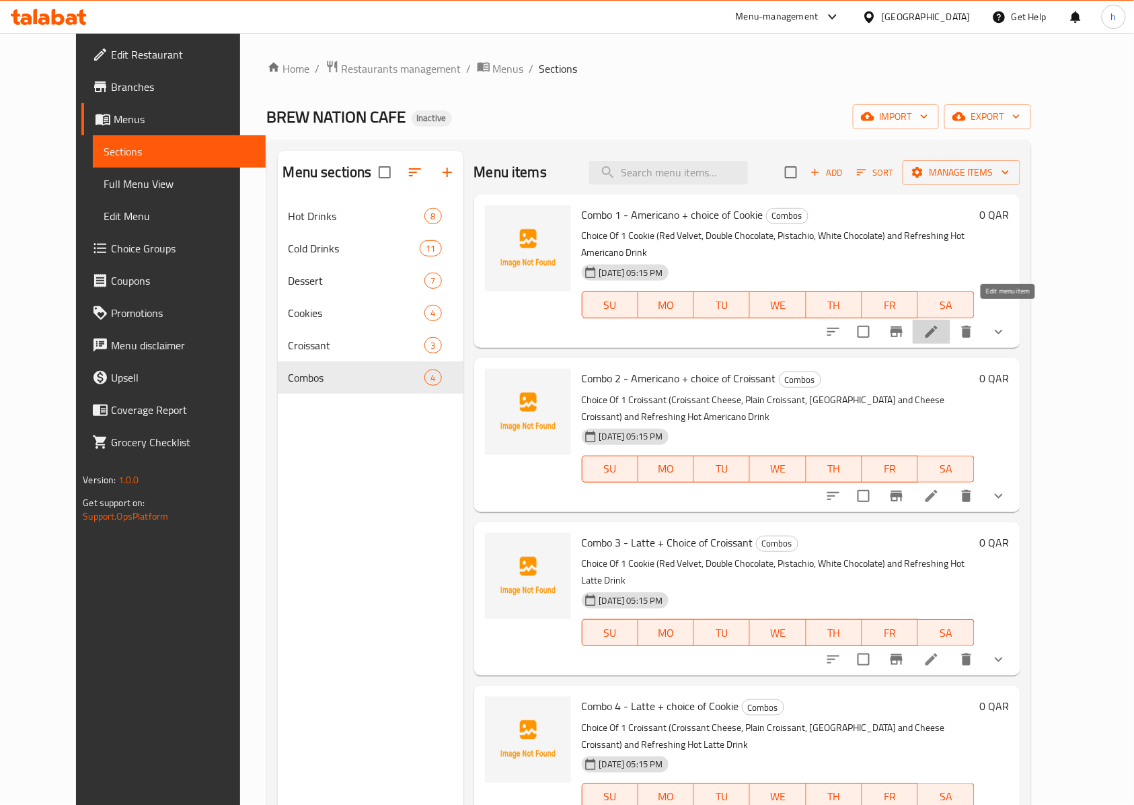
click at [938, 326] on icon at bounding box center [932, 332] width 12 height 12
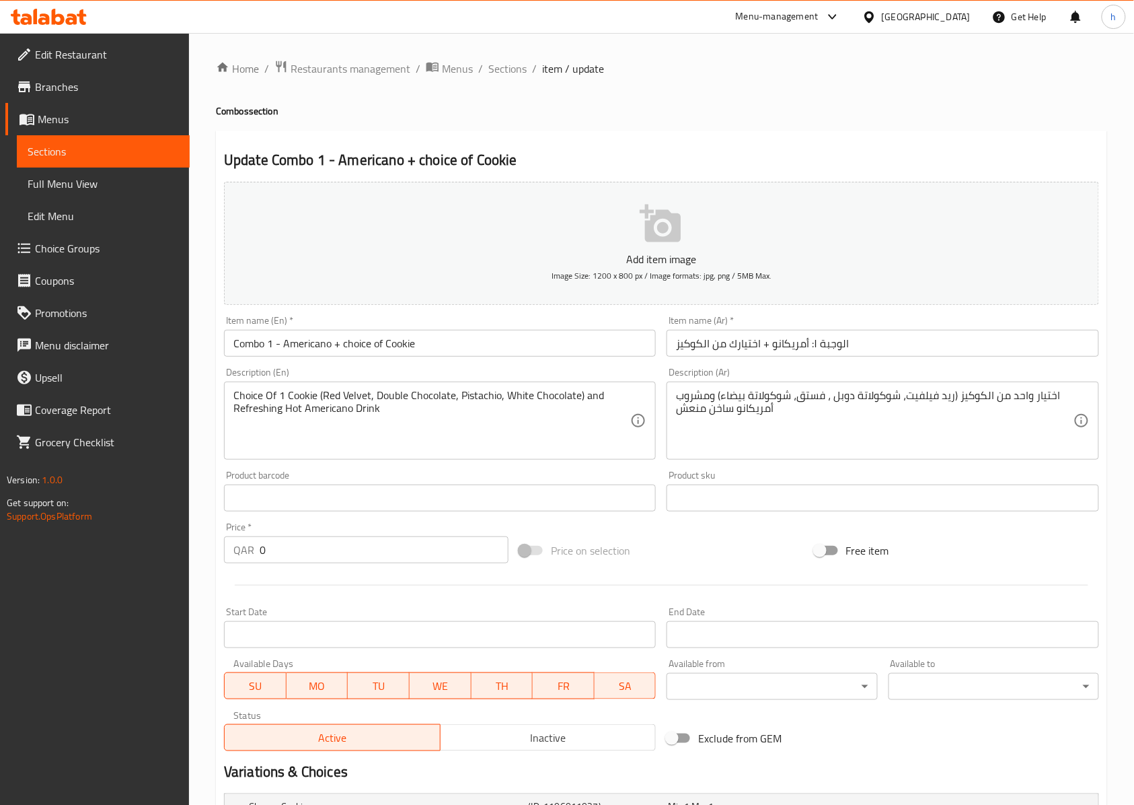
drag, startPoint x: 511, startPoint y: 74, endPoint x: 509, endPoint y: 85, distance: 11.0
click at [511, 74] on span "Sections" at bounding box center [507, 69] width 38 height 16
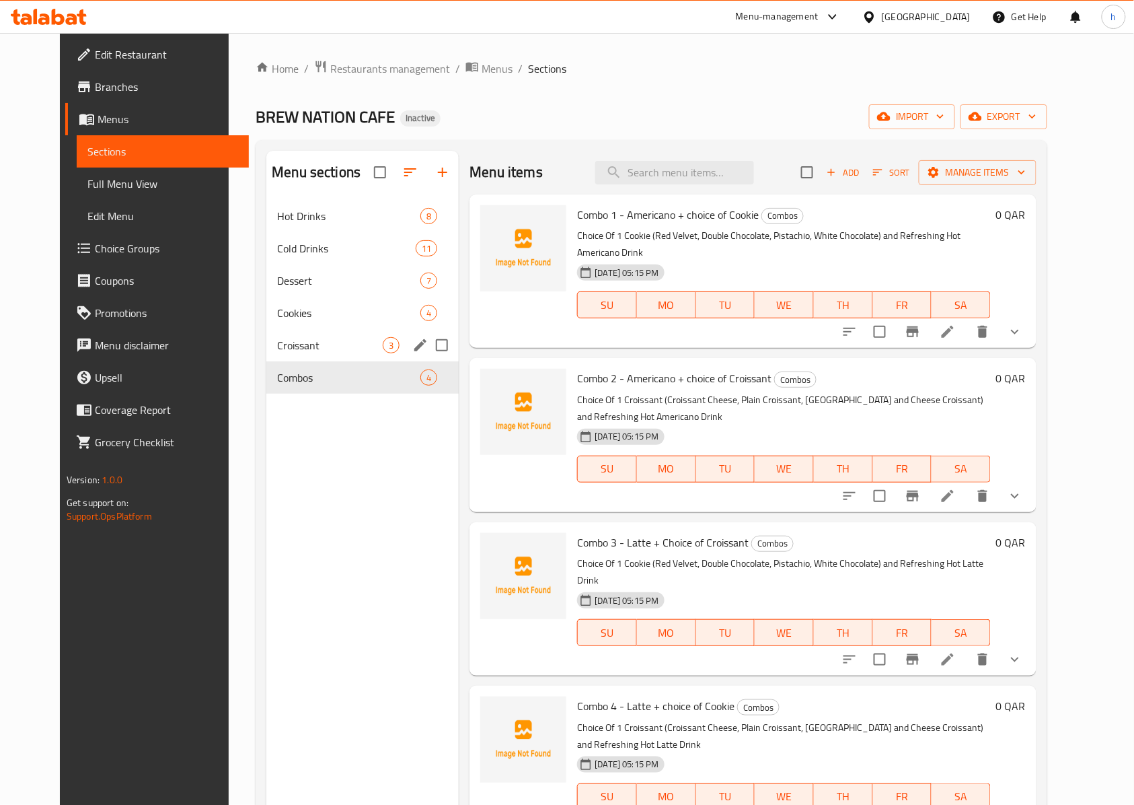
click at [309, 335] on div "Croissant 3" at bounding box center [362, 345] width 192 height 32
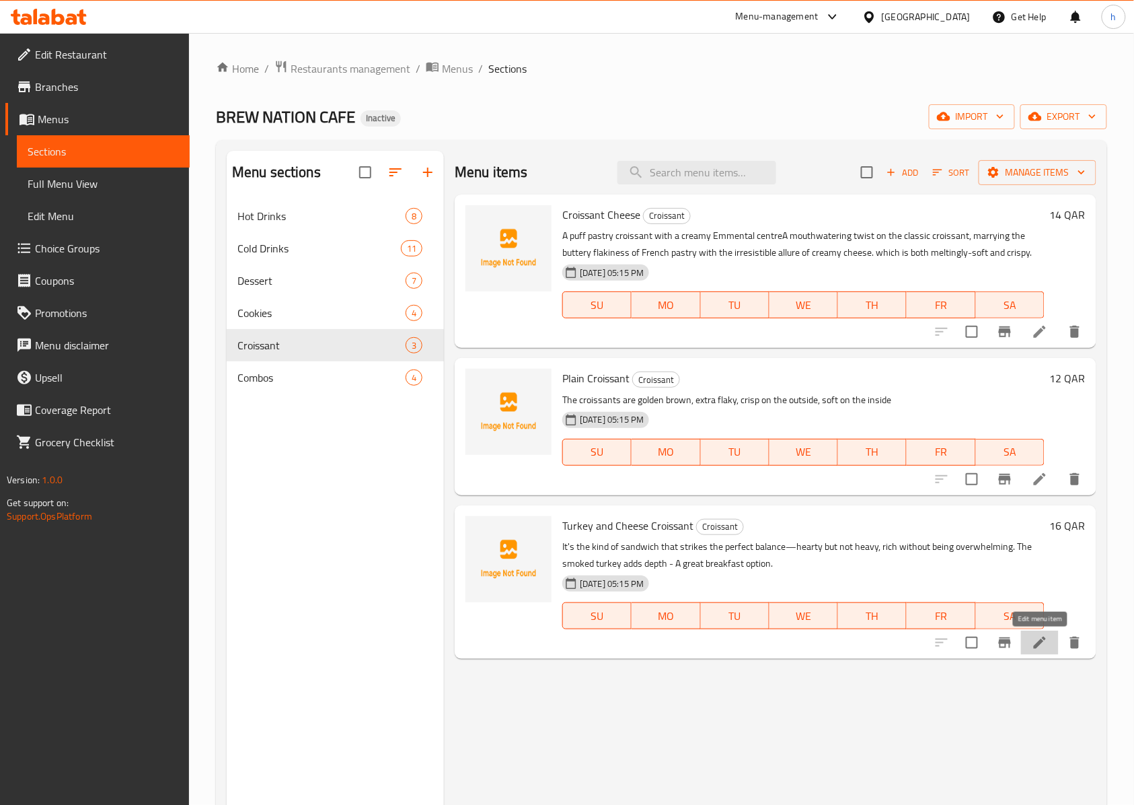
click at [1037, 646] on icon at bounding box center [1040, 642] width 12 height 12
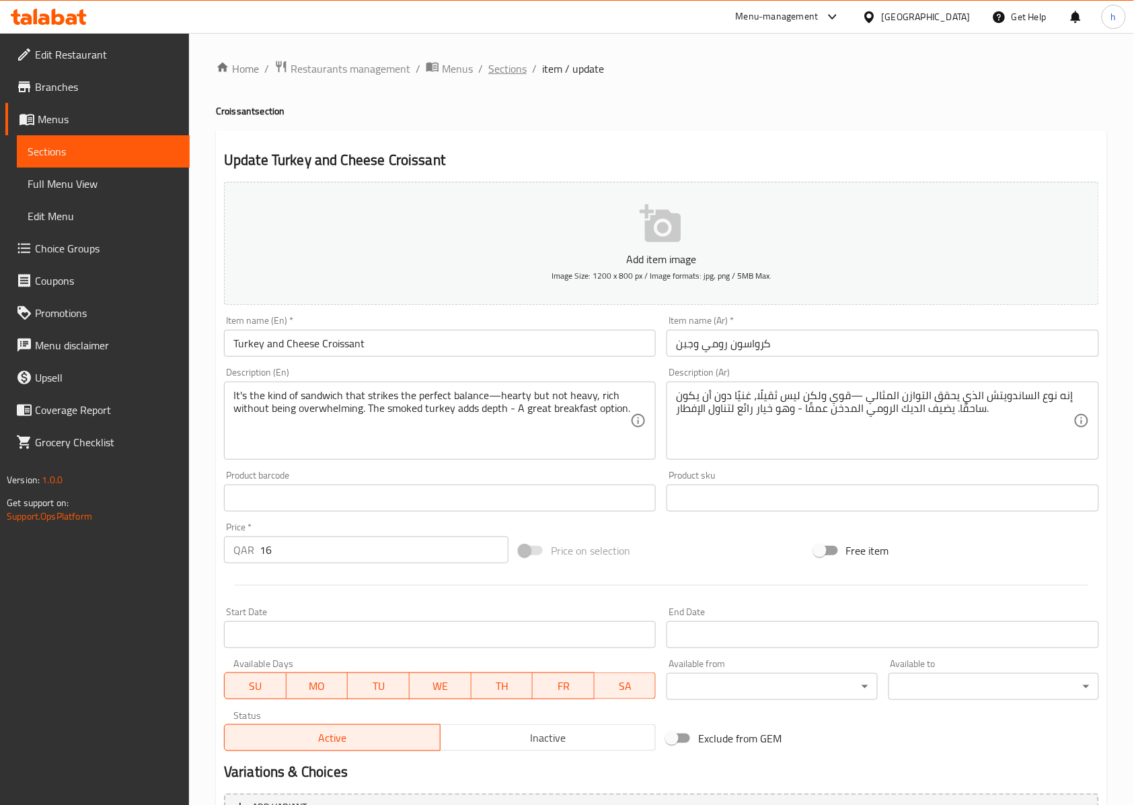
click at [506, 70] on span "Sections" at bounding box center [507, 69] width 38 height 16
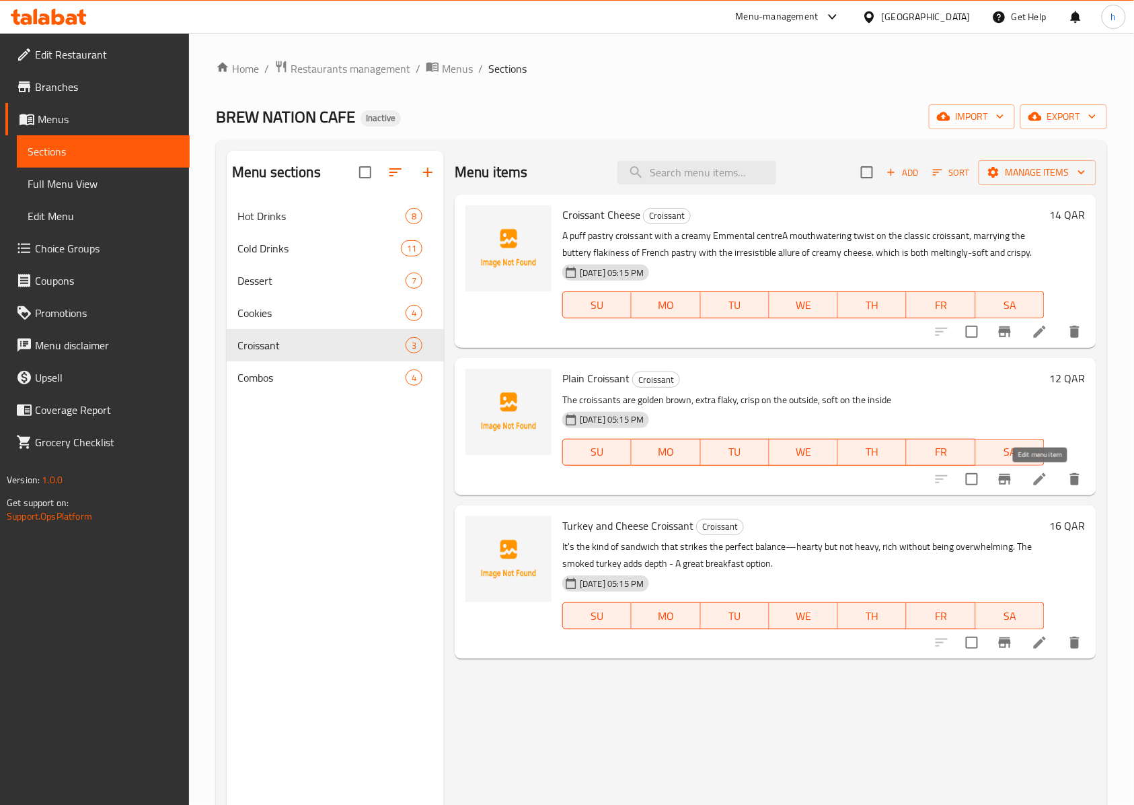
click at [1037, 474] on icon at bounding box center [1040, 479] width 16 height 16
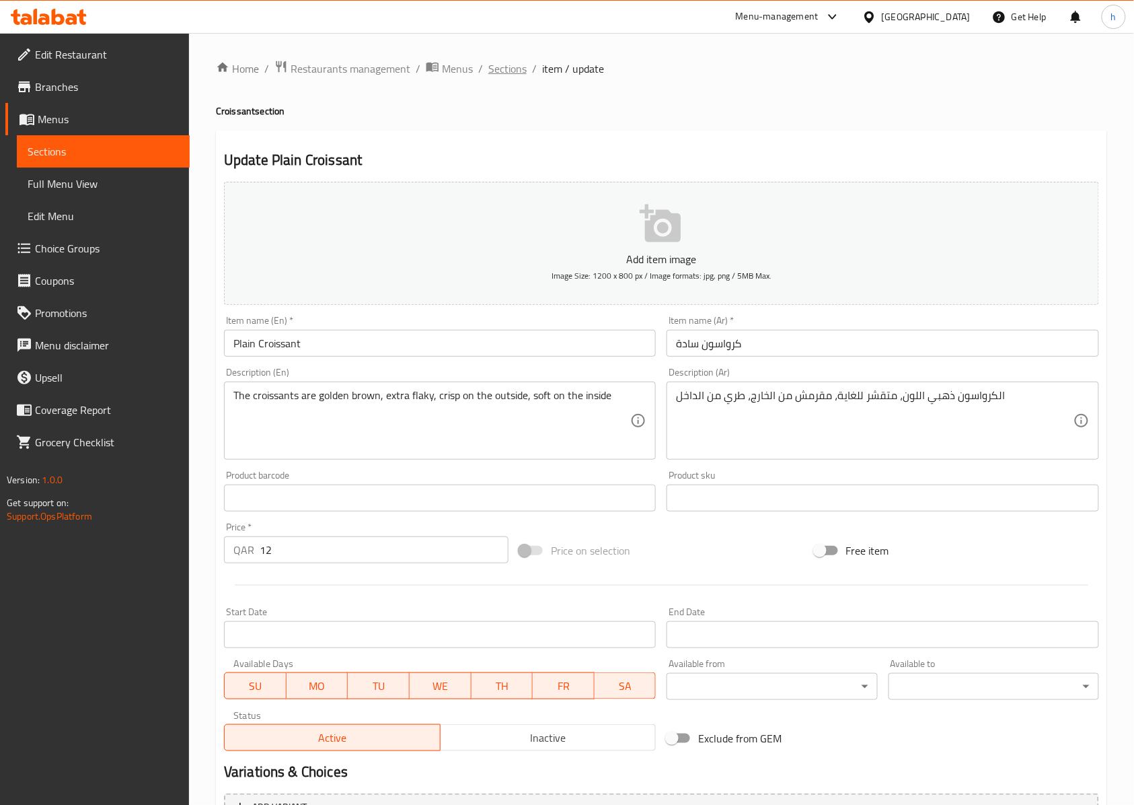
click at [510, 66] on span "Sections" at bounding box center [507, 69] width 38 height 16
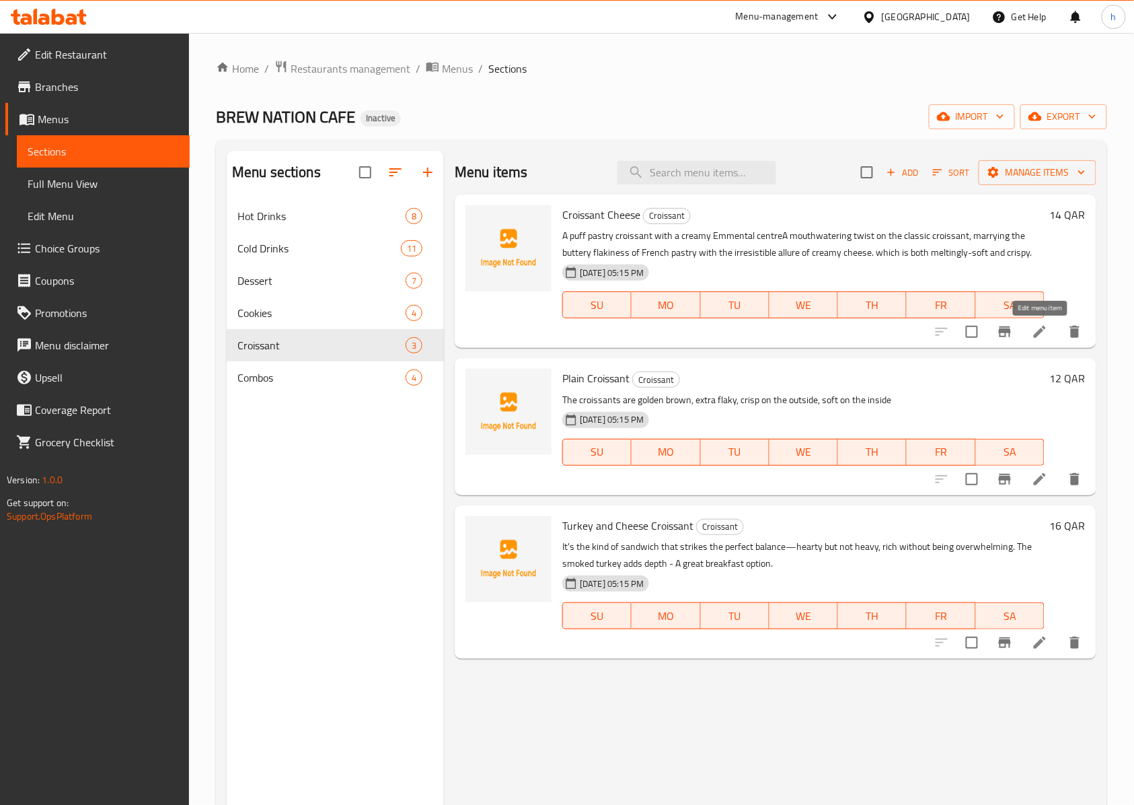
click at [1041, 332] on icon at bounding box center [1040, 332] width 12 height 12
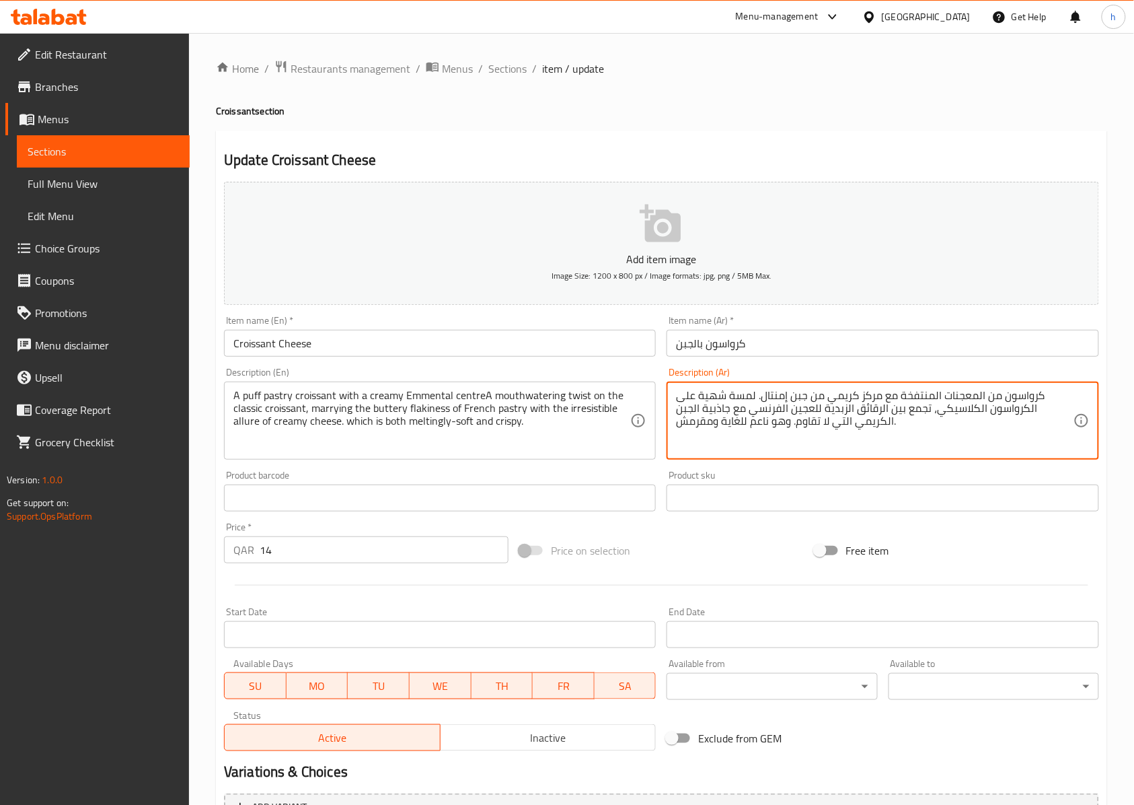
drag, startPoint x: 899, startPoint y: 398, endPoint x: 983, endPoint y: 402, distance: 84.2
click at [907, 396] on textarea "كرواسون من المعجنات المنتفخة مع مركز كريمي من جبن إمنتال. لمسة شهية على الكرواس…" at bounding box center [874, 421] width 397 height 64
drag, startPoint x: 900, startPoint y: 394, endPoint x: 985, endPoint y: 402, distance: 85.2
click at [985, 402] on textarea "كرواسون من المعجنات المنتفخة مع مركز كريمي من جبن إمنتال. لمسة شهية على الكرواس…" at bounding box center [874, 421] width 397 height 64
type textarea "كرواسون باف باستري مع مركز كريمي من [PERSON_NAME]. لمسة شهية على الكرواسون الكل…"
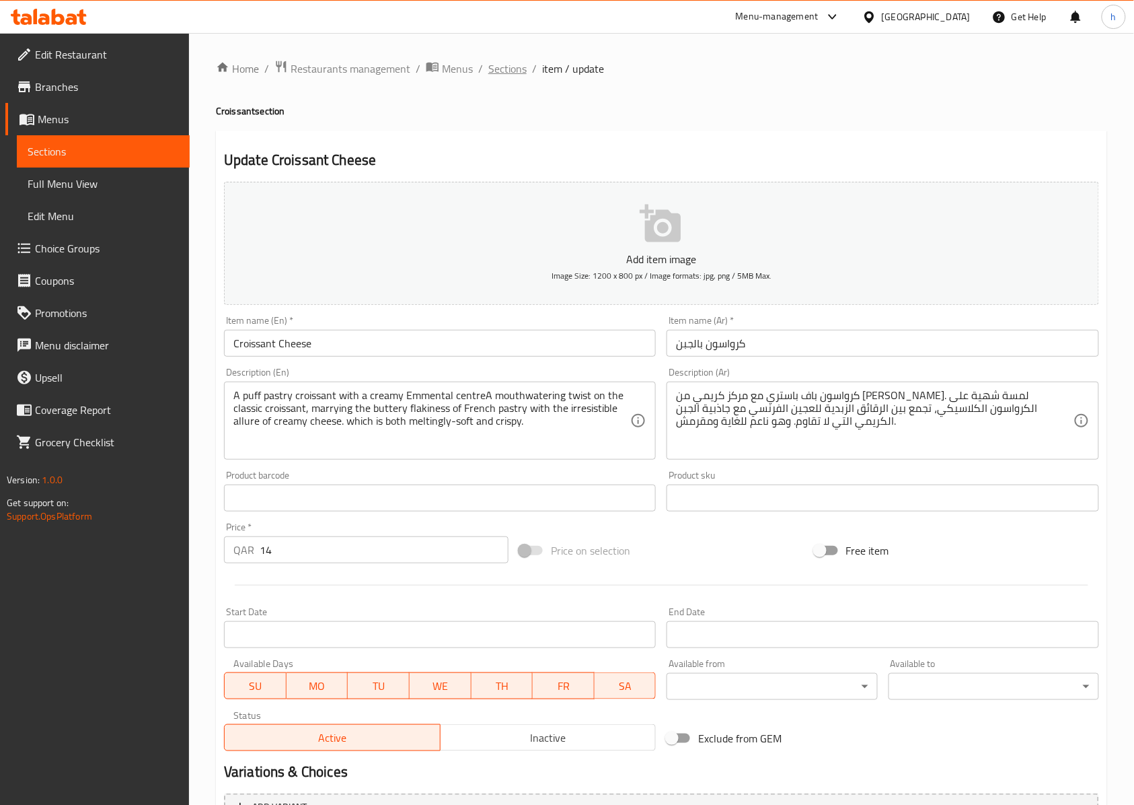
click at [496, 67] on span "Sections" at bounding box center [507, 69] width 38 height 16
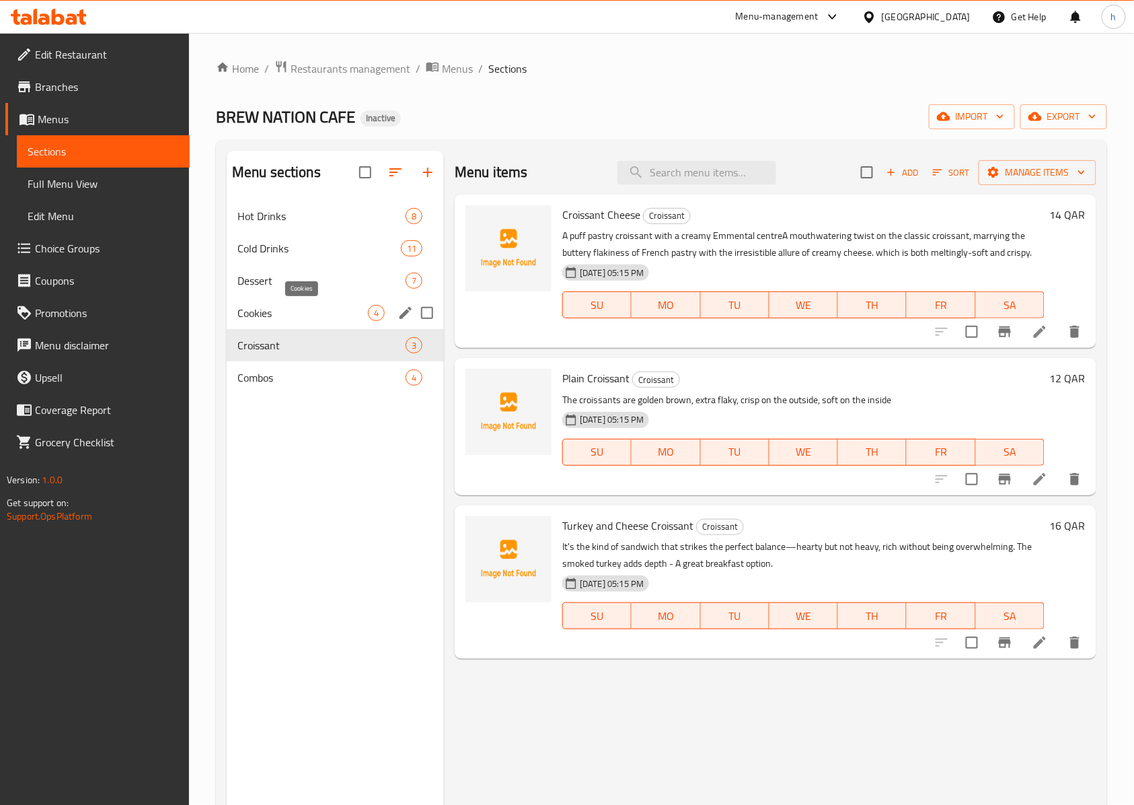
click at [302, 312] on span "Cookies" at bounding box center [302, 313] width 130 height 16
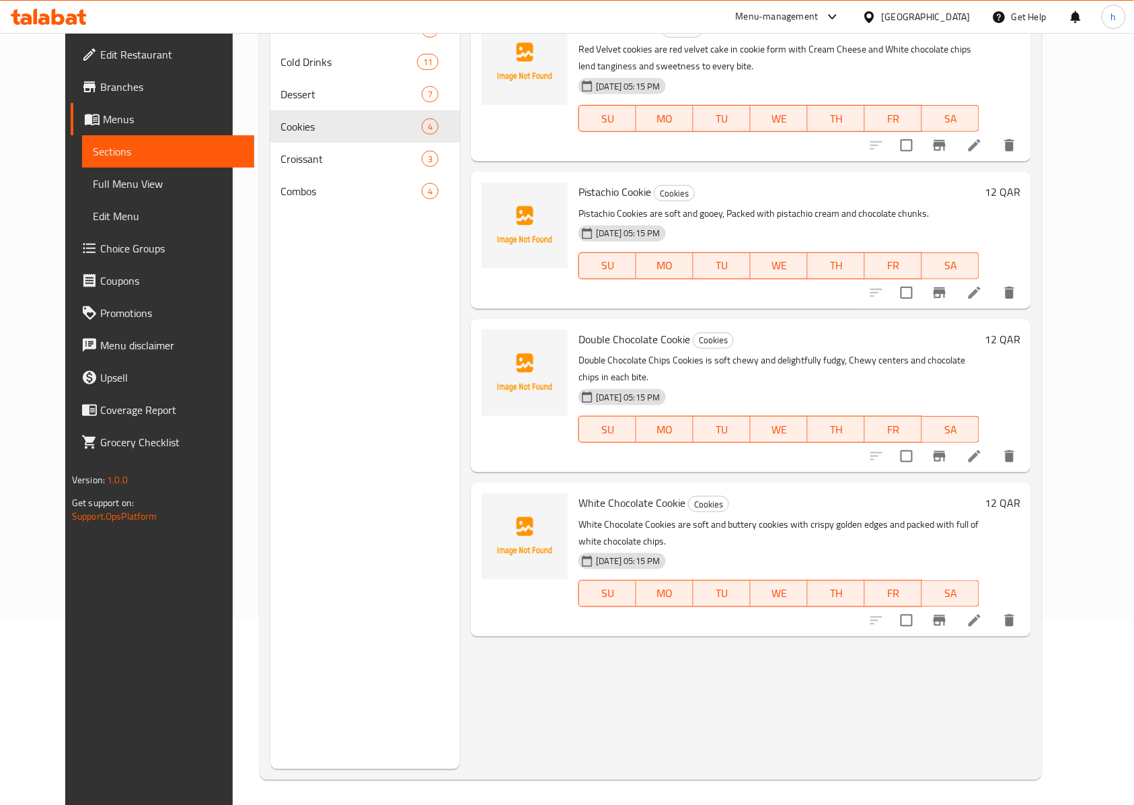
scroll to position [189, 0]
click at [981, 612] on icon at bounding box center [975, 618] width 12 height 12
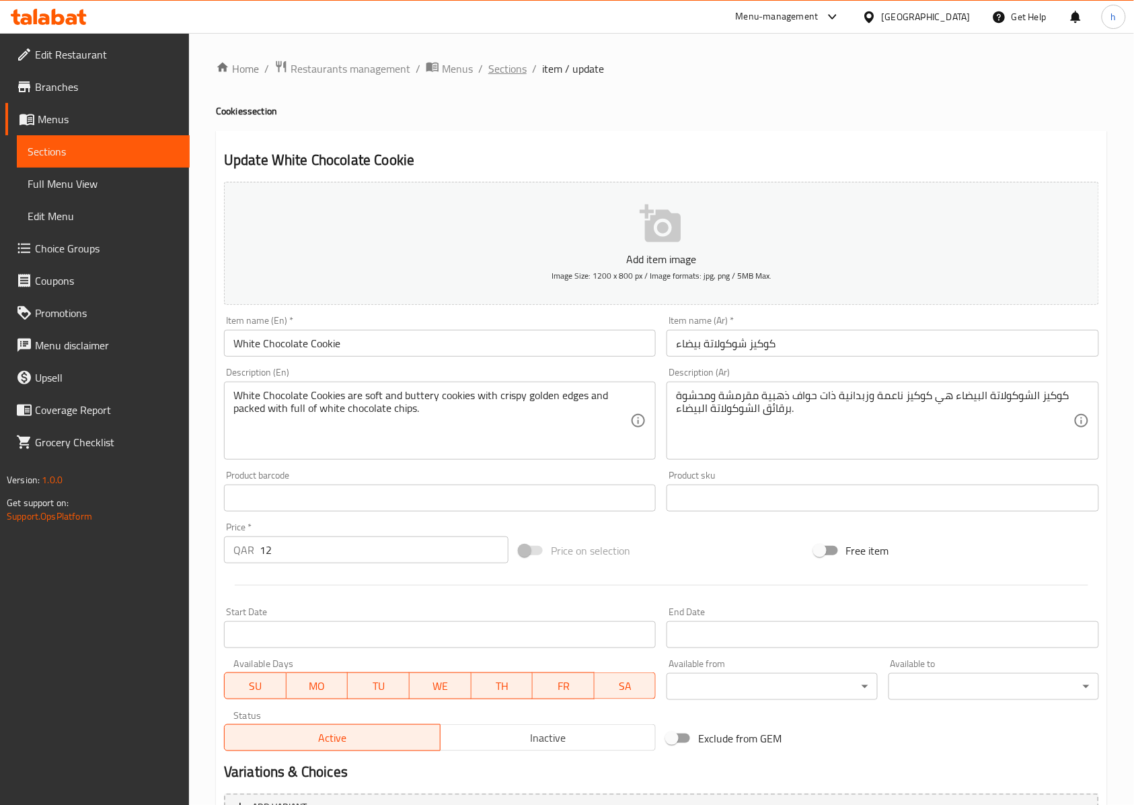
click at [504, 70] on span "Sections" at bounding box center [507, 69] width 38 height 16
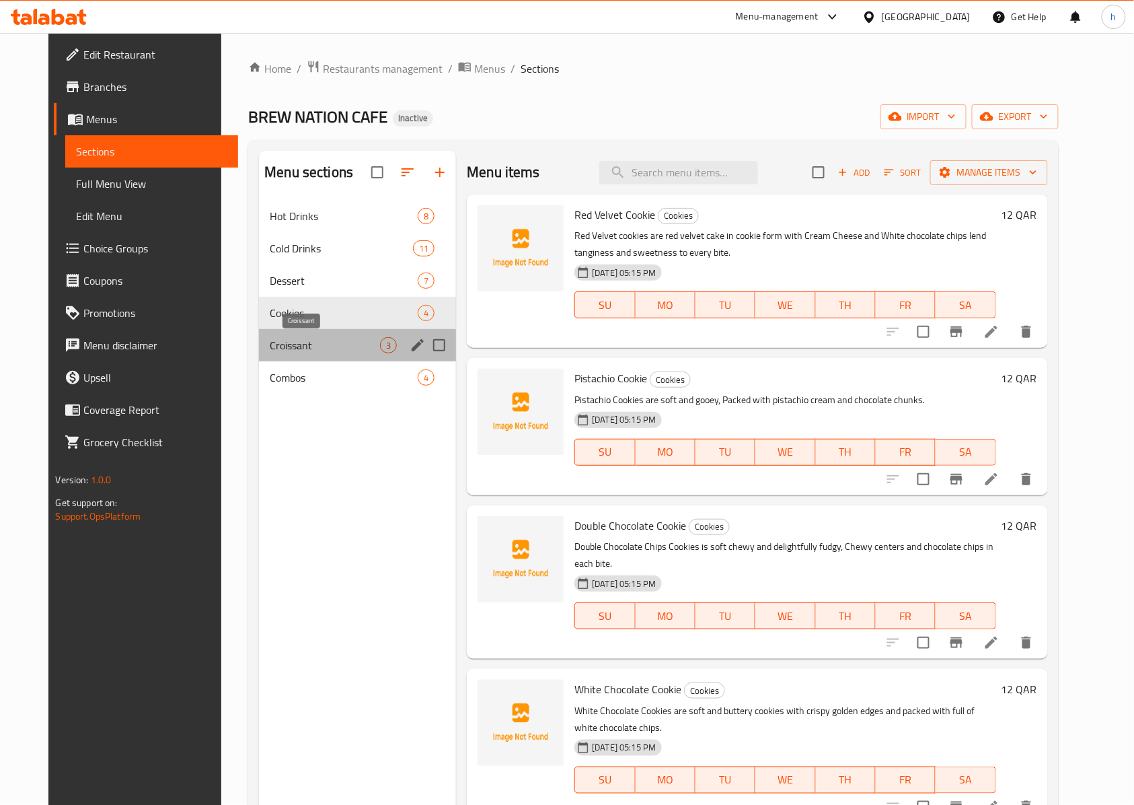
click at [322, 343] on span "Croissant" at bounding box center [325, 345] width 110 height 16
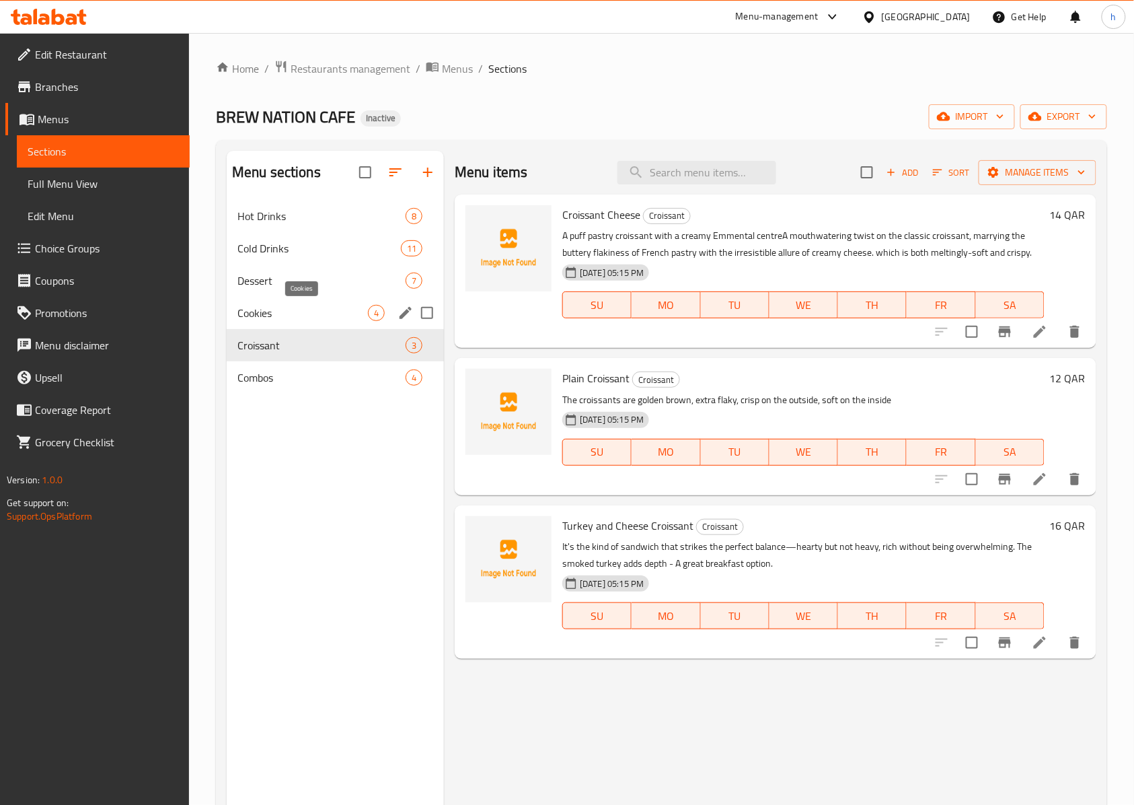
click at [305, 315] on span "Cookies" at bounding box center [302, 313] width 130 height 16
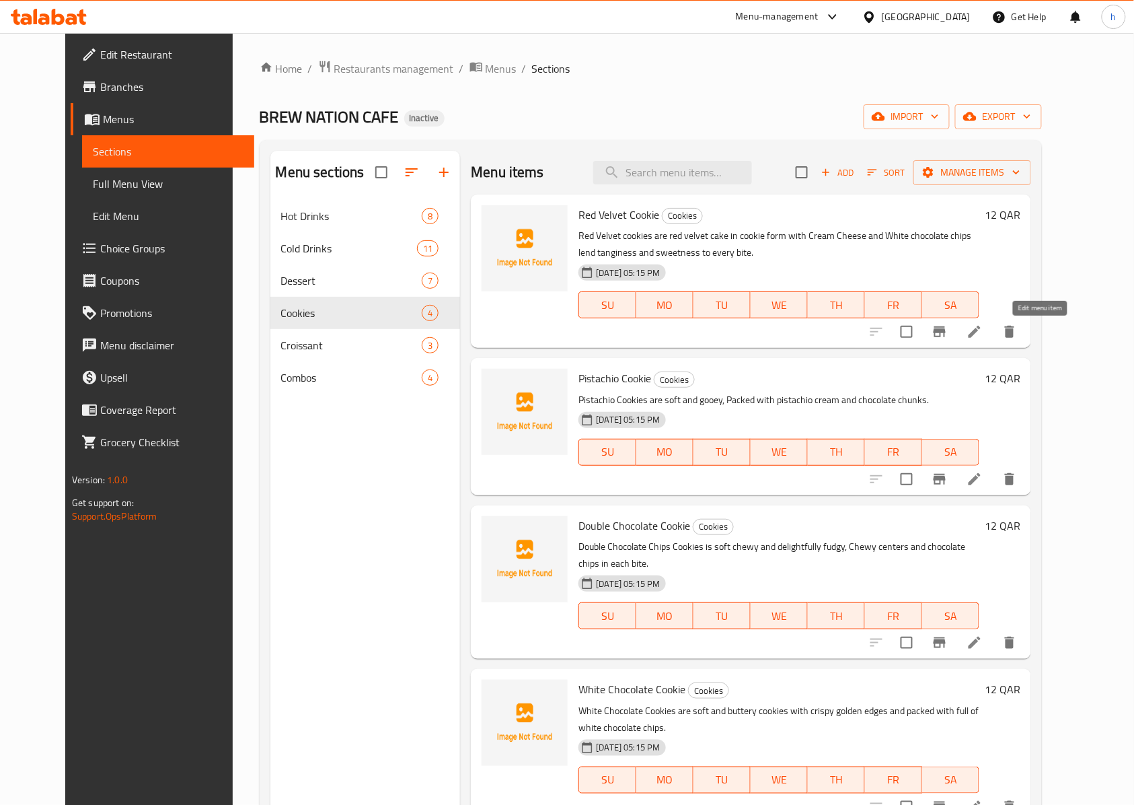
click at [983, 340] on icon at bounding box center [975, 332] width 16 height 16
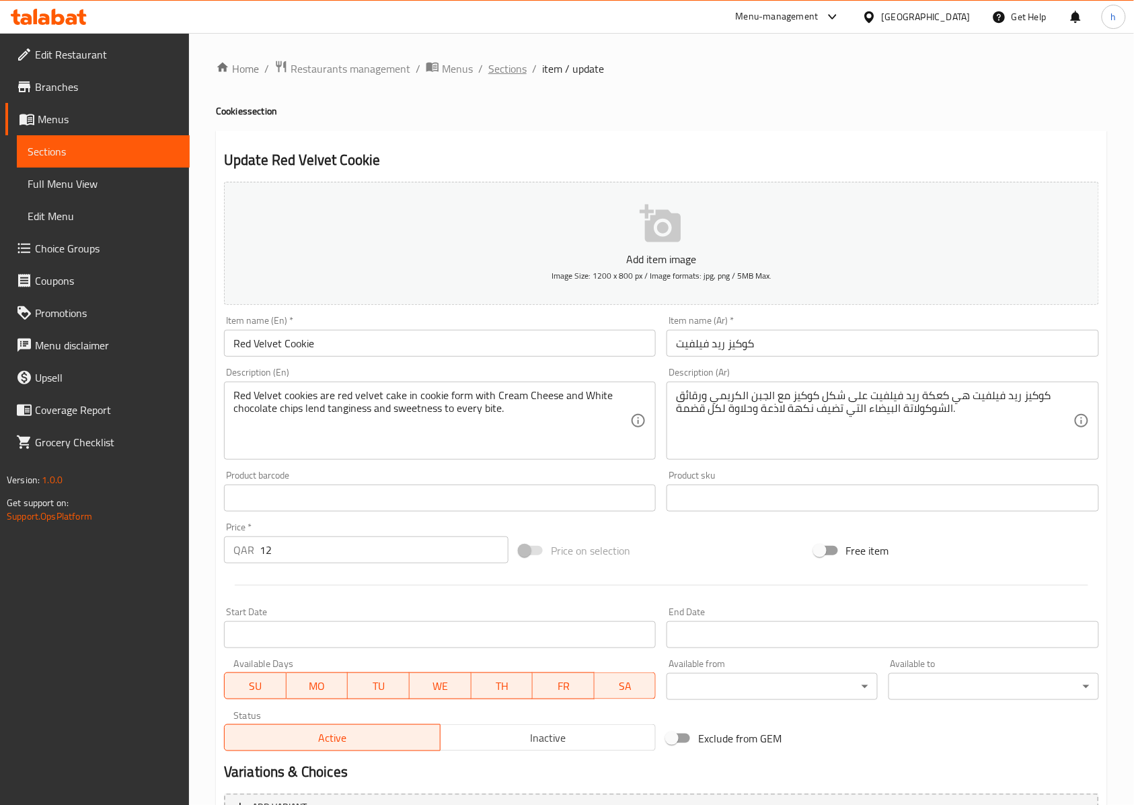
click at [509, 62] on span "Sections" at bounding box center [507, 69] width 38 height 16
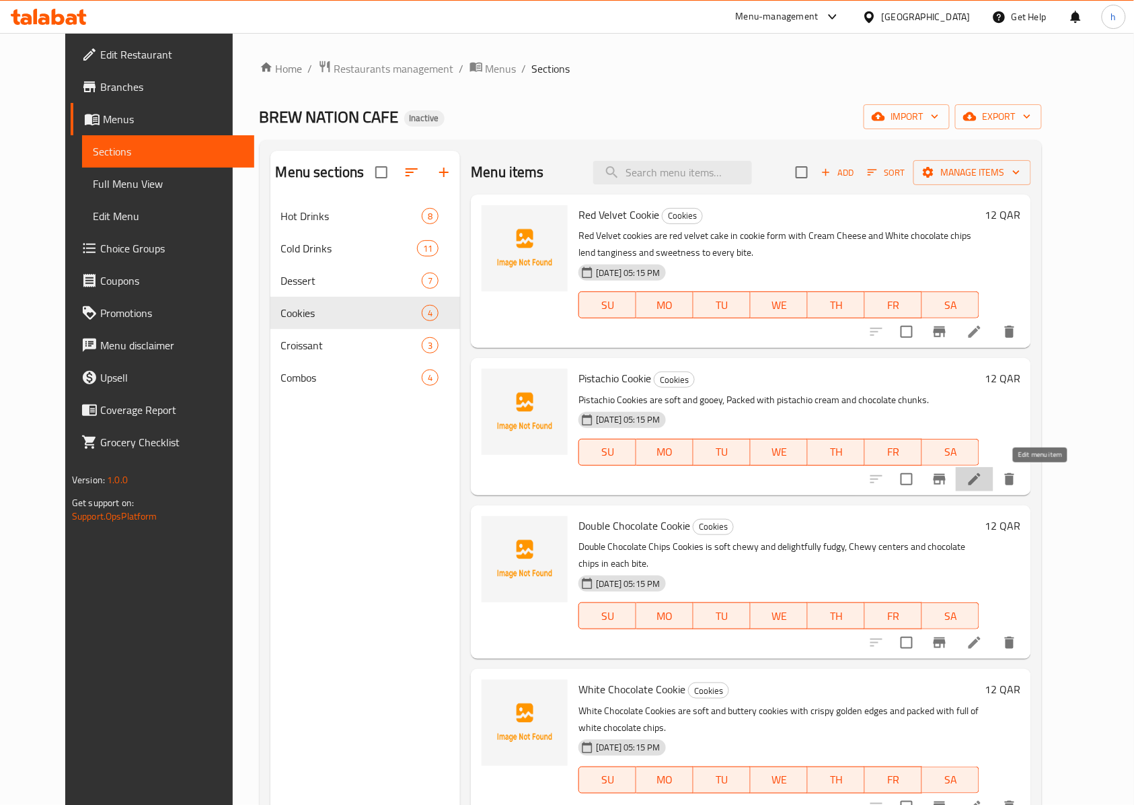
click at [983, 479] on icon at bounding box center [975, 479] width 16 height 16
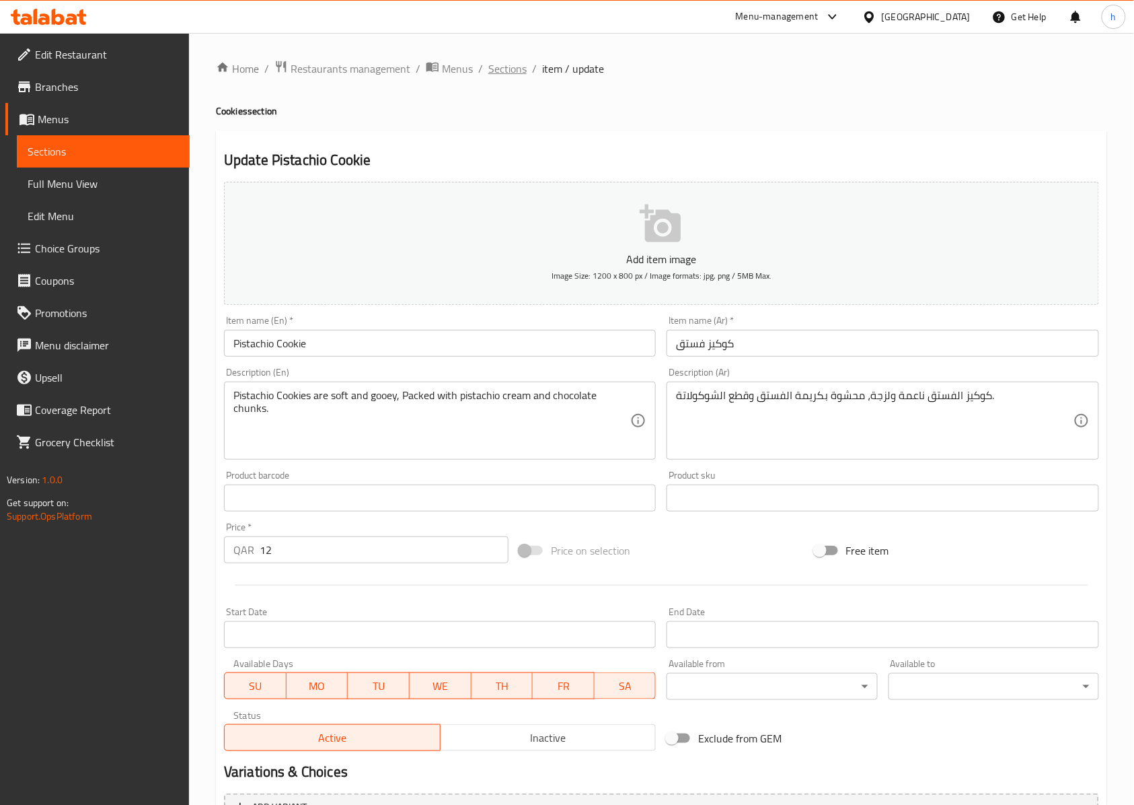
click at [499, 67] on span "Sections" at bounding box center [507, 69] width 38 height 16
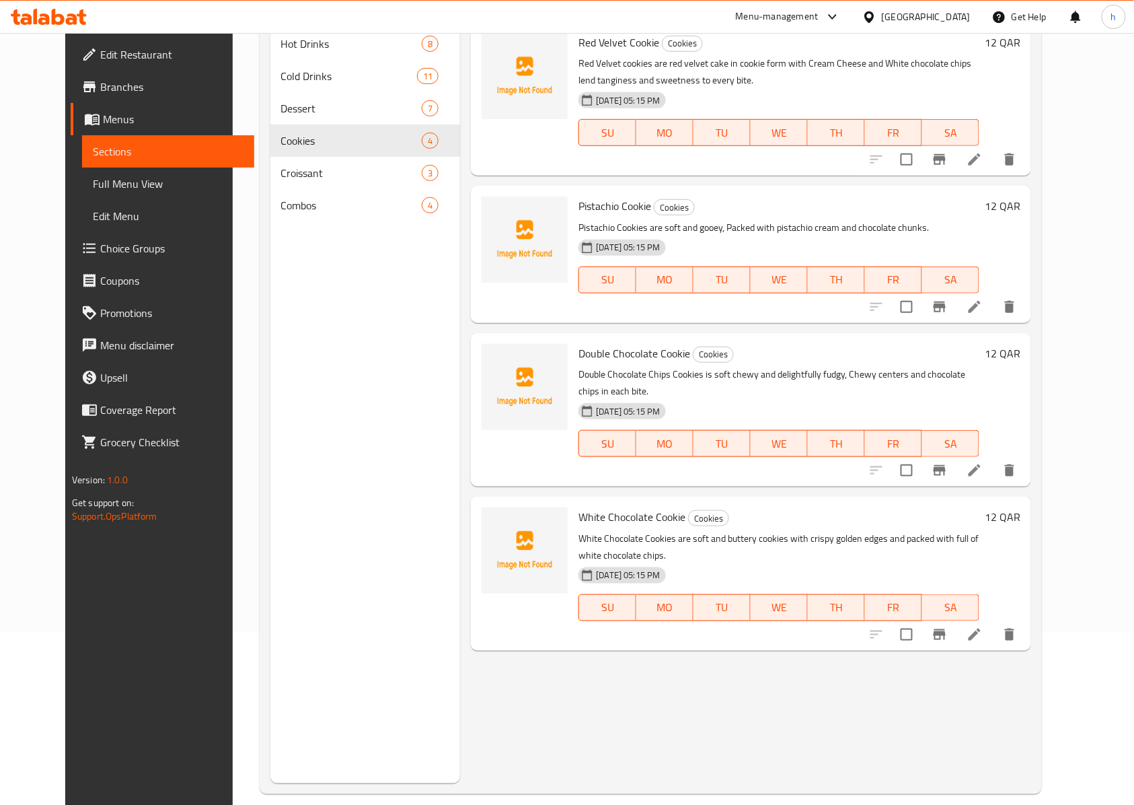
scroll to position [189, 0]
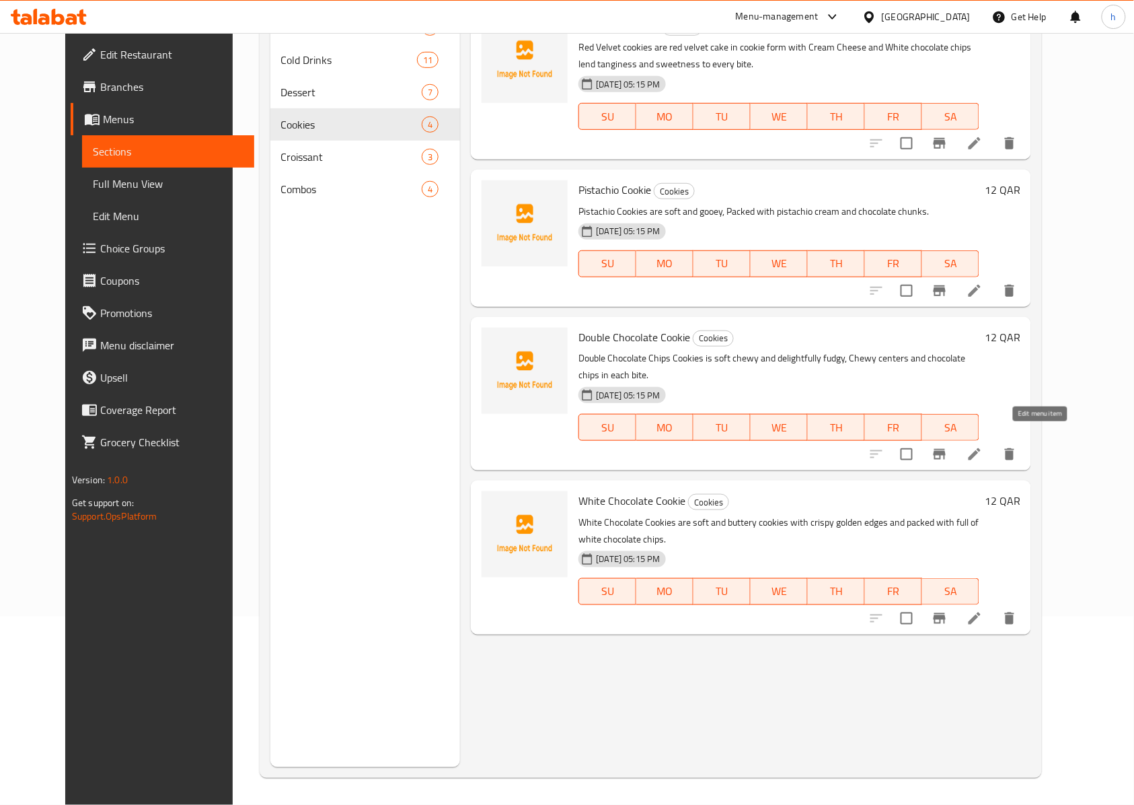
click at [981, 448] on icon at bounding box center [975, 454] width 12 height 12
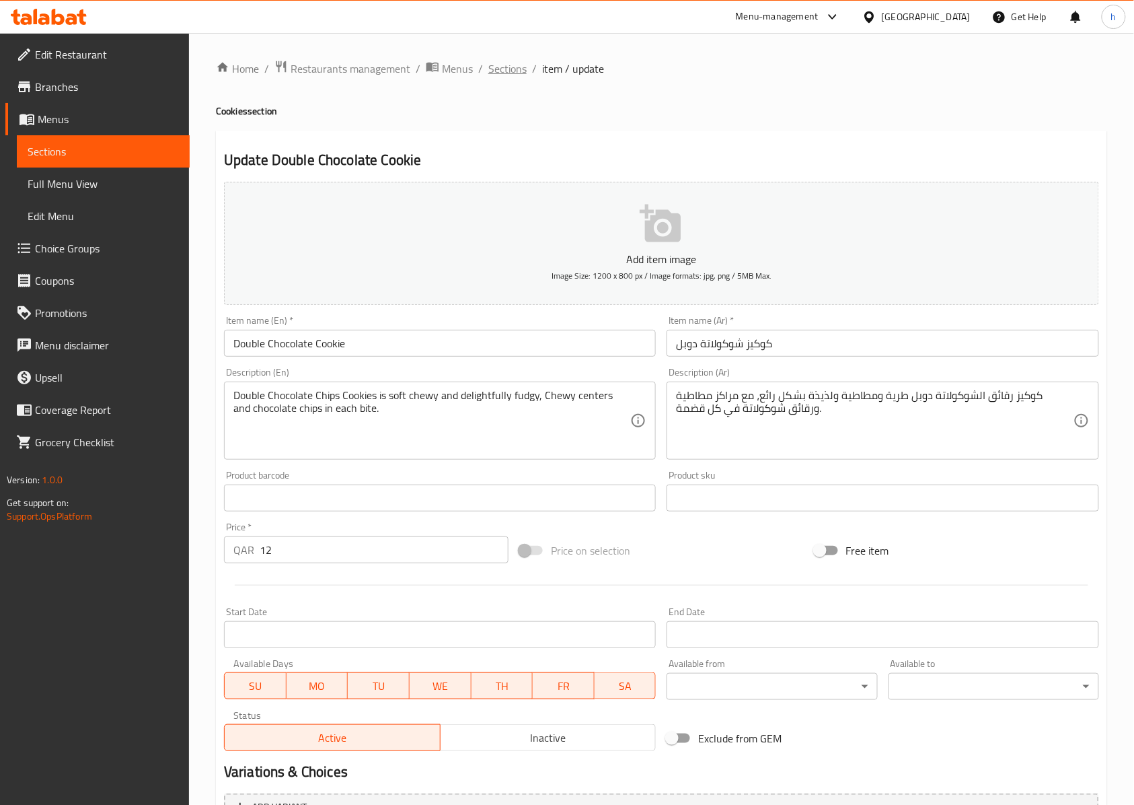
click at [498, 71] on span "Sections" at bounding box center [507, 69] width 38 height 16
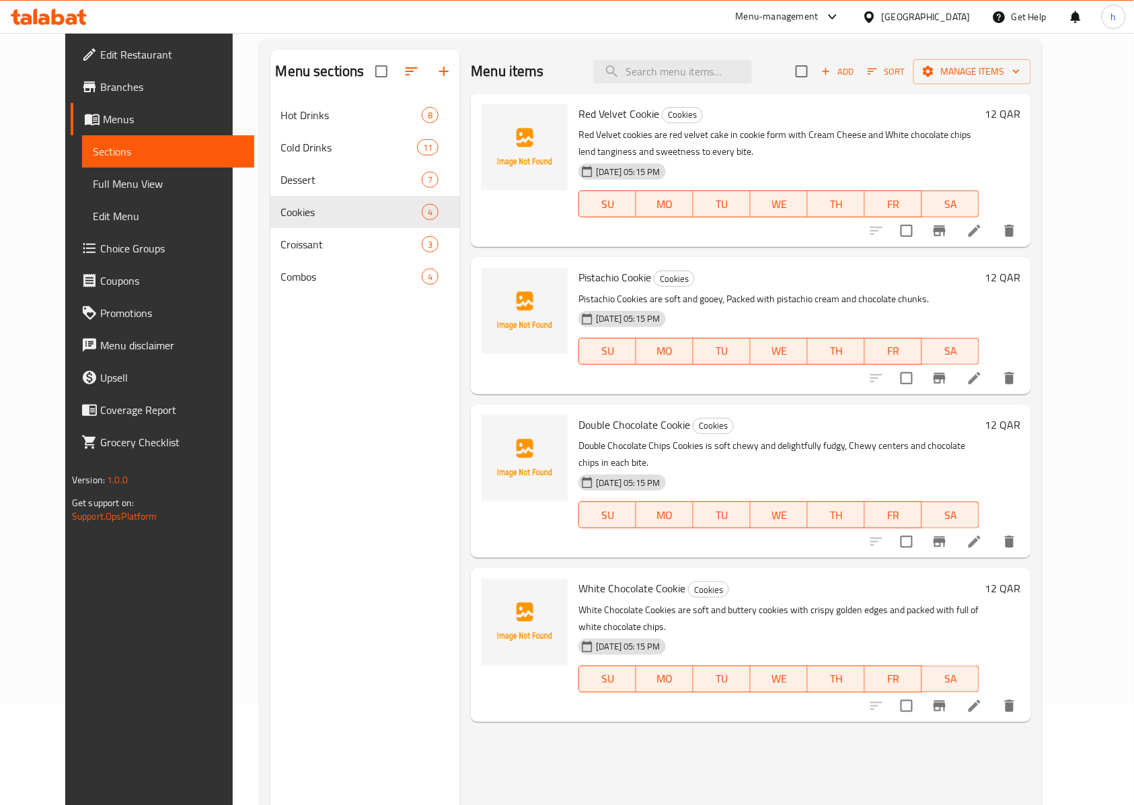
scroll to position [189, 0]
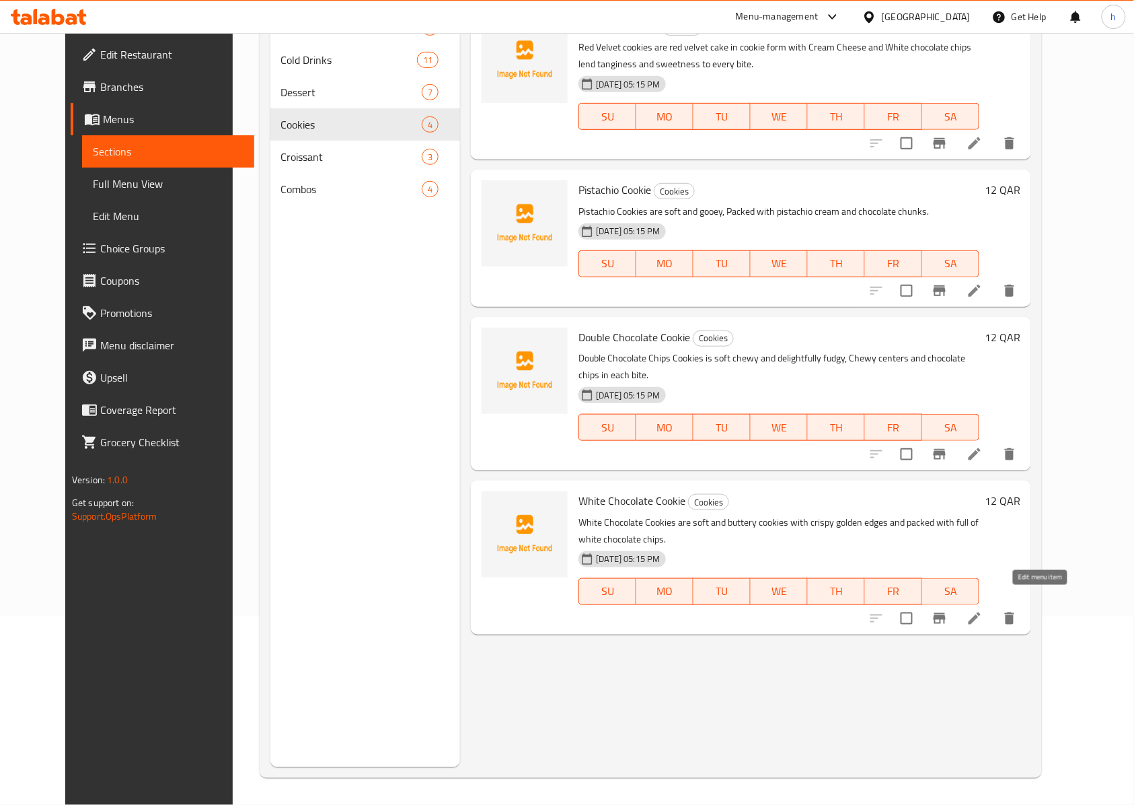
click at [983, 610] on icon at bounding box center [975, 618] width 16 height 16
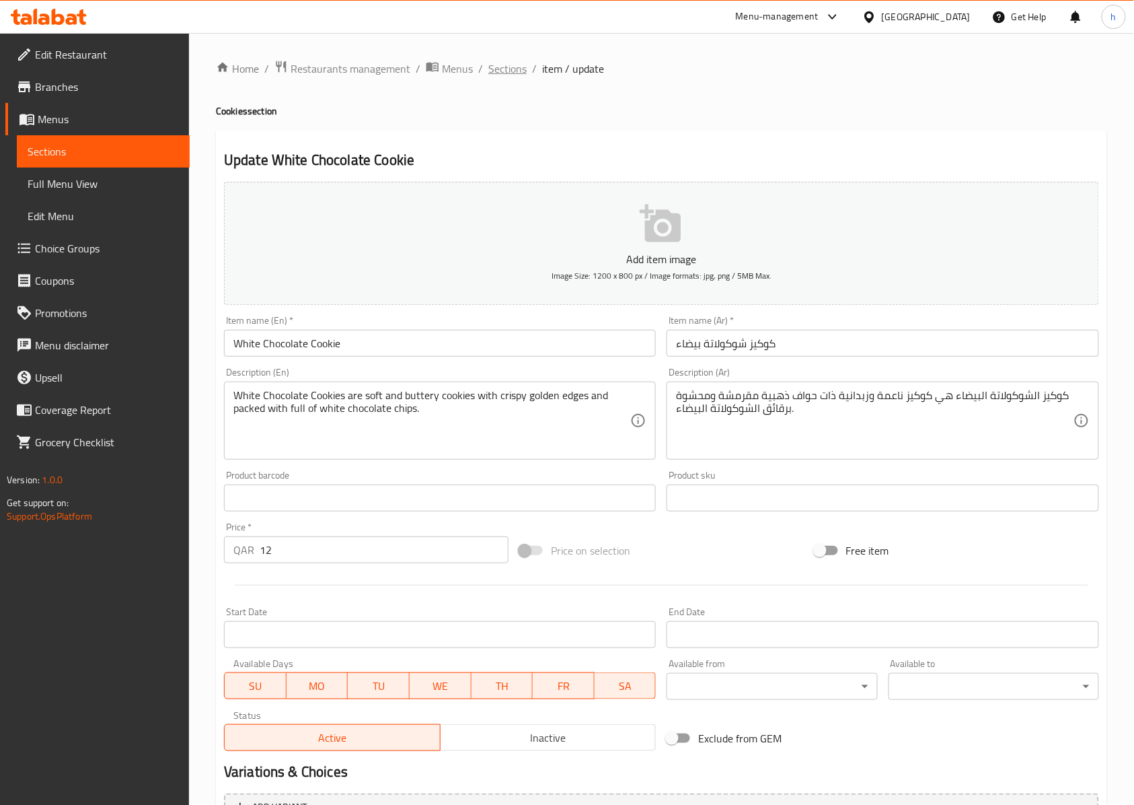
click at [513, 70] on span "Sections" at bounding box center [507, 69] width 38 height 16
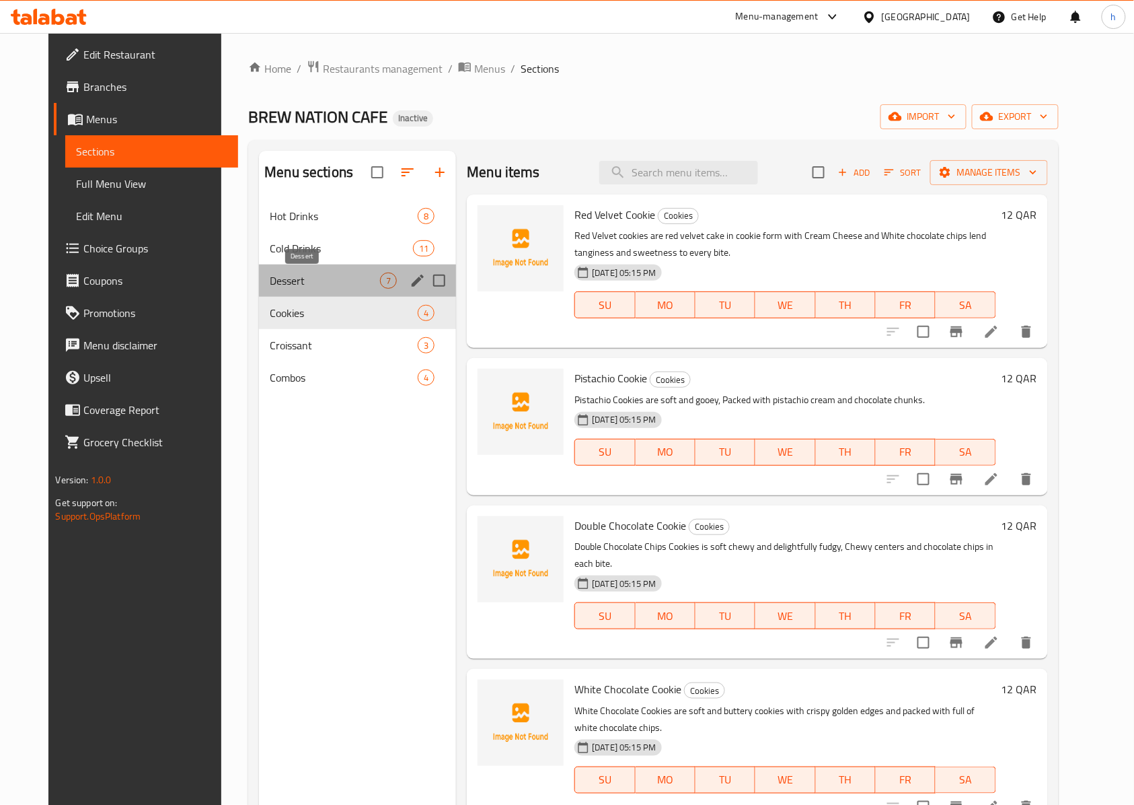
click at [272, 284] on span "Dessert" at bounding box center [325, 280] width 110 height 16
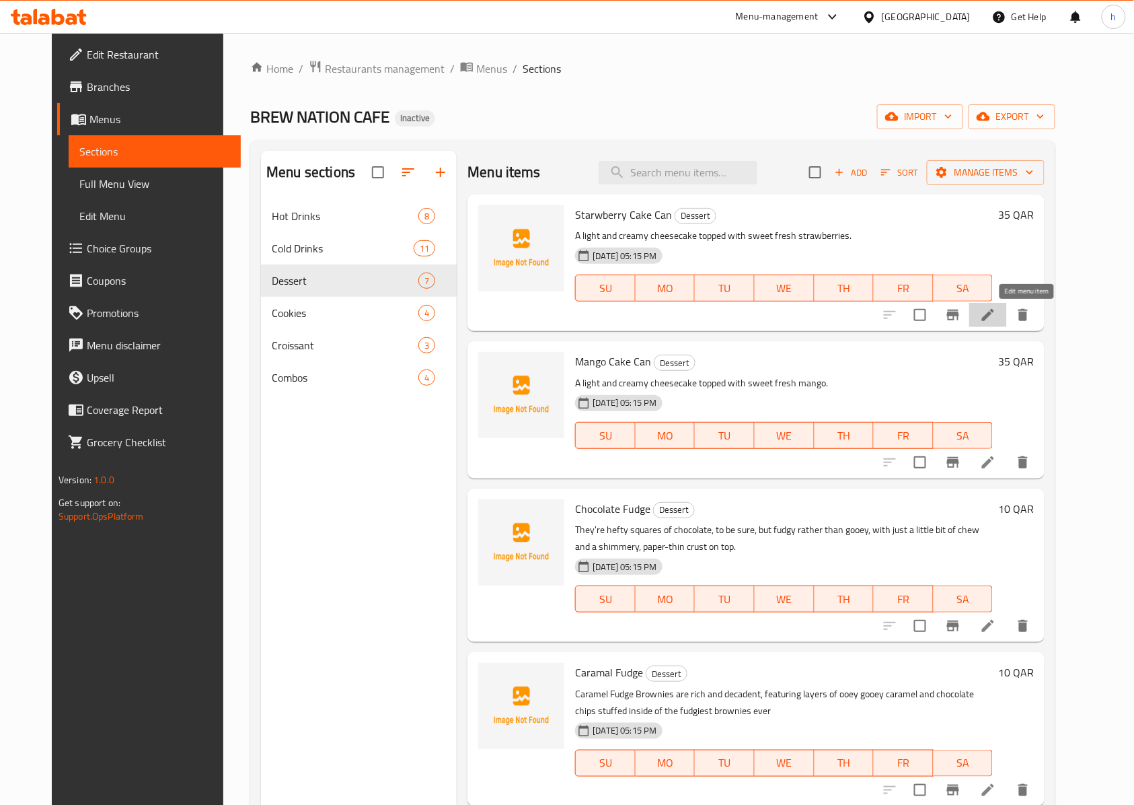
click at [996, 312] on icon at bounding box center [988, 315] width 16 height 16
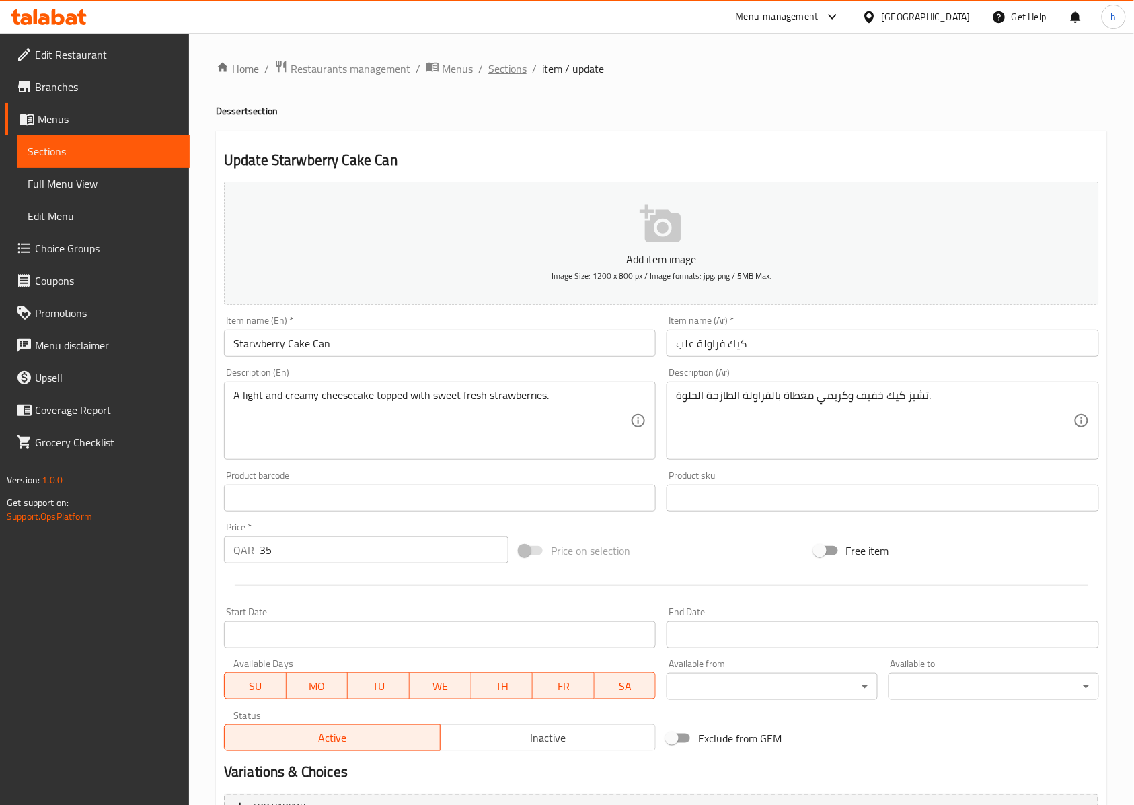
click at [507, 71] on span "Sections" at bounding box center [507, 69] width 38 height 16
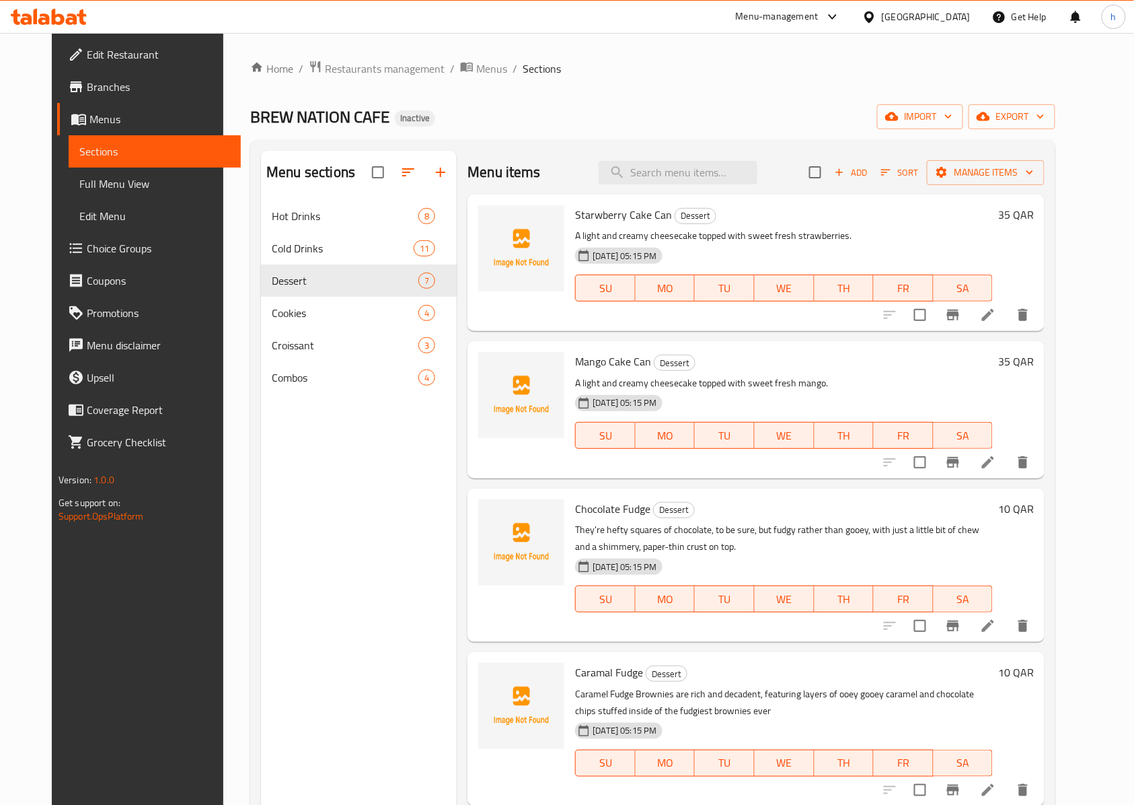
click at [1007, 465] on li at bounding box center [988, 462] width 38 height 24
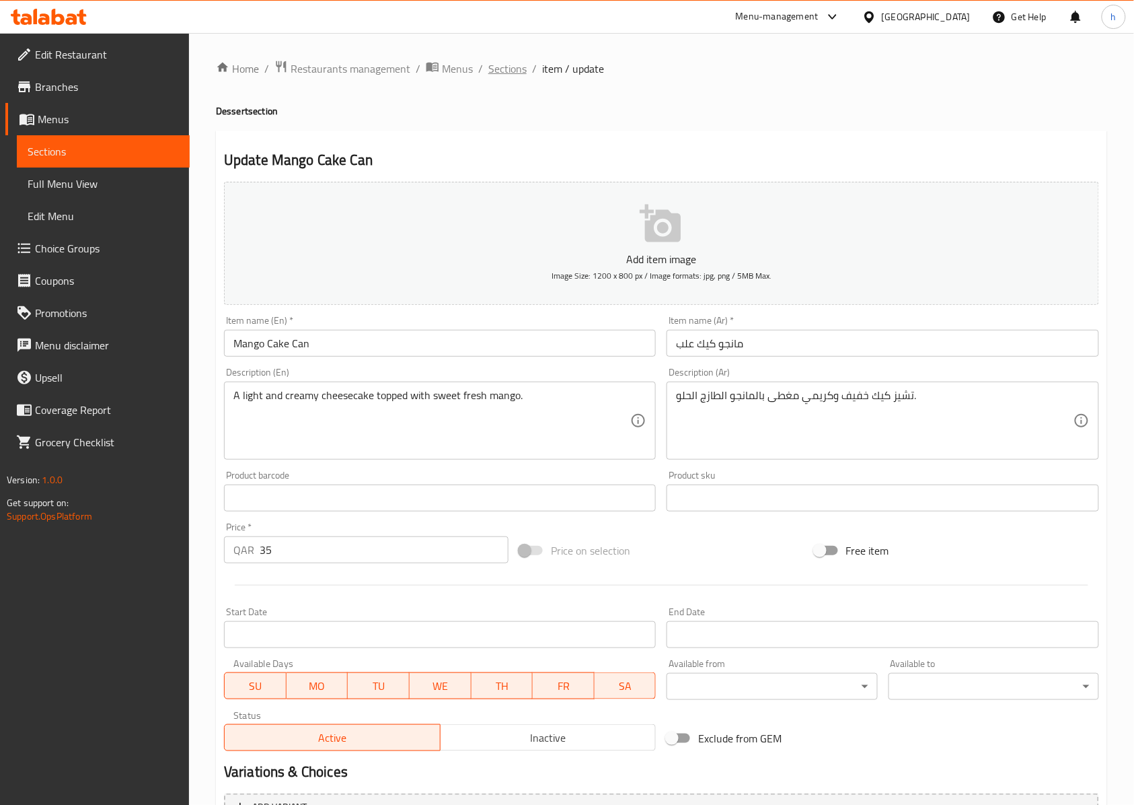
click at [502, 70] on span "Sections" at bounding box center [507, 69] width 38 height 16
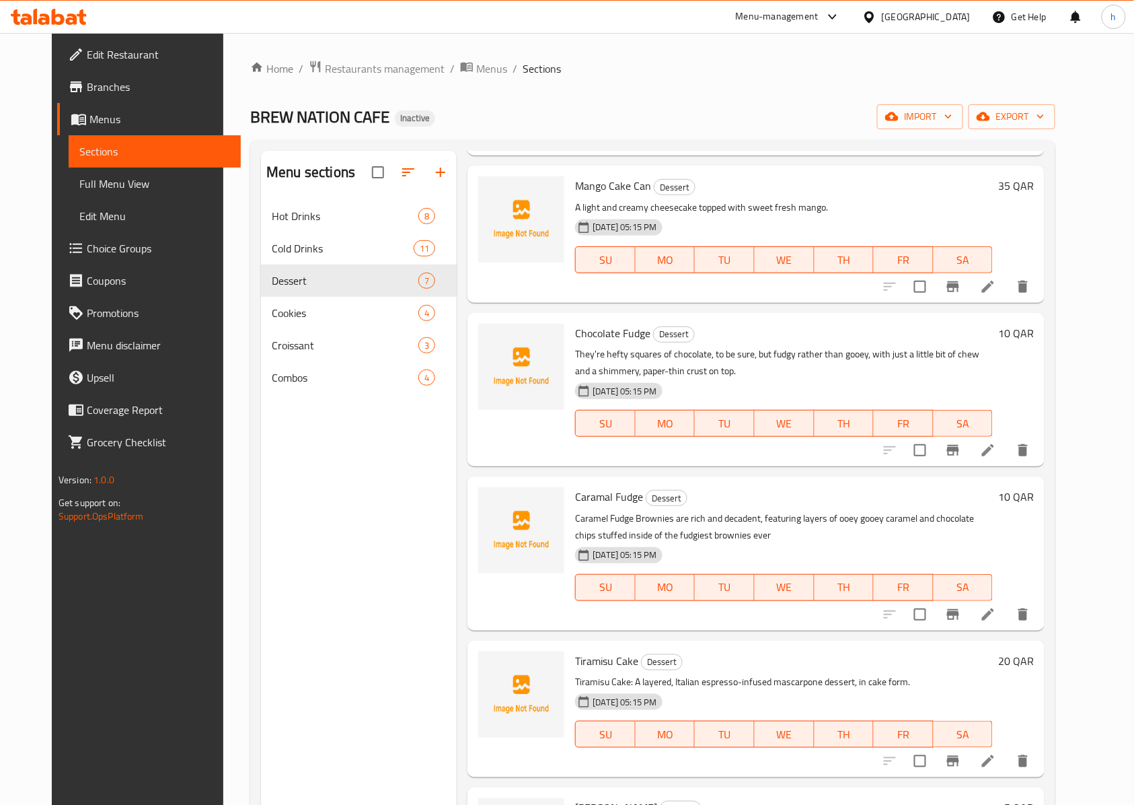
scroll to position [179, 0]
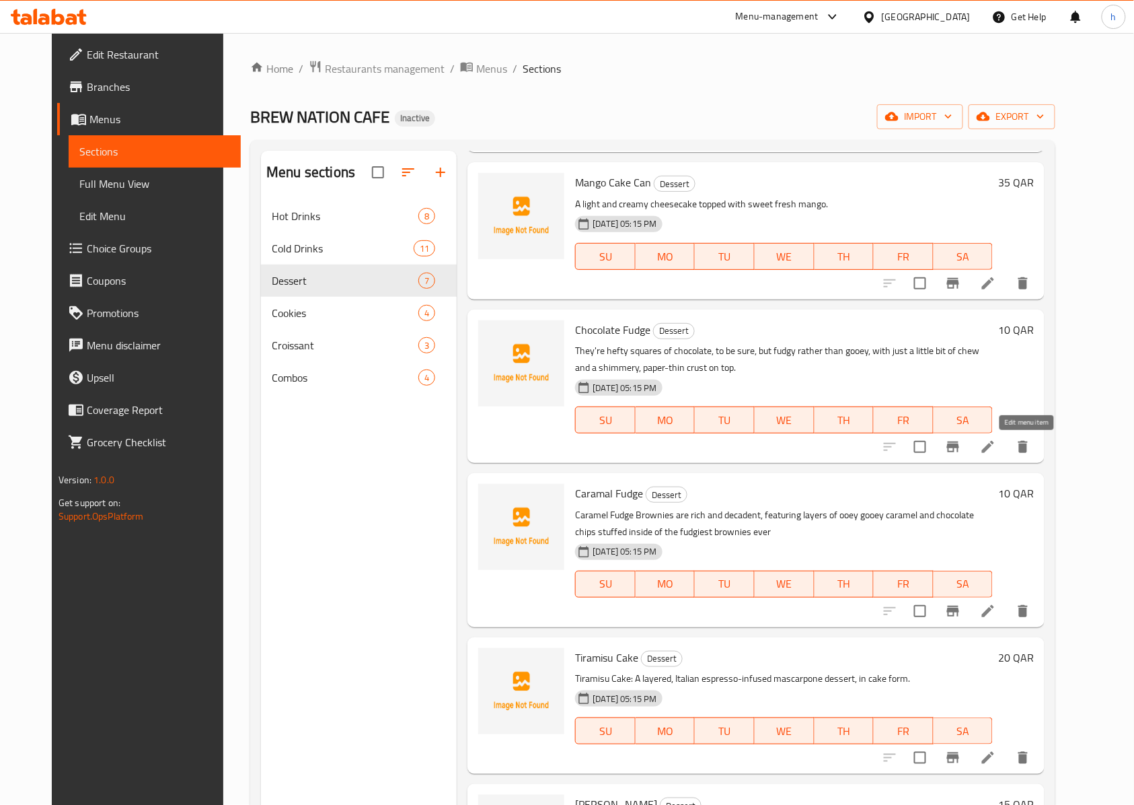
click at [994, 447] on icon at bounding box center [988, 447] width 12 height 12
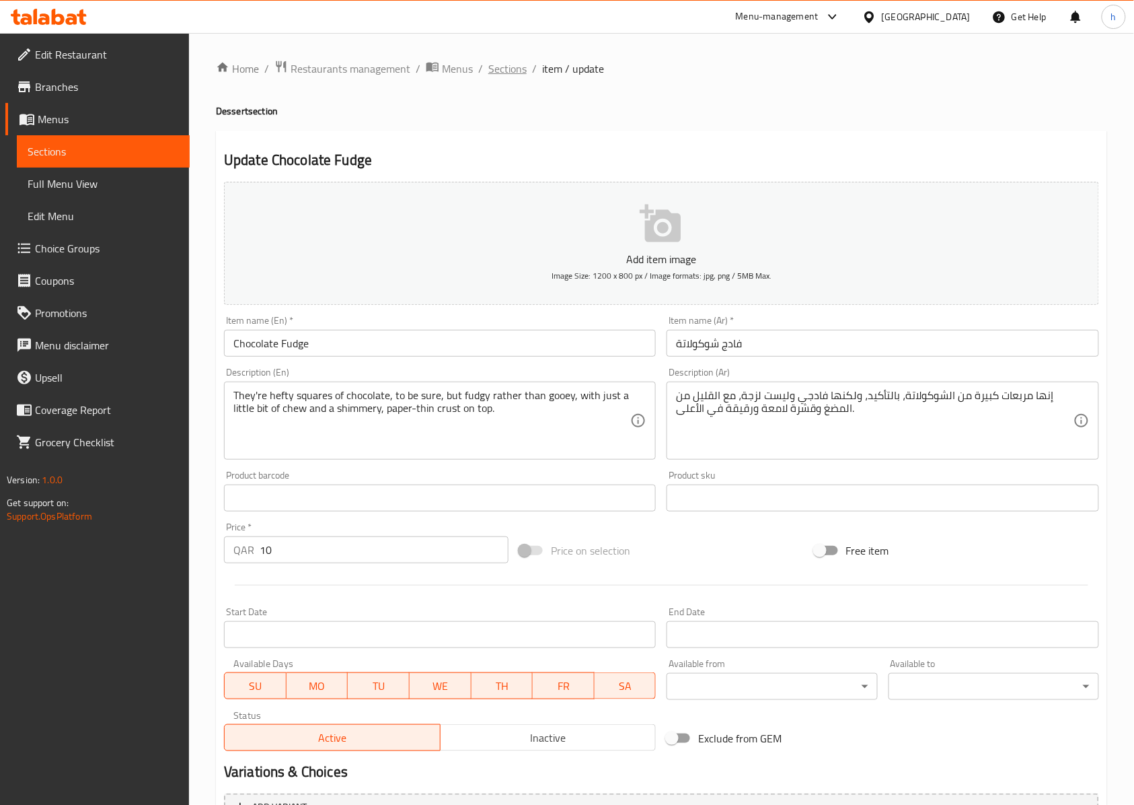
click at [491, 63] on span "Sections" at bounding box center [507, 69] width 38 height 16
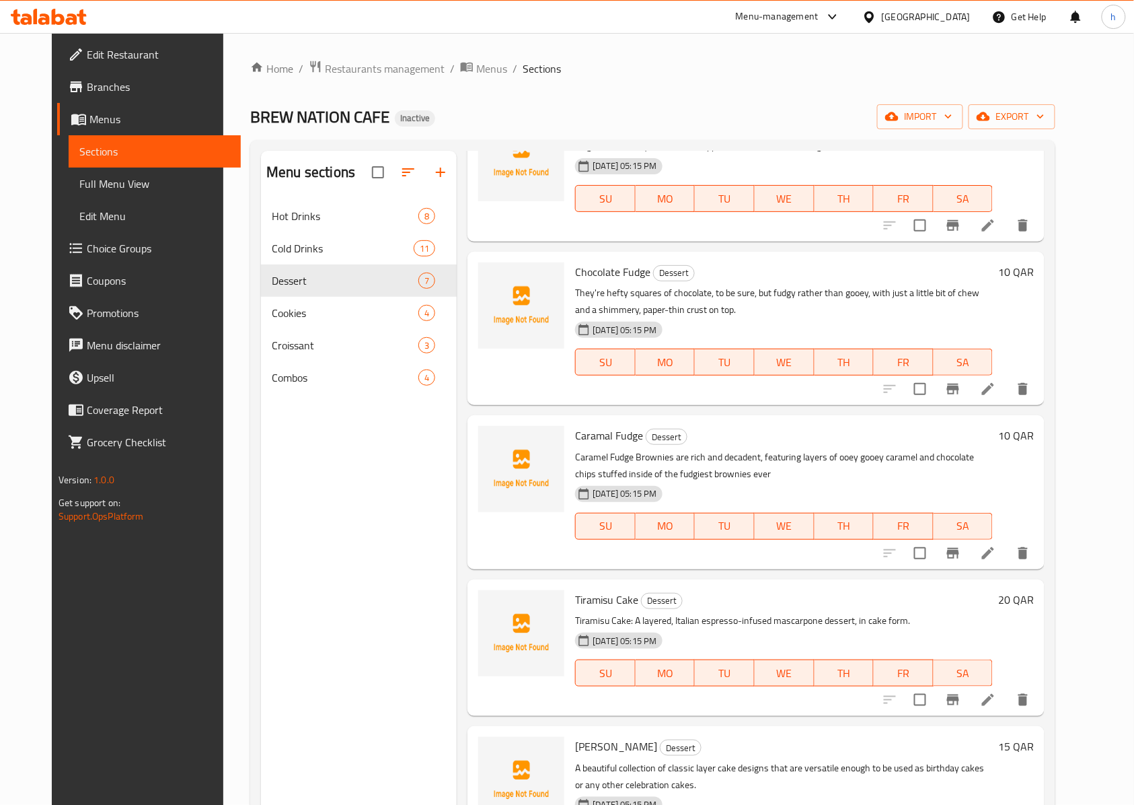
scroll to position [269, 0]
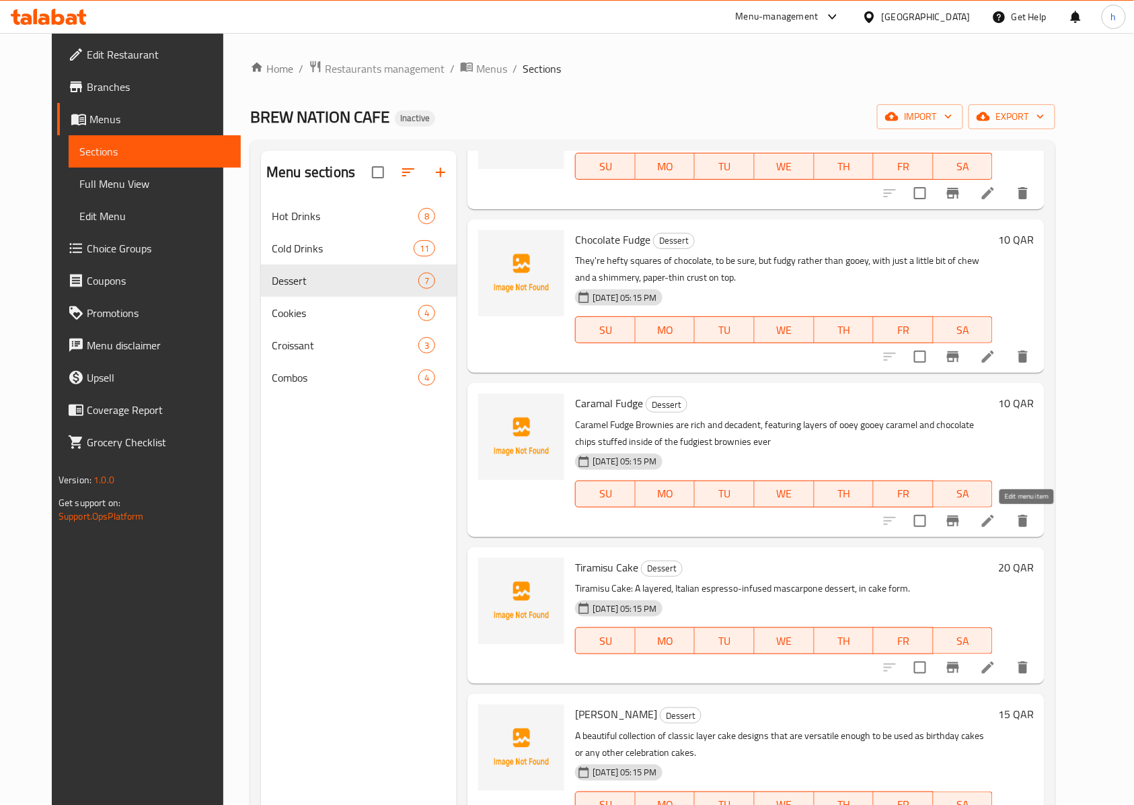
click at [996, 520] on icon at bounding box center [988, 521] width 16 height 16
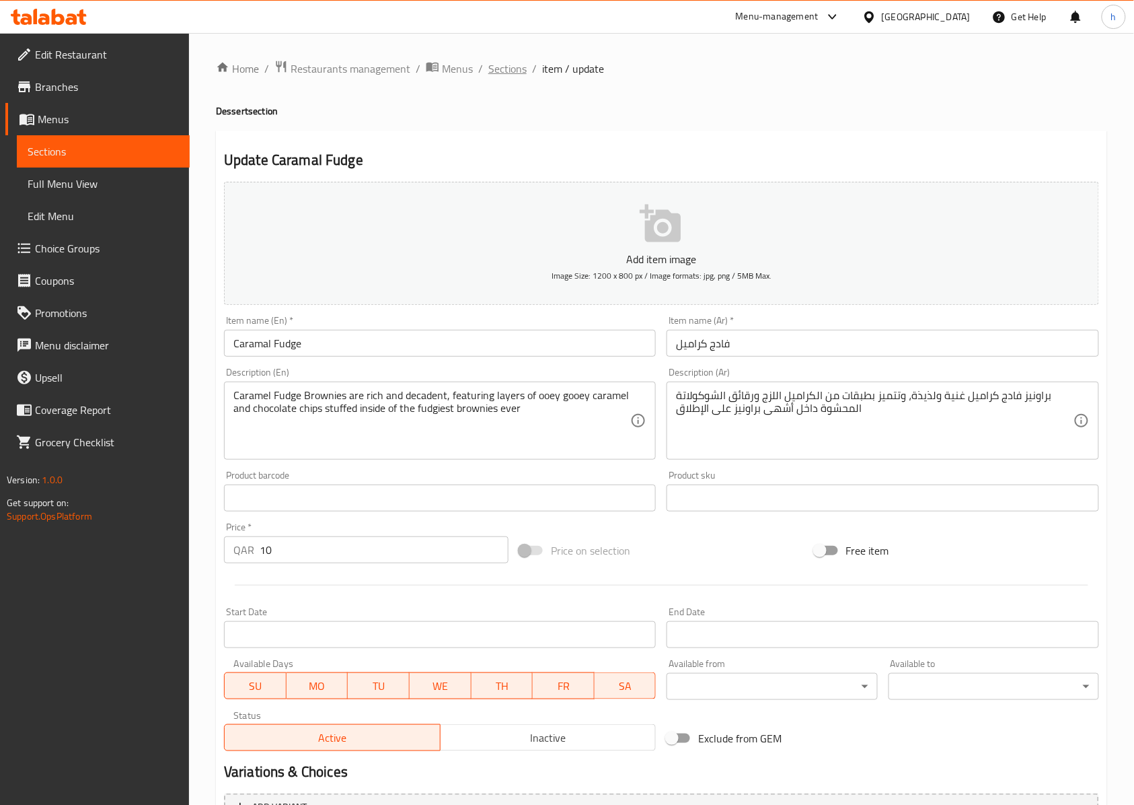
click at [499, 71] on span "Sections" at bounding box center [507, 69] width 38 height 16
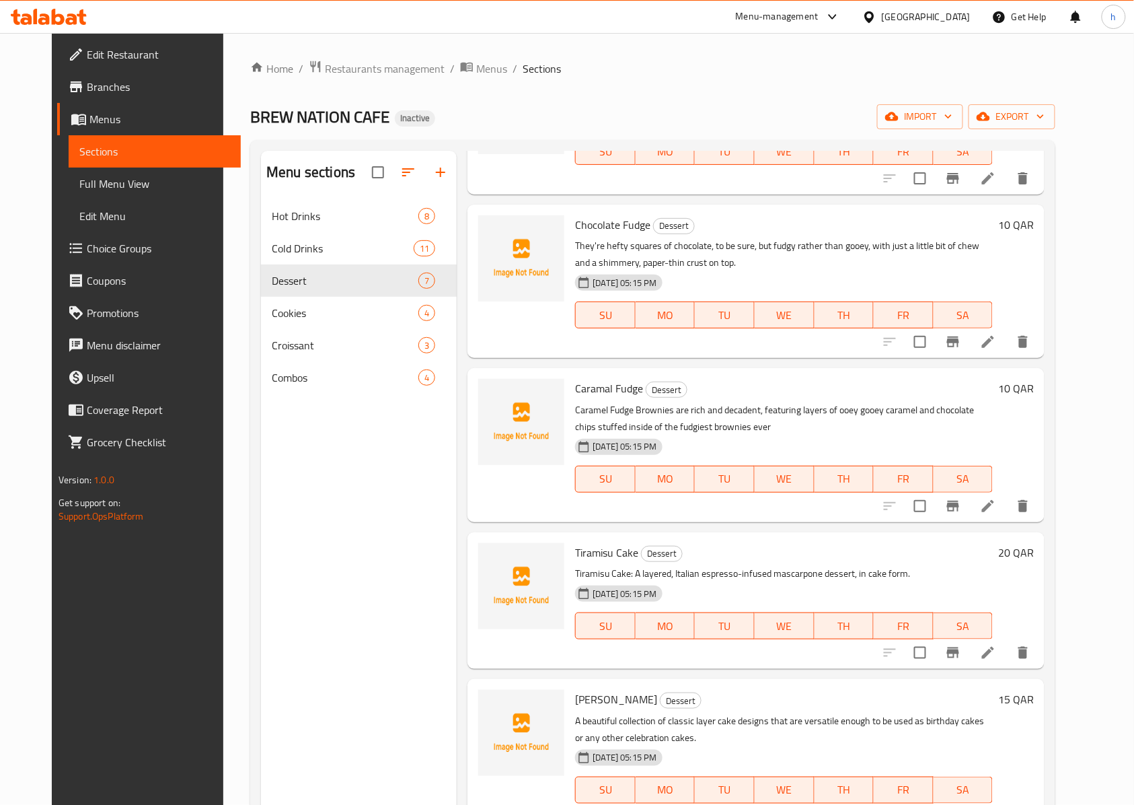
scroll to position [324, 0]
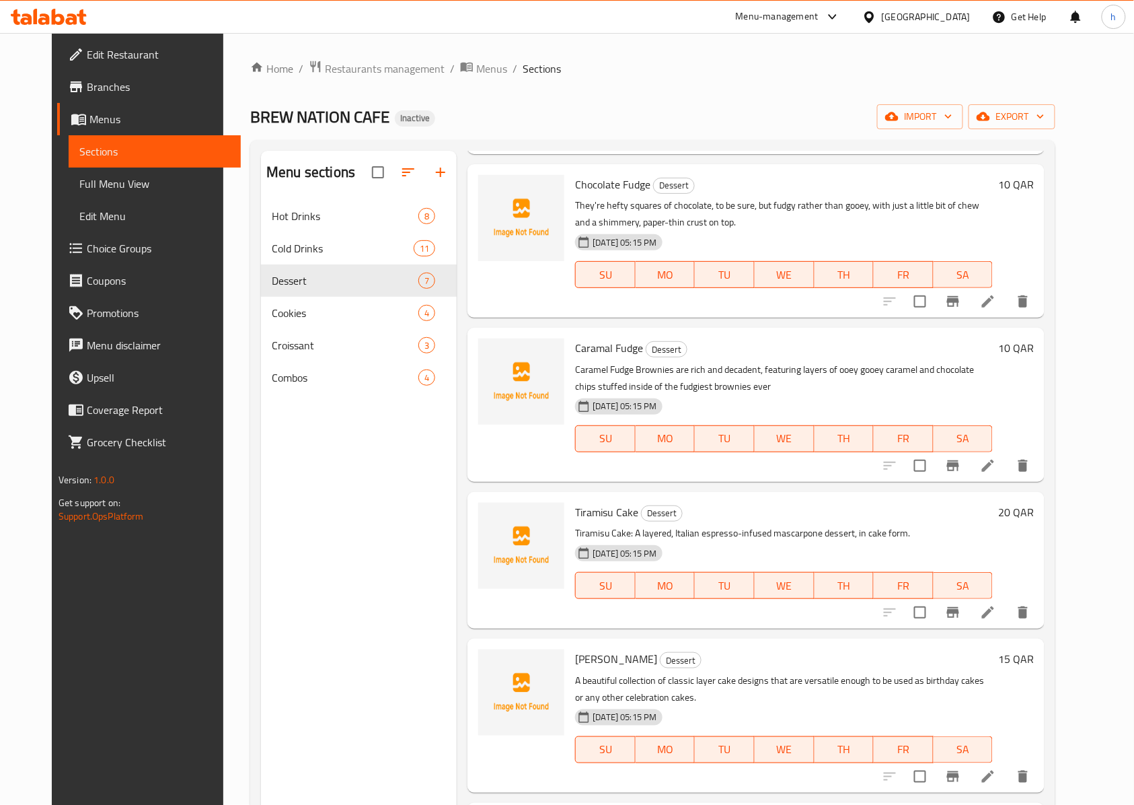
click at [996, 611] on icon at bounding box center [988, 612] width 16 height 16
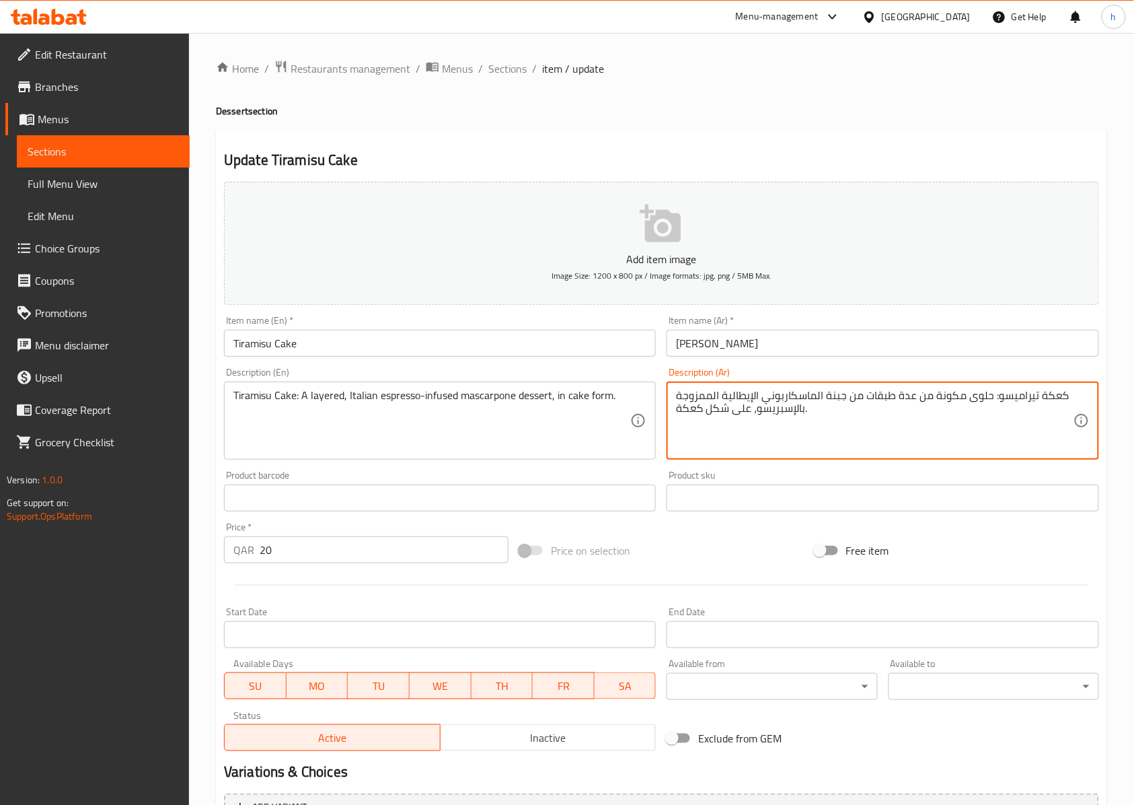
click at [1055, 399] on textarea "كعكة تيراميسو: حلوى مكونة من عدة طبقات من جبنة الماسكاربوني الإيطالية الممزوجة …" at bounding box center [874, 421] width 397 height 64
click at [1042, 402] on textarea ";تيراميسو: حلوى مكونة من عدة طبقات من جبنة الماسكاربوني الإيطالية الممزوجة بالإ…" at bounding box center [874, 421] width 397 height 64
click at [1052, 405] on textarea ";تيراميسو: حلوى مكونة من عدة طبقات من جبنة الماسكاربوني الإيطالية الممزوجة بالإ…" at bounding box center [874, 421] width 397 height 64
click at [1050, 399] on textarea ";تيراميسو: حلوى مكونة من عدة طبقات من جبنة الماسكاربوني الإيطالية الممزوجة بالإ…" at bounding box center [874, 421] width 397 height 64
click at [673, 415] on div ";تيراميسو: حلوى مكونة من عدة طبقات من جبنة الماسكاربوني الإيطالية الممزوجه بالإ…" at bounding box center [883, 420] width 432 height 78
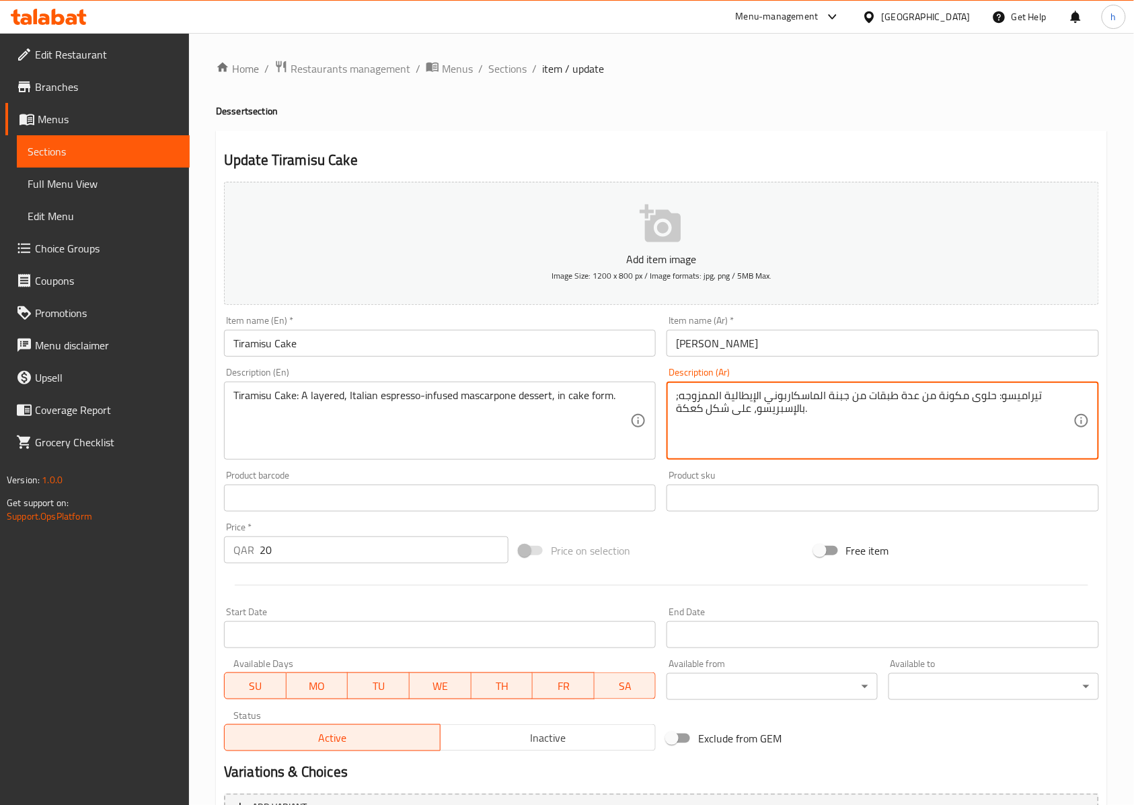
click at [674, 413] on div ";تيراميسو: حلوى مكونة من عدة طبقات من جبنة الماسكاربوني الإيطالية الممزوجه بالإ…" at bounding box center [883, 420] width 432 height 78
click at [1024, 396] on textarea ";تيراميسو: حلوى مكونة من عدة طبقات من جبنة الماسكاربوني الإيطالية الممزوجه بالإ…" at bounding box center [874, 421] width 397 height 64
click at [1023, 396] on textarea ";تيراميسو: حلوى مكونة من عدة طبقات من جبنة الماسكاربوني الإيطالية الممزوجه بالإ…" at bounding box center [874, 421] width 397 height 64
type textarea ";كيك تيراميسو: حلوى مكونة من عدة طبقات من جبنة الماسكاربوني الإيطالية الممزوجه …"
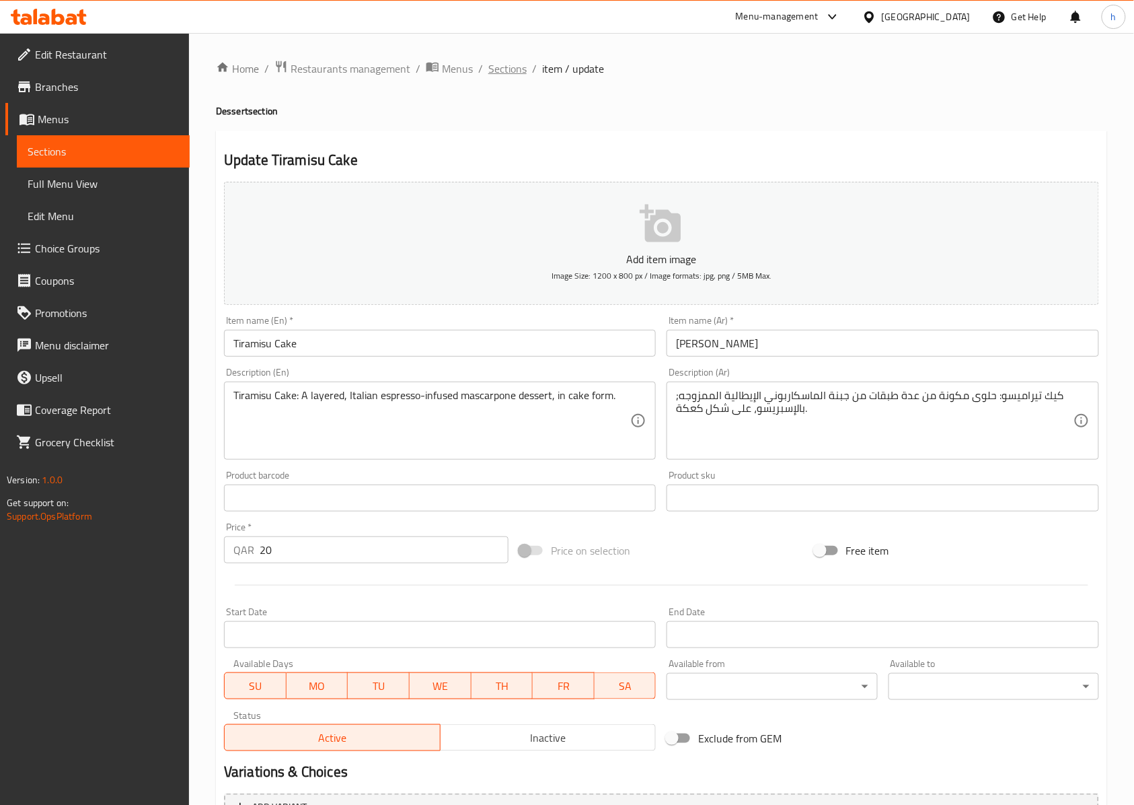
click at [517, 65] on span "Sections" at bounding box center [507, 69] width 38 height 16
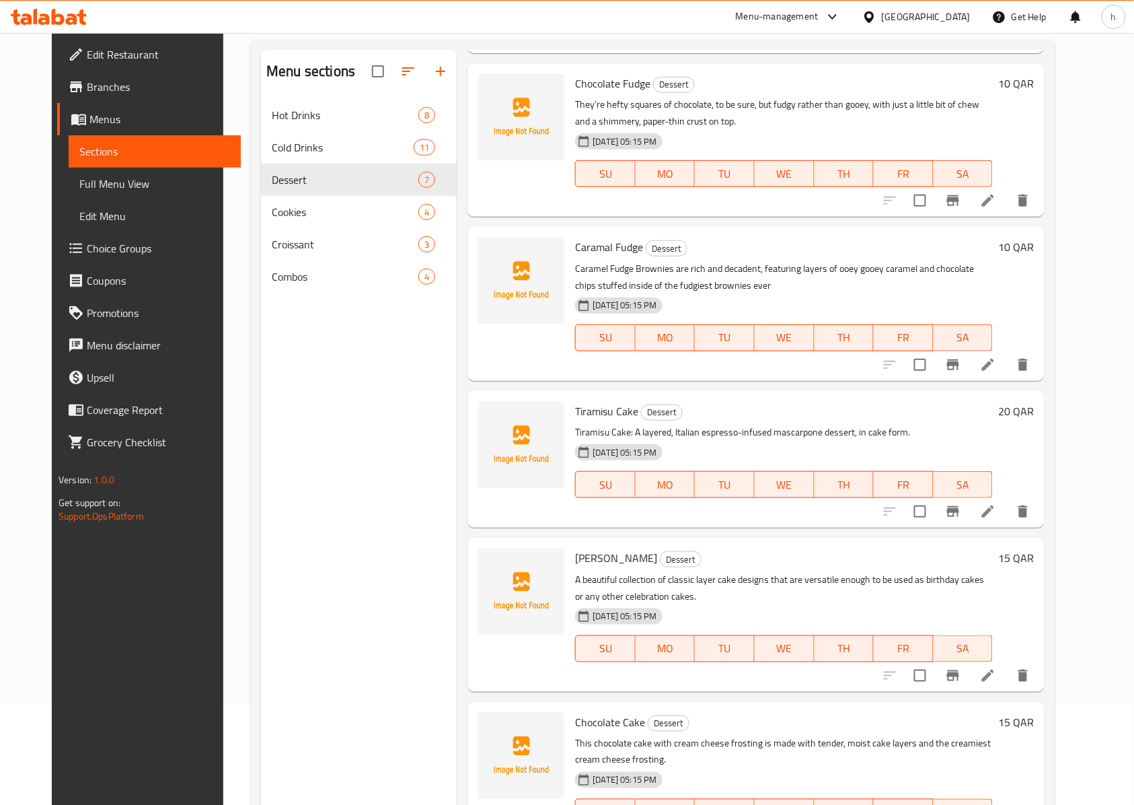
scroll to position [189, 0]
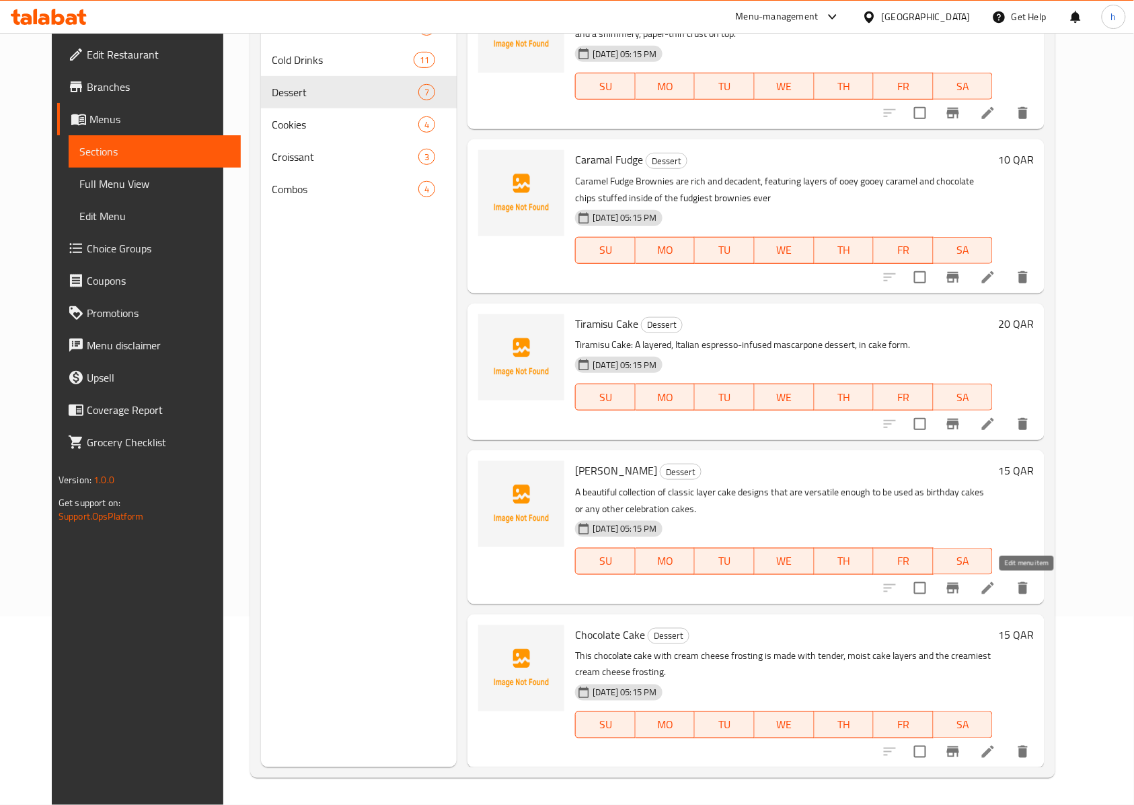
click at [996, 585] on icon at bounding box center [988, 588] width 16 height 16
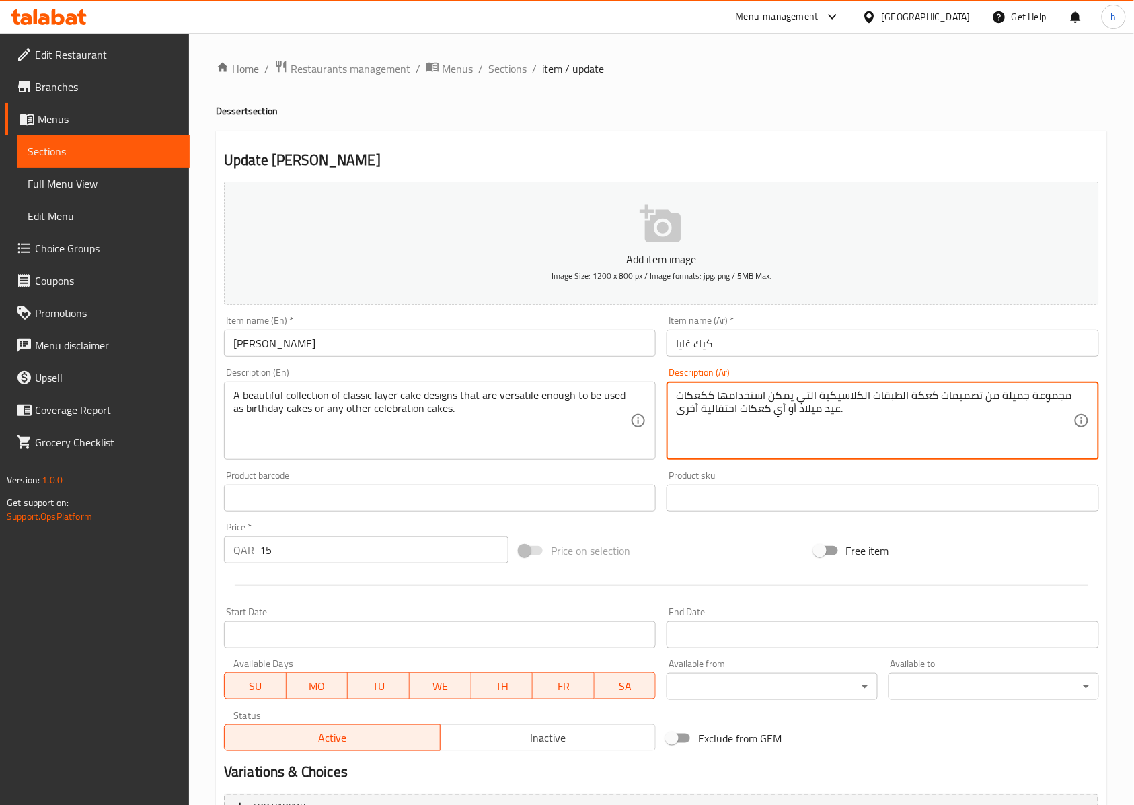
click at [695, 396] on textarea "مجموعة جميلة من تصميمات كعكة الطبقات الكلاسيكية التي يمكن استخدامها ككعكات عيد …" at bounding box center [874, 421] width 397 height 64
click at [756, 414] on textarea "مجموعة جميلة من تصميمات كعكة الطبقات الكلاسيكية التي يمكن استخدامها ككيك عيد مي…" at bounding box center [874, 421] width 397 height 64
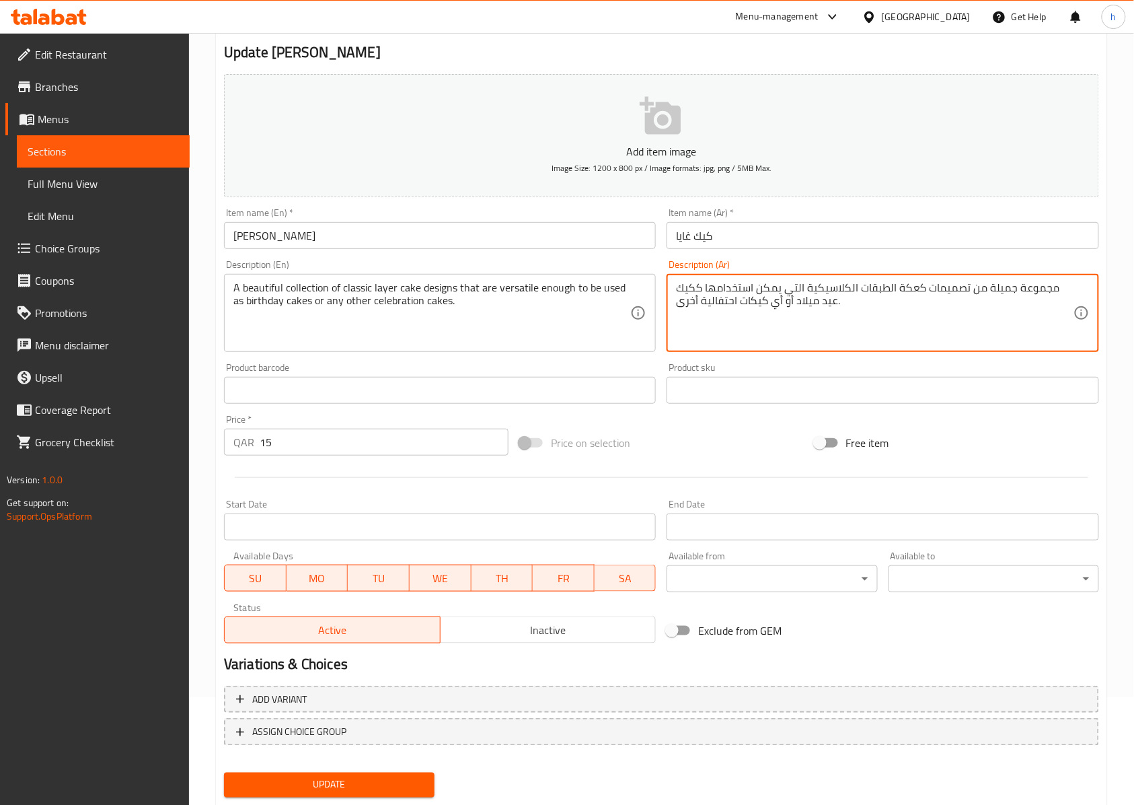
scroll to position [145, 0]
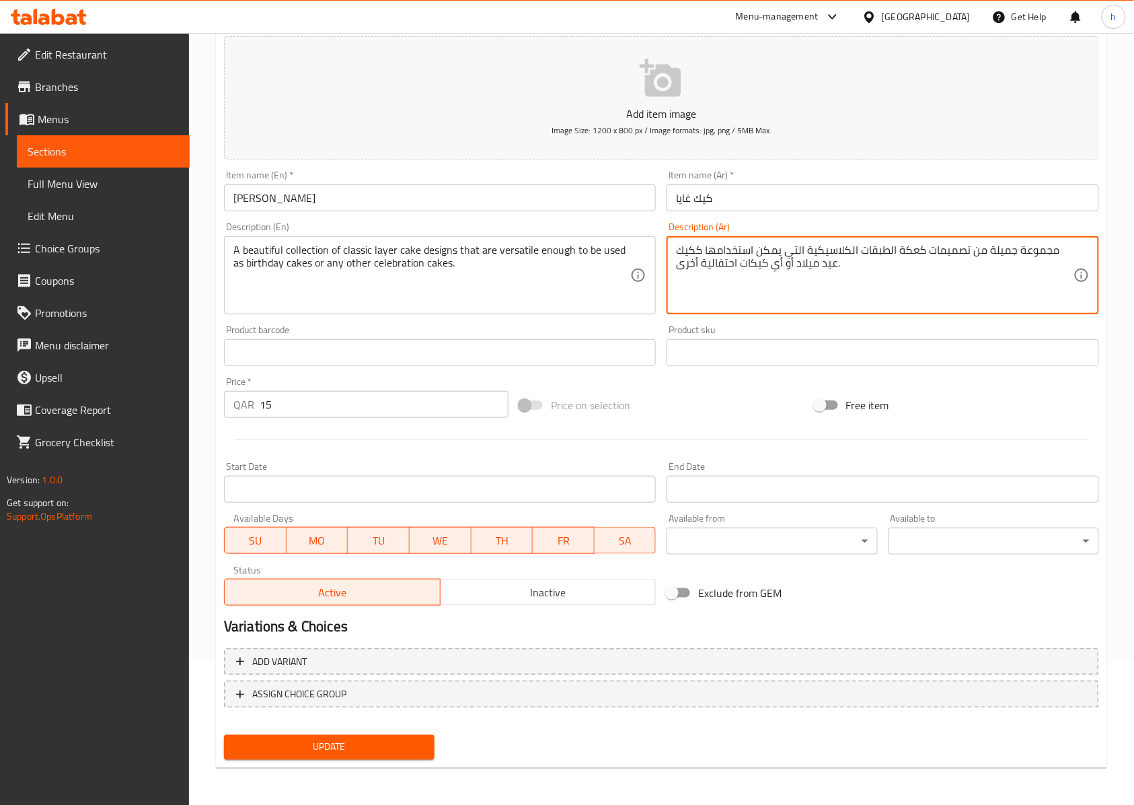
type textarea "مجموعة جميلة من تصميمات كعكة الطبقات الكلاسيكية التي يمكن استخدامها ككيك عيد مي…"
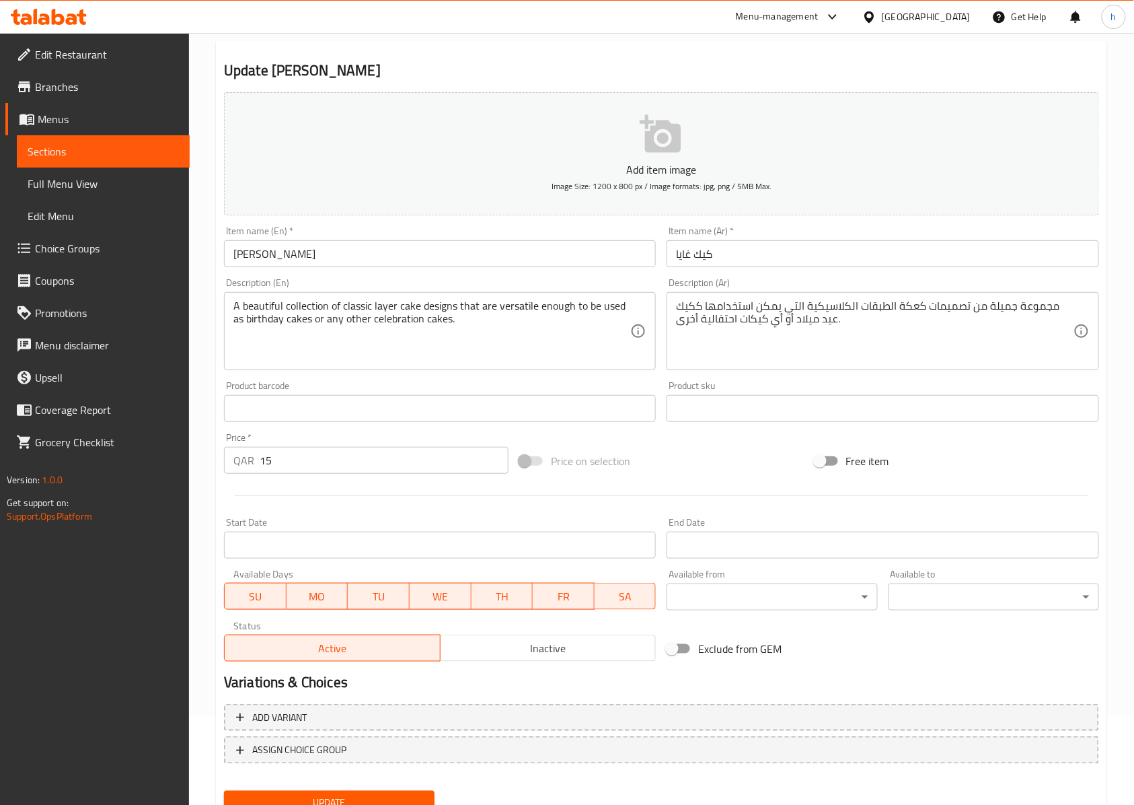
scroll to position [0, 0]
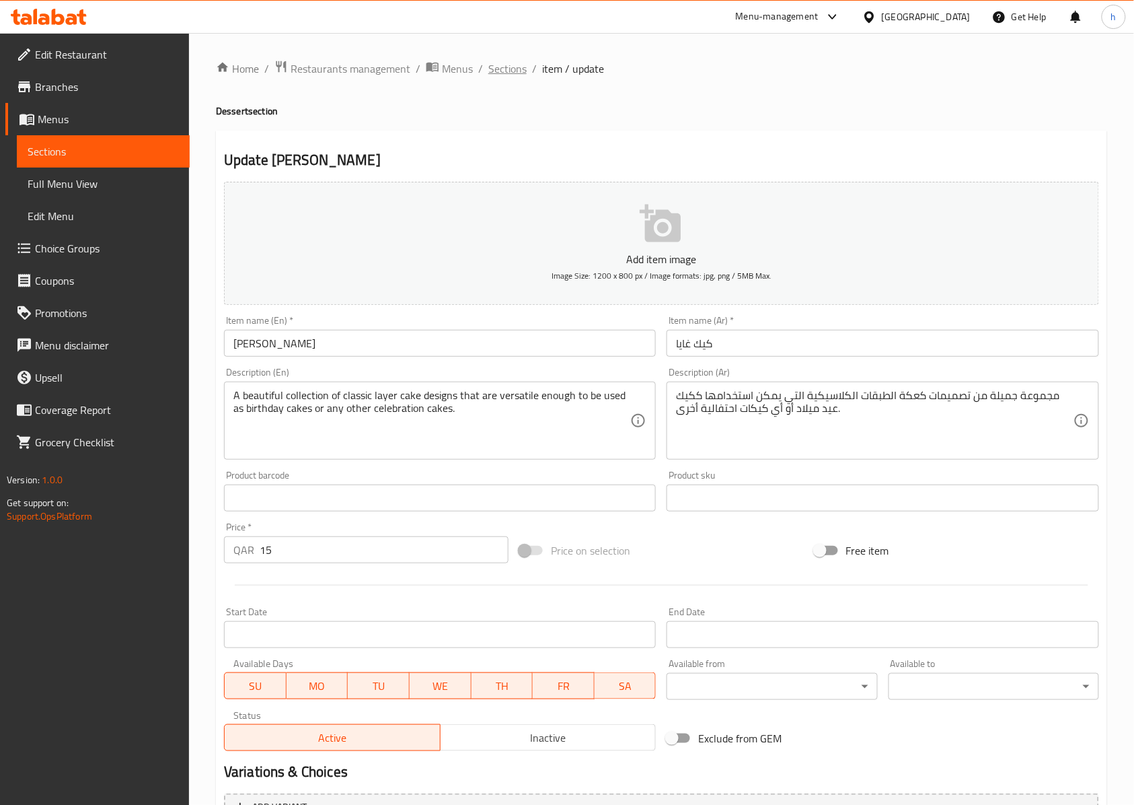
click at [519, 71] on span "Sections" at bounding box center [507, 69] width 38 height 16
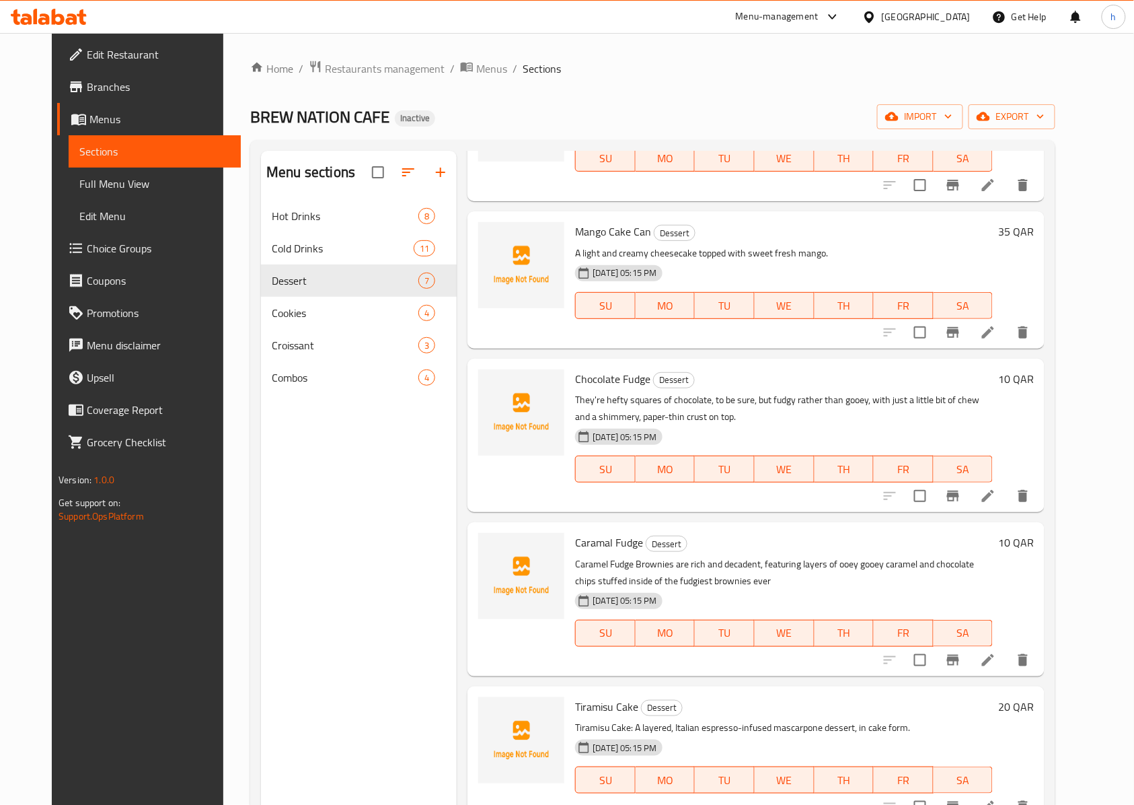
scroll to position [324, 0]
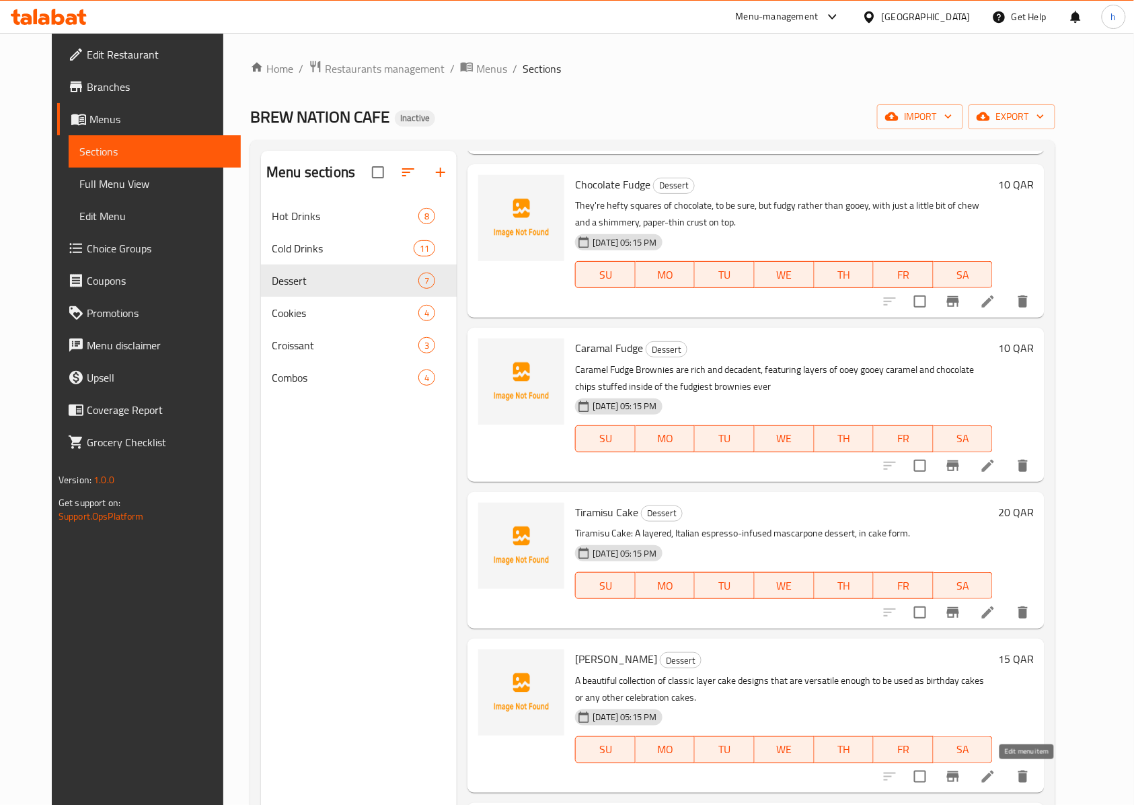
click at [994, 782] on icon at bounding box center [988, 776] width 12 height 12
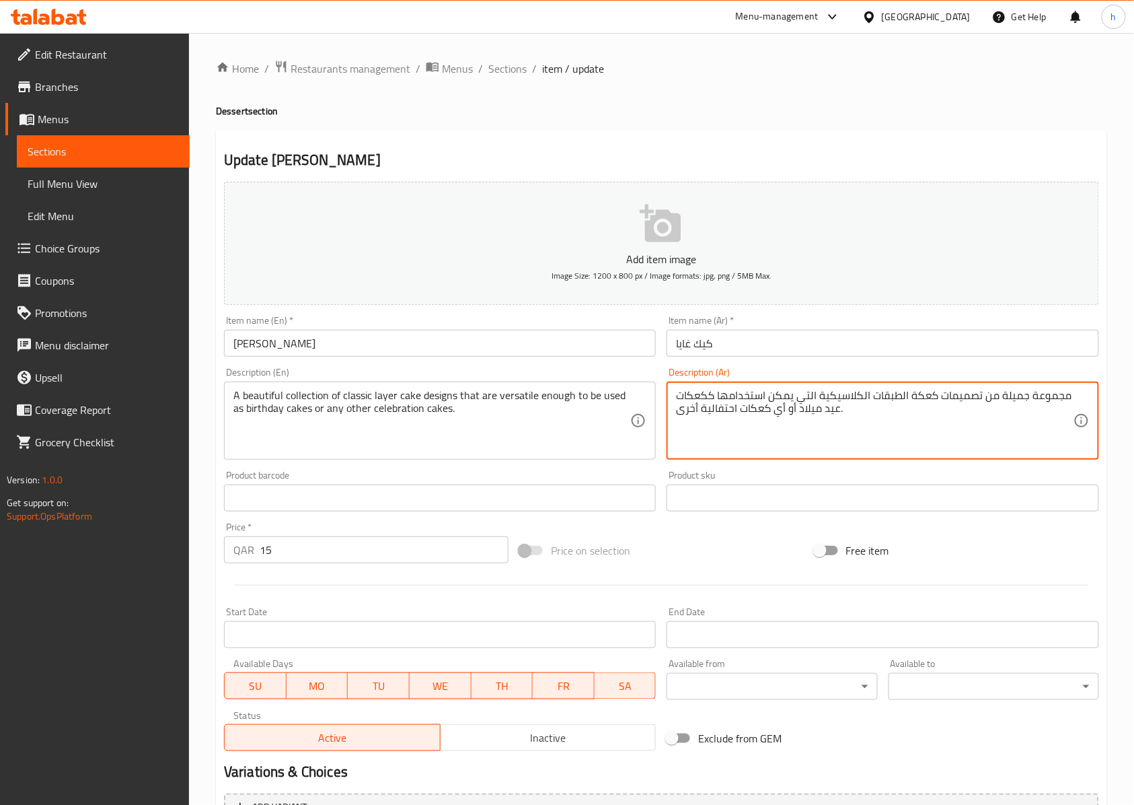
click at [924, 397] on textarea "مجموعة جميلة من تصميمات كعكة الطبقات الكلاسيكية التي يمكن استخدامها ككعكات عيد …" at bounding box center [874, 421] width 397 height 64
click at [701, 398] on textarea "مجموعة جميلة من تصميمات كيك الطبقات الكلاسيكية التي يمكن استخدامها ككعكات عيد م…" at bounding box center [874, 421] width 397 height 64
click at [722, 396] on textarea "مجموعة جميلة من تصميمات كيك الطبقات الكلاسيكية التي يمكن استخدامها ككيك عيد ميل…" at bounding box center [874, 421] width 397 height 64
click at [751, 409] on textarea "مجموعة جميلة من تصميمات كيك الطبقات الكلاسيكية التي يمكن استخدامها ككيك عيد ميل…" at bounding box center [874, 421] width 397 height 64
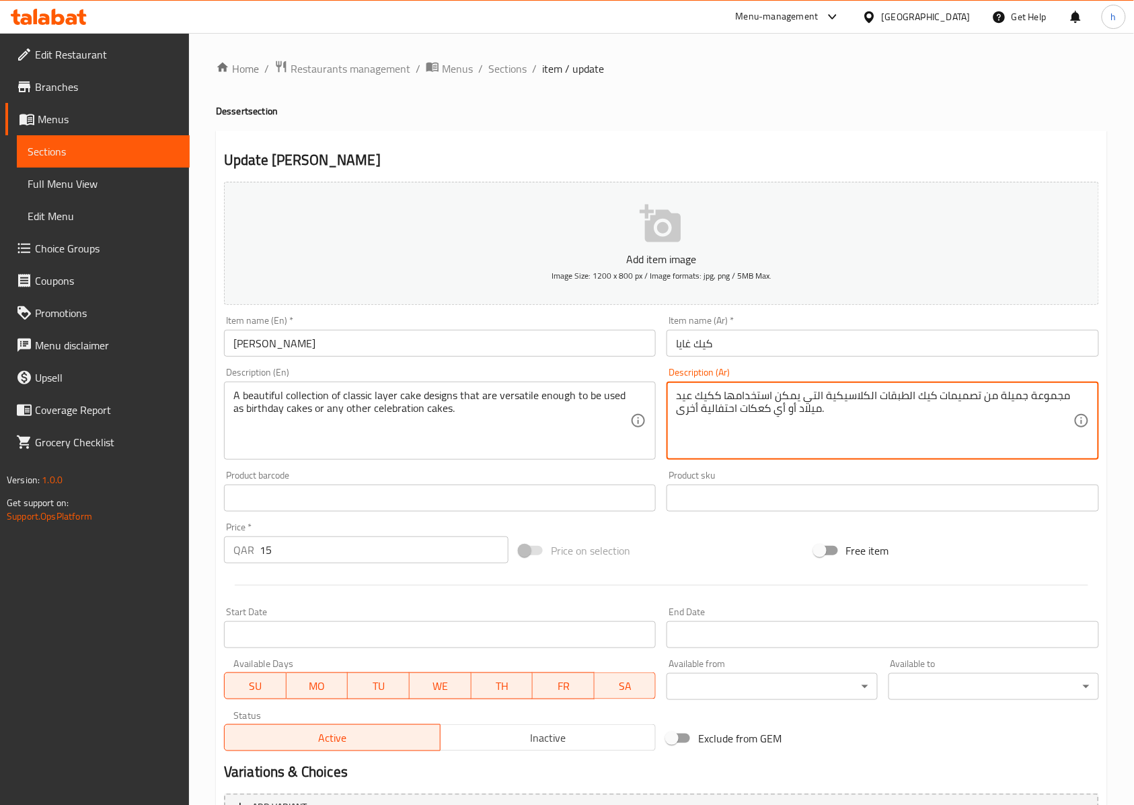
click at [751, 409] on textarea "مجموعة جميلة من تصميمات كيك الطبقات الكلاسيكية التي يمكن استخدامها ككيك عيد ميل…" at bounding box center [874, 421] width 397 height 64
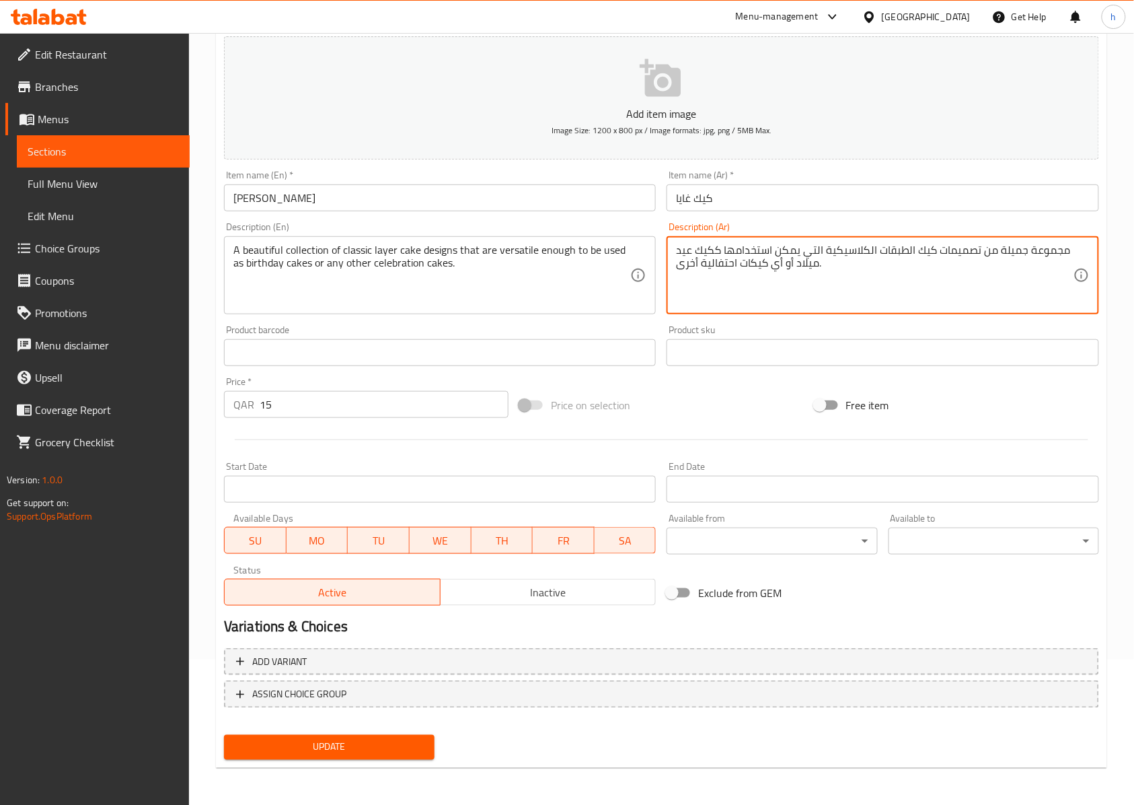
type textarea "مجموعة جميلة من تصميمات كيك الطبقات الكلاسيكية التي يمكن استخدامها ككيك عيد ميل…"
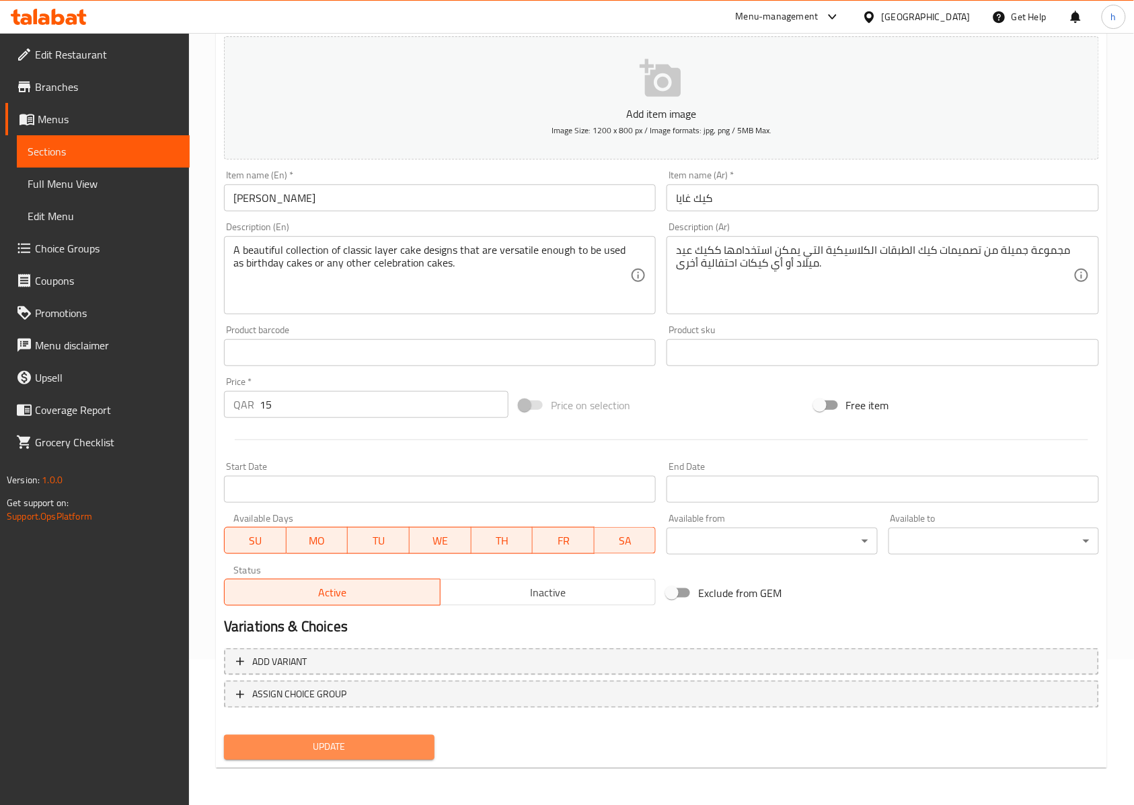
drag, startPoint x: 367, startPoint y: 741, endPoint x: 361, endPoint y: 737, distance: 7.8
click at [367, 741] on span "Update" at bounding box center [329, 747] width 189 height 17
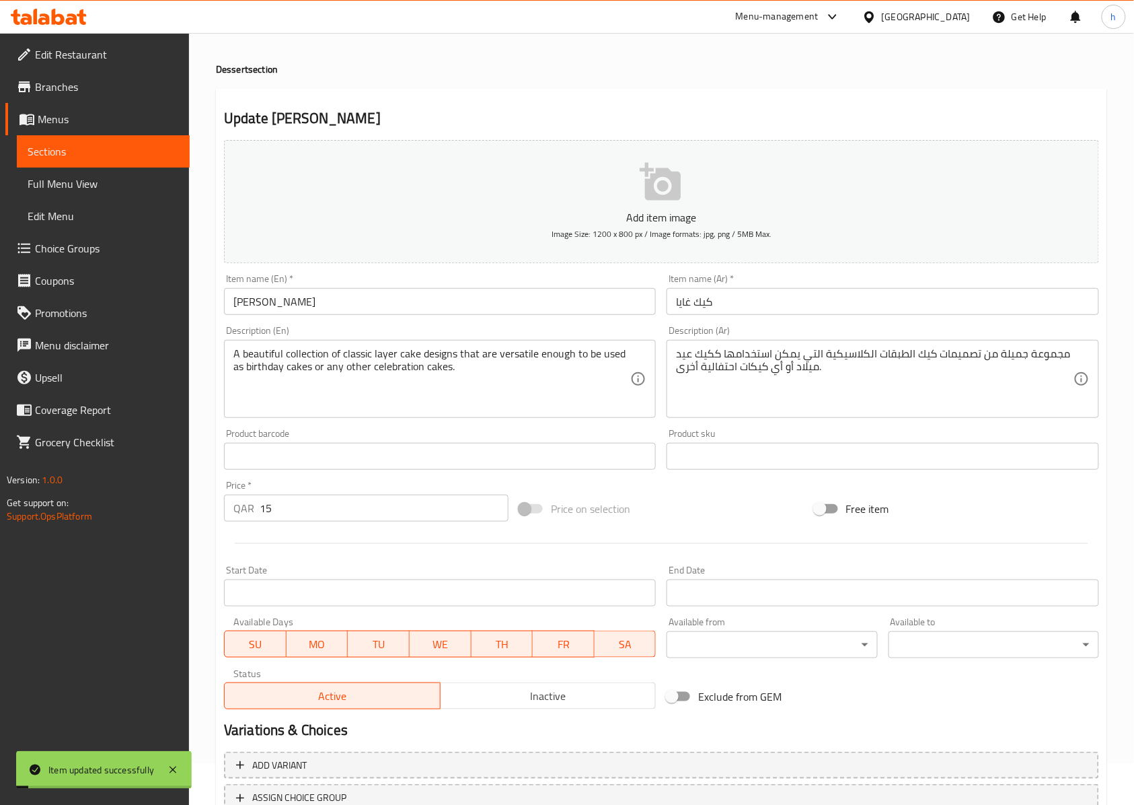
scroll to position [0, 0]
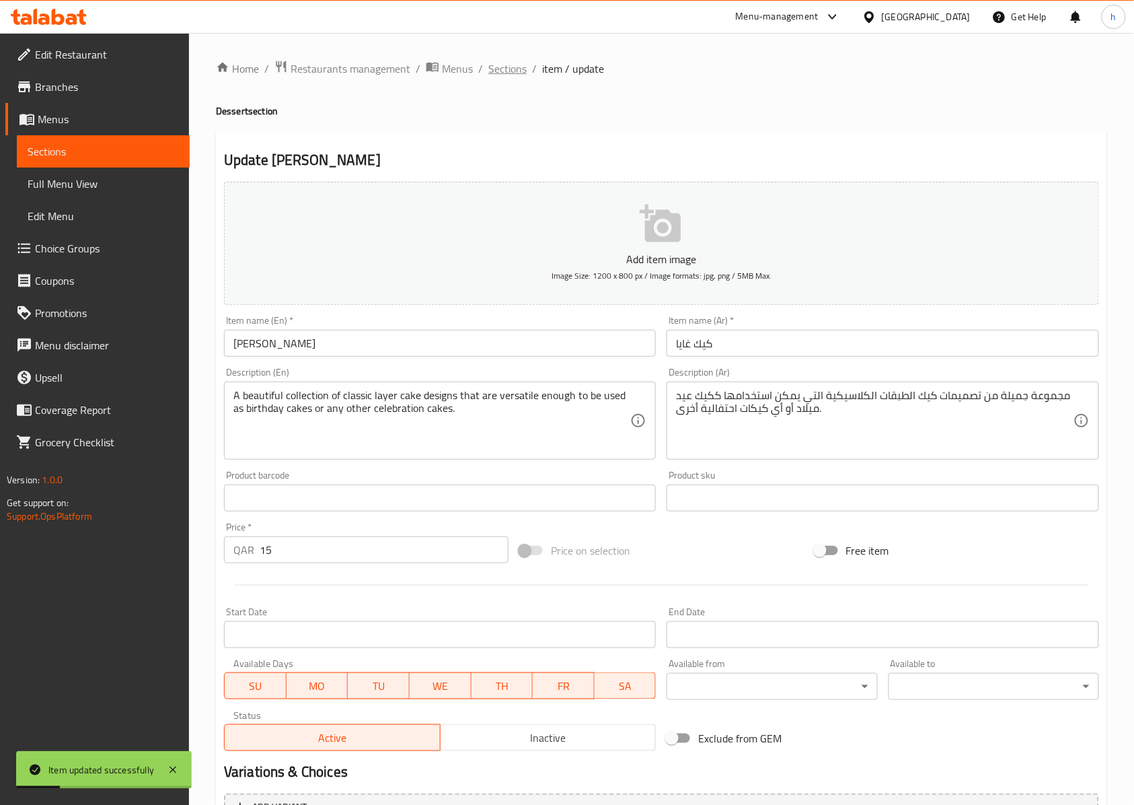
click at [496, 71] on span "Sections" at bounding box center [507, 69] width 38 height 16
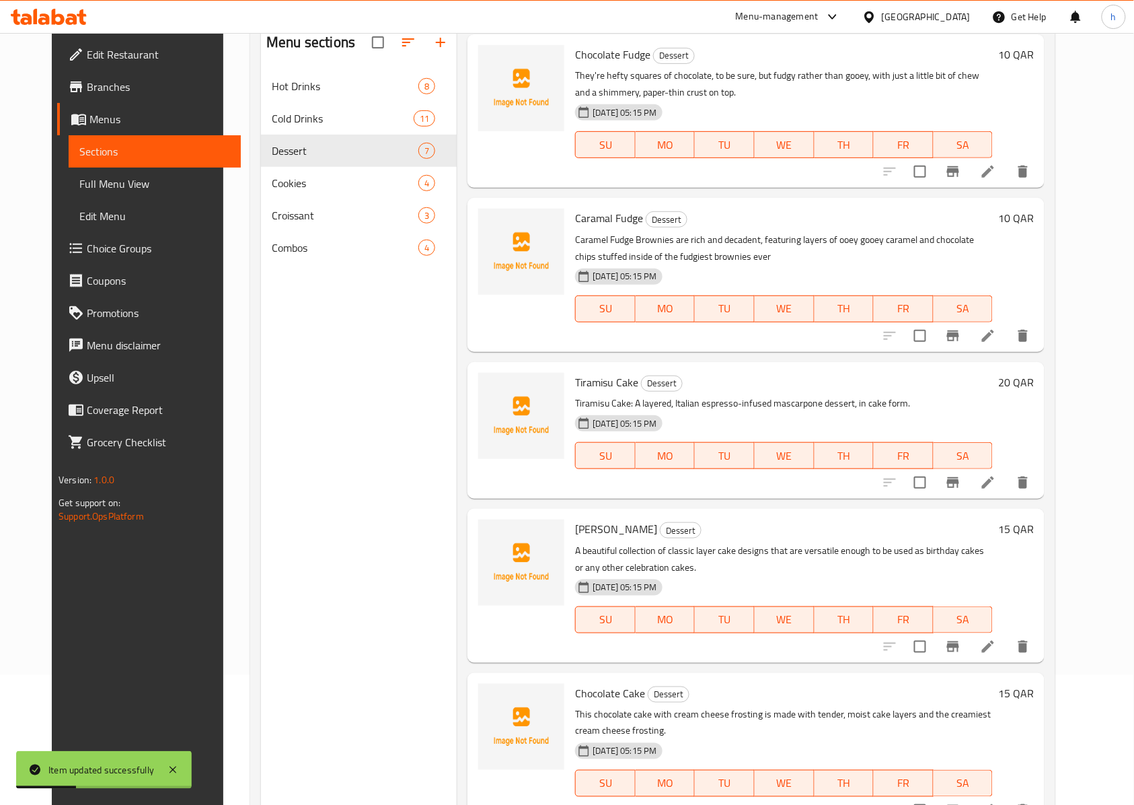
scroll to position [189, 0]
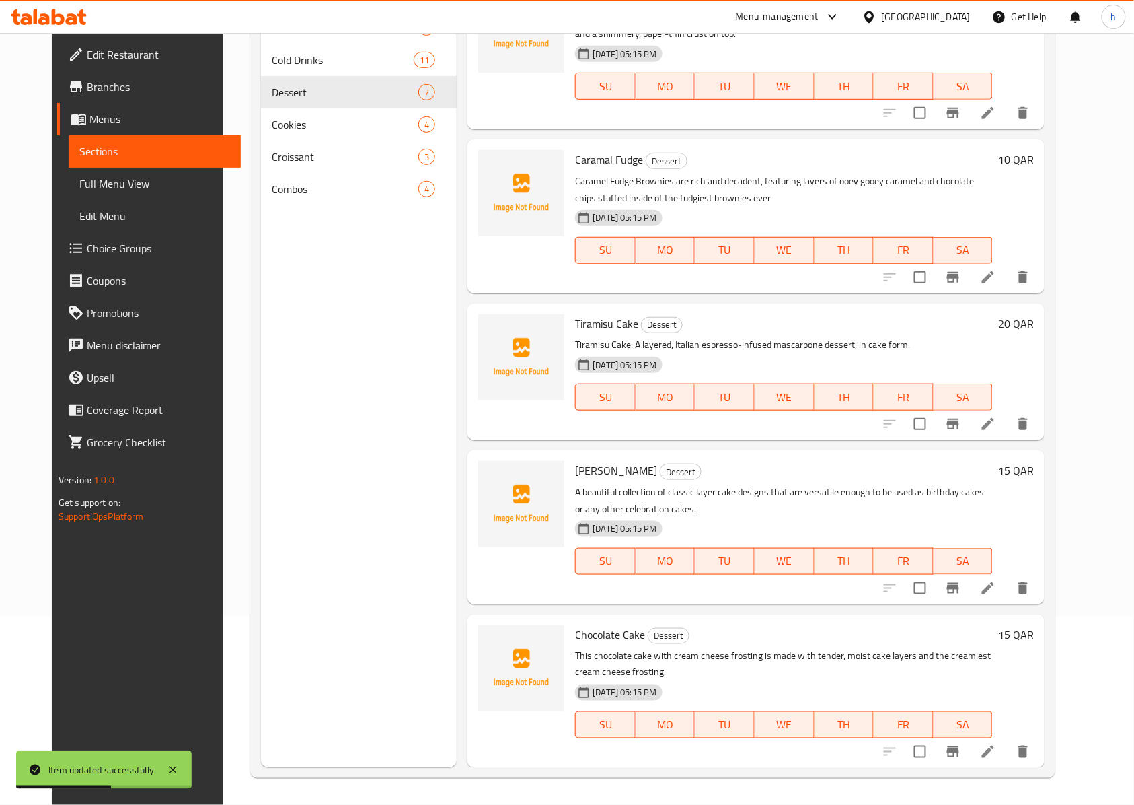
click at [996, 592] on icon at bounding box center [988, 588] width 16 height 16
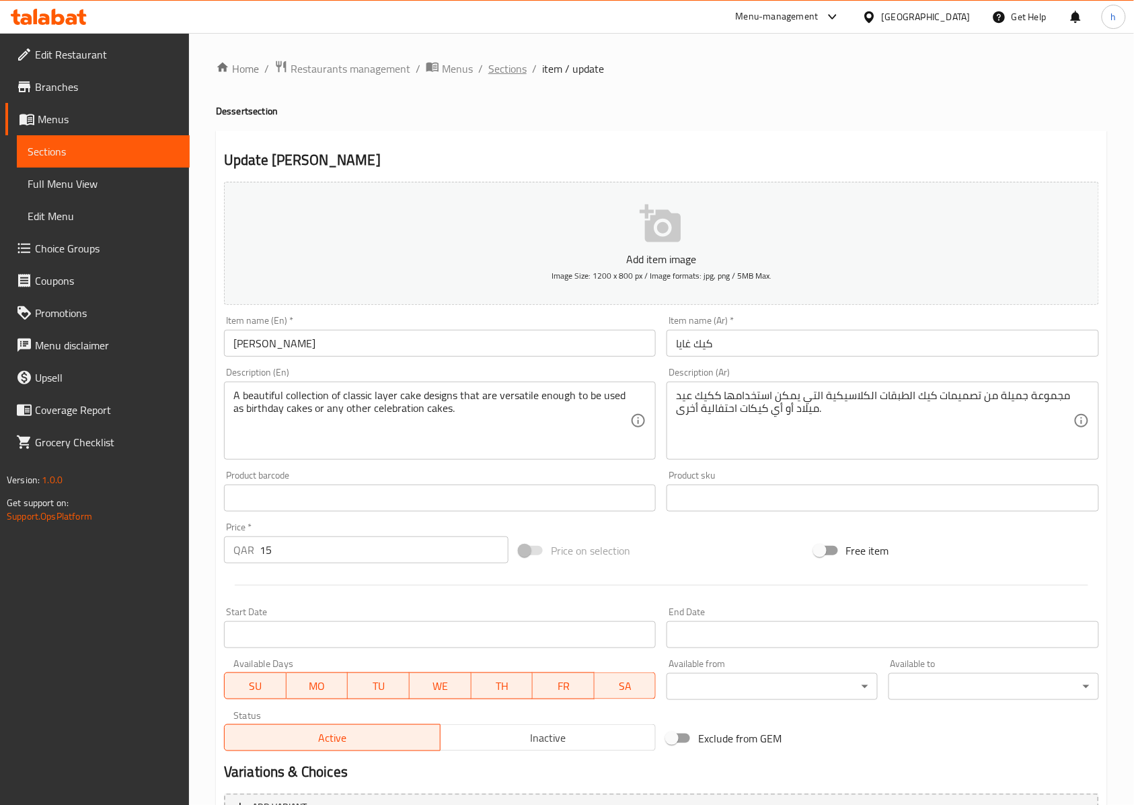
click at [512, 71] on span "Sections" at bounding box center [507, 69] width 38 height 16
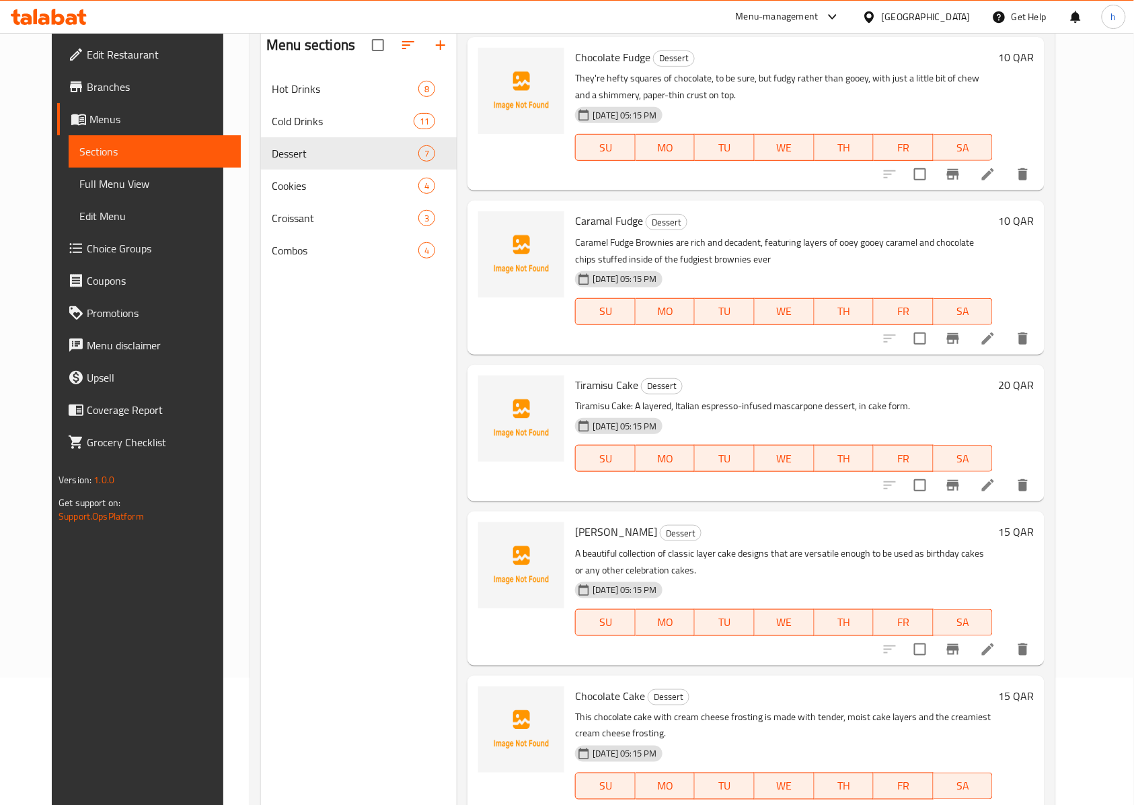
scroll to position [189, 0]
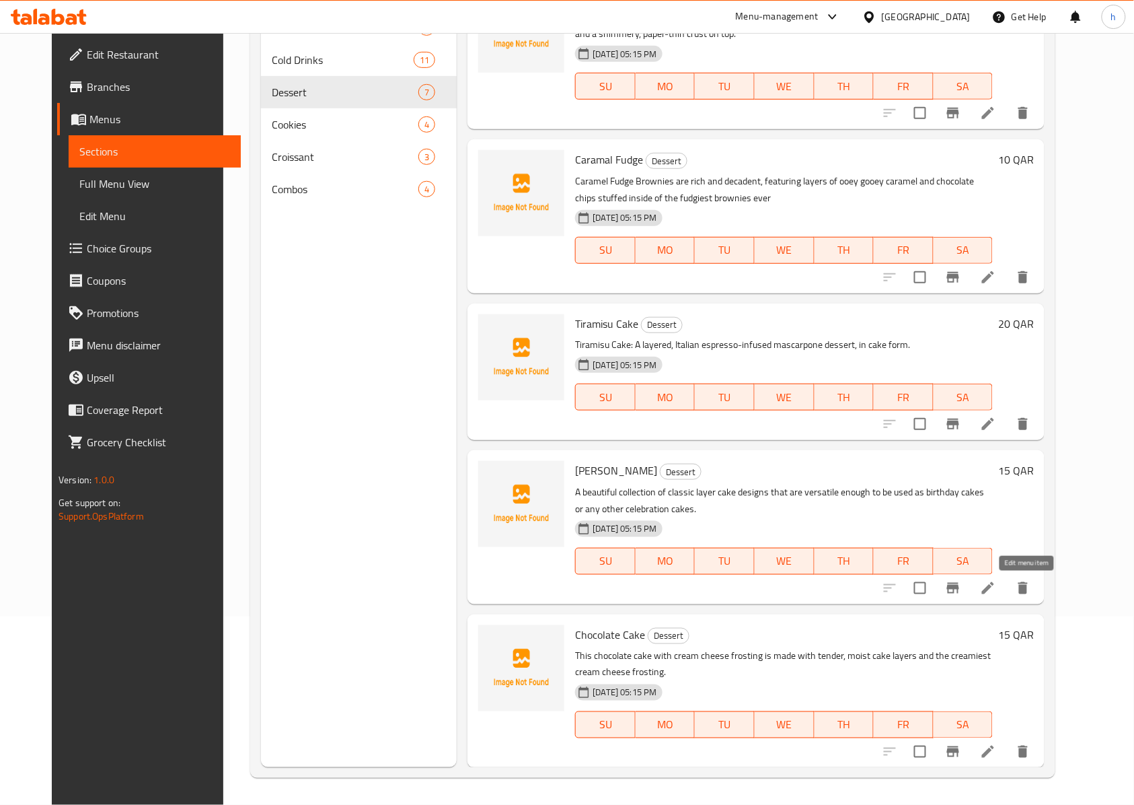
click at [996, 585] on icon at bounding box center [988, 588] width 16 height 16
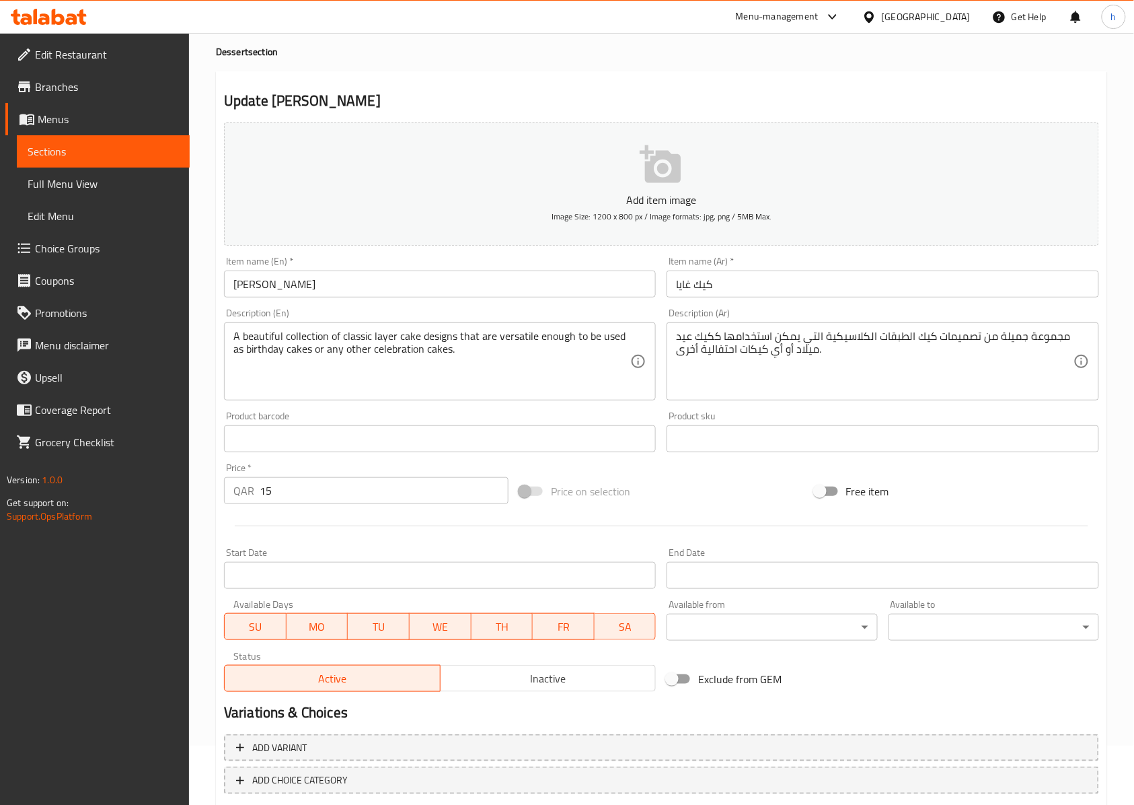
scroll to position [135, 0]
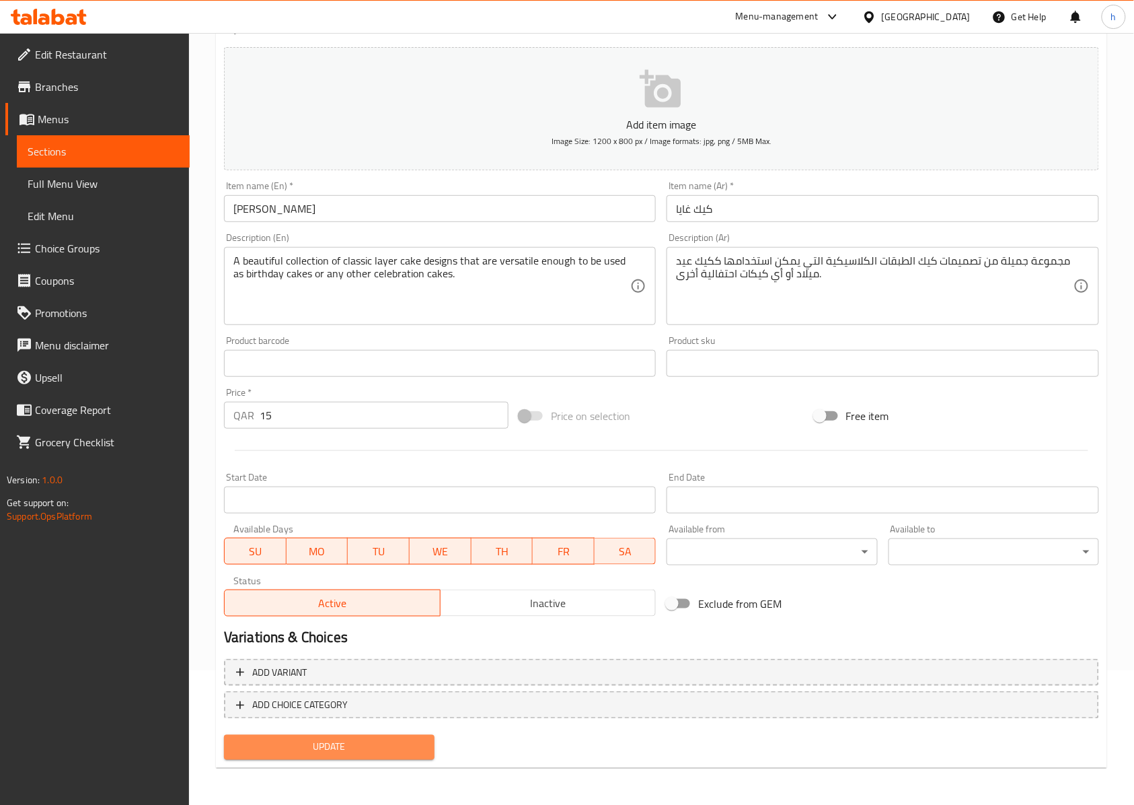
click at [359, 744] on span "Update" at bounding box center [329, 747] width 189 height 17
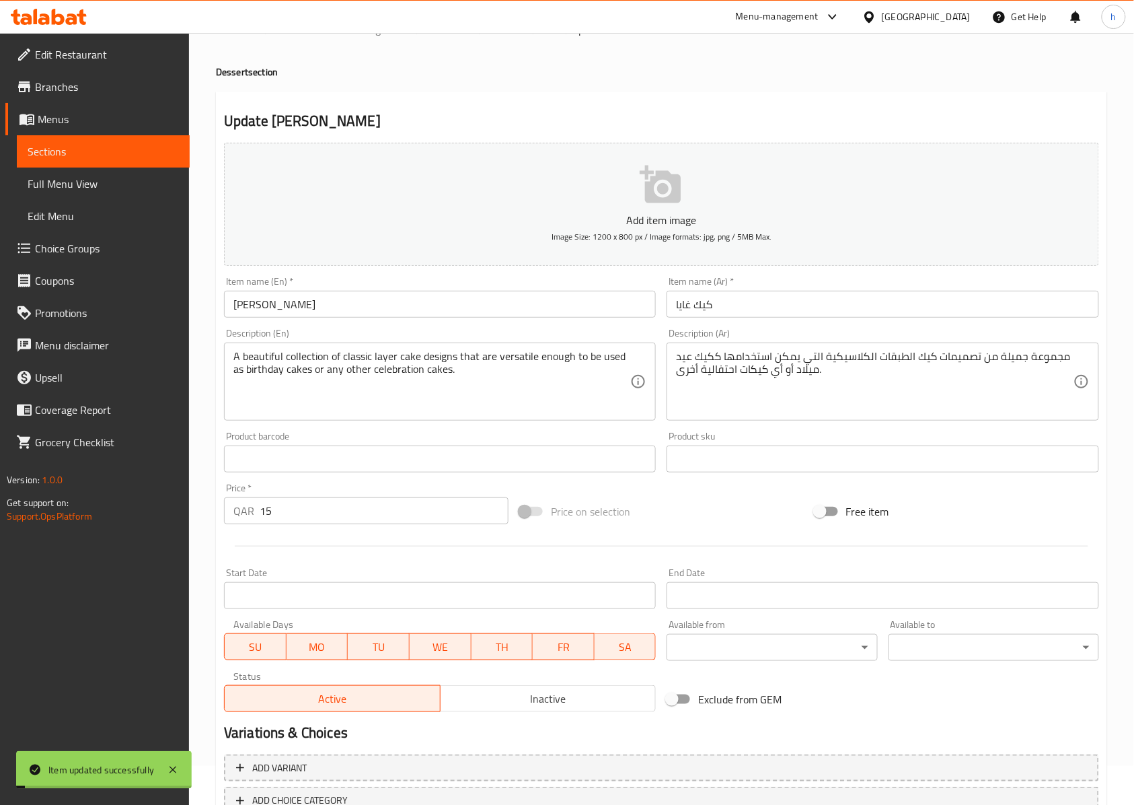
scroll to position [0, 0]
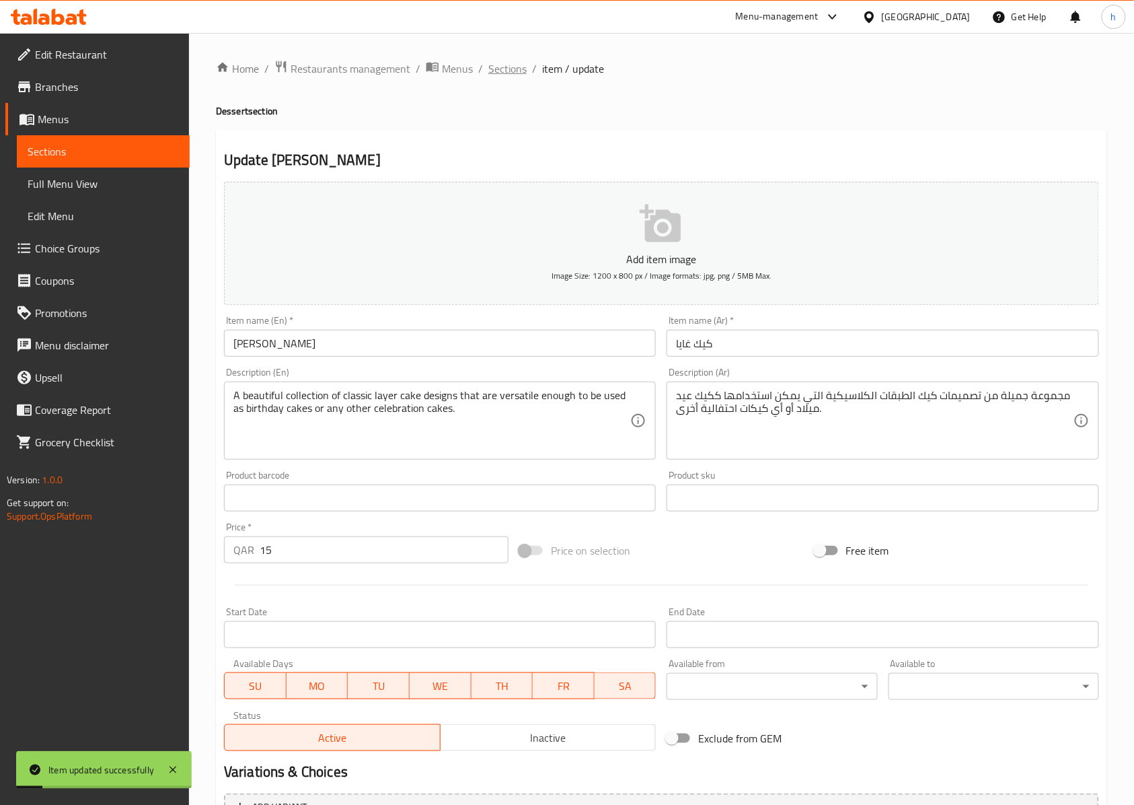
click at [507, 71] on span "Sections" at bounding box center [507, 69] width 38 height 16
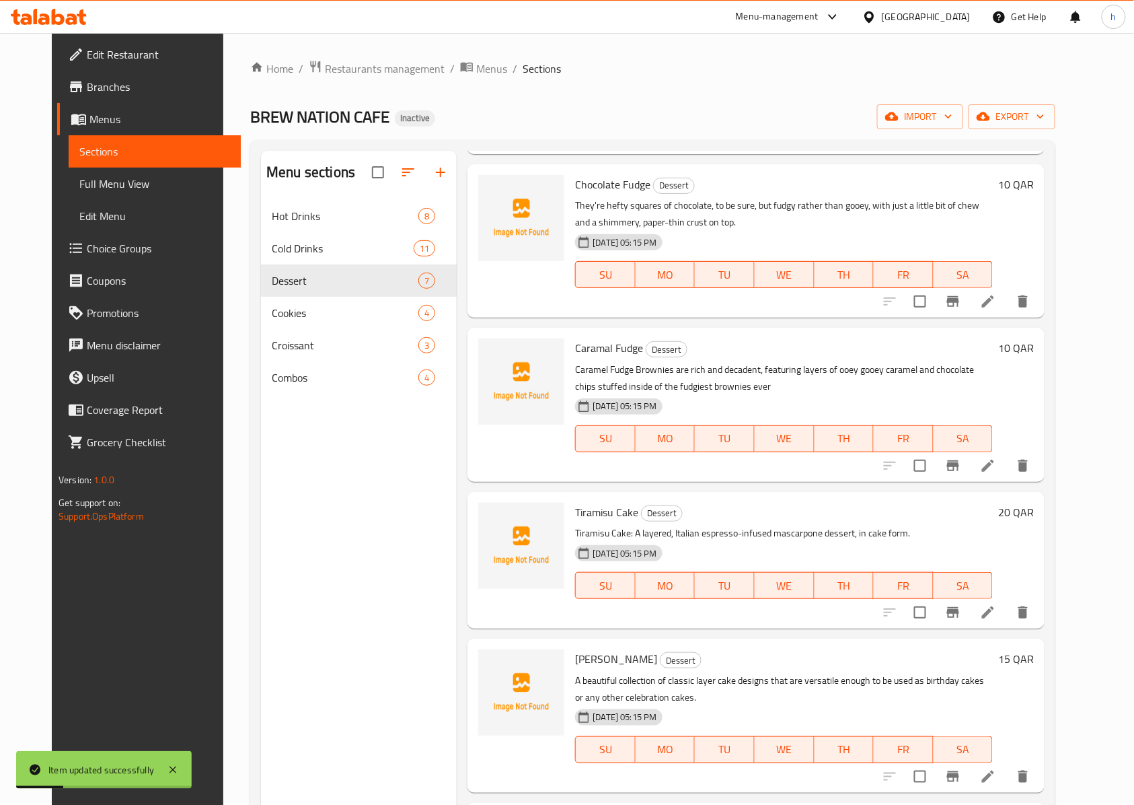
scroll to position [189, 0]
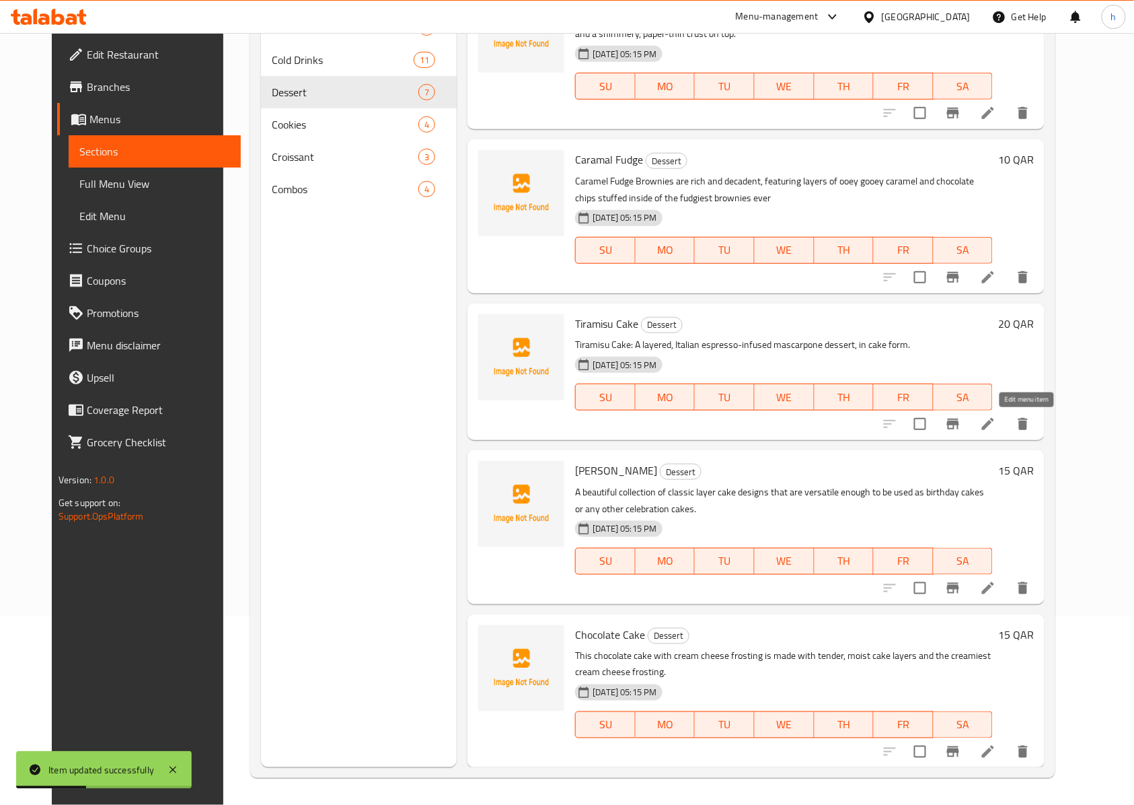
click at [996, 423] on icon at bounding box center [988, 424] width 16 height 16
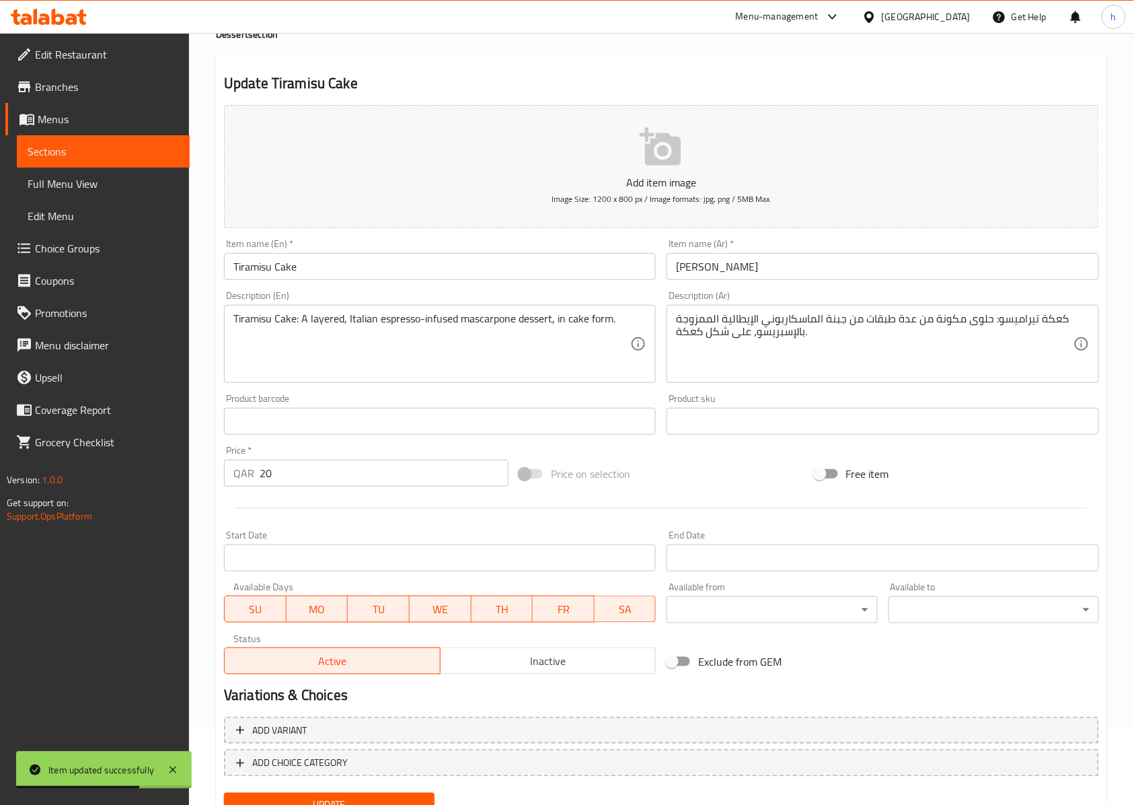
scroll to position [135, 0]
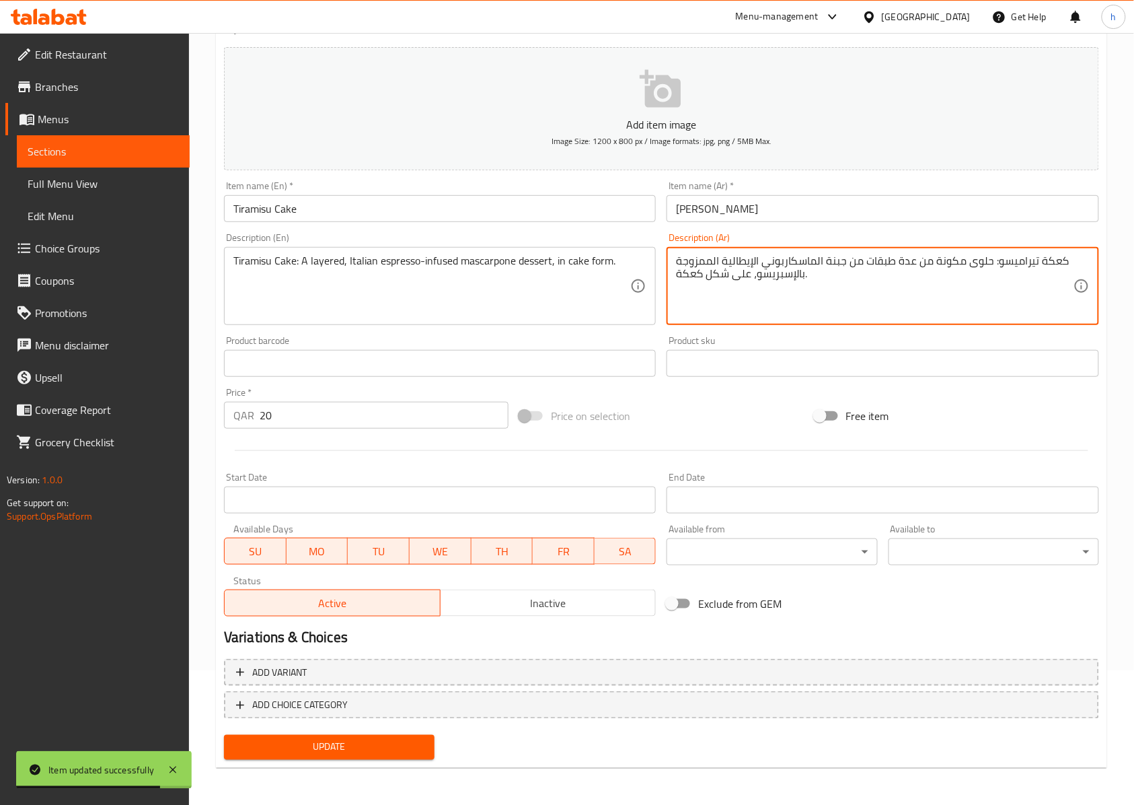
click at [1057, 265] on textarea "كعكة تيراميسو: حلوى مكونة من عدة طبقات من جبنة الماسكاربوني الإيطالية الممزوجة …" at bounding box center [874, 286] width 397 height 64
click at [685, 278] on textarea "كيك تيراميسو: حلوى مكونة من عدة طبقات من جبنة الماسكاربوني الإيطالية الممزوجة ب…" at bounding box center [874, 286] width 397 height 64
type textarea "كيك تيراميسو: حلوى مكونة من عدة طبقات من جبنة الماسكاربوني الإيطالية الممزوجة ب…"
click at [394, 744] on span "Update" at bounding box center [329, 747] width 189 height 17
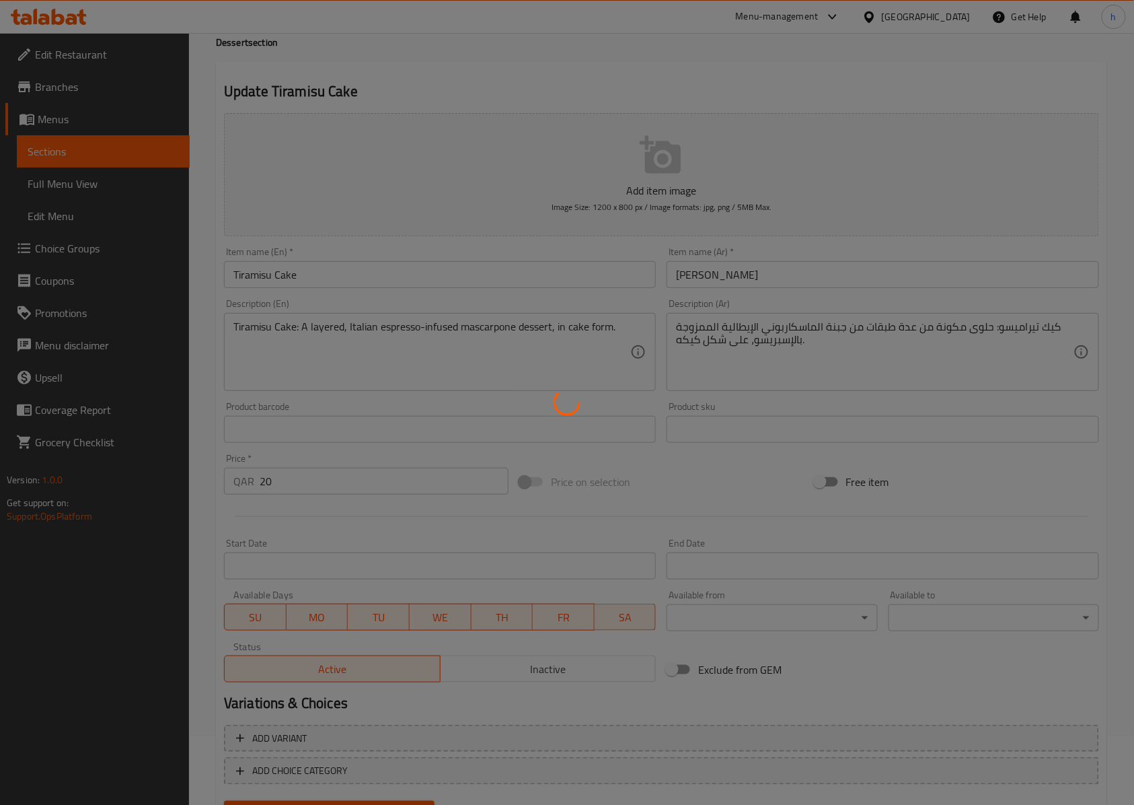
scroll to position [0, 0]
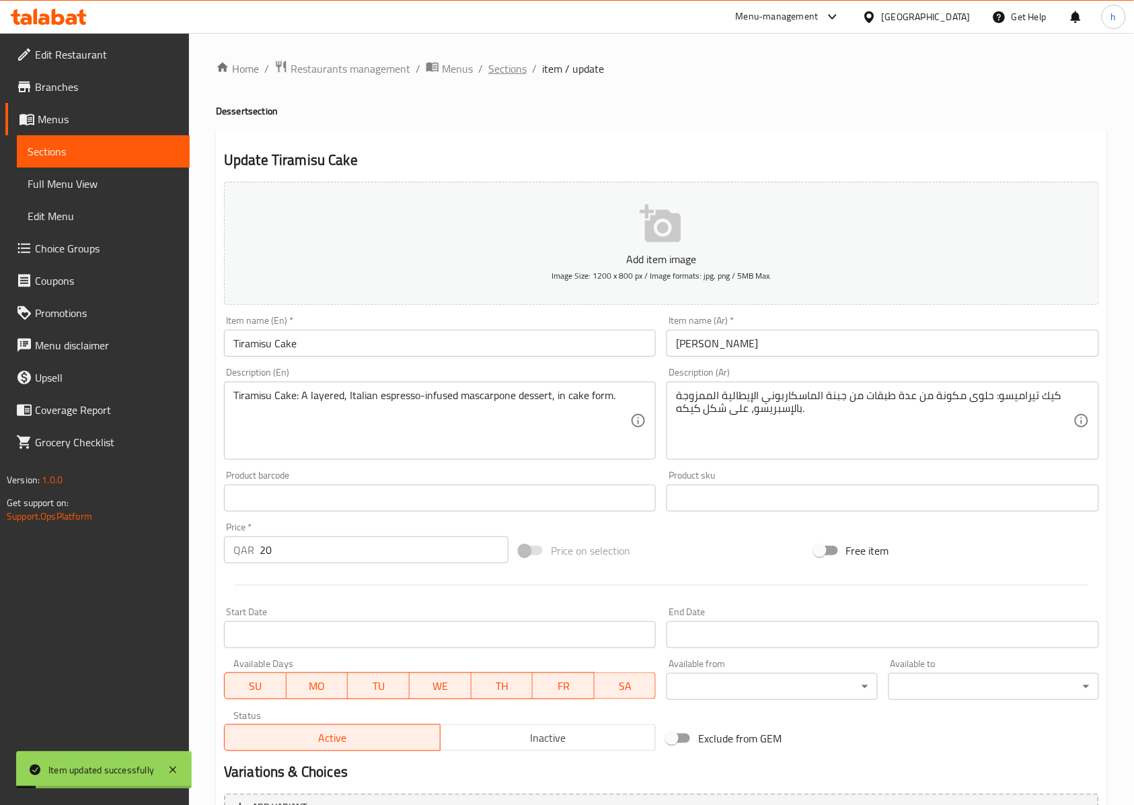
click at [520, 67] on span "Sections" at bounding box center [507, 69] width 38 height 16
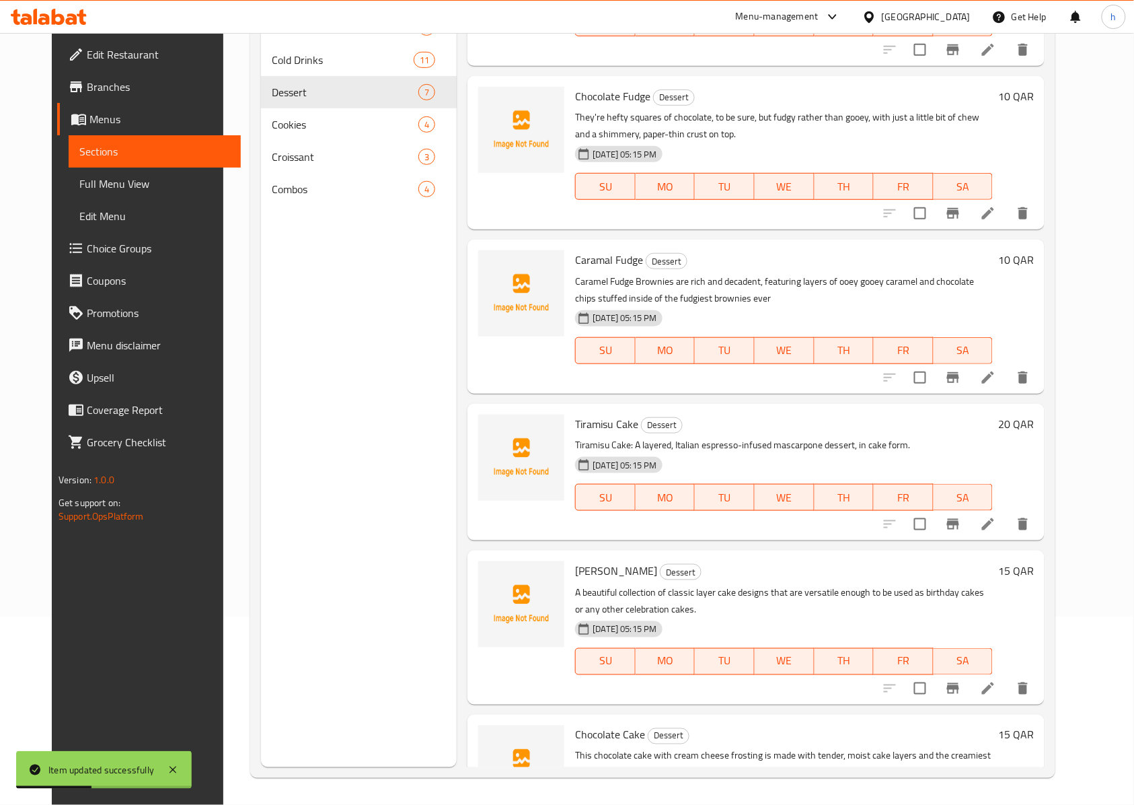
scroll to position [55, 0]
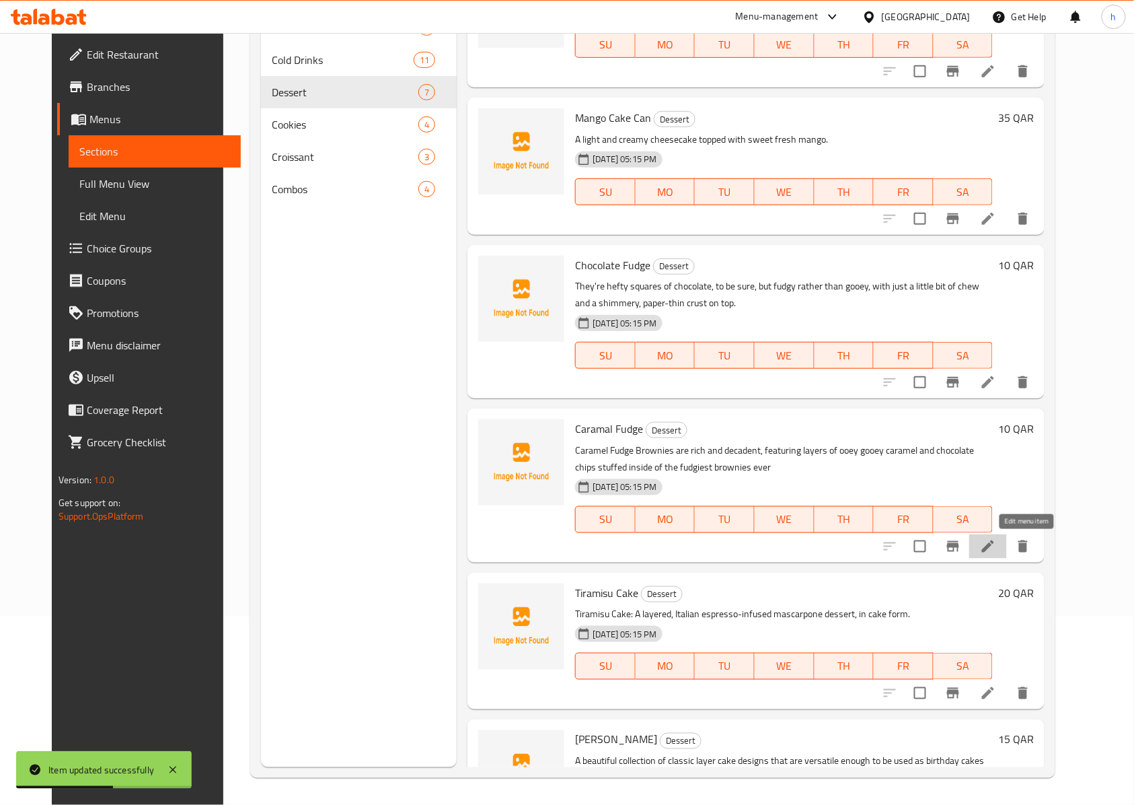
click at [996, 539] on icon at bounding box center [988, 546] width 16 height 16
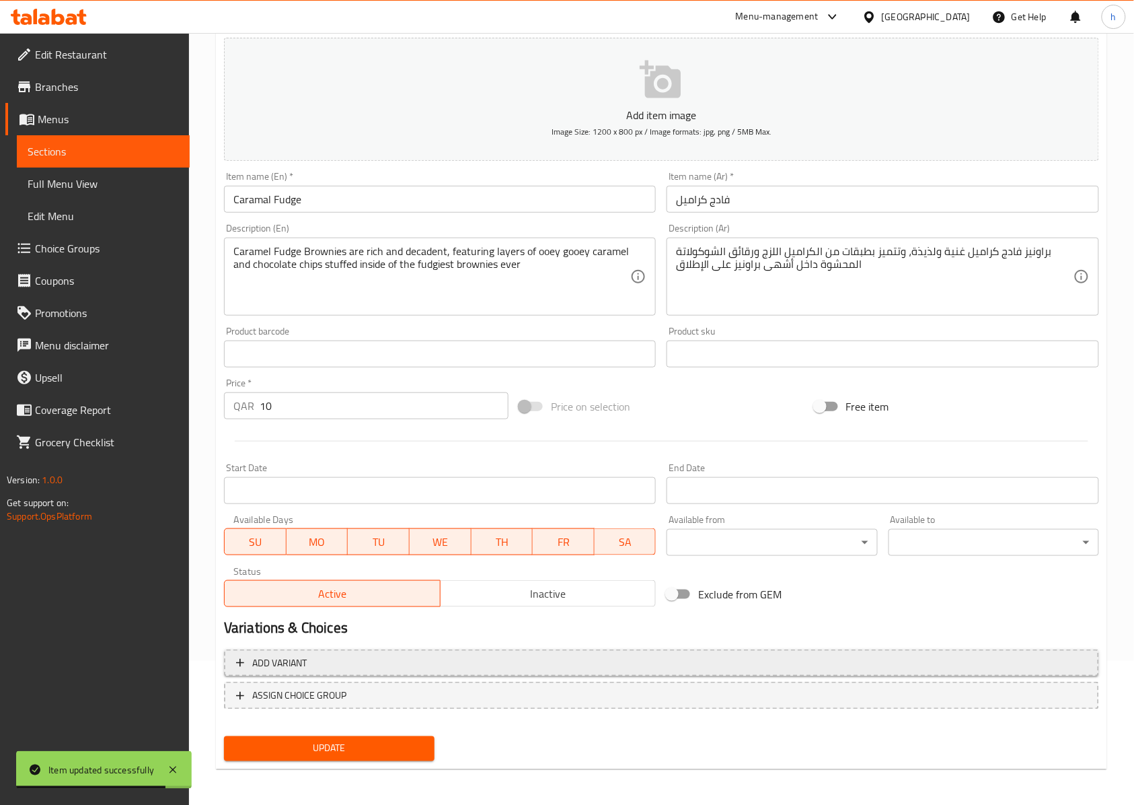
scroll to position [145, 0]
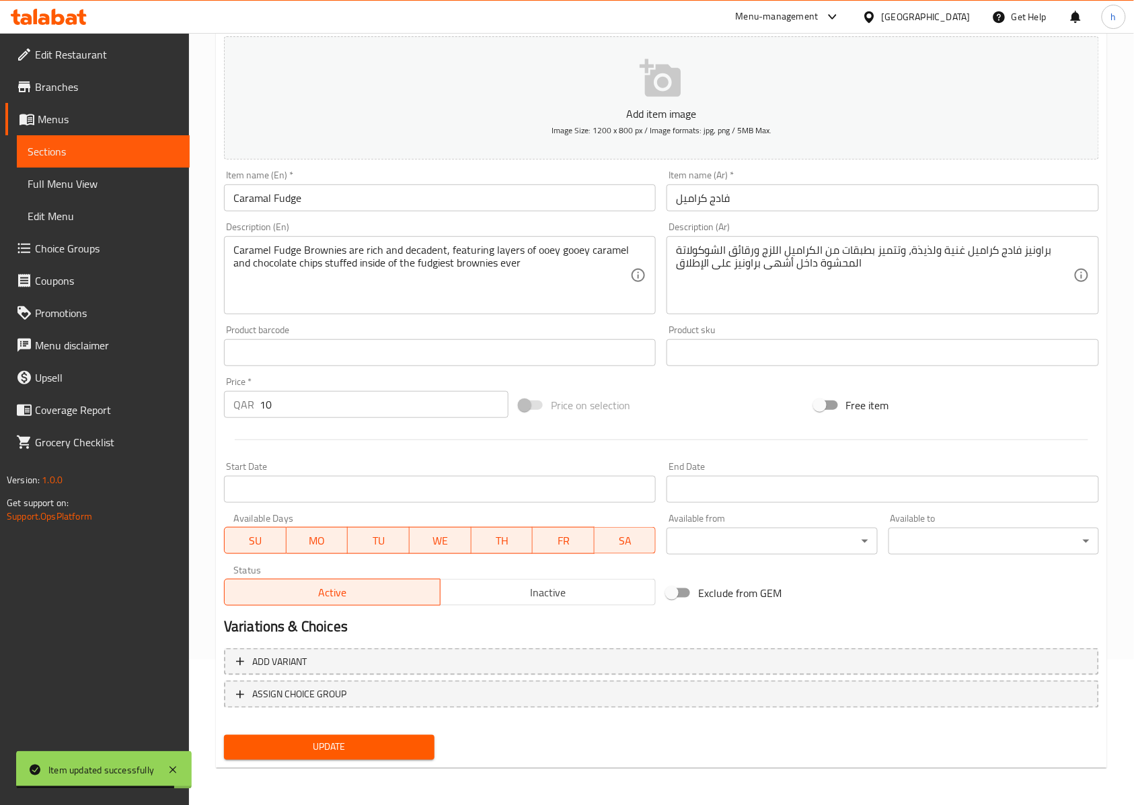
click at [339, 744] on span "Update" at bounding box center [329, 747] width 189 height 17
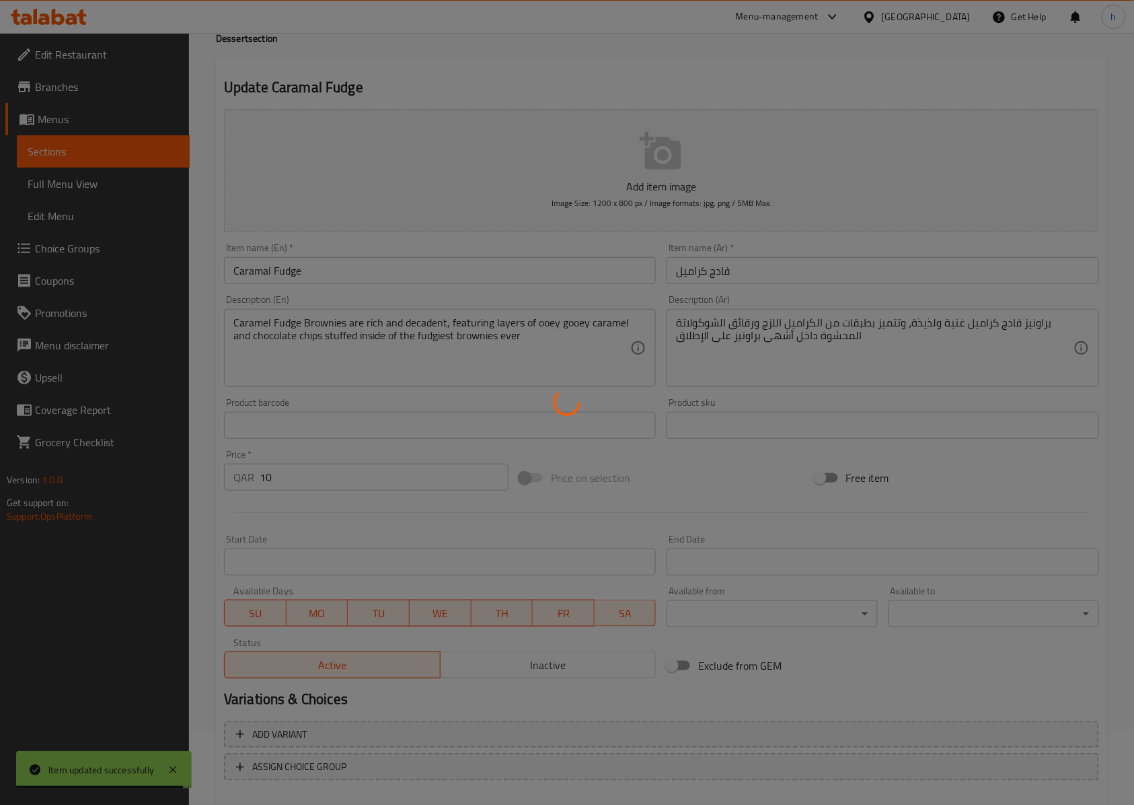
scroll to position [0, 0]
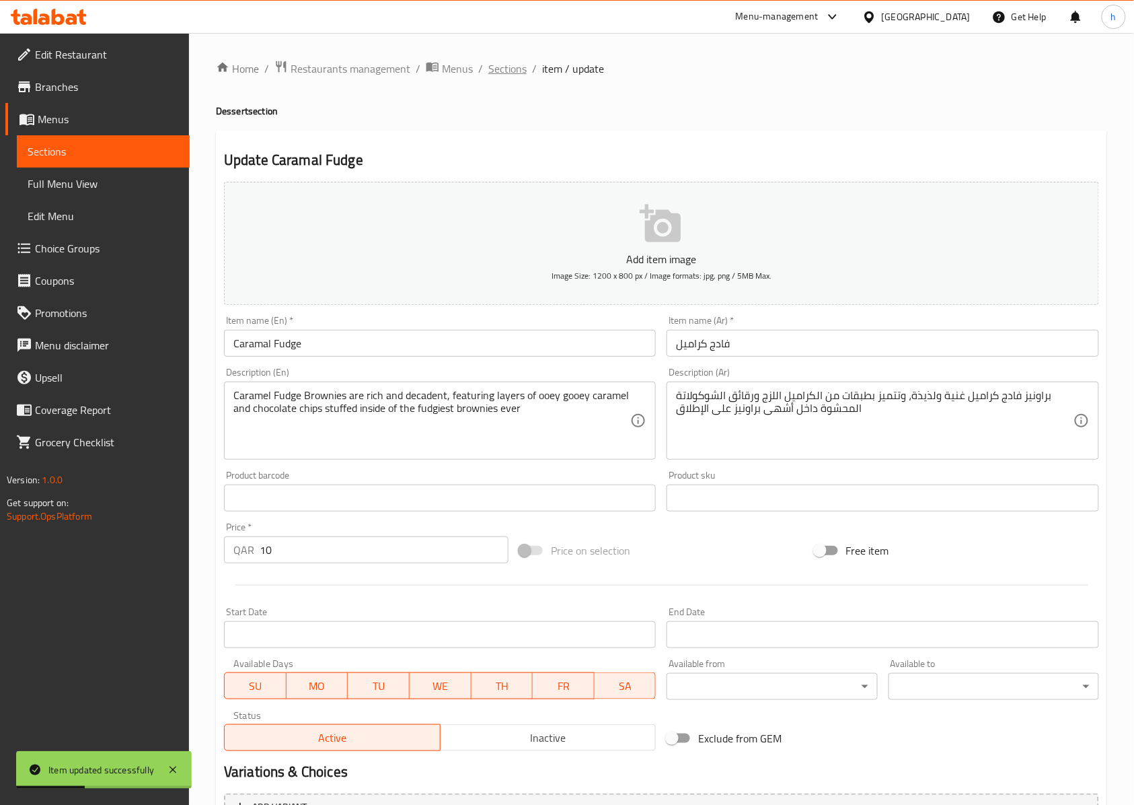
click at [500, 68] on span "Sections" at bounding box center [507, 69] width 38 height 16
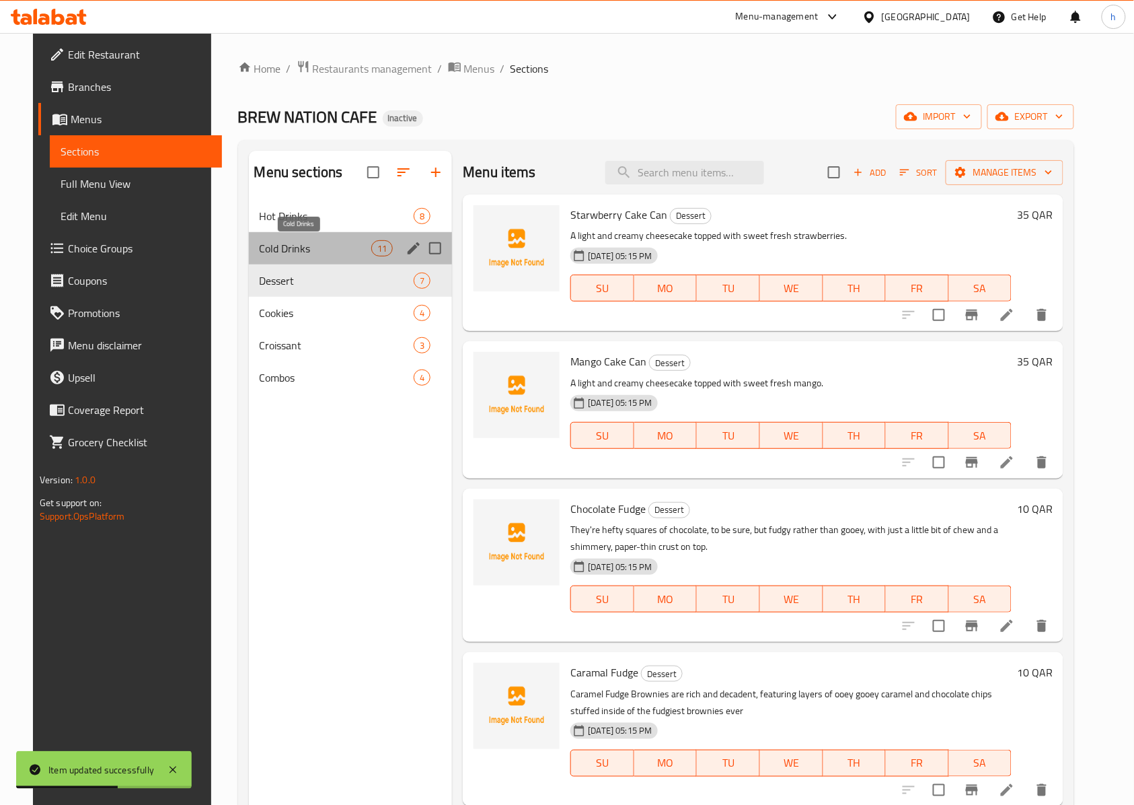
click at [330, 249] on span "Cold Drinks" at bounding box center [316, 248] width 112 height 16
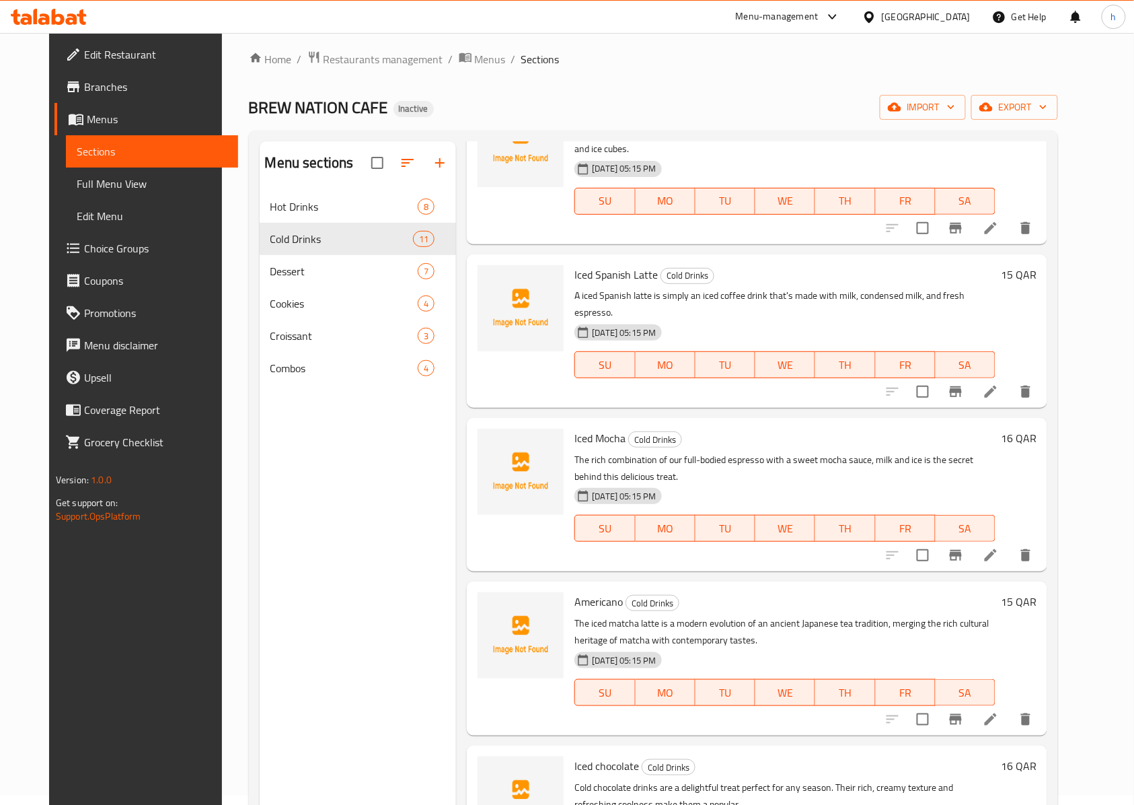
scroll to position [963, 0]
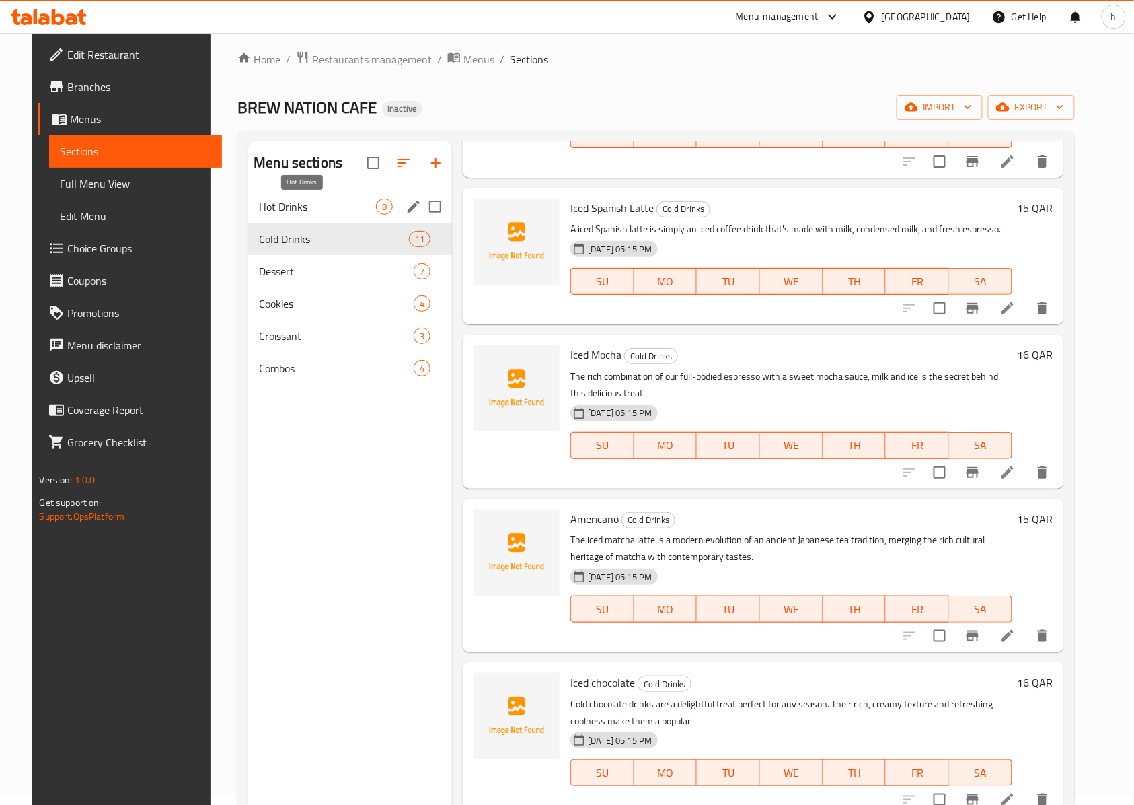
click at [281, 210] on span "Hot Drinks" at bounding box center [317, 206] width 117 height 16
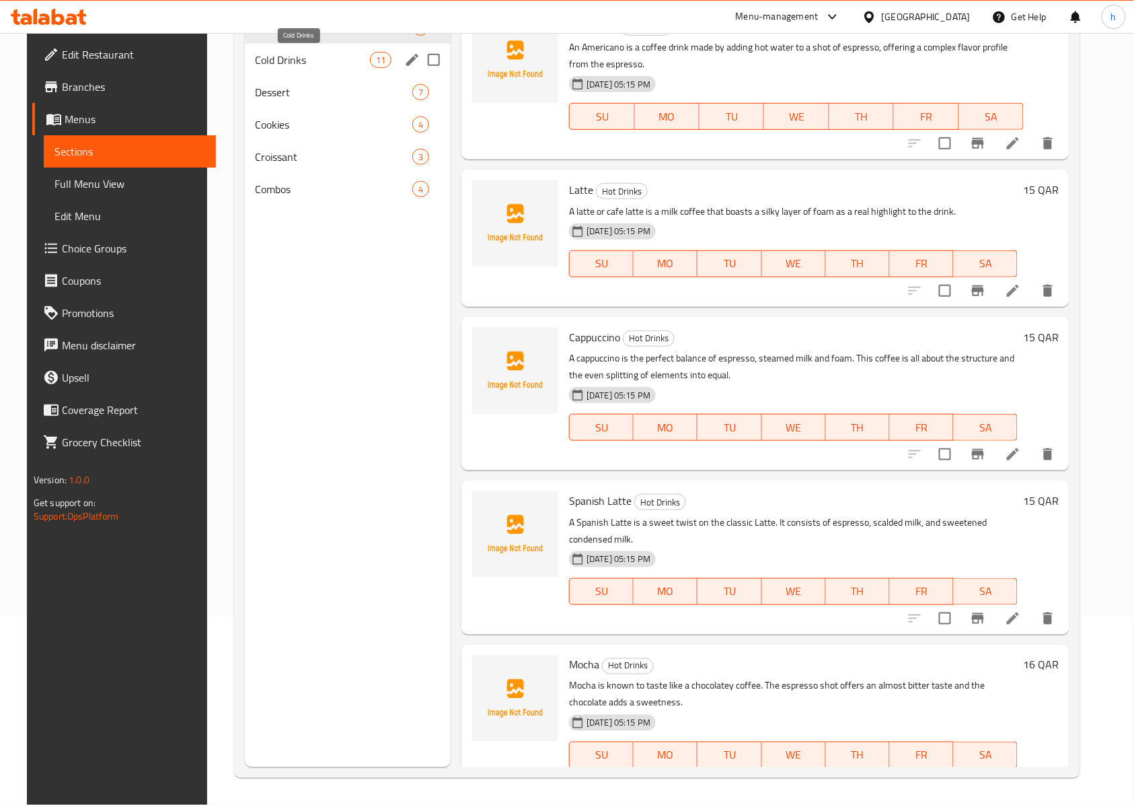
drag, startPoint x: 313, startPoint y: 65, endPoint x: 326, endPoint y: 76, distance: 16.2
click at [313, 65] on span "Cold Drinks" at bounding box center [313, 60] width 114 height 16
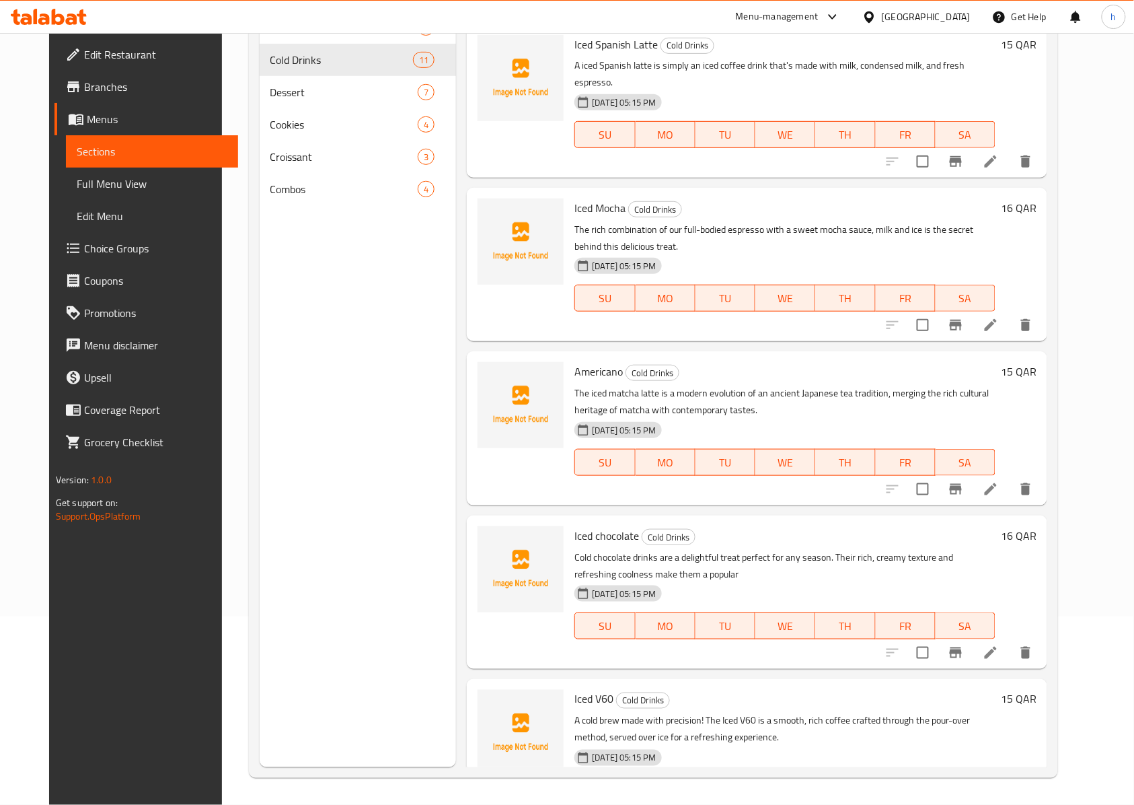
scroll to position [963, 0]
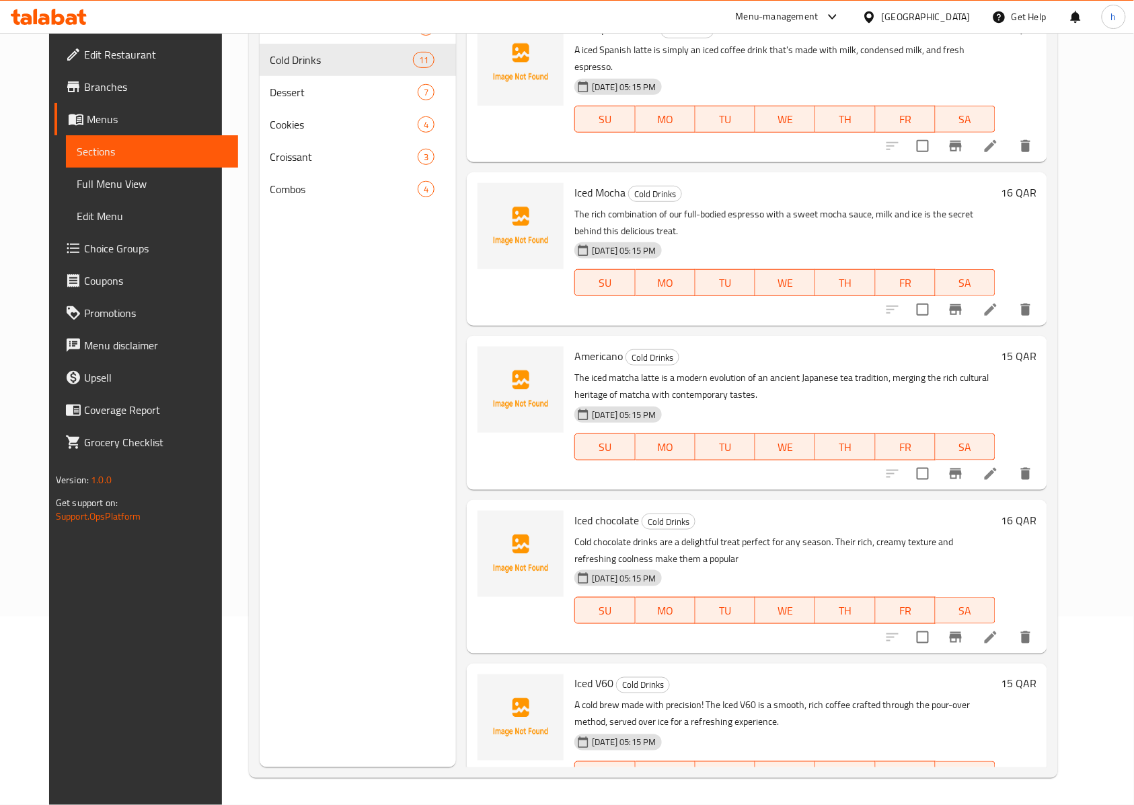
click at [999, 793] on icon at bounding box center [991, 801] width 16 height 16
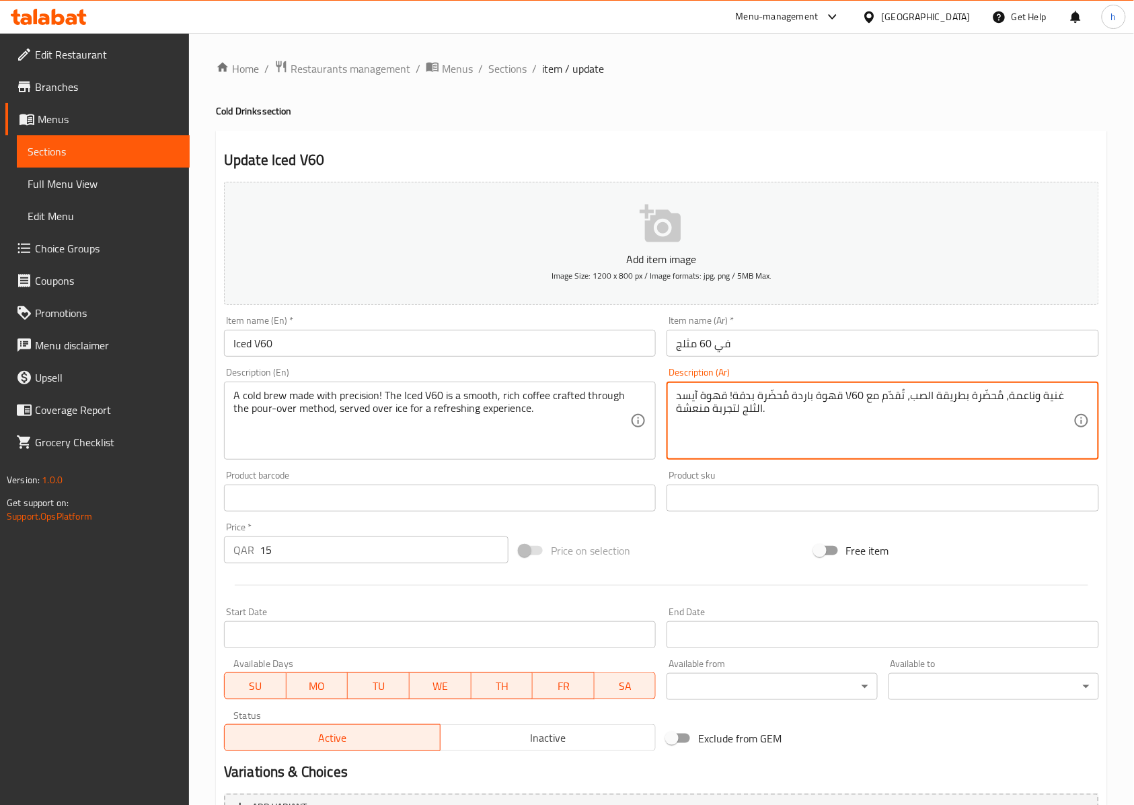
click at [919, 420] on textarea "قهوة باردة مُحضّرة بدقة! قهوة آيسد V60 غنية وناعمة، مُحضّرة بطريقة الصب، تُقدّم…" at bounding box center [874, 421] width 397 height 64
paste textarea "قهوة كولد برو! قهوة آيسد V60 غنية وناعمة، مُحضّرة بطريقة الصب، تُقدّم مع الثلج …"
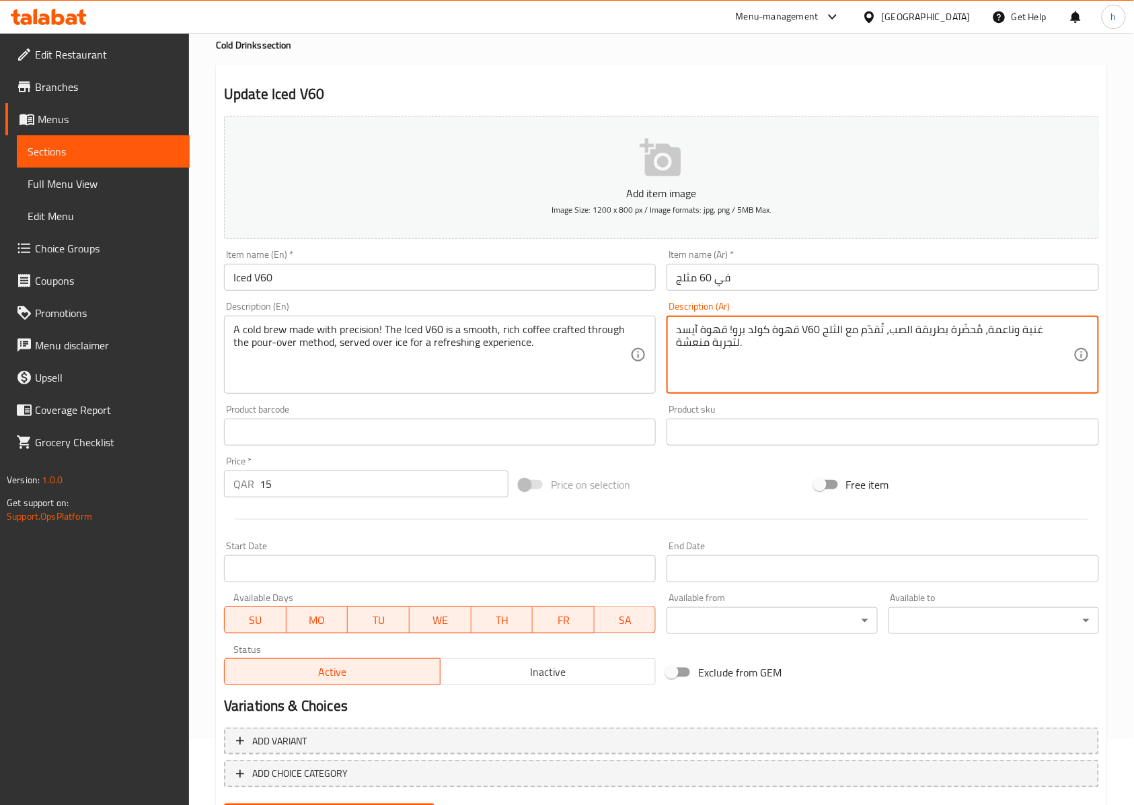
scroll to position [135, 0]
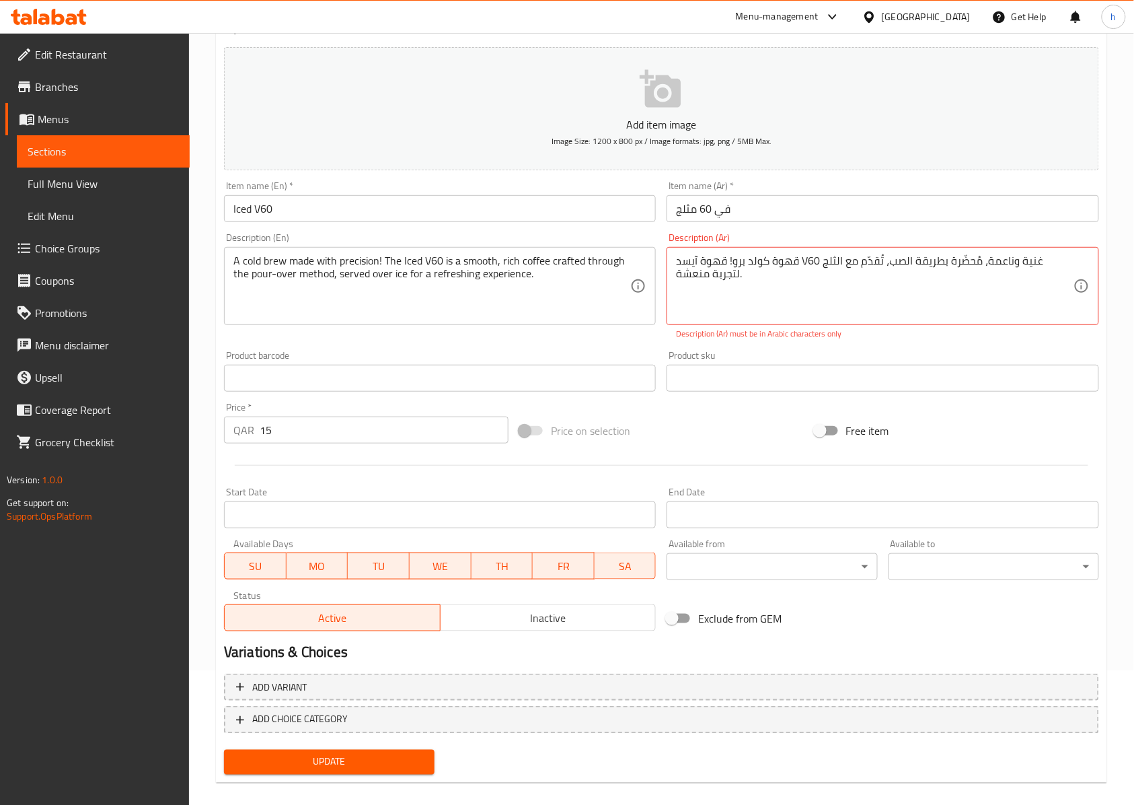
click at [387, 740] on div "Add item image Image Size: 1200 x 800 px / Image formats: jpg, png / 5MB Max. I…" at bounding box center [662, 411] width 886 height 738
click at [369, 760] on span "Update" at bounding box center [329, 761] width 189 height 17
drag, startPoint x: 800, startPoint y: 262, endPoint x: 809, endPoint y: 266, distance: 9.9
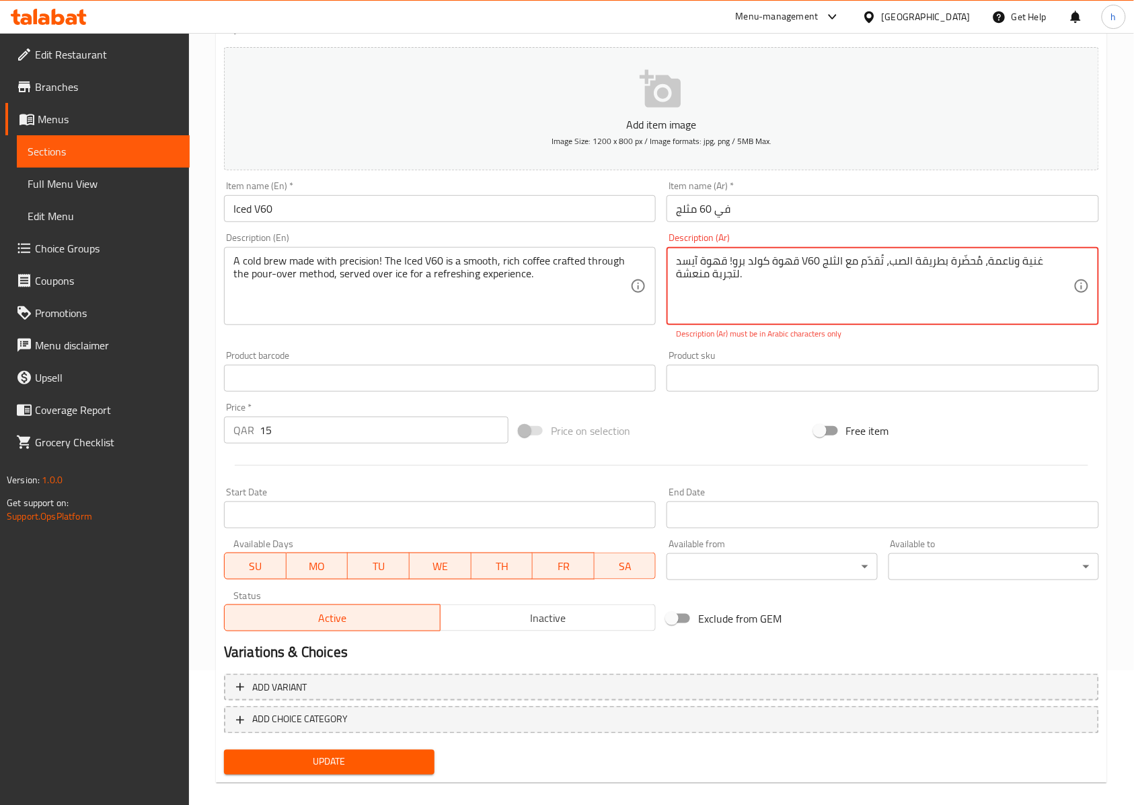
click at [809, 266] on textarea "قهوة كولد برو! قهوة آيسد V60 غنية وناعمة، مُحضّرة بطريقة الصب، تُقدّم مع الثلج …" at bounding box center [874, 286] width 397 height 64
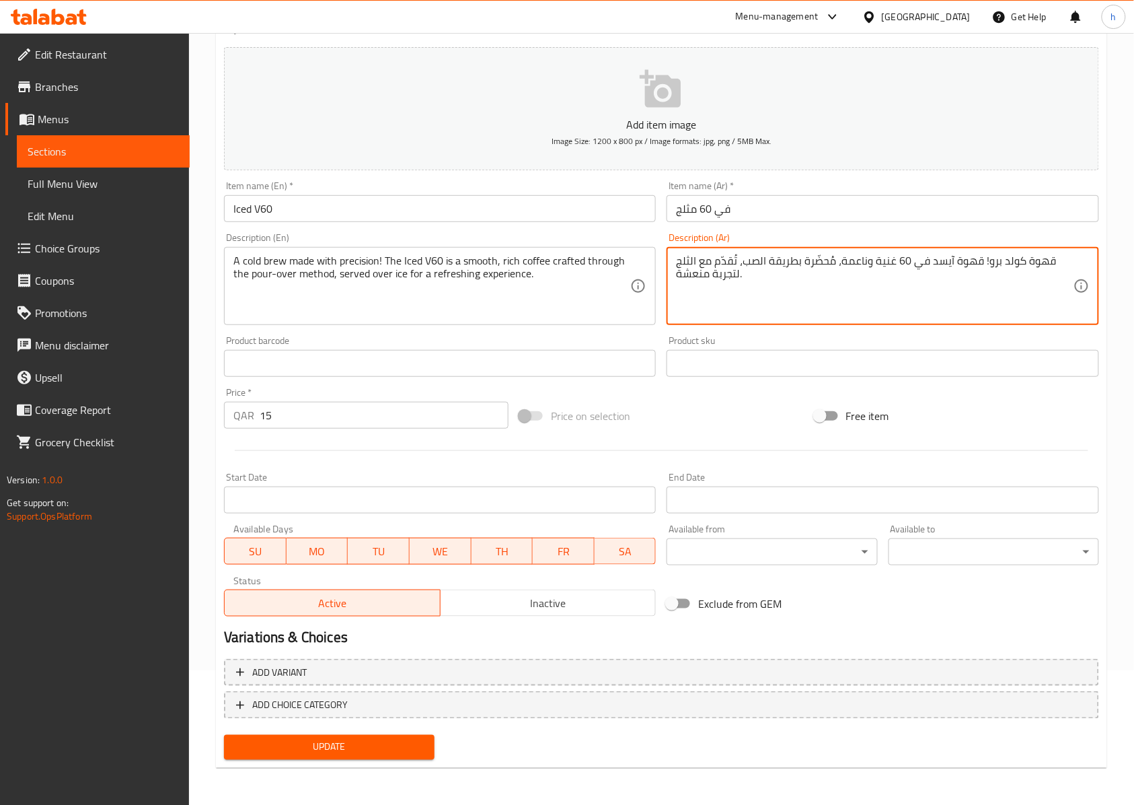
type textarea "قهوة كولد برو! قهوة آيسد في 60 غنية وناعمة، مُحضّرة بطريقة الصب، تُقدّم مع الثل…"
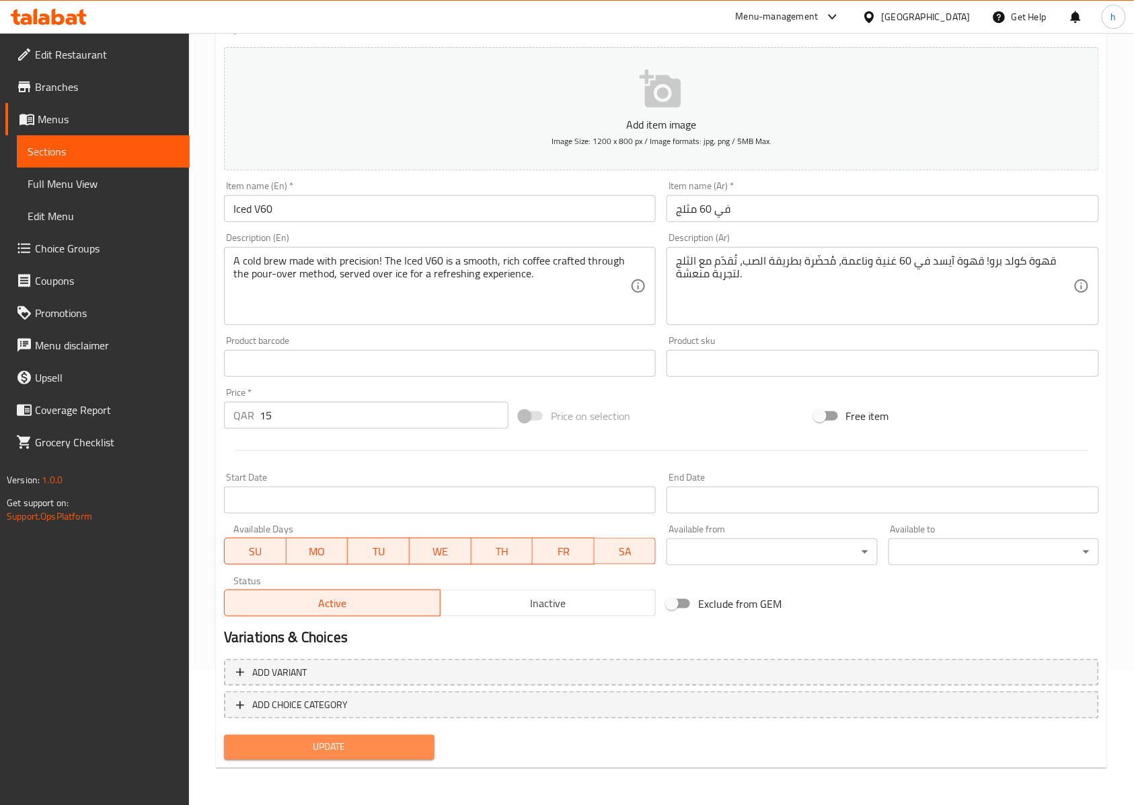
click at [364, 743] on span "Update" at bounding box center [329, 747] width 189 height 17
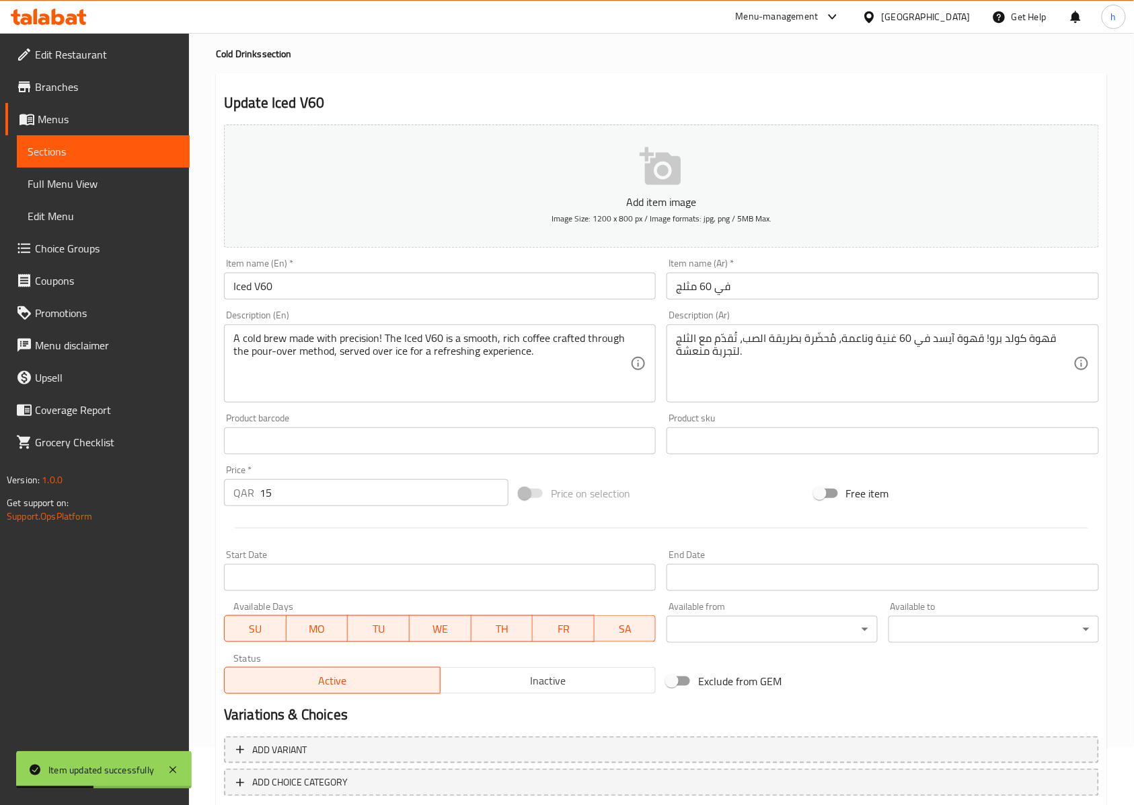
scroll to position [0, 0]
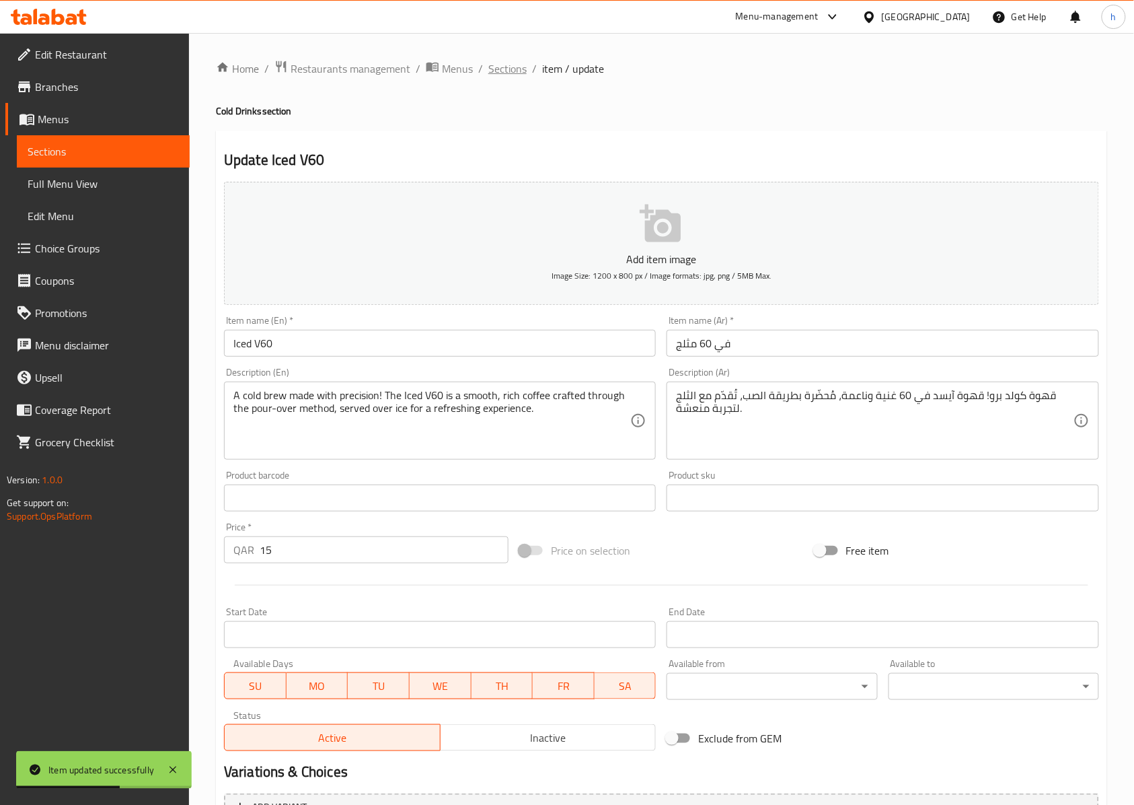
click at [502, 68] on span "Sections" at bounding box center [507, 69] width 38 height 16
